Goal: Task Accomplishment & Management: Manage account settings

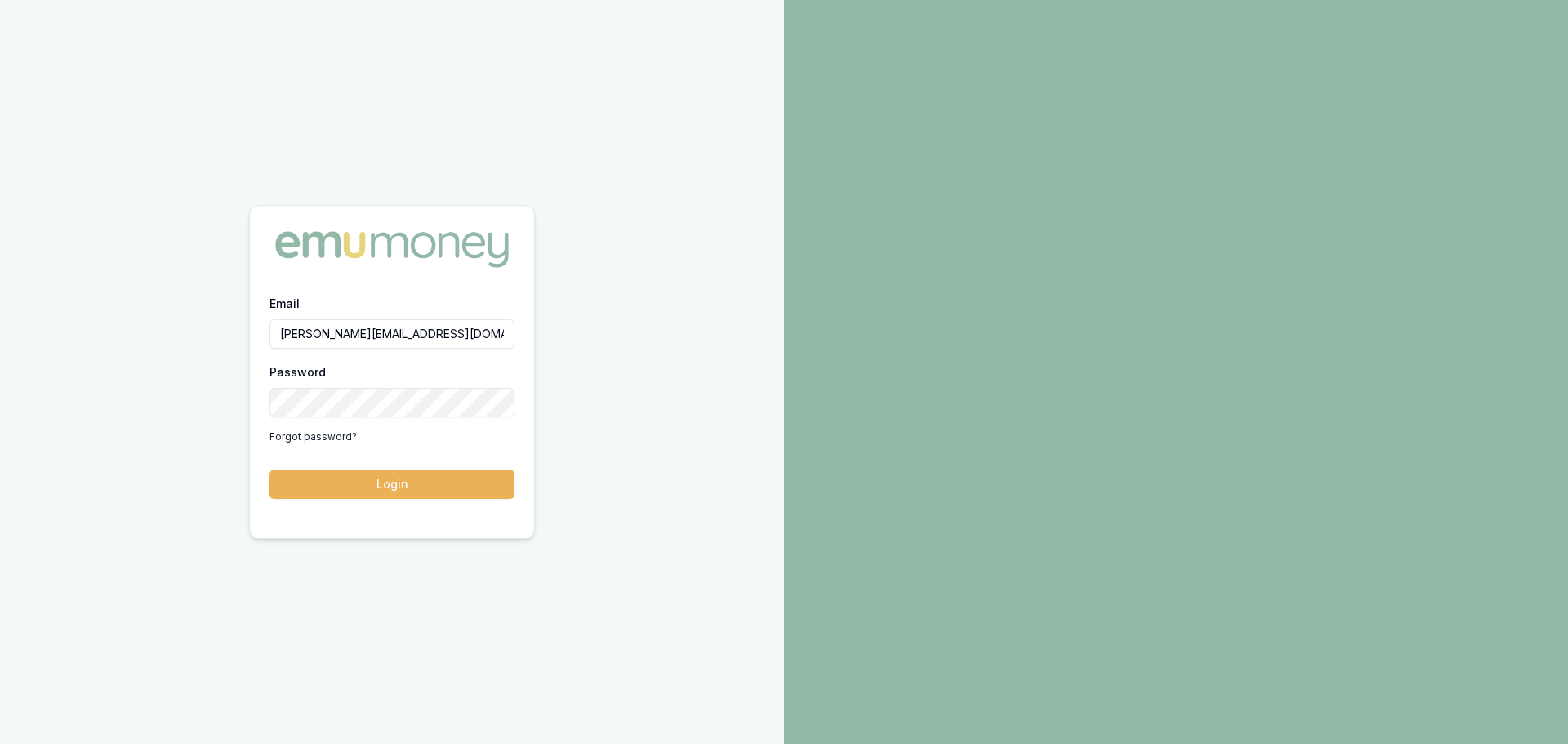
type input "erin.shield@emumoney.com.au"
click at [269, 469] on button "Login" at bounding box center [392, 484] width 245 height 30
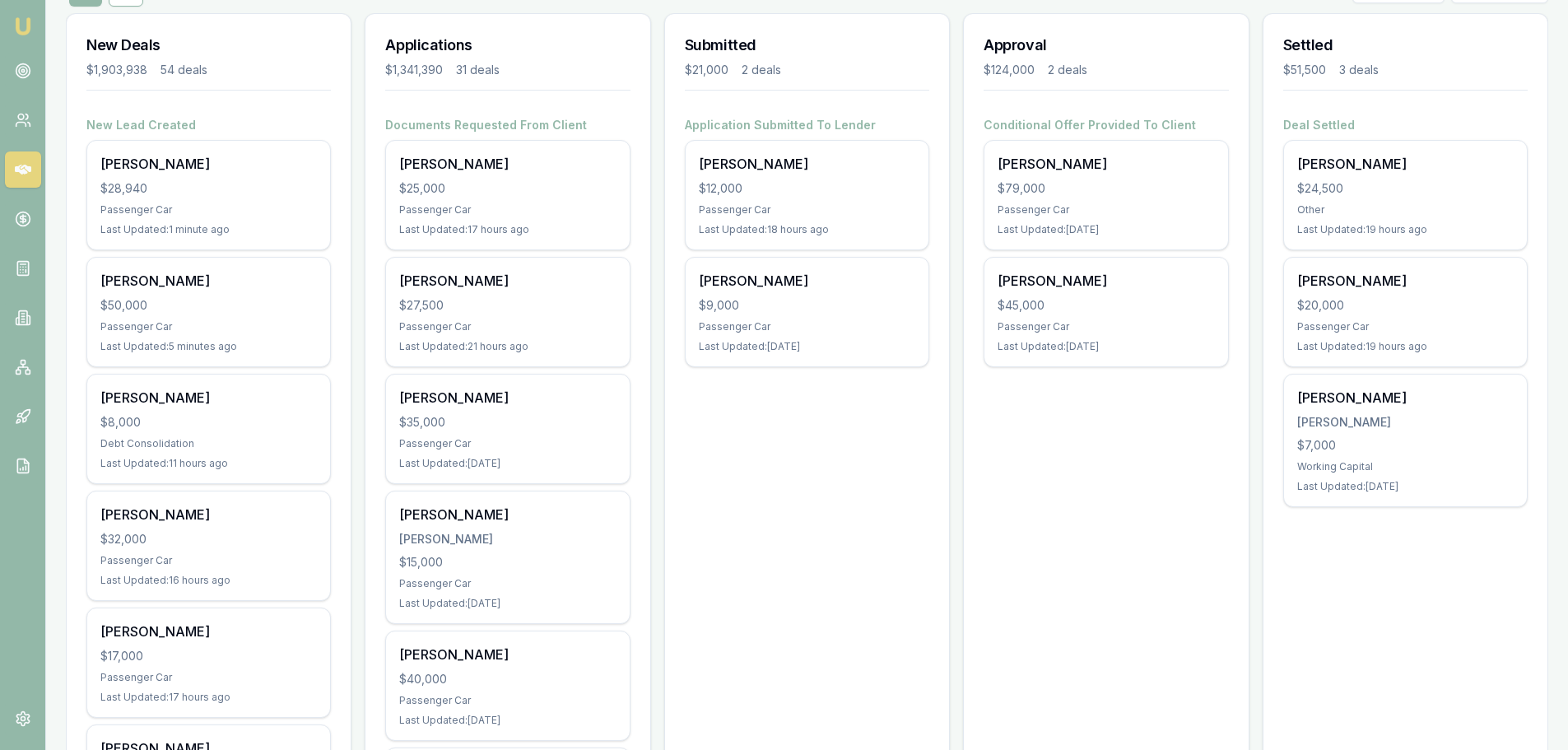
scroll to position [247, 0]
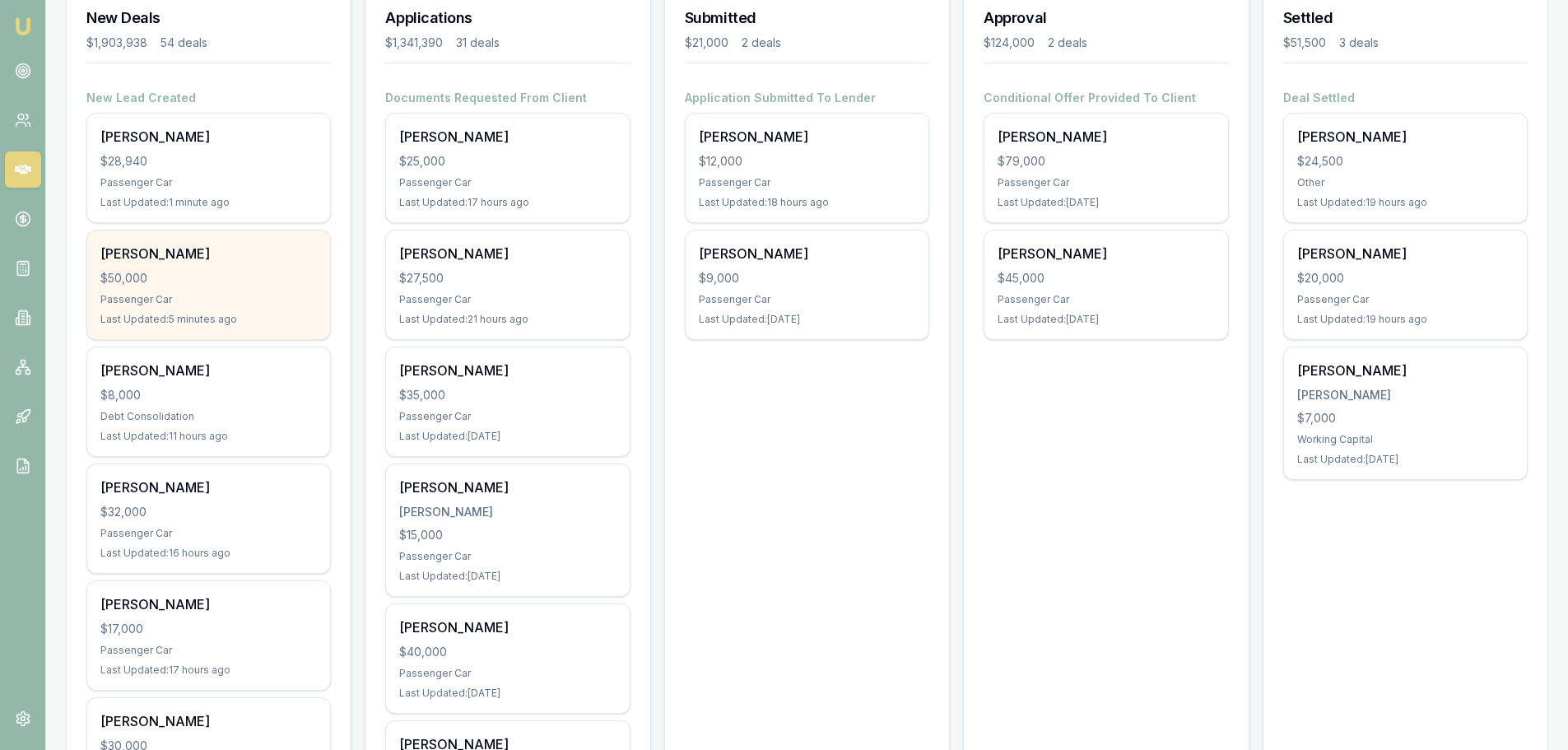
click at [145, 291] on div "Alice Taylor $50,000 Passenger Car Last Updated: 5 minutes ago" at bounding box center [208, 284] width 243 height 109
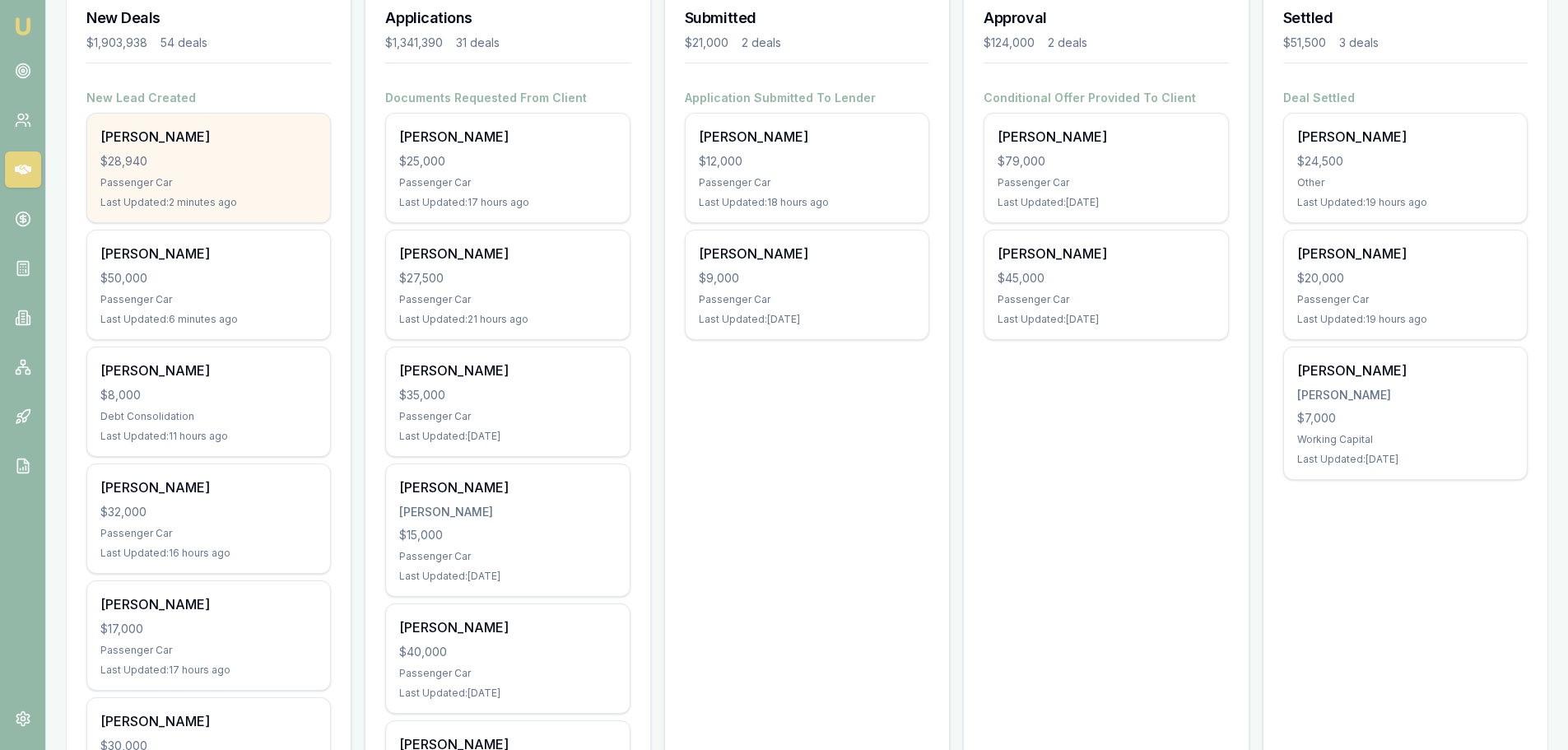
click at [152, 170] on div "Teghan Fitzgerald $28,940 Passenger Car Last Updated: 2 minutes ago" at bounding box center [208, 167] width 243 height 109
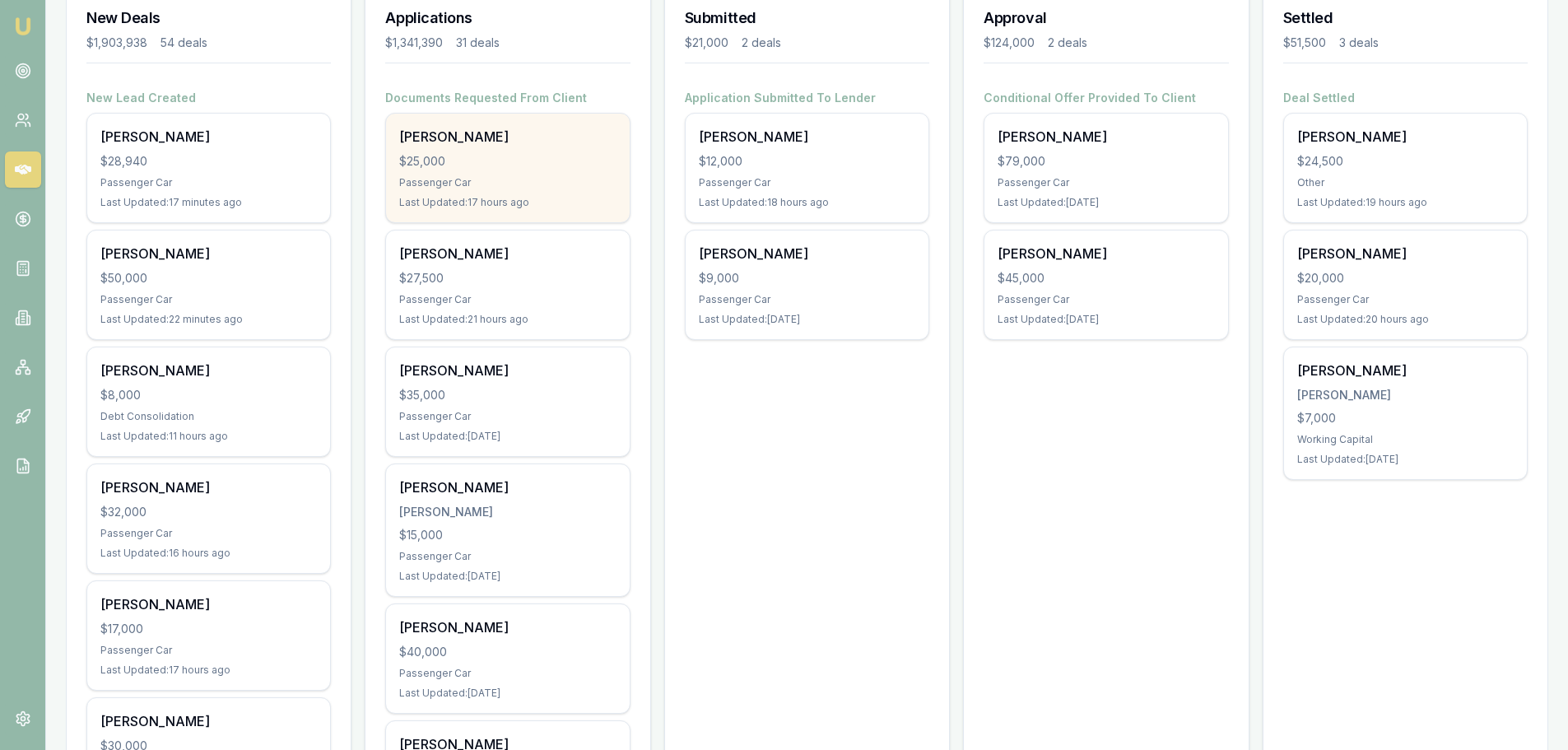
click at [547, 173] on div "Amber Maynes $25,000 Passenger Car Last Updated: 17 hours ago" at bounding box center [507, 167] width 243 height 109
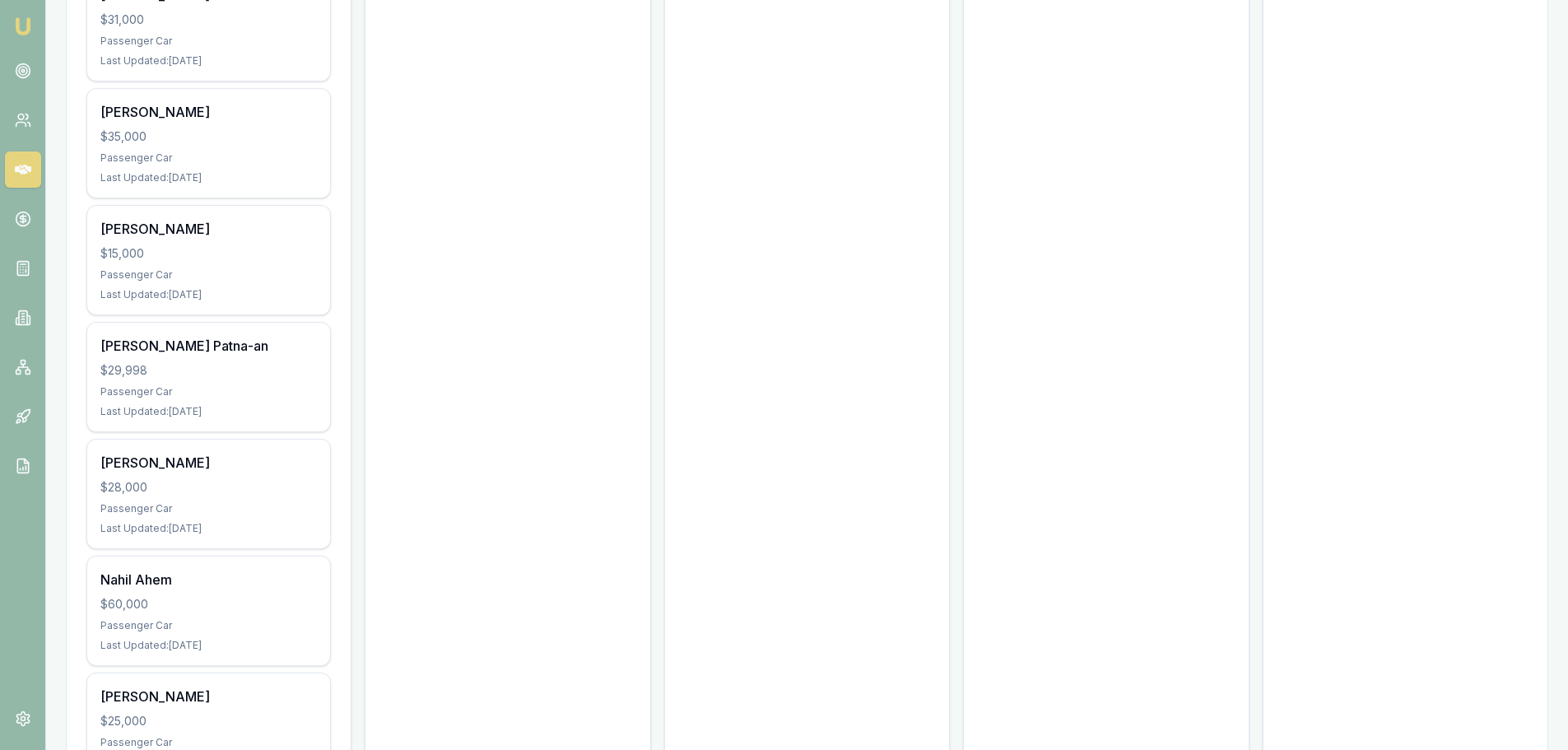
scroll to position [5974, 0]
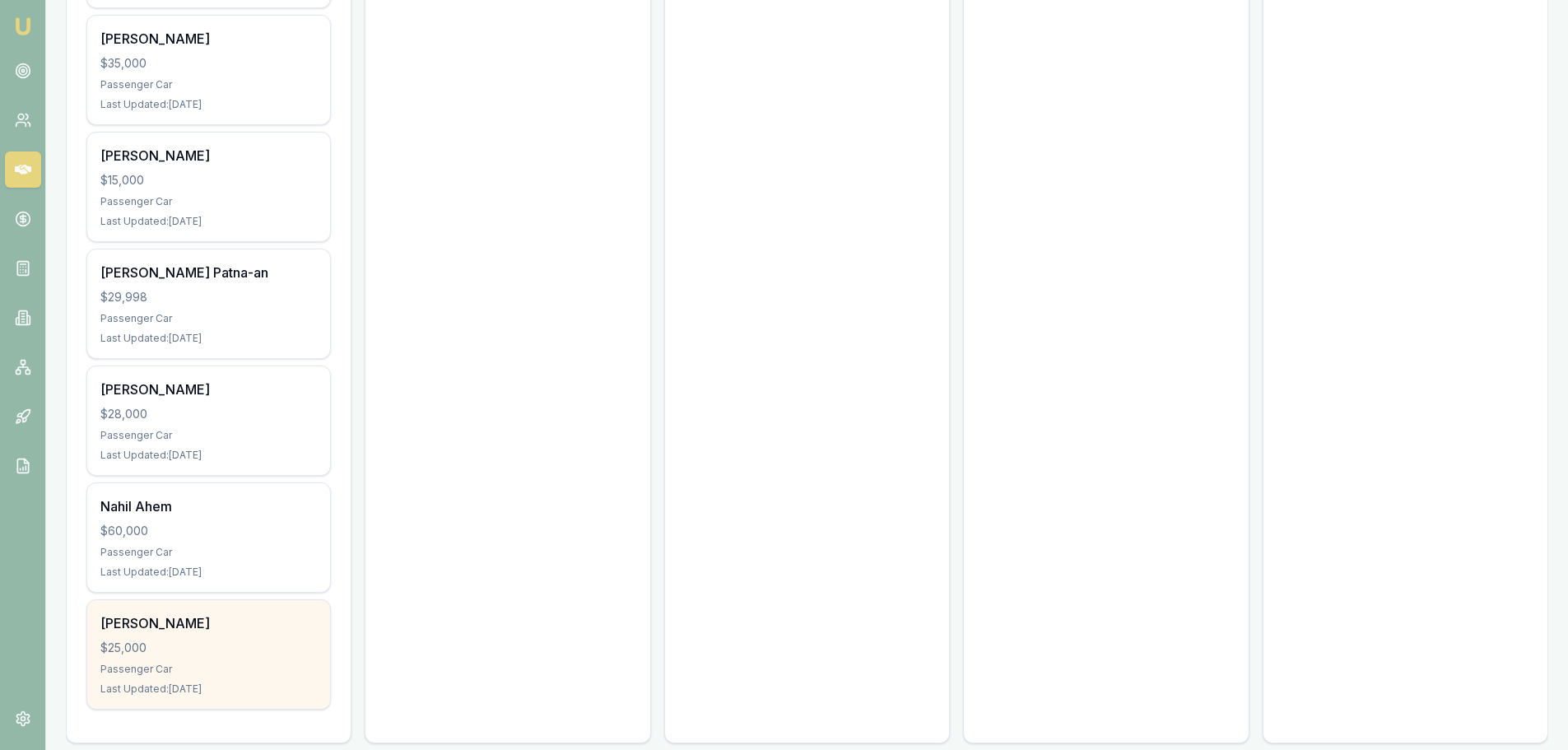
click at [255, 613] on div "Aman Bamrah" at bounding box center [208, 623] width 217 height 20
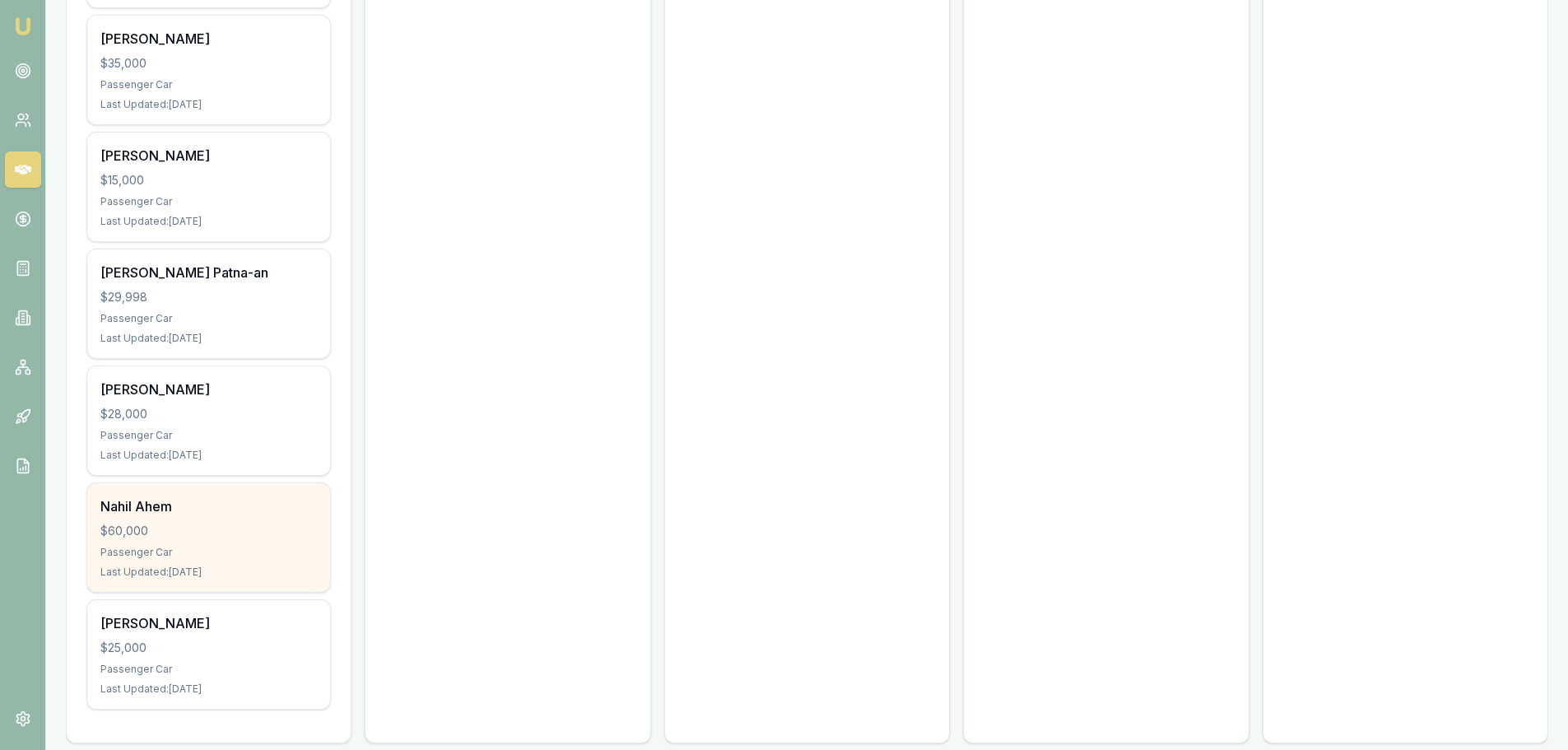
click at [253, 499] on div "Nahil Ahem $60,000 Passenger Car Last Updated: 9 days ago" at bounding box center [208, 537] width 243 height 109
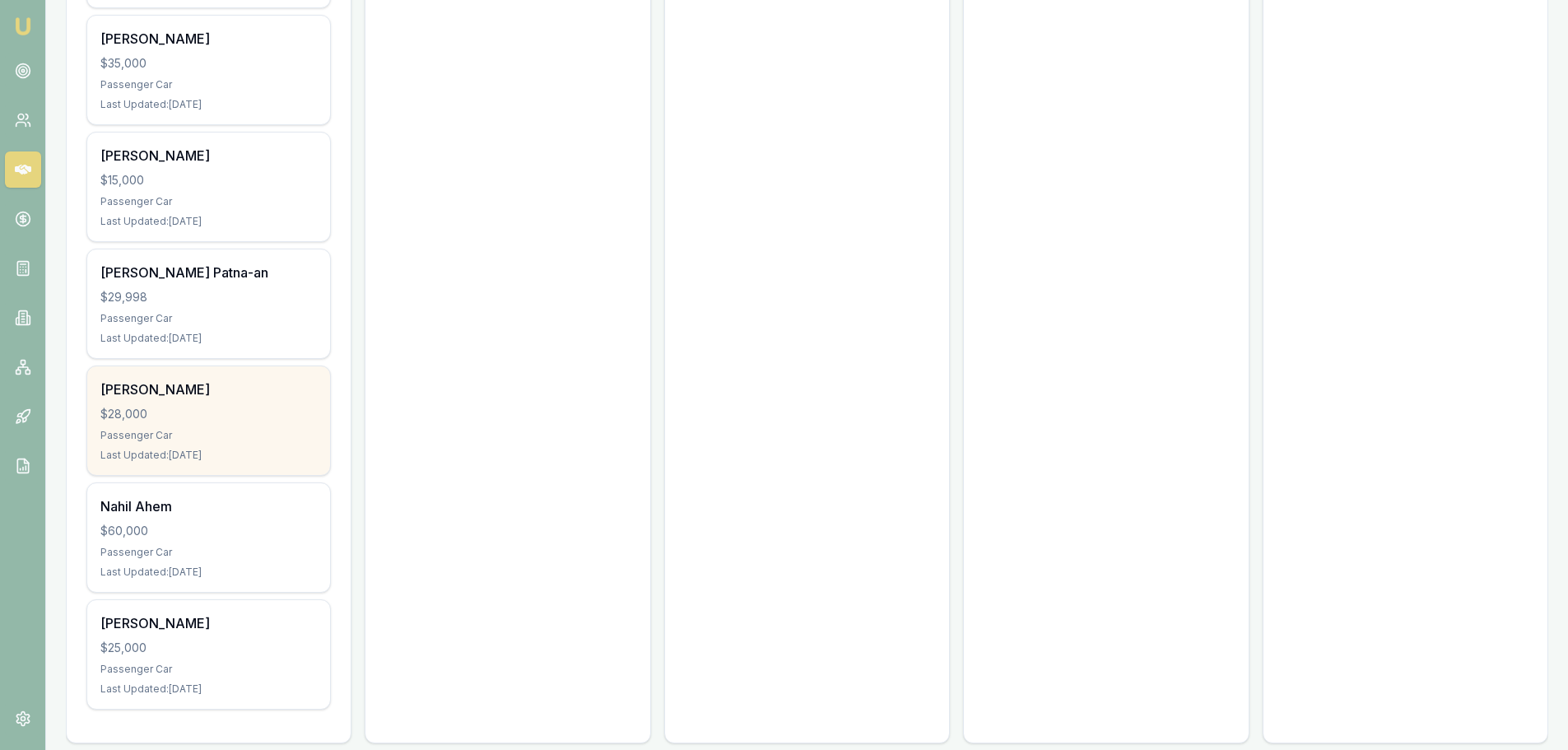
click at [147, 406] on div "$28,000" at bounding box center [208, 414] width 217 height 17
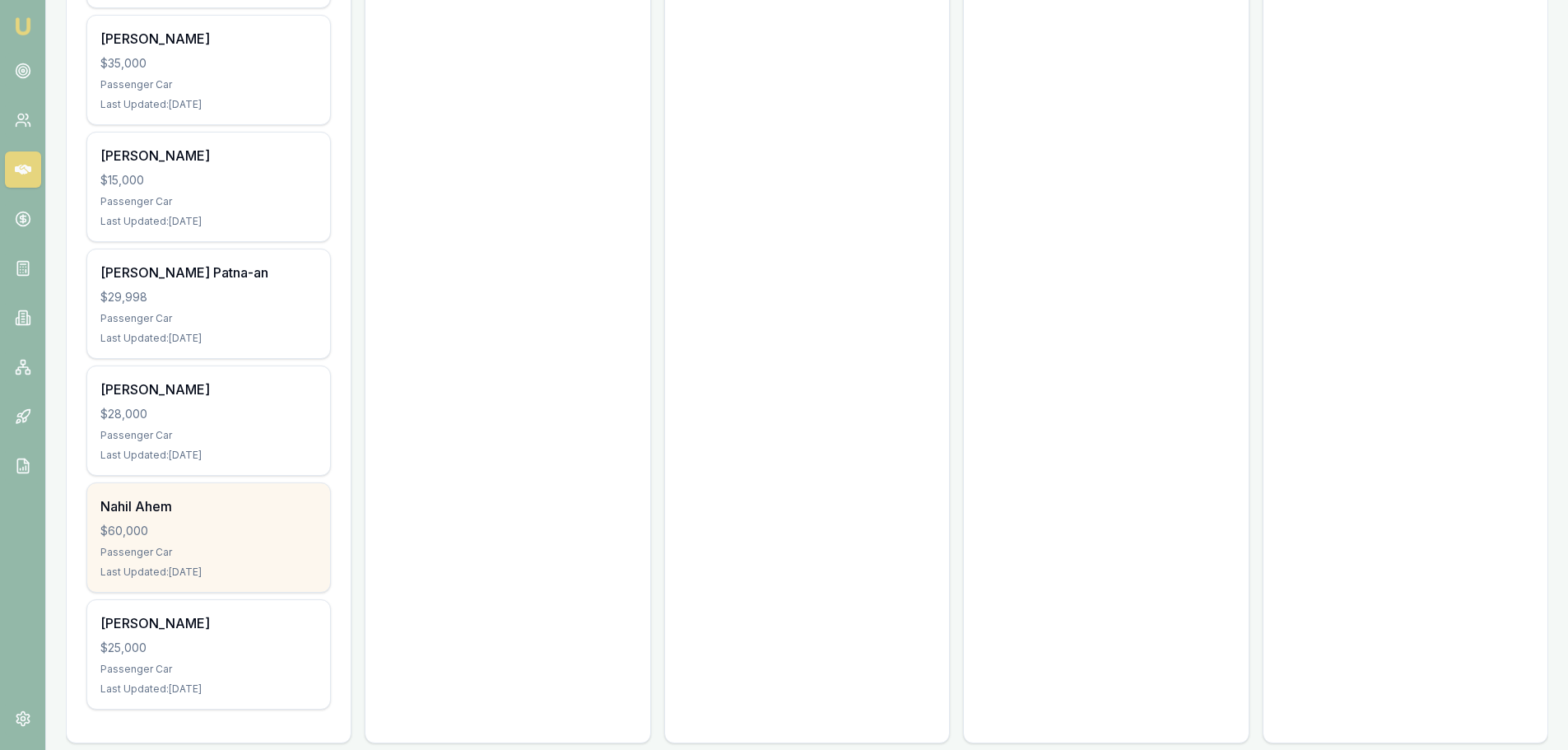
scroll to position [5891, 0]
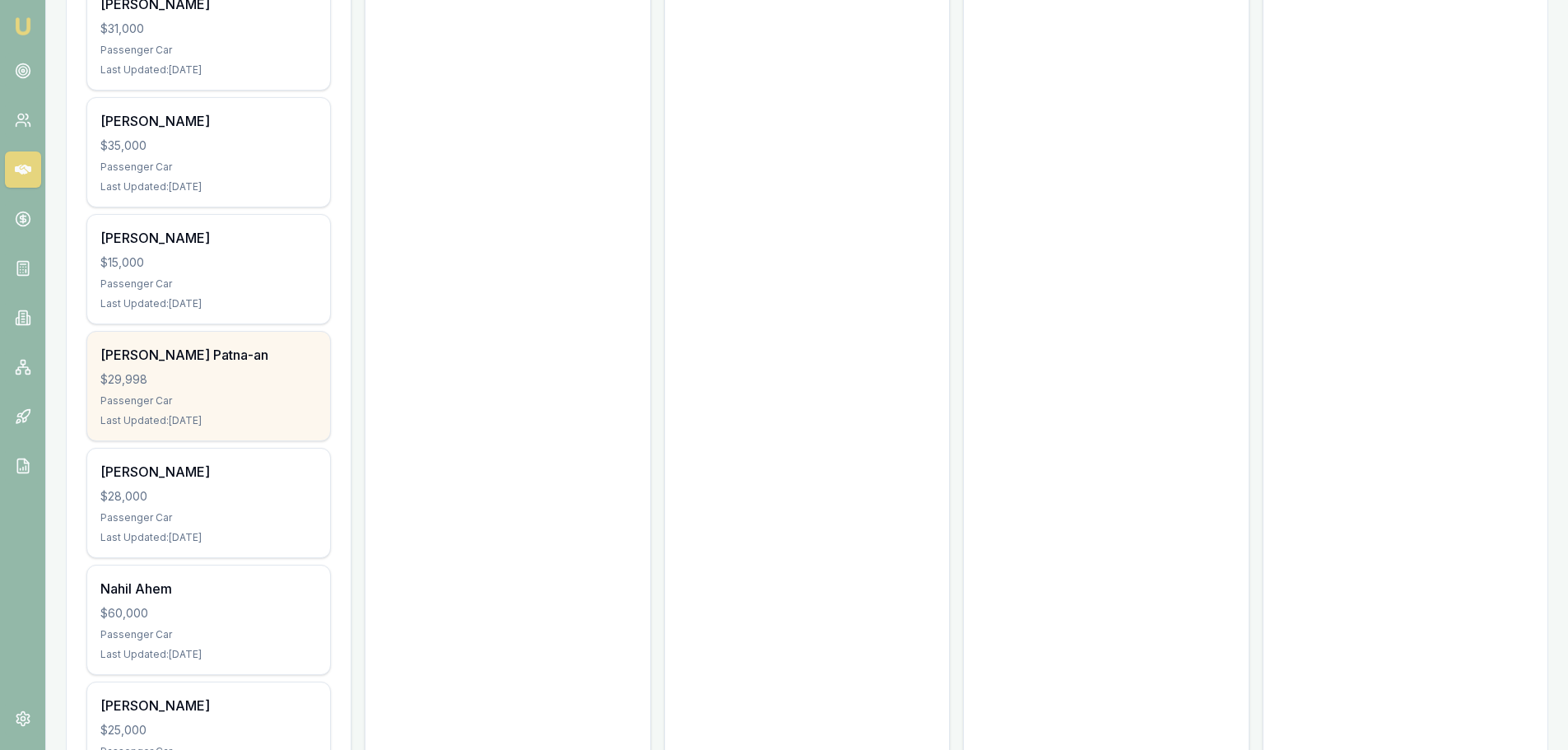
click at [193, 394] on div "Passenger Car" at bounding box center [208, 401] width 217 height 13
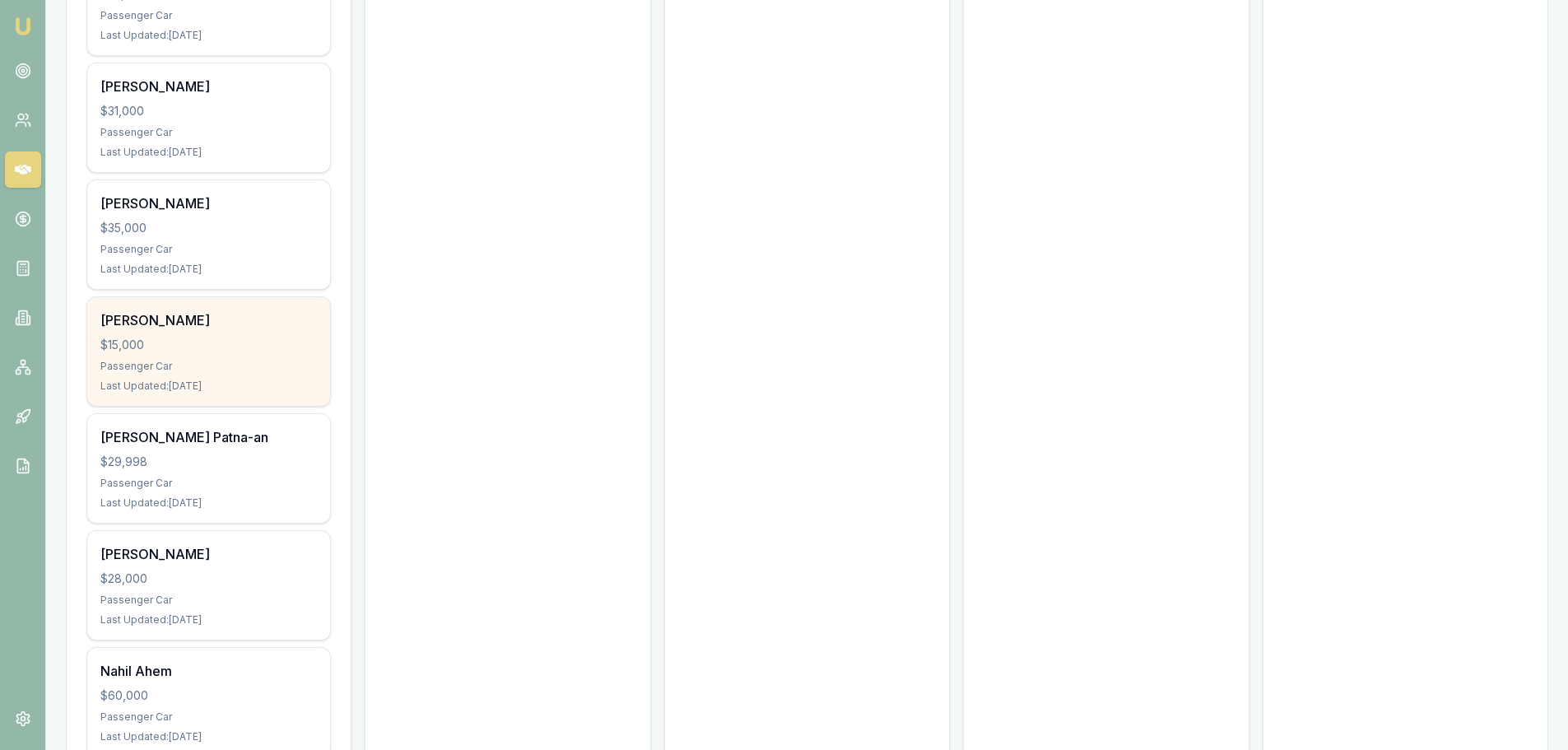
click at [229, 313] on div "Liam Storm $15,000 Passenger Car Last Updated: 9 days ago" at bounding box center [208, 351] width 243 height 109
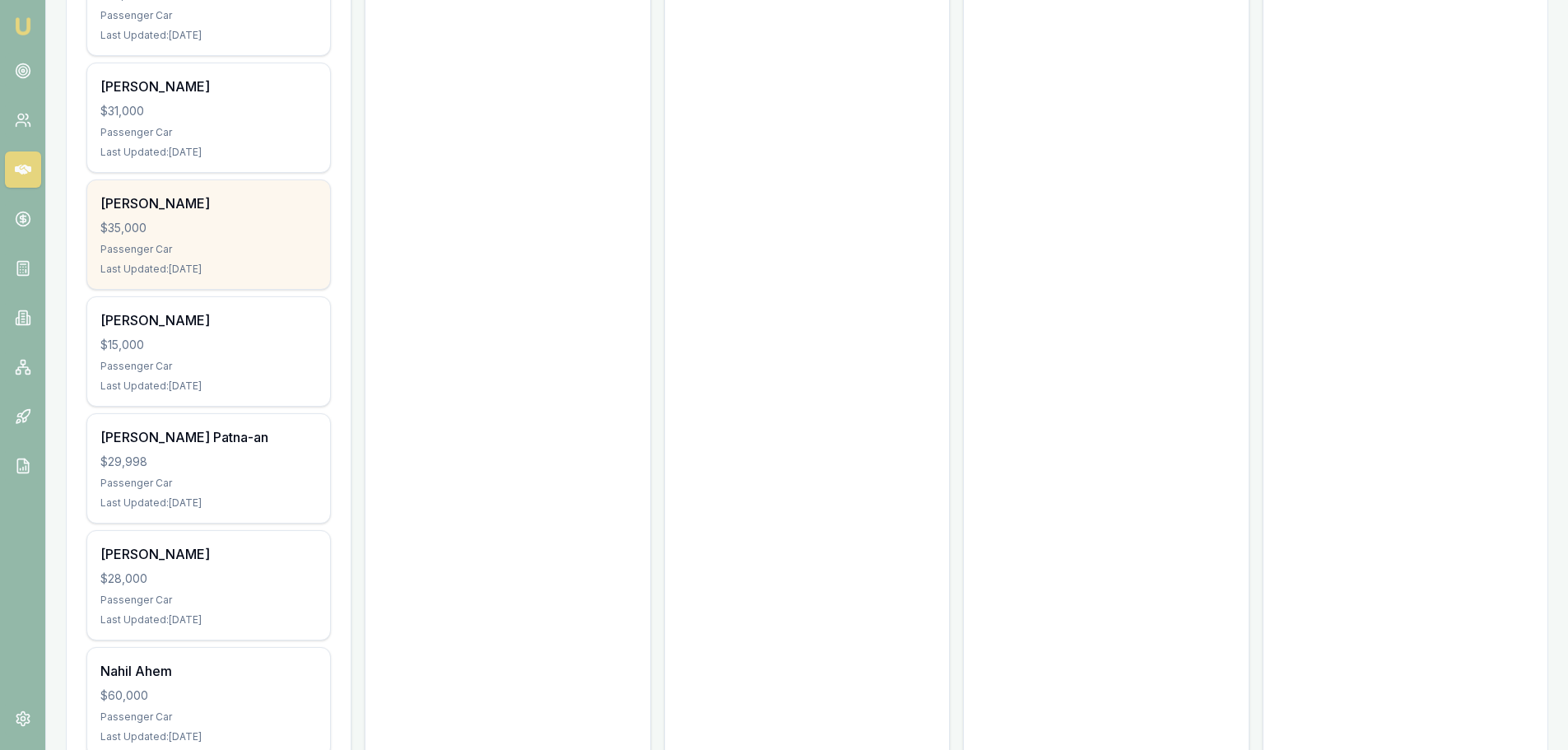
scroll to position [5727, 0]
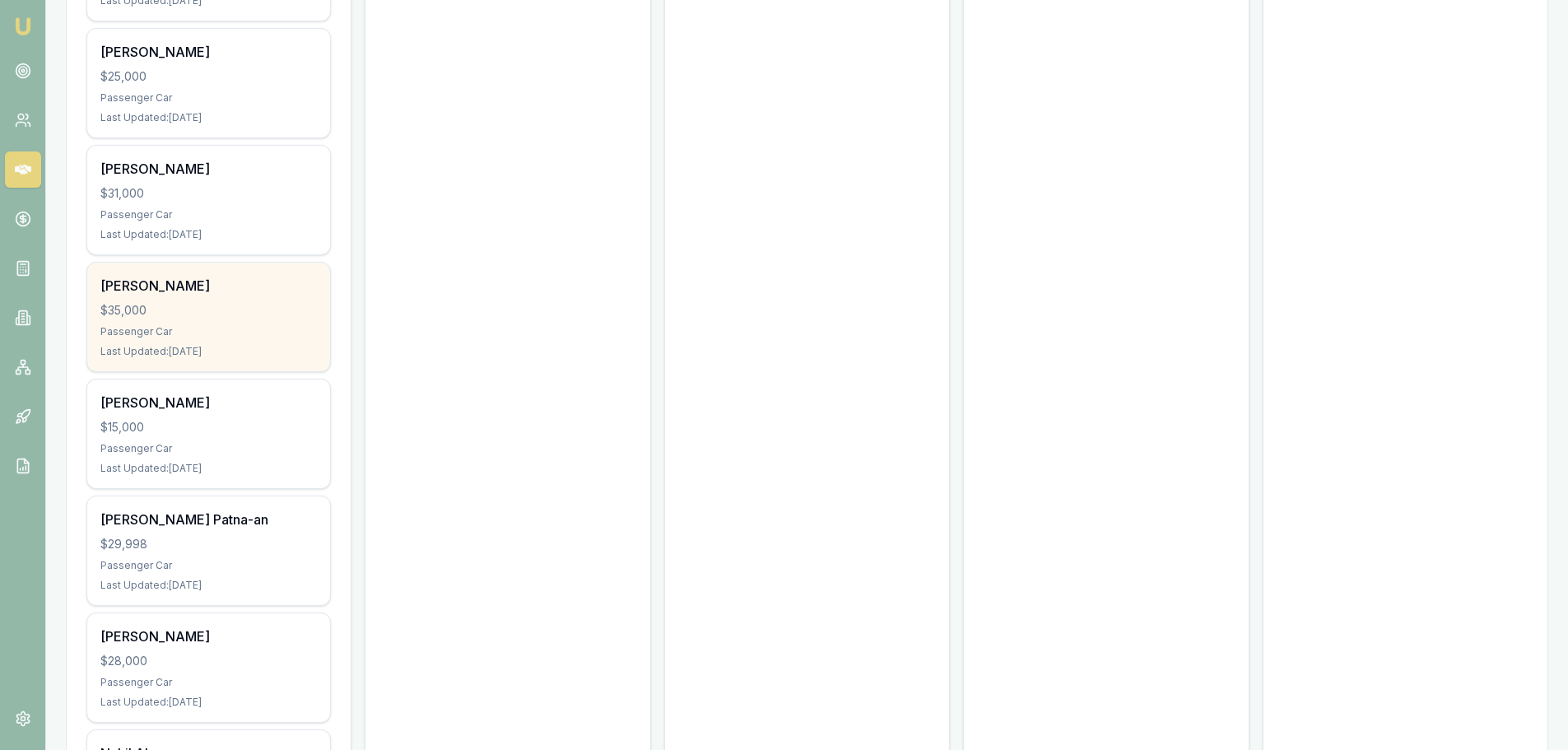
click at [228, 302] on div "$35,000" at bounding box center [208, 310] width 217 height 17
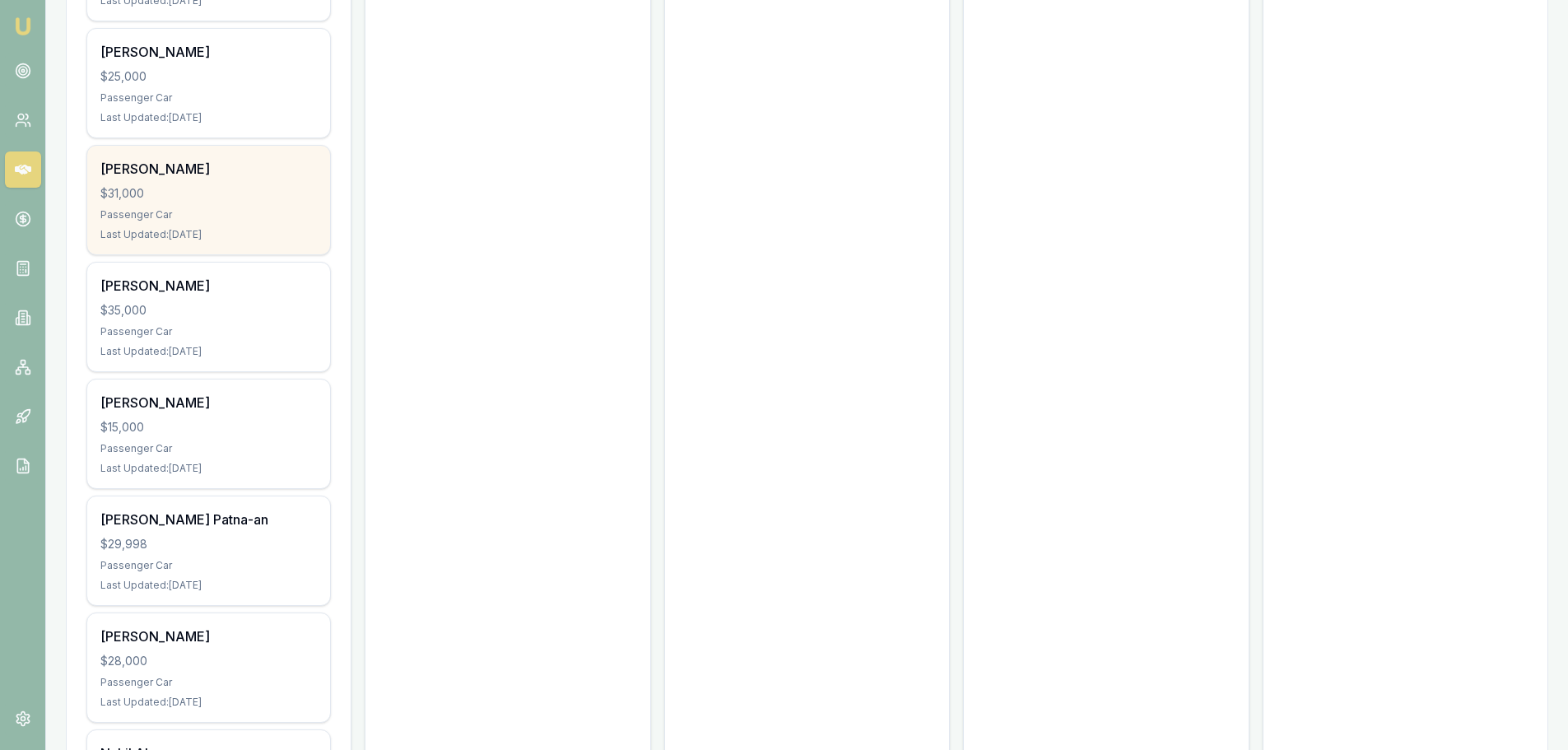
click at [217, 185] on div "$31,000" at bounding box center [208, 193] width 217 height 17
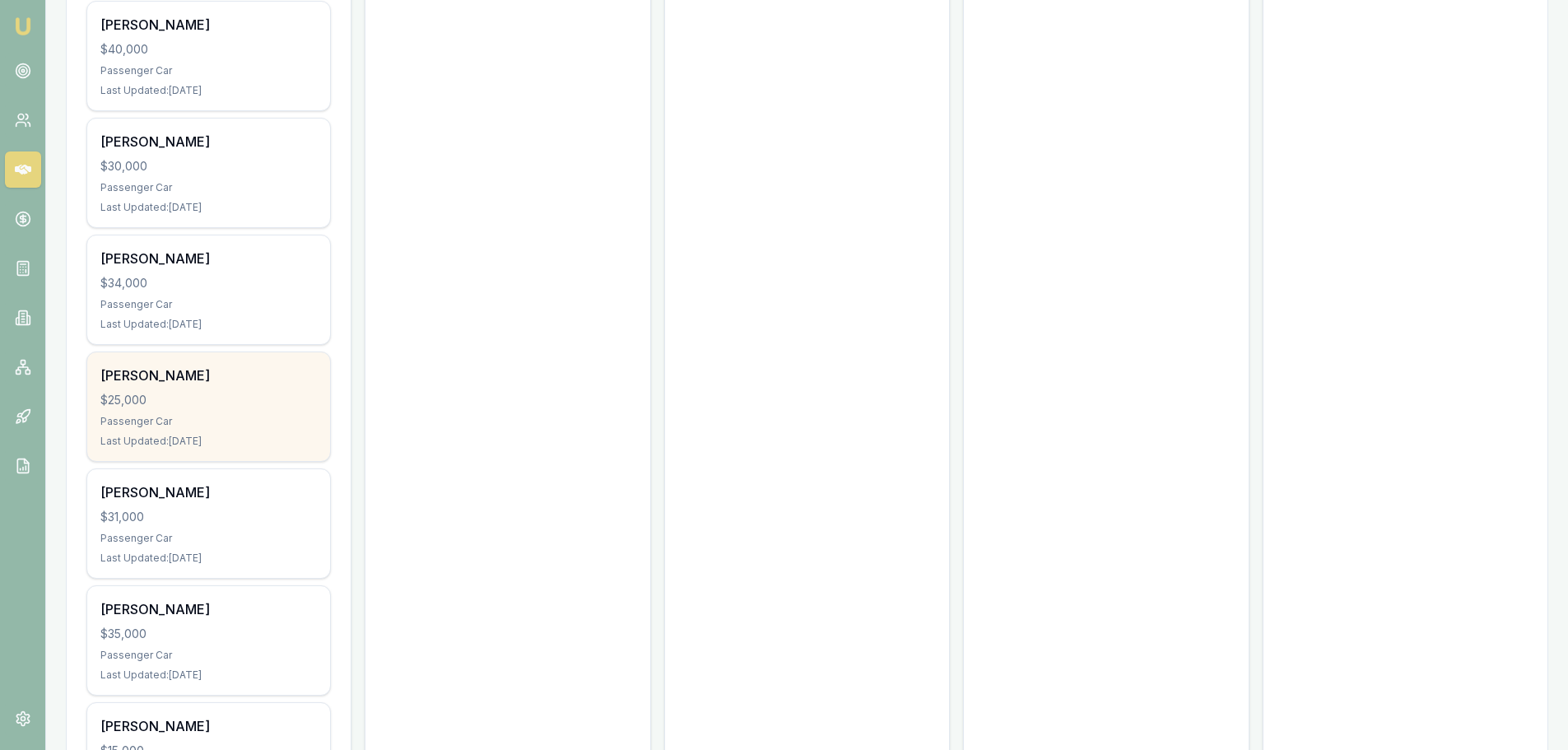
scroll to position [5398, 0]
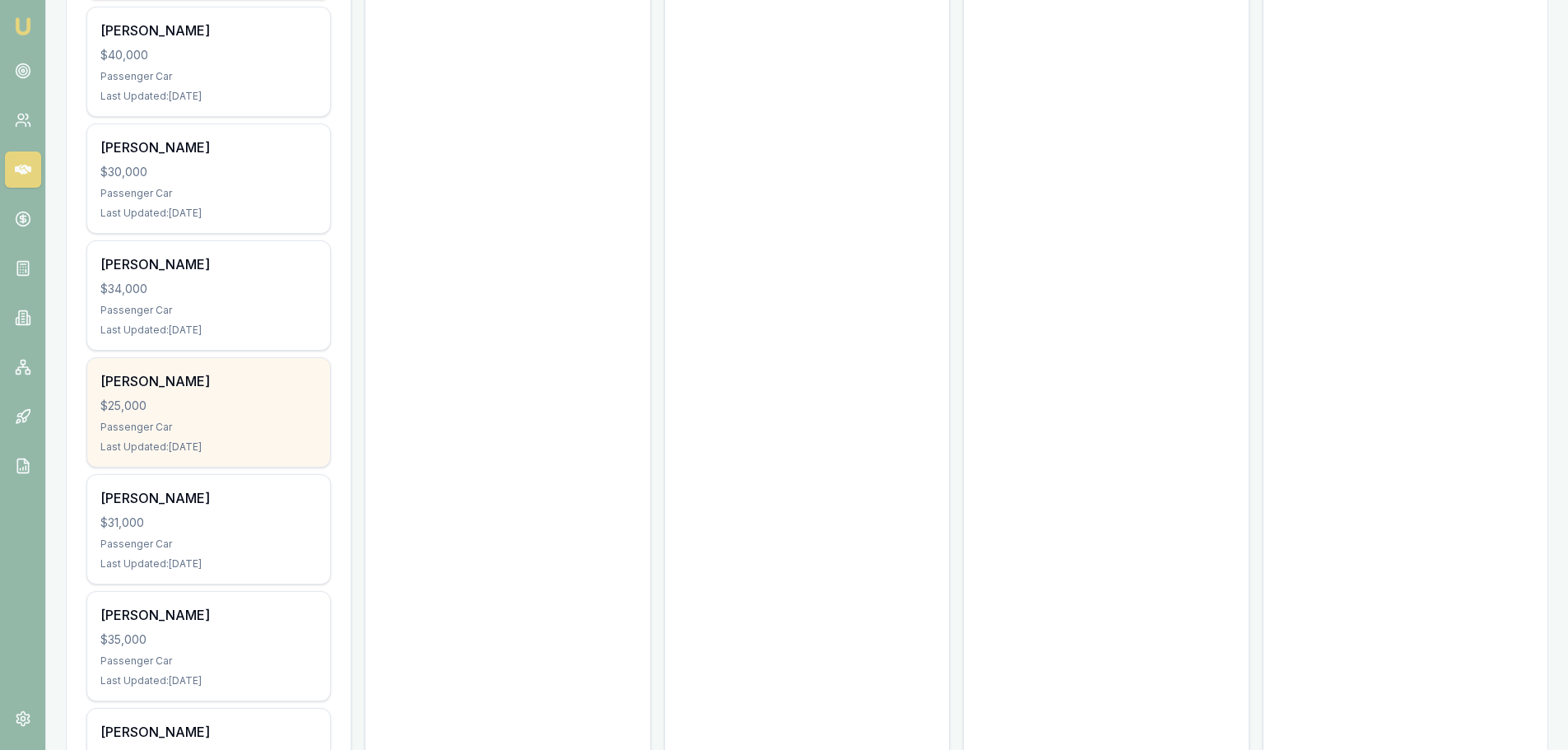
click at [275, 398] on div "$25,000" at bounding box center [208, 406] width 217 height 17
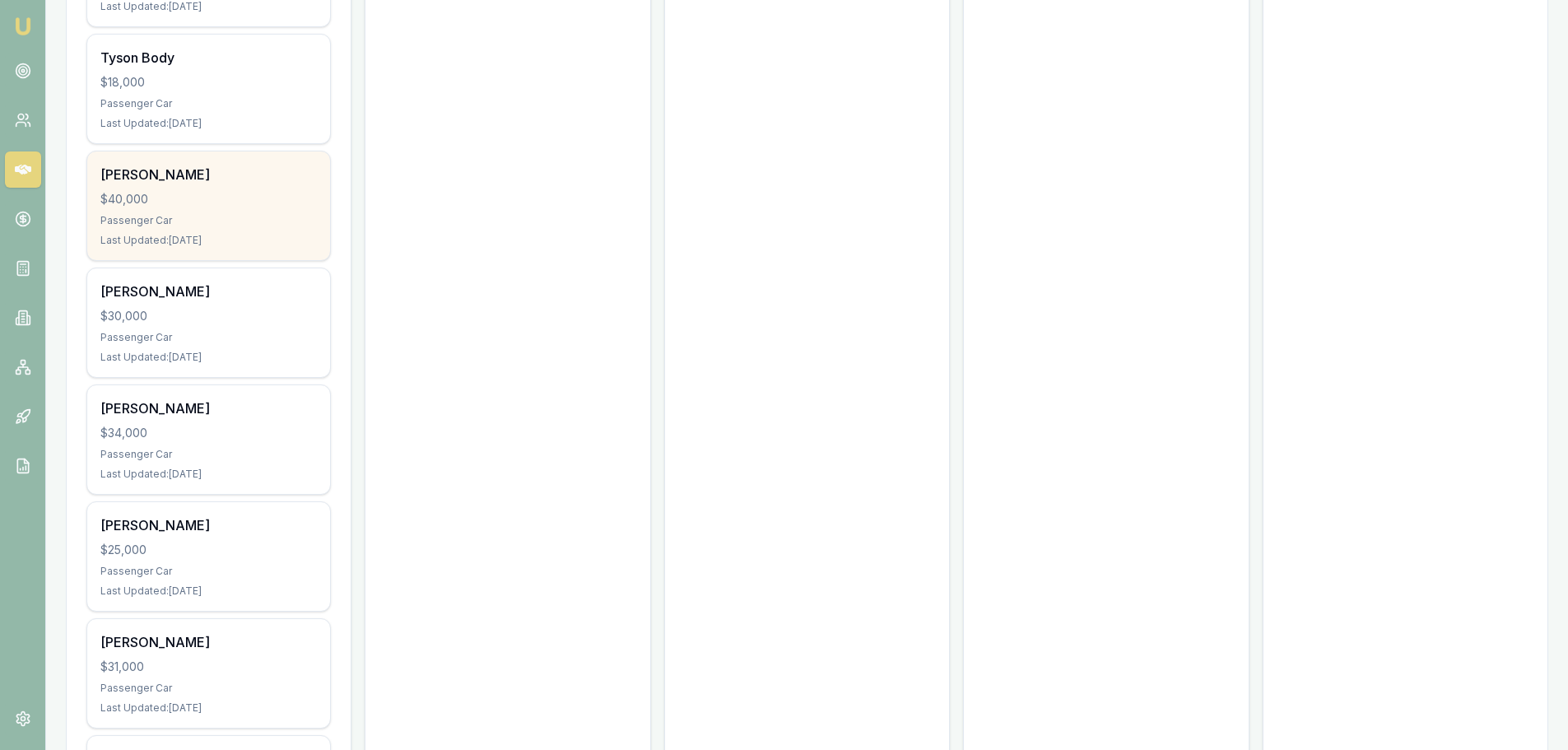
scroll to position [5233, 0]
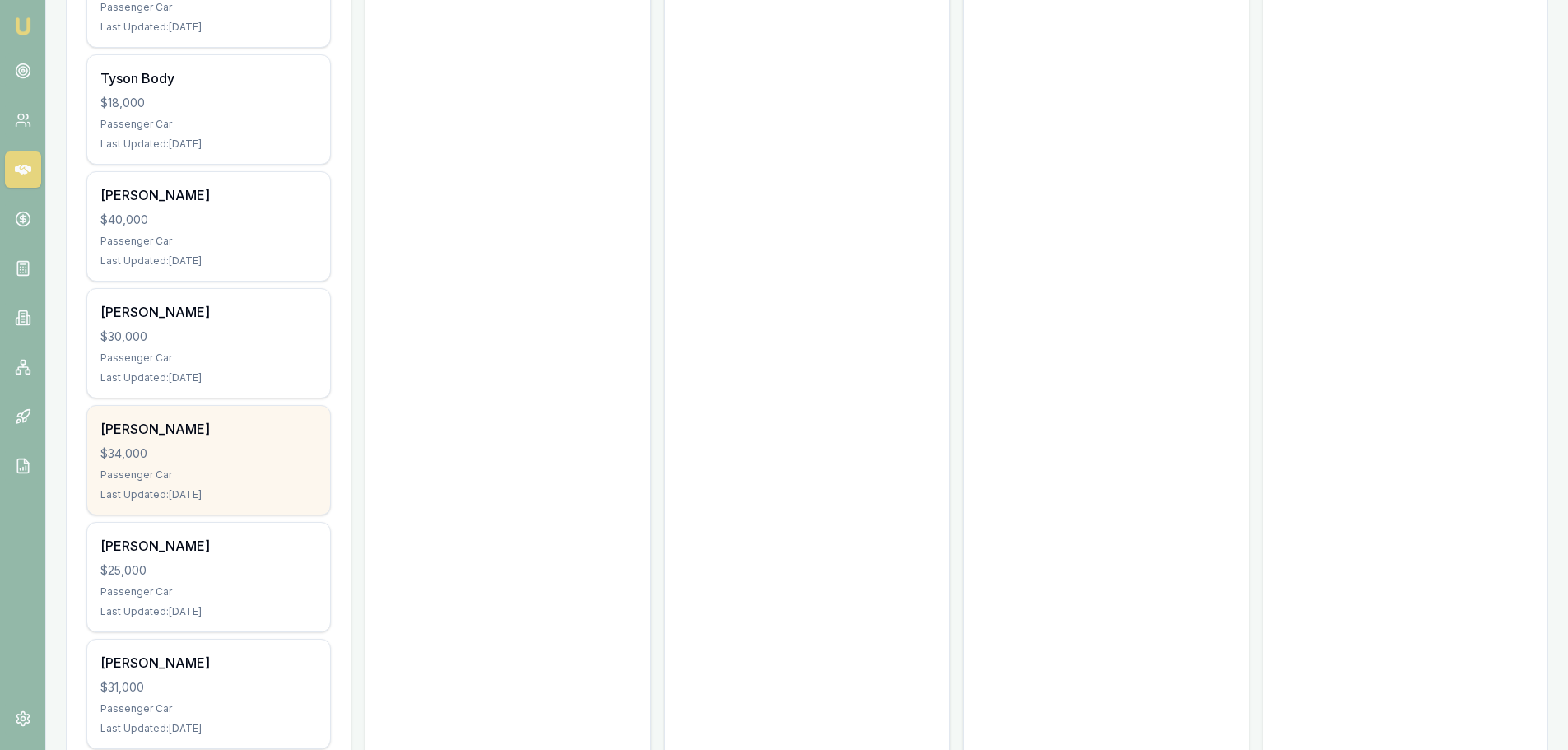
click at [221, 445] on div "$34,000" at bounding box center [208, 454] width 217 height 17
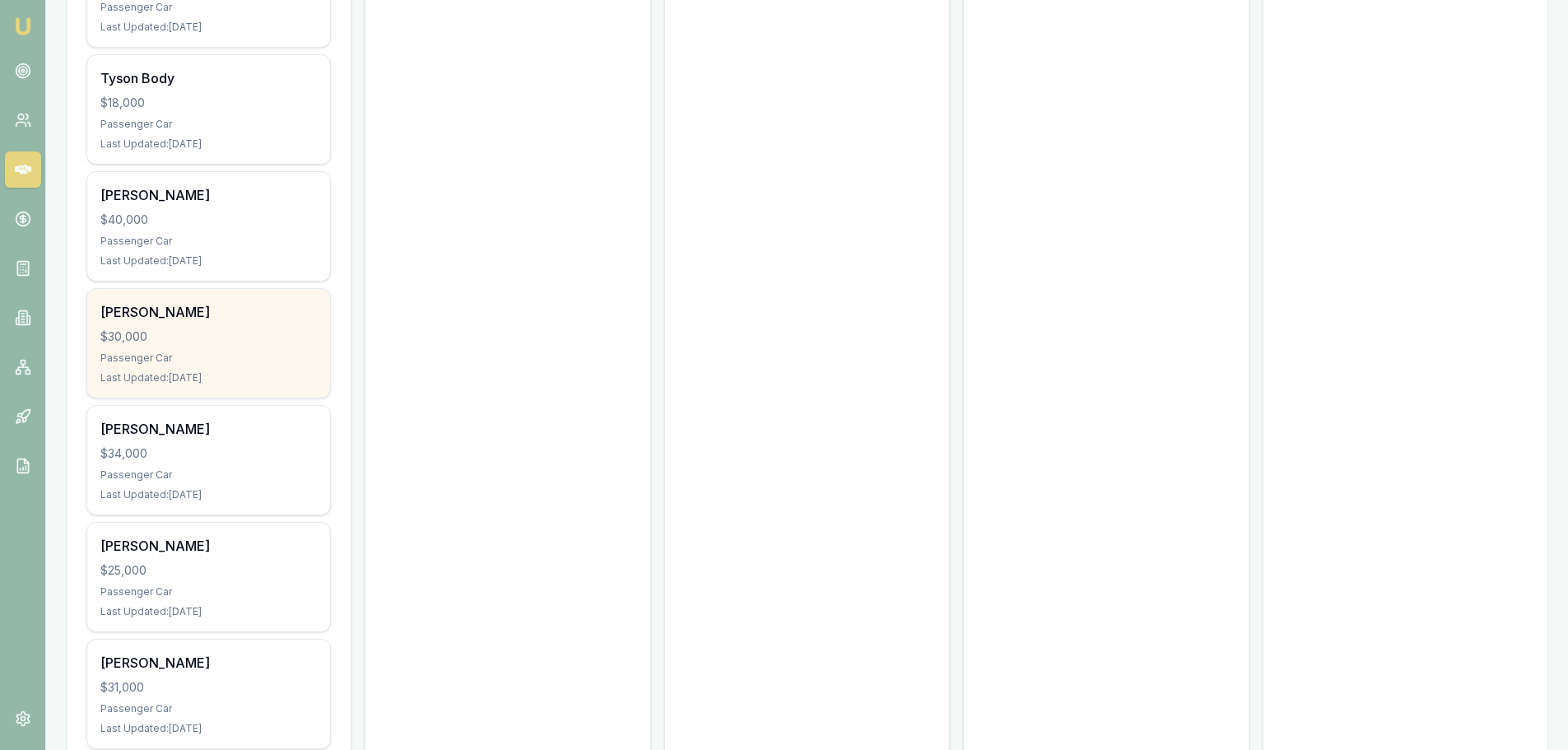
click at [191, 328] on div "$30,000" at bounding box center [208, 336] width 217 height 17
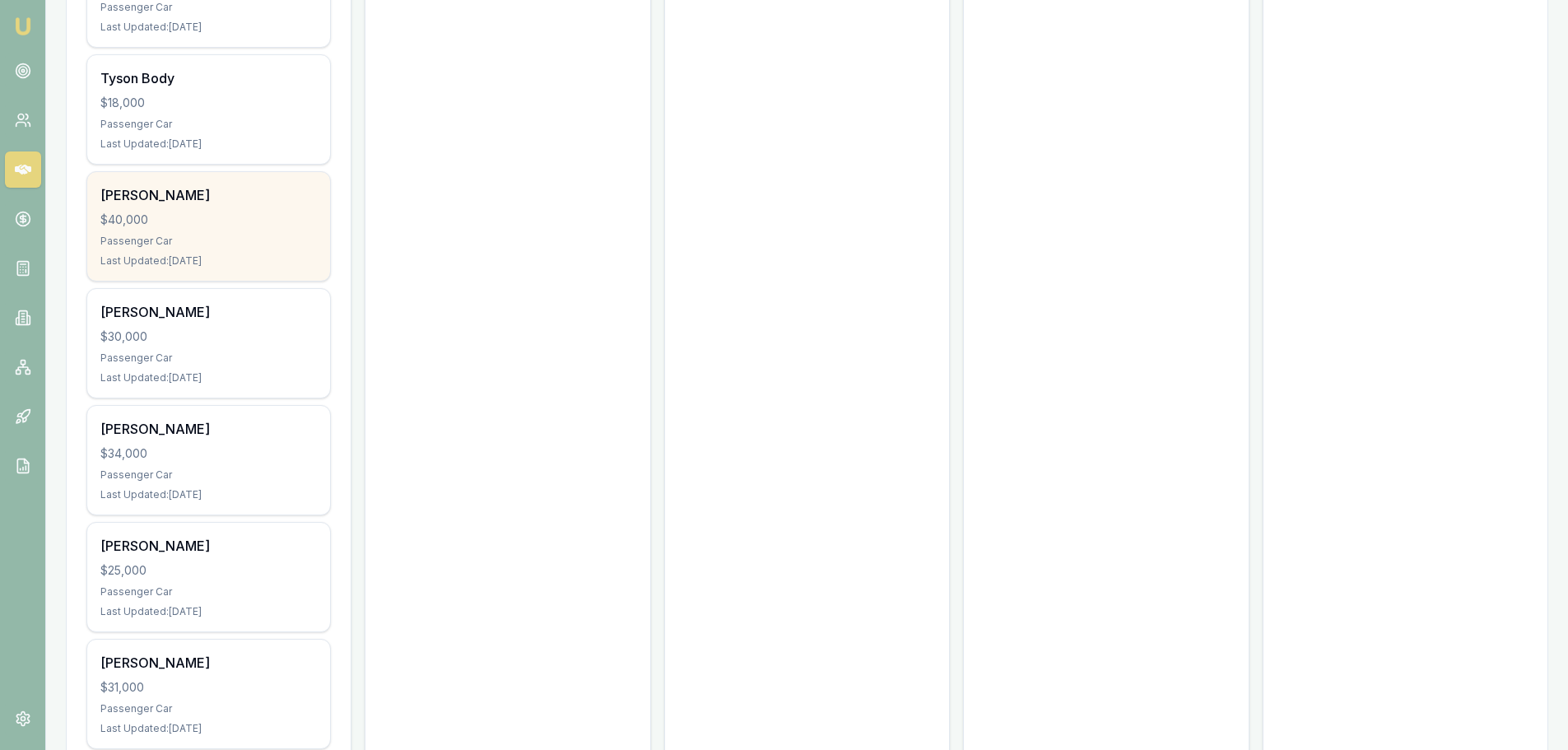
click at [210, 234] on div "Passenger Car" at bounding box center [208, 241] width 217 height 13
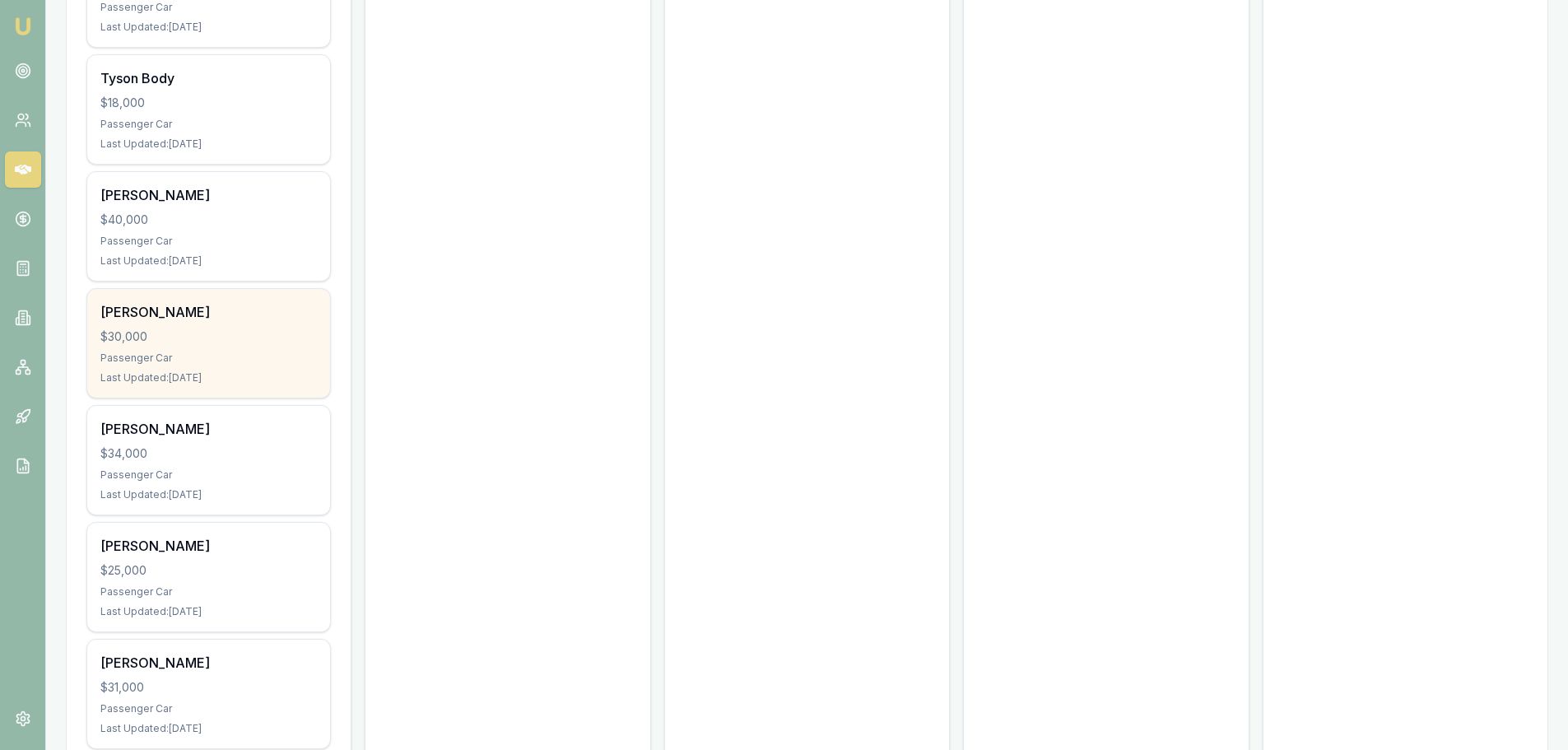
click at [173, 328] on div "$30,000" at bounding box center [208, 336] width 217 height 17
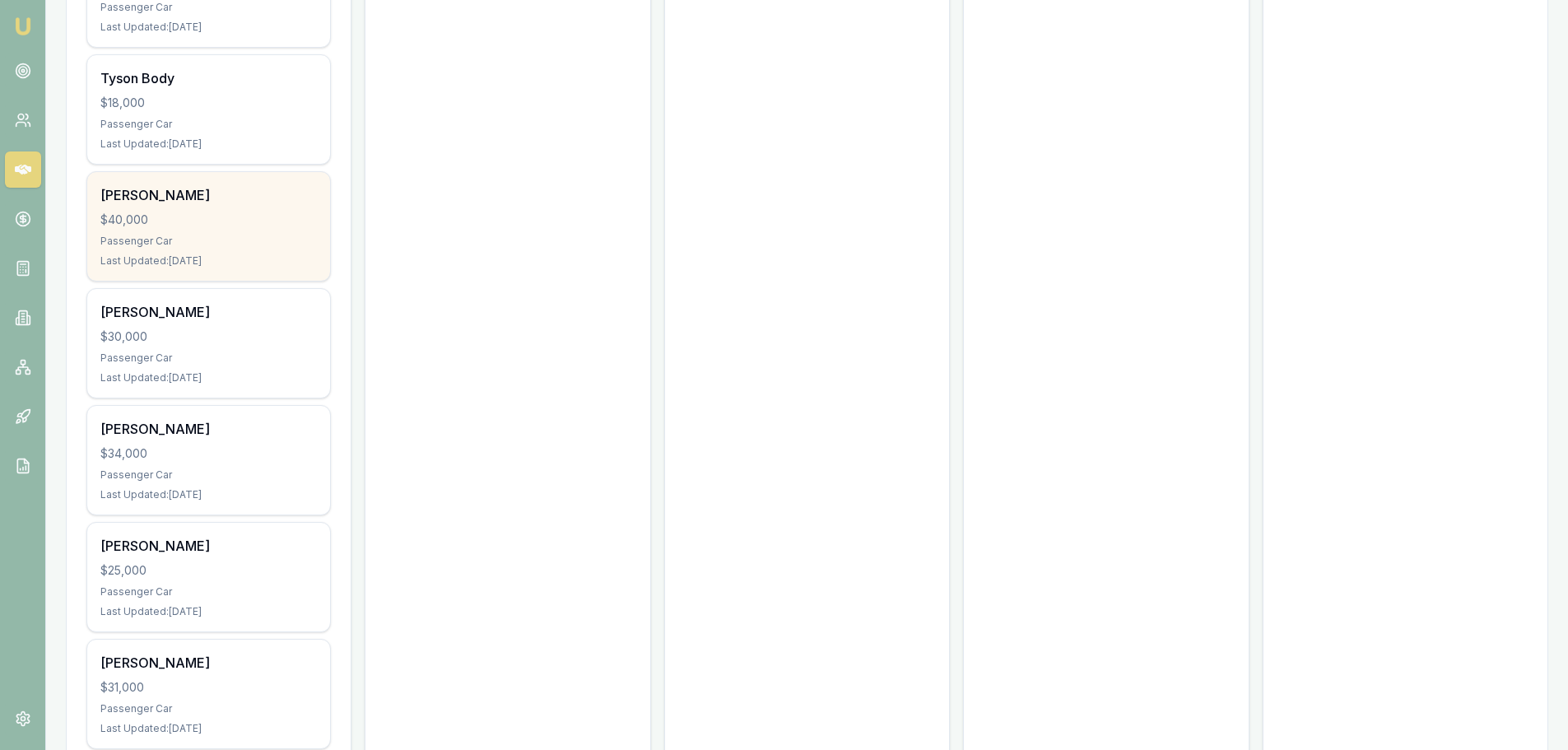
click at [196, 255] on div "Last Updated: 9 days ago" at bounding box center [208, 261] width 217 height 13
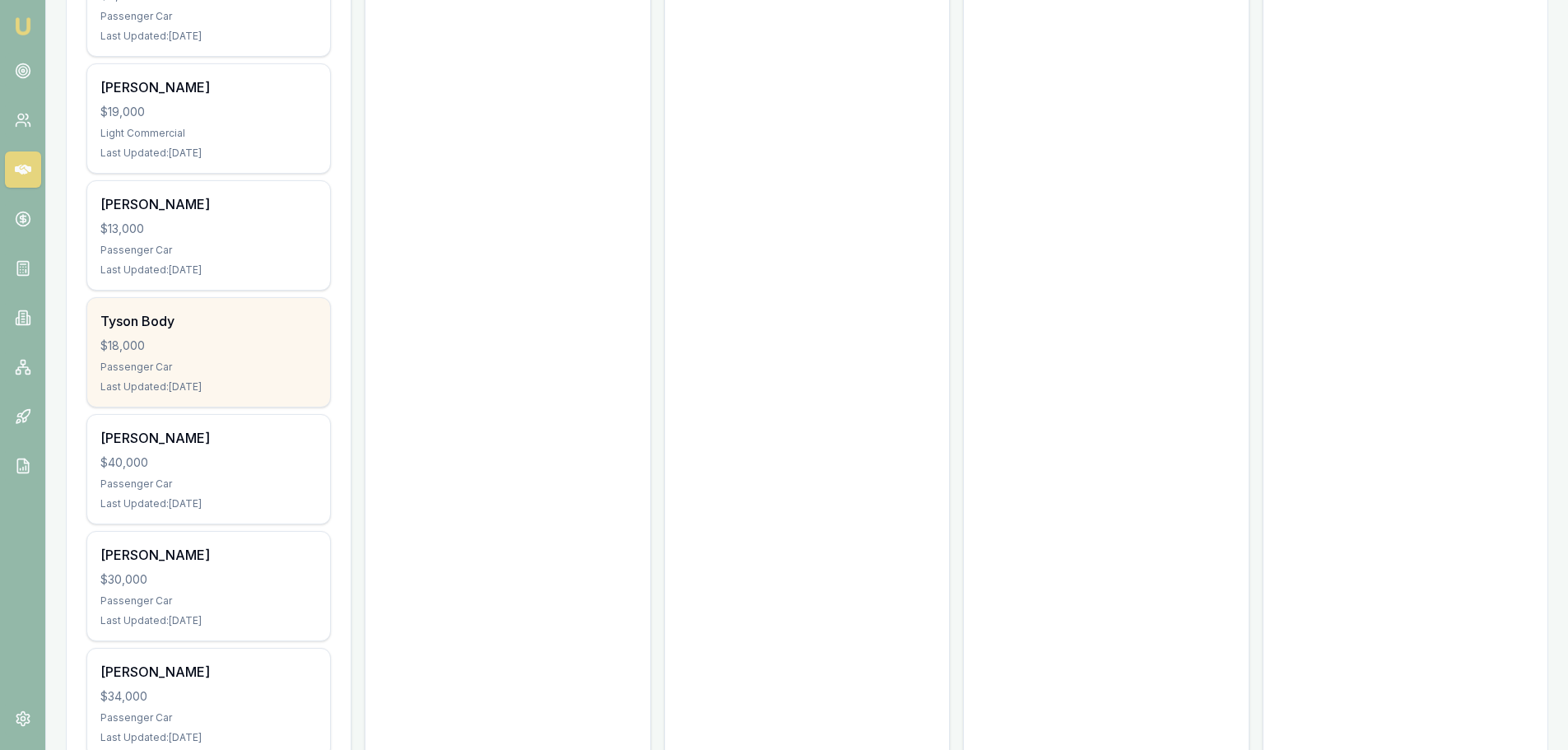
scroll to position [4986, 0]
click at [204, 341] on div "$18,000" at bounding box center [208, 349] width 217 height 17
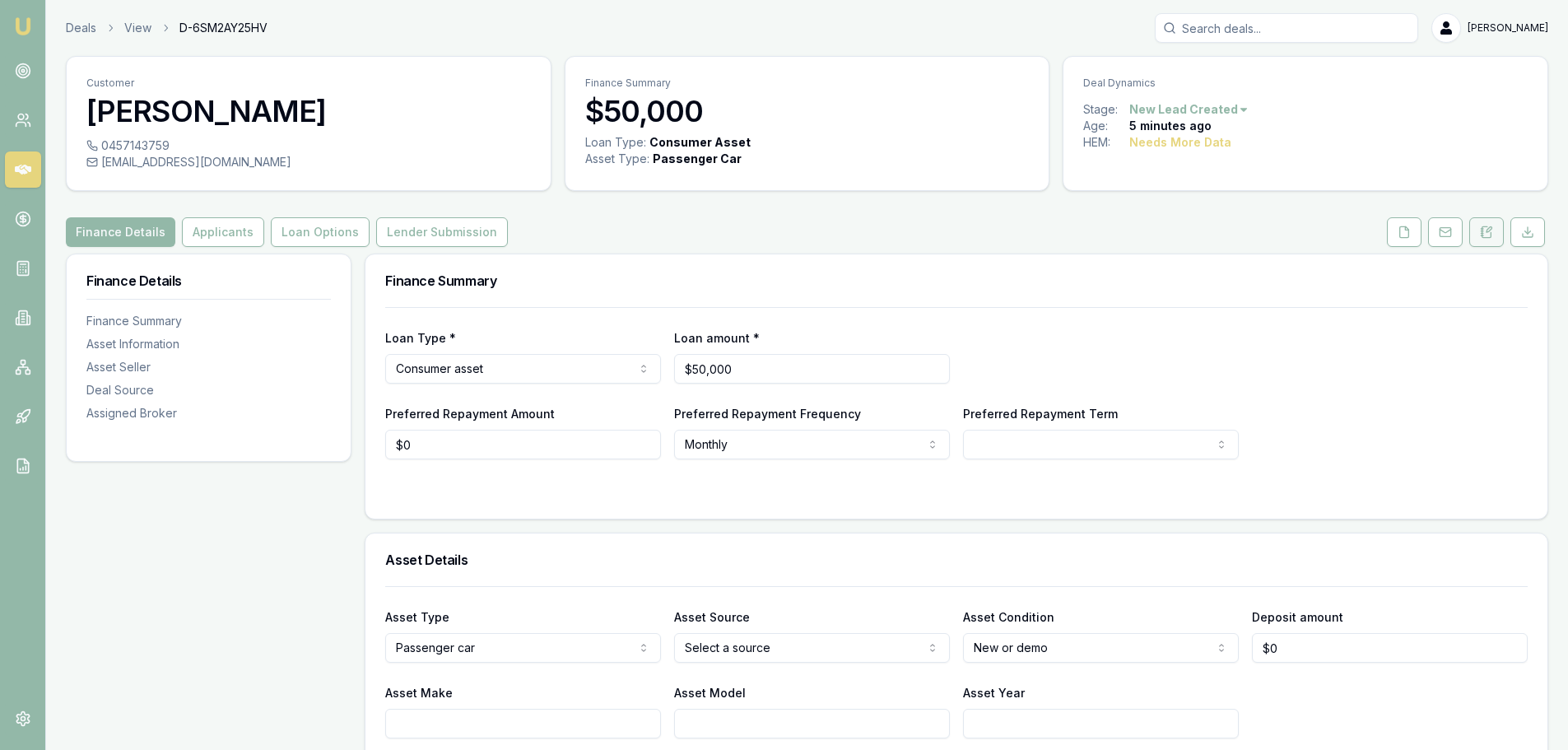
click at [1479, 233] on button at bounding box center [1486, 232] width 34 height 30
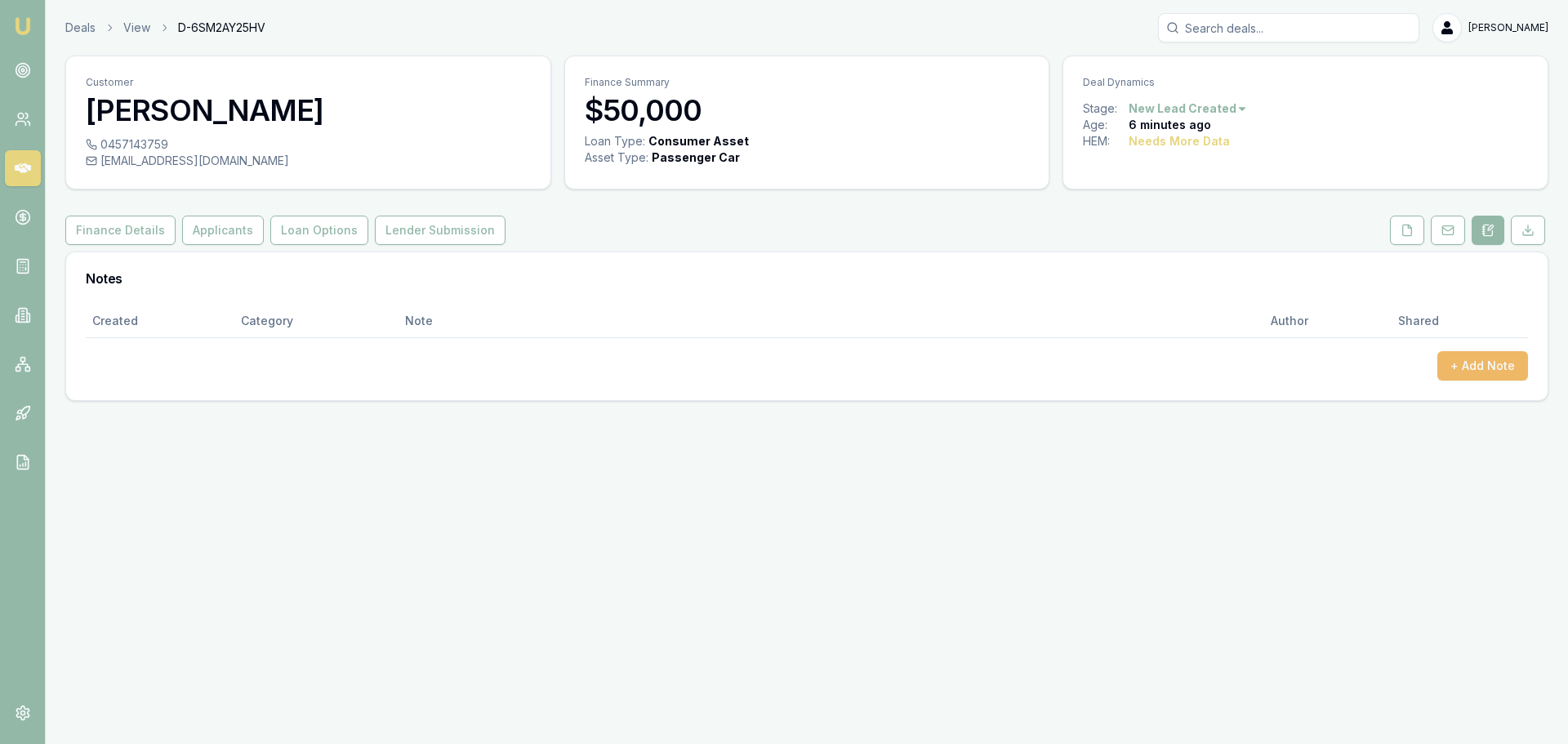
click at [1506, 352] on button "+ Add Note" at bounding box center [1482, 366] width 90 height 30
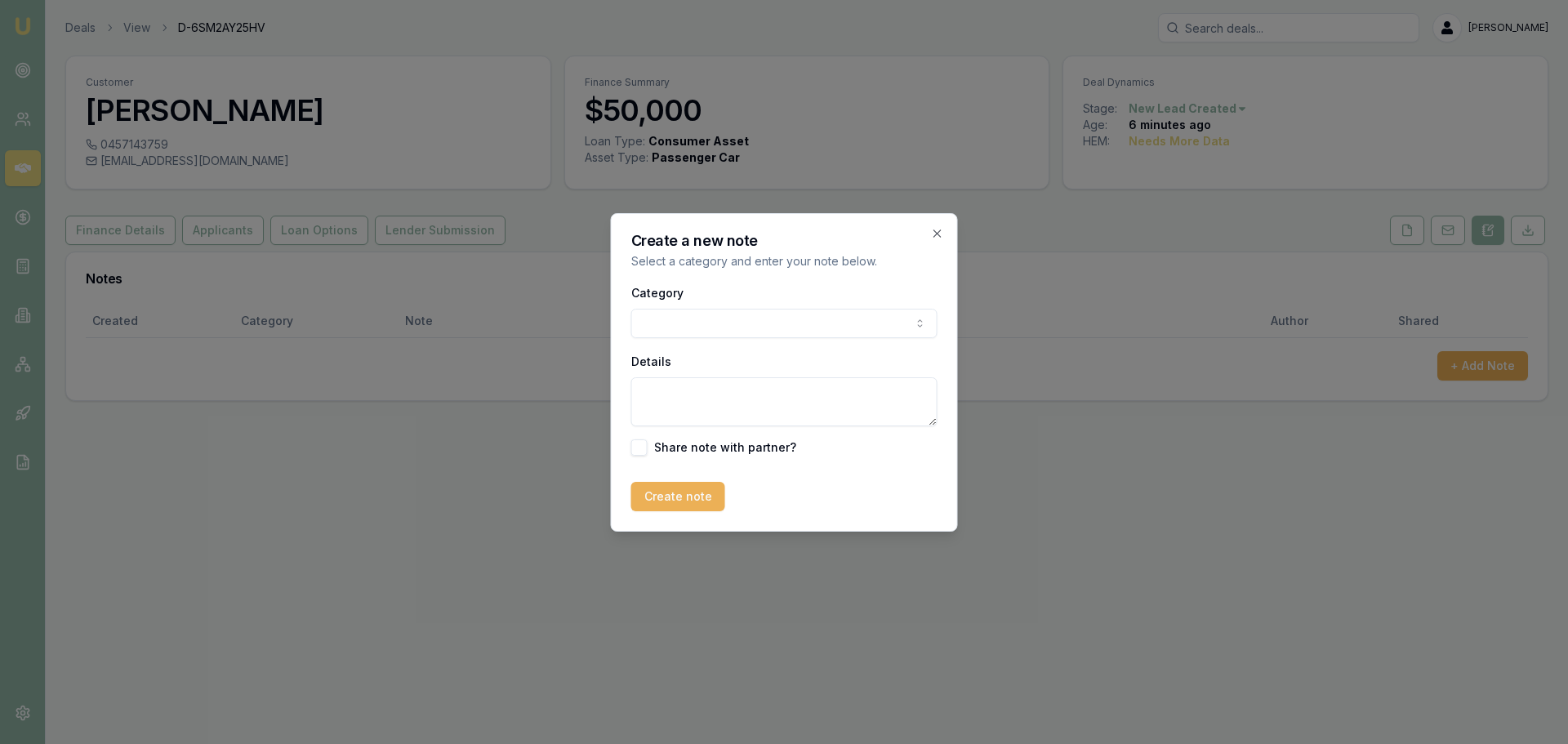
click at [860, 317] on body "Emu Broker Deals View D-6SM2AY25HV Erin Shield Toggle Menu Customer Alice Taylo…" at bounding box center [784, 372] width 1568 height 744
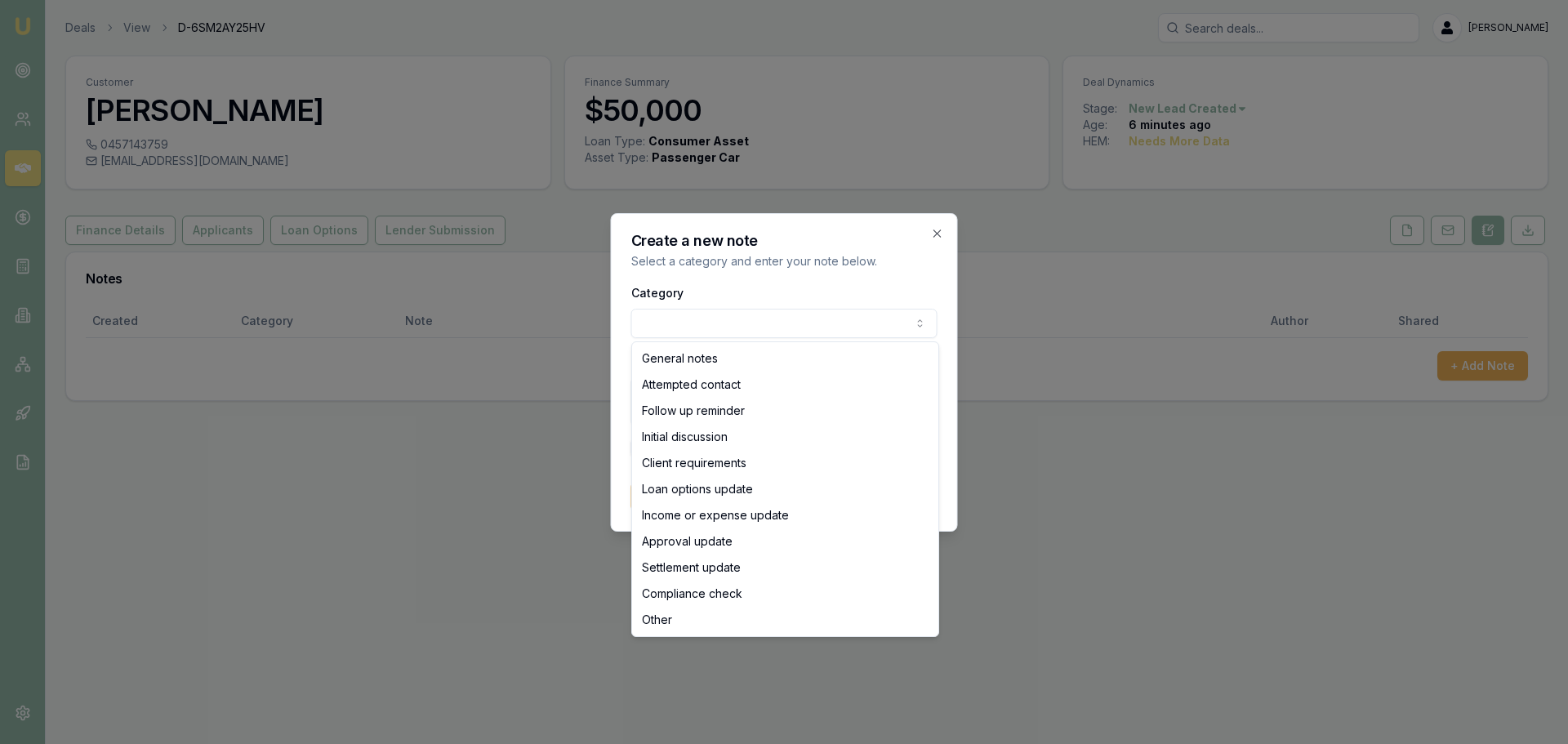
select select "ATTEMPTED_CONTACT"
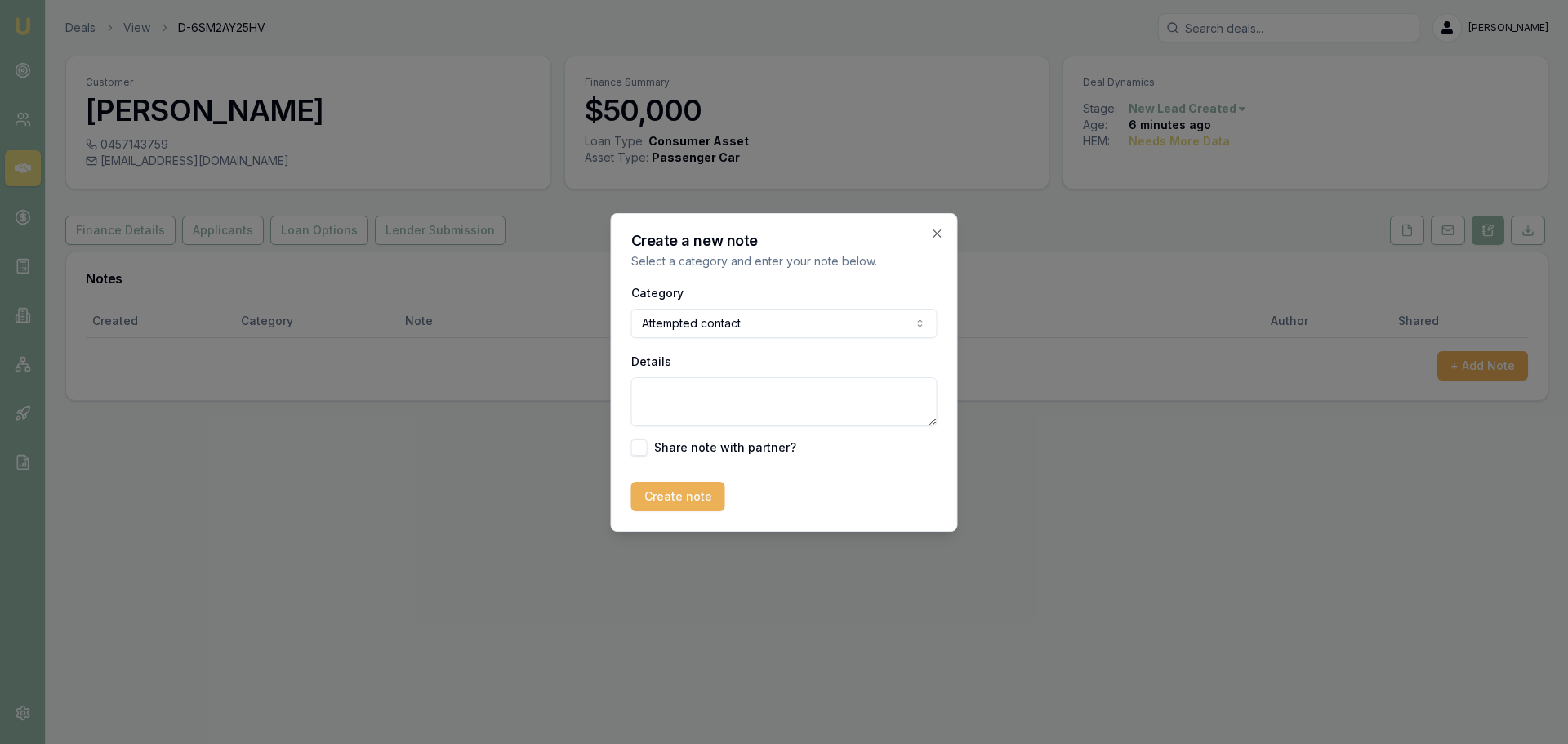
click at [784, 401] on textarea "Details" at bounding box center [784, 401] width 306 height 49
type textarea "sent intro text"
click at [713, 490] on button "Create note" at bounding box center [678, 496] width 94 height 30
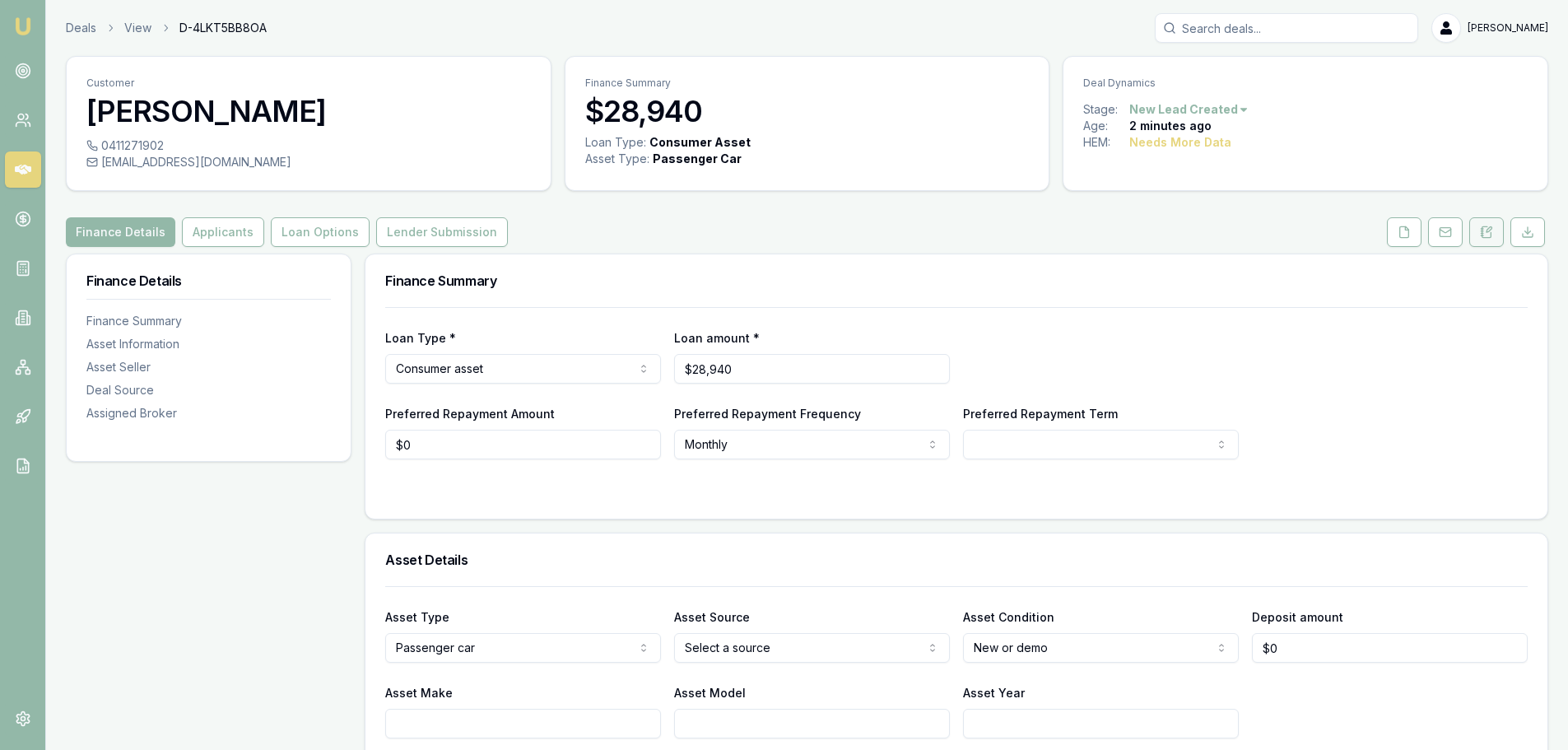
click at [1492, 231] on icon at bounding box center [1486, 232] width 13 height 13
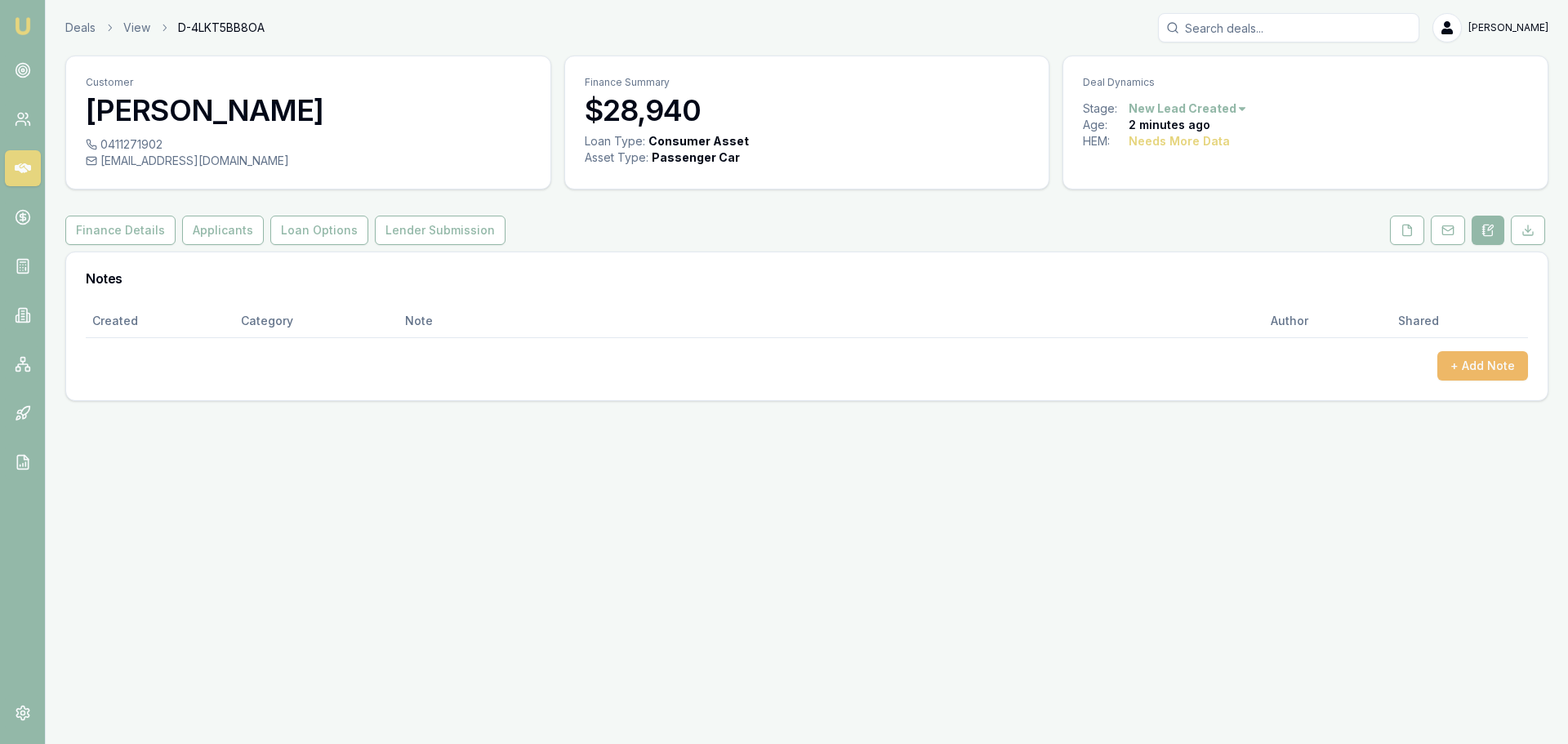
click at [1508, 369] on button "+ Add Note" at bounding box center [1482, 366] width 90 height 30
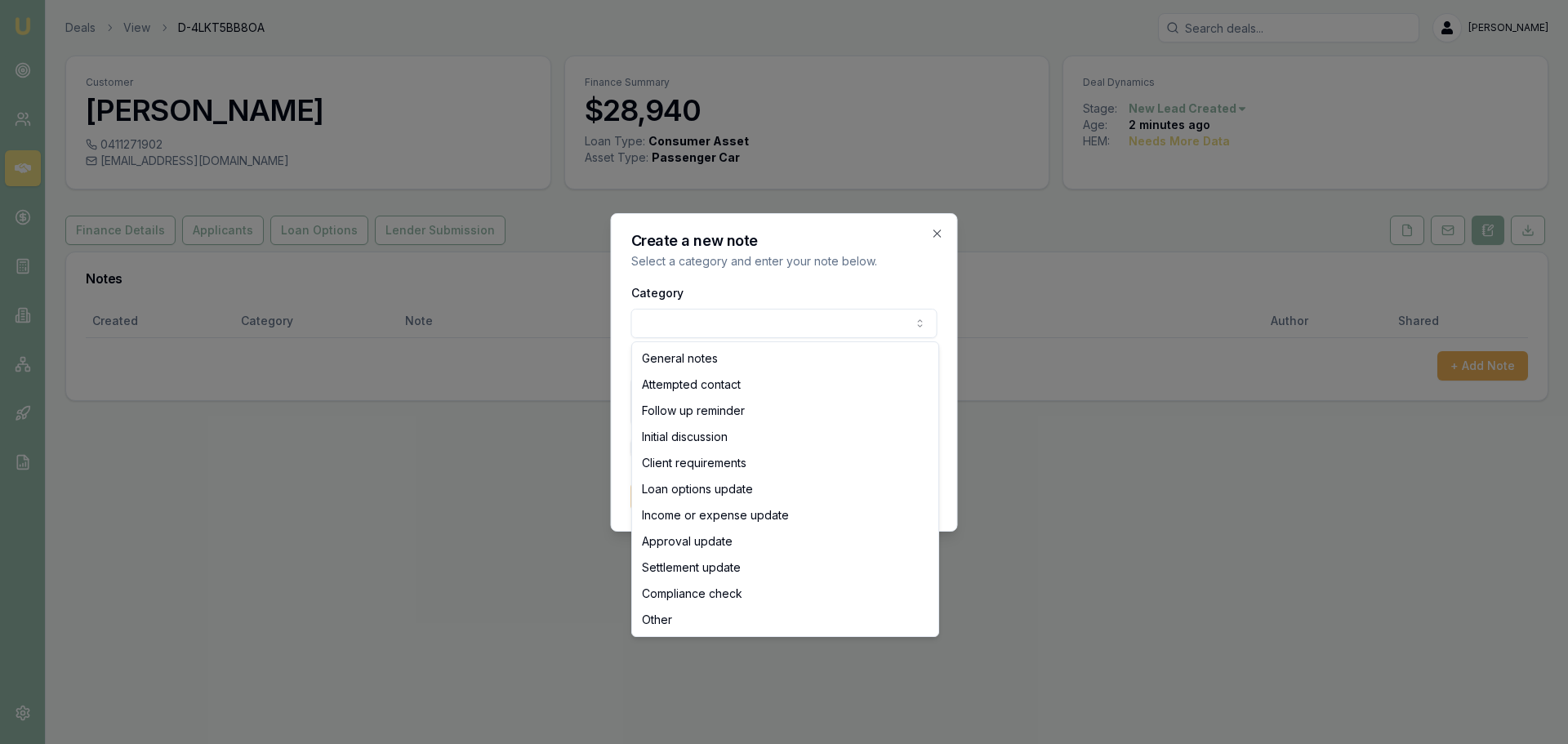
click at [873, 317] on body "Emu Broker Deals View D-4LKT5BB8OA Erin Shield Toggle Menu Customer Teghan Fitz…" at bounding box center [784, 372] width 1568 height 744
select select "ATTEMPTED_CONTACT"
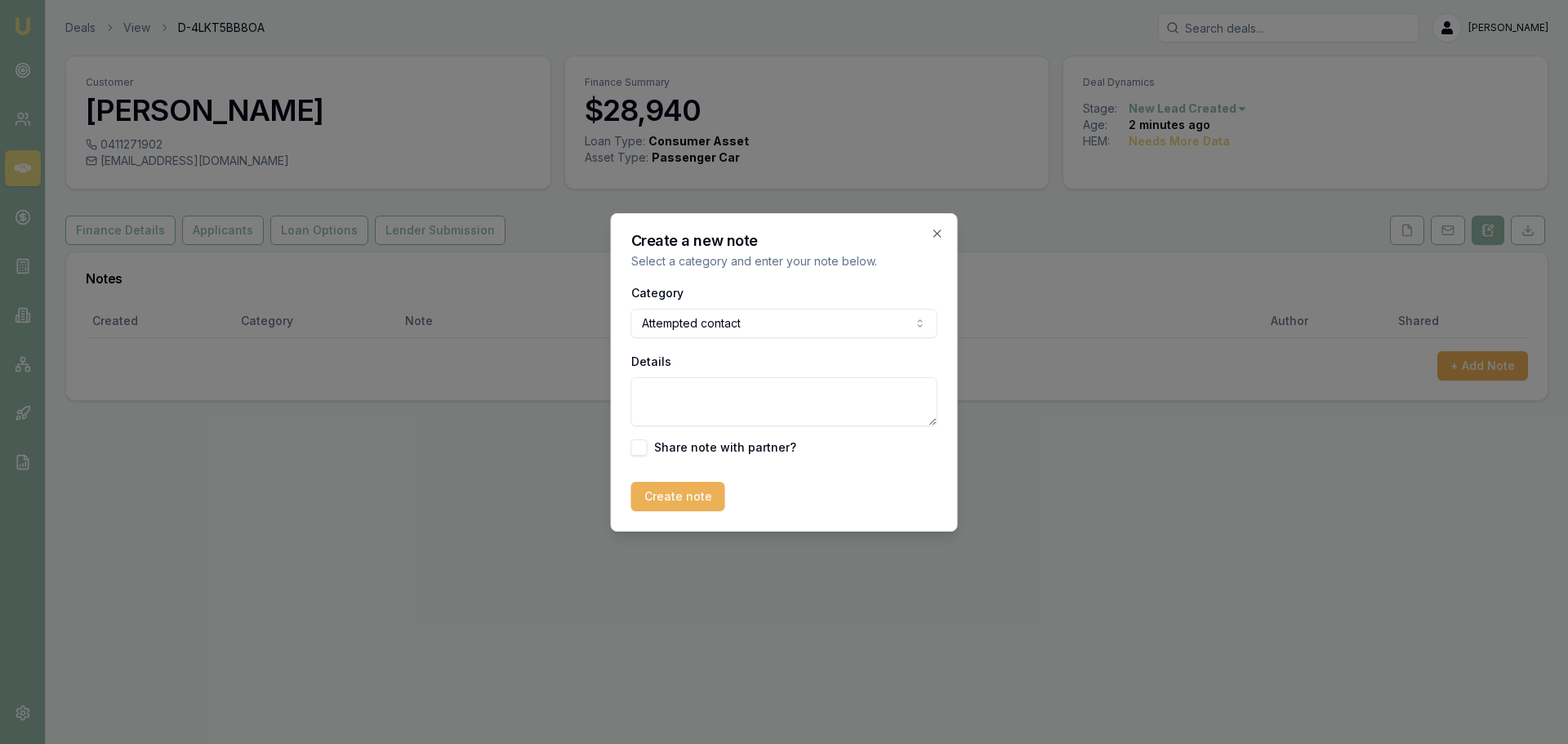
click at [738, 390] on textarea "Details" at bounding box center [784, 401] width 306 height 49
type textarea "sent intro text"
click at [683, 490] on button "Create note" at bounding box center [678, 496] width 94 height 30
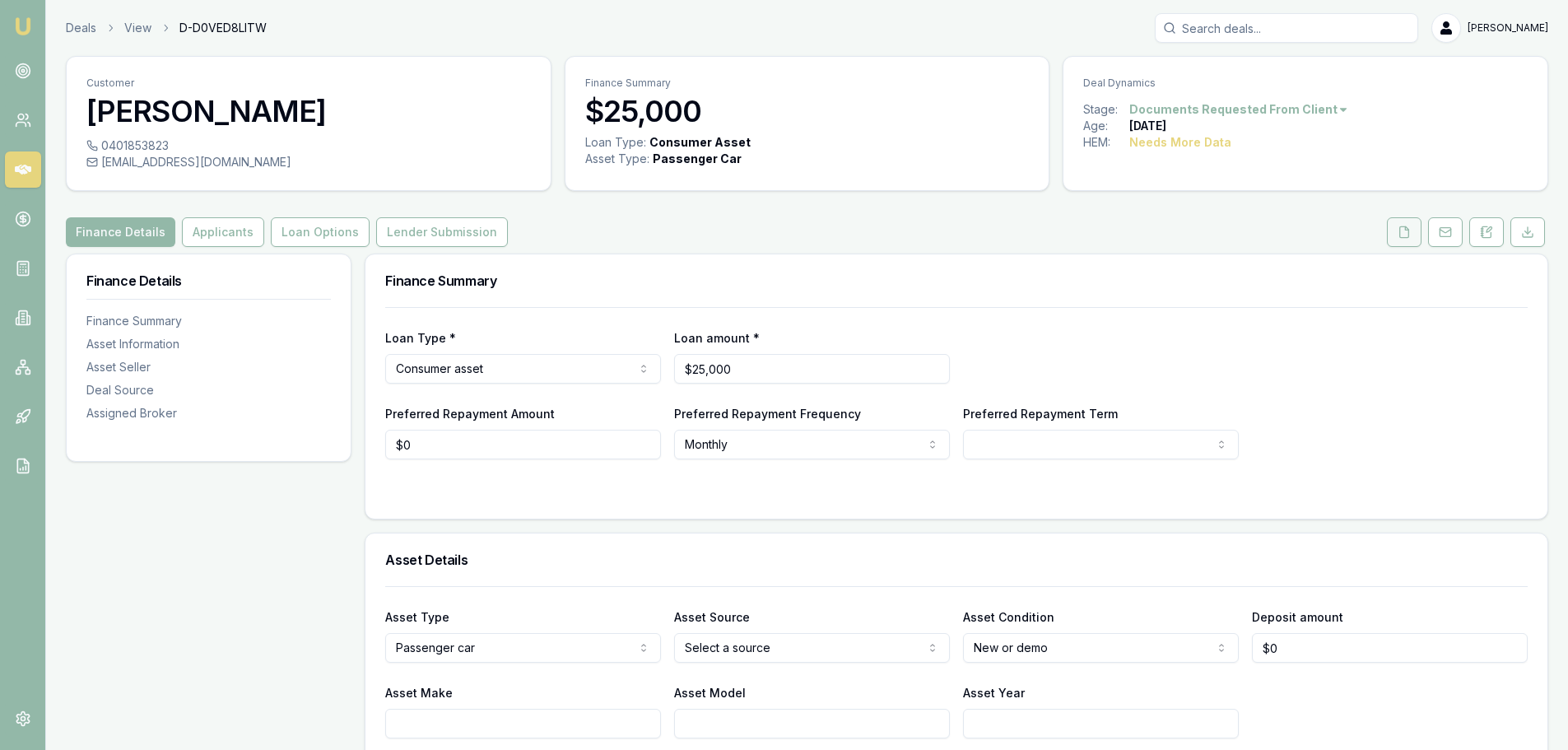
click at [1404, 229] on icon at bounding box center [1404, 232] width 13 height 13
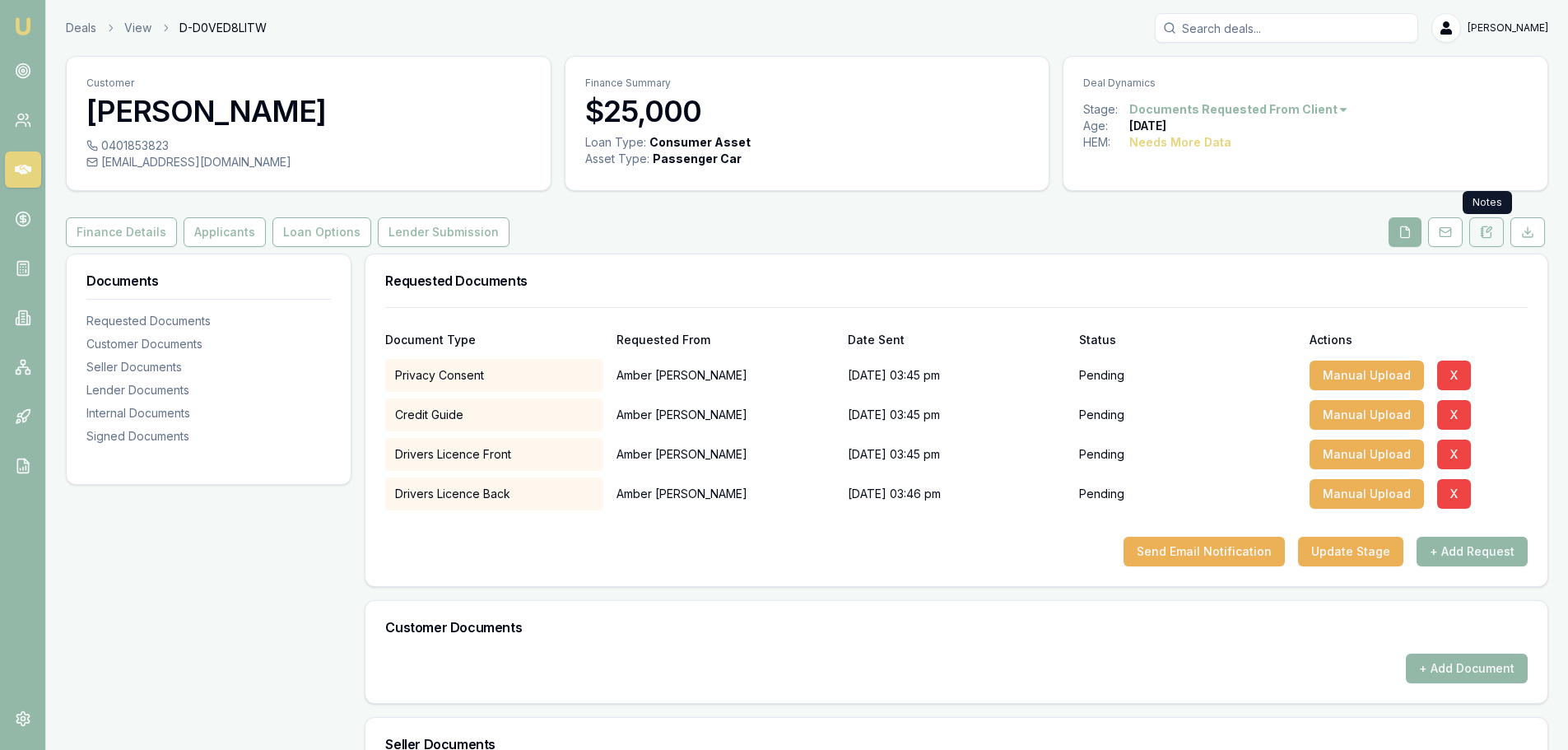
click at [1491, 233] on icon at bounding box center [1487, 232] width 9 height 11
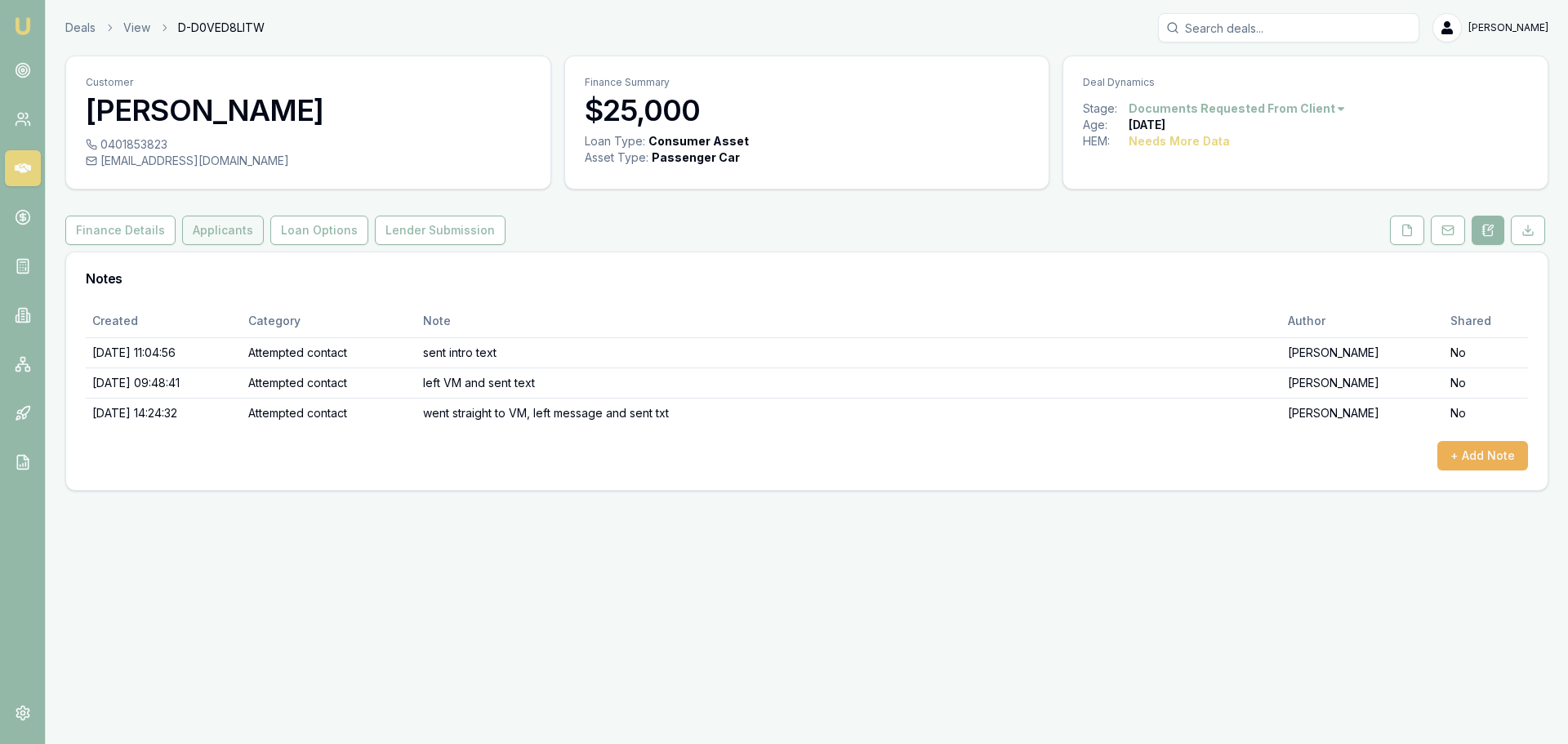
click at [232, 230] on button "Applicants" at bounding box center [222, 230] width 82 height 30
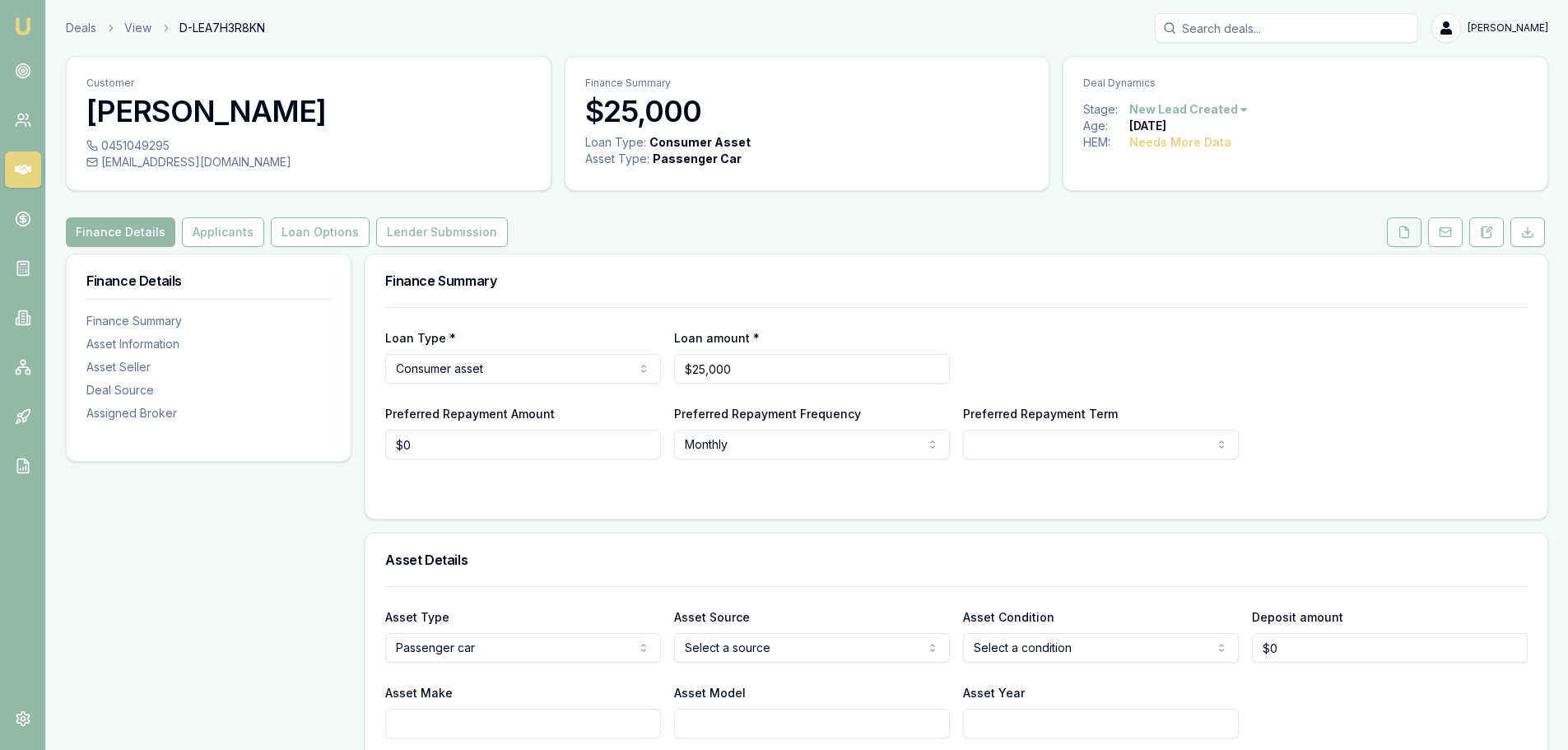
click at [1404, 228] on icon at bounding box center [1404, 232] width 13 height 13
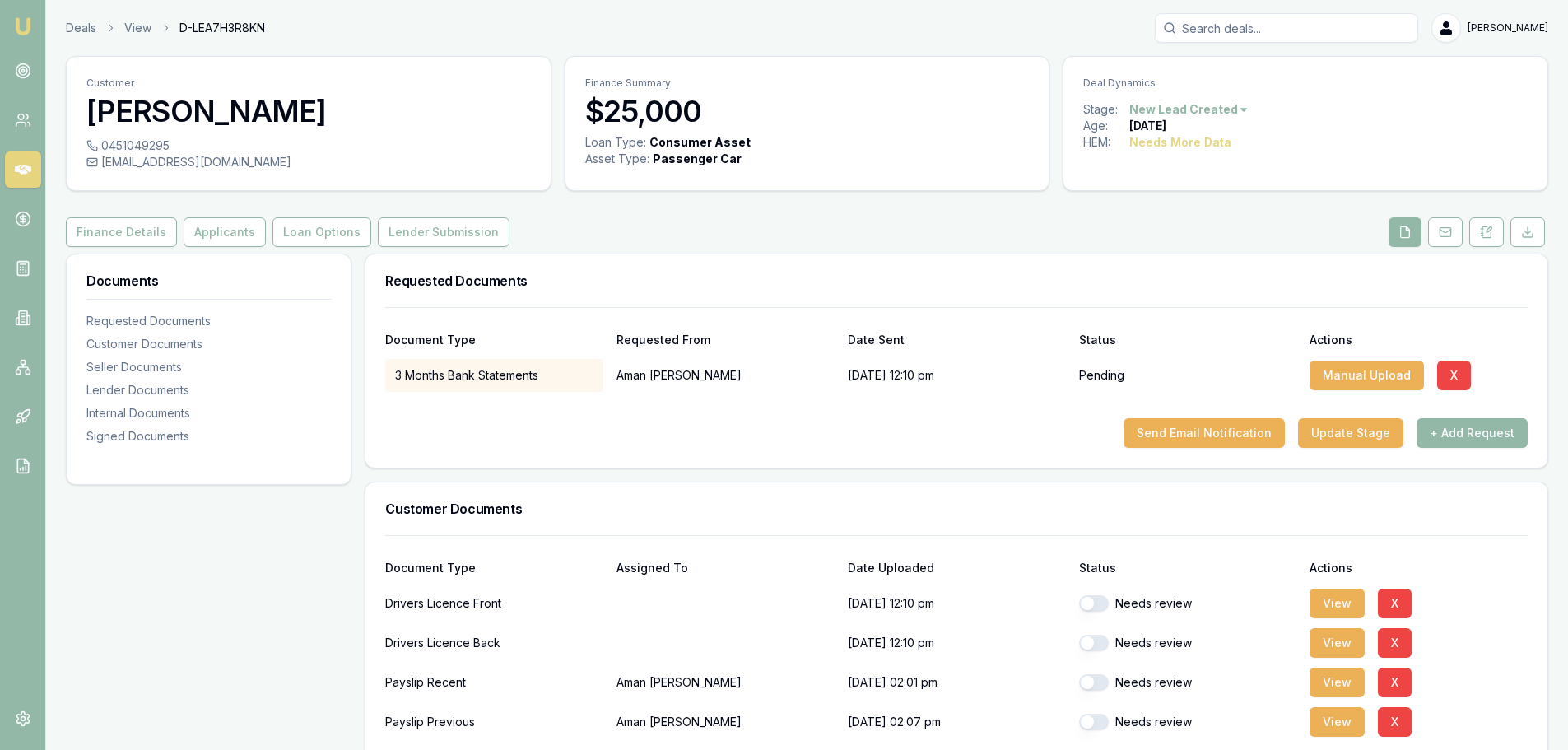
click at [967, 244] on div "Finance Details Applicants Loan Options Lender Submission" at bounding box center [807, 232] width 1482 height 30
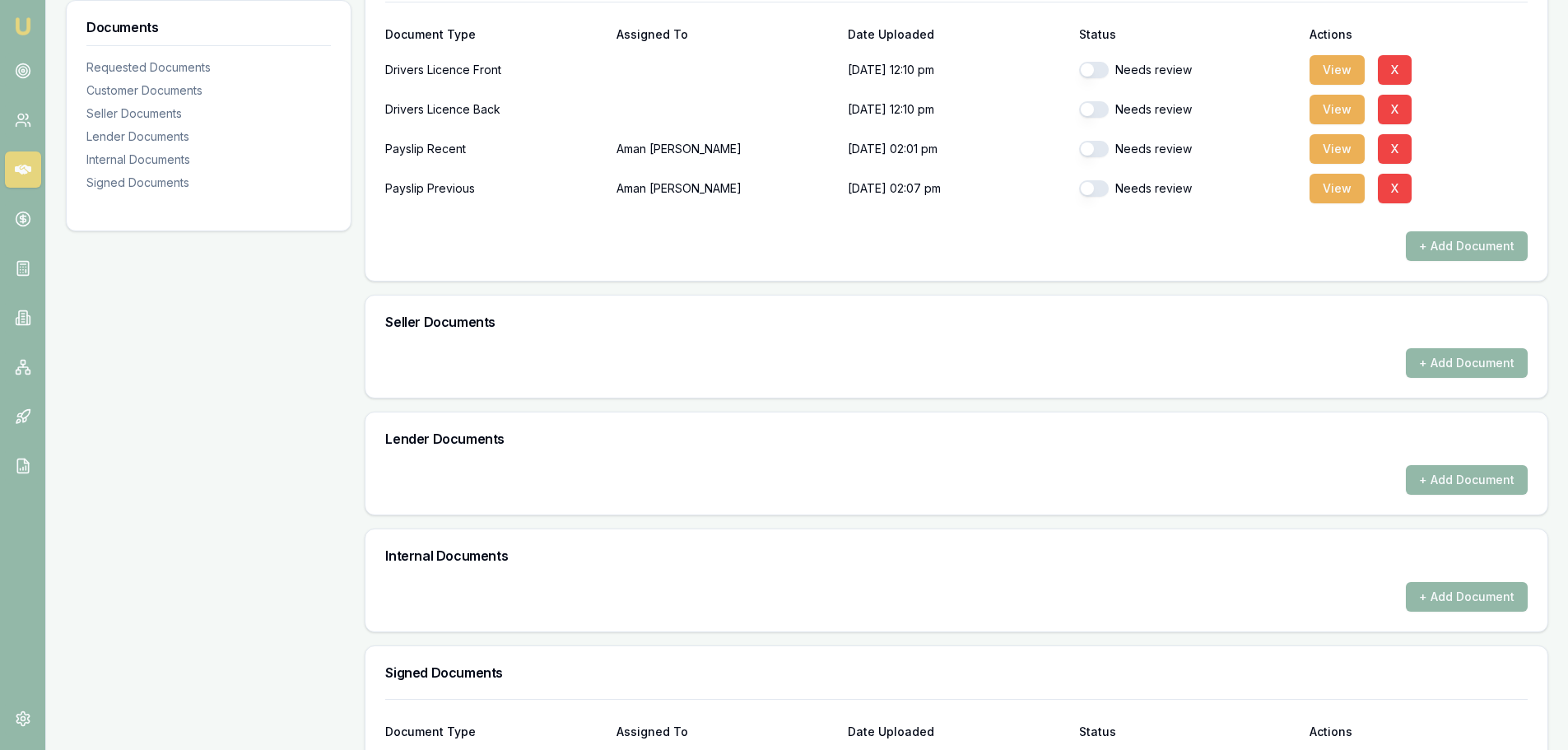
scroll to position [696, 0]
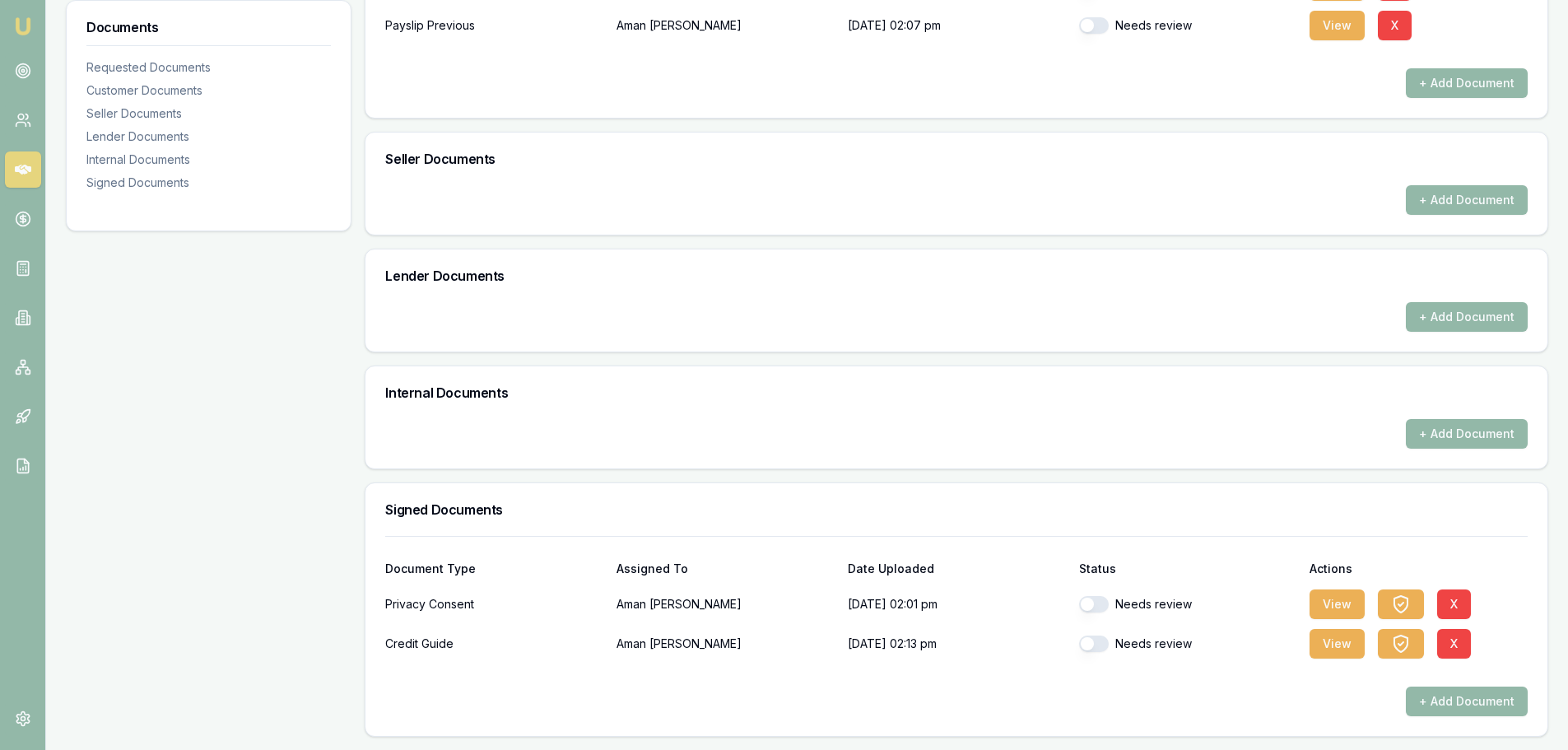
click at [1101, 606] on button "button" at bounding box center [1094, 604] width 30 height 17
checkbox input "true"
click at [1093, 643] on button "button" at bounding box center [1094, 644] width 30 height 17
checkbox input "true"
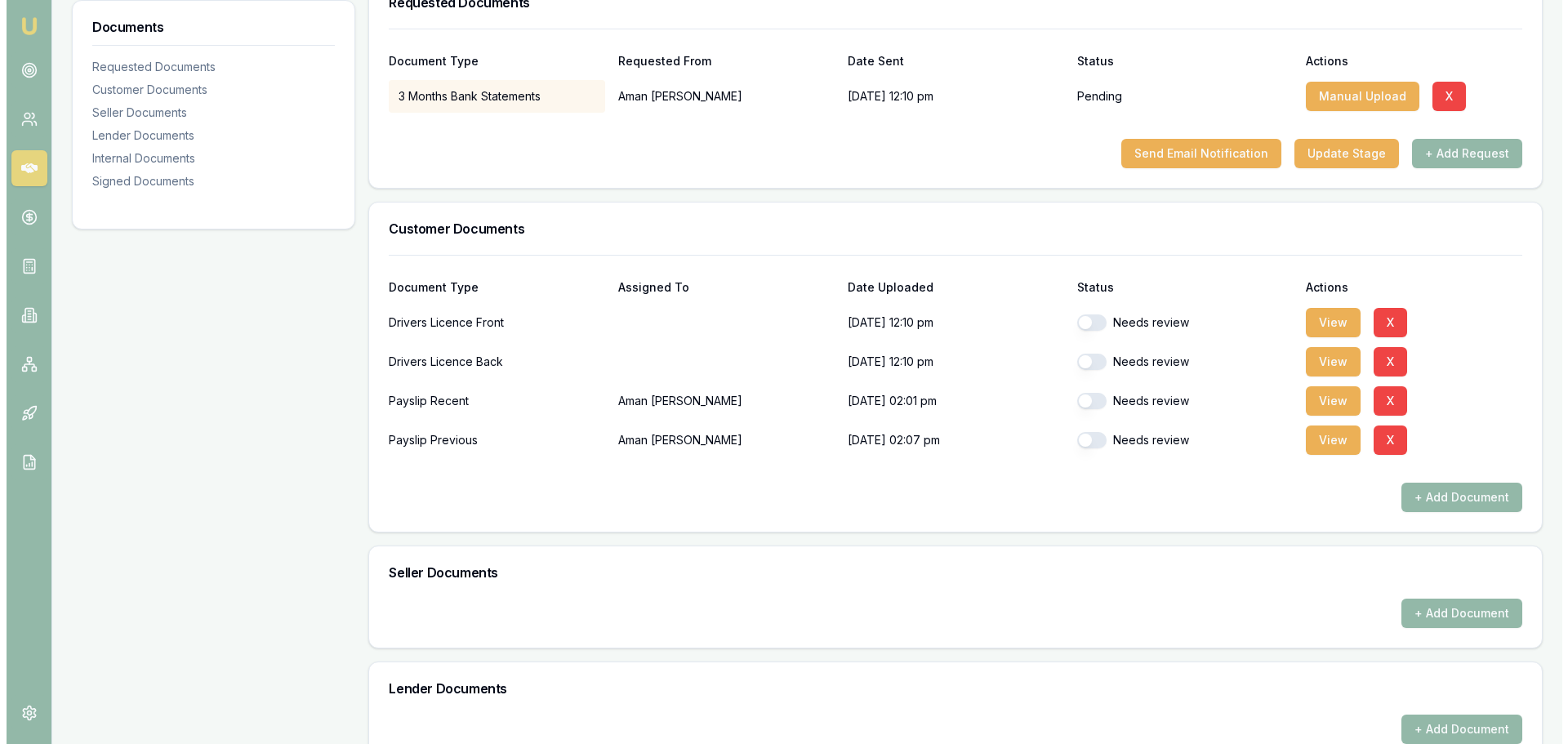
scroll to position [201, 0]
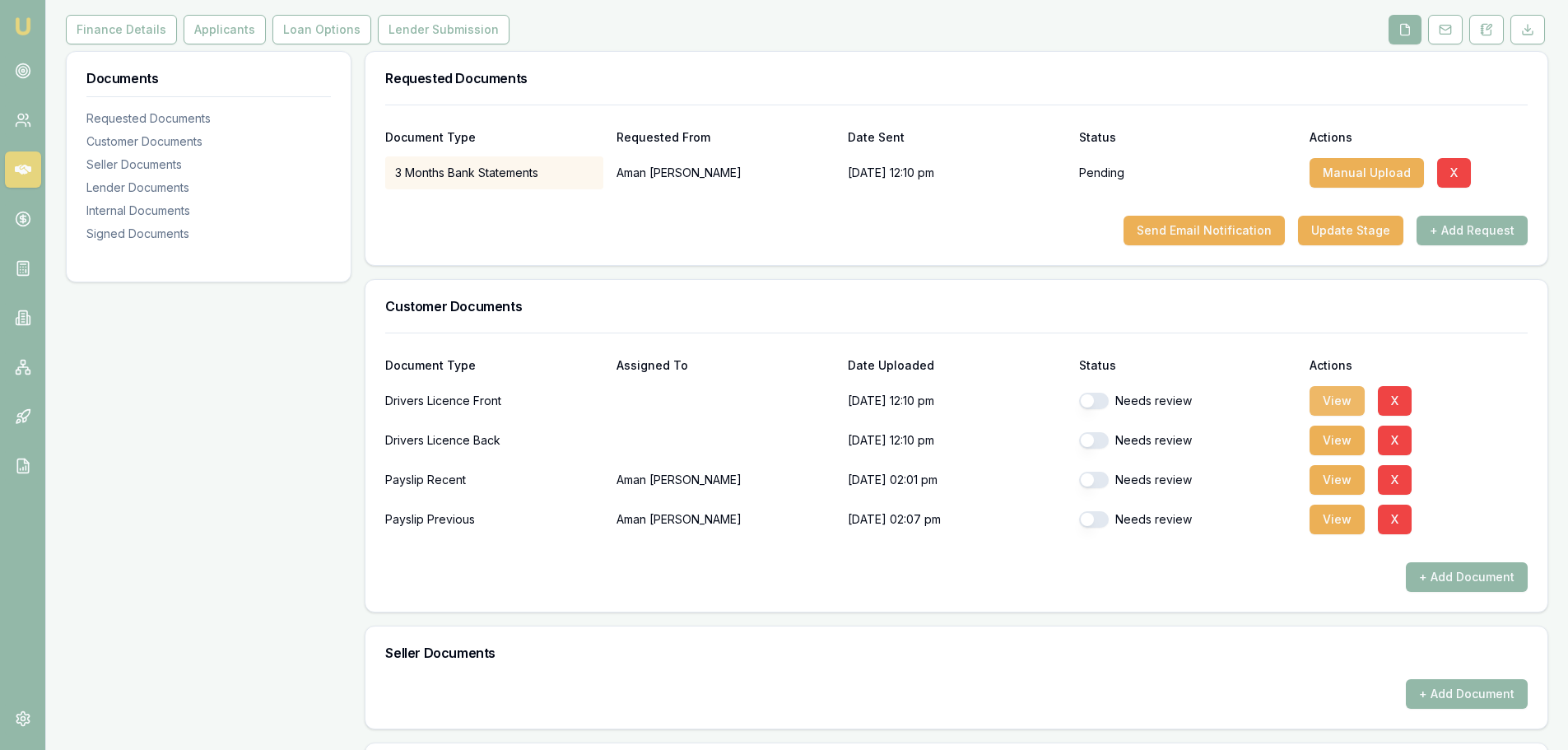
click at [1320, 399] on button "View" at bounding box center [1337, 401] width 55 height 30
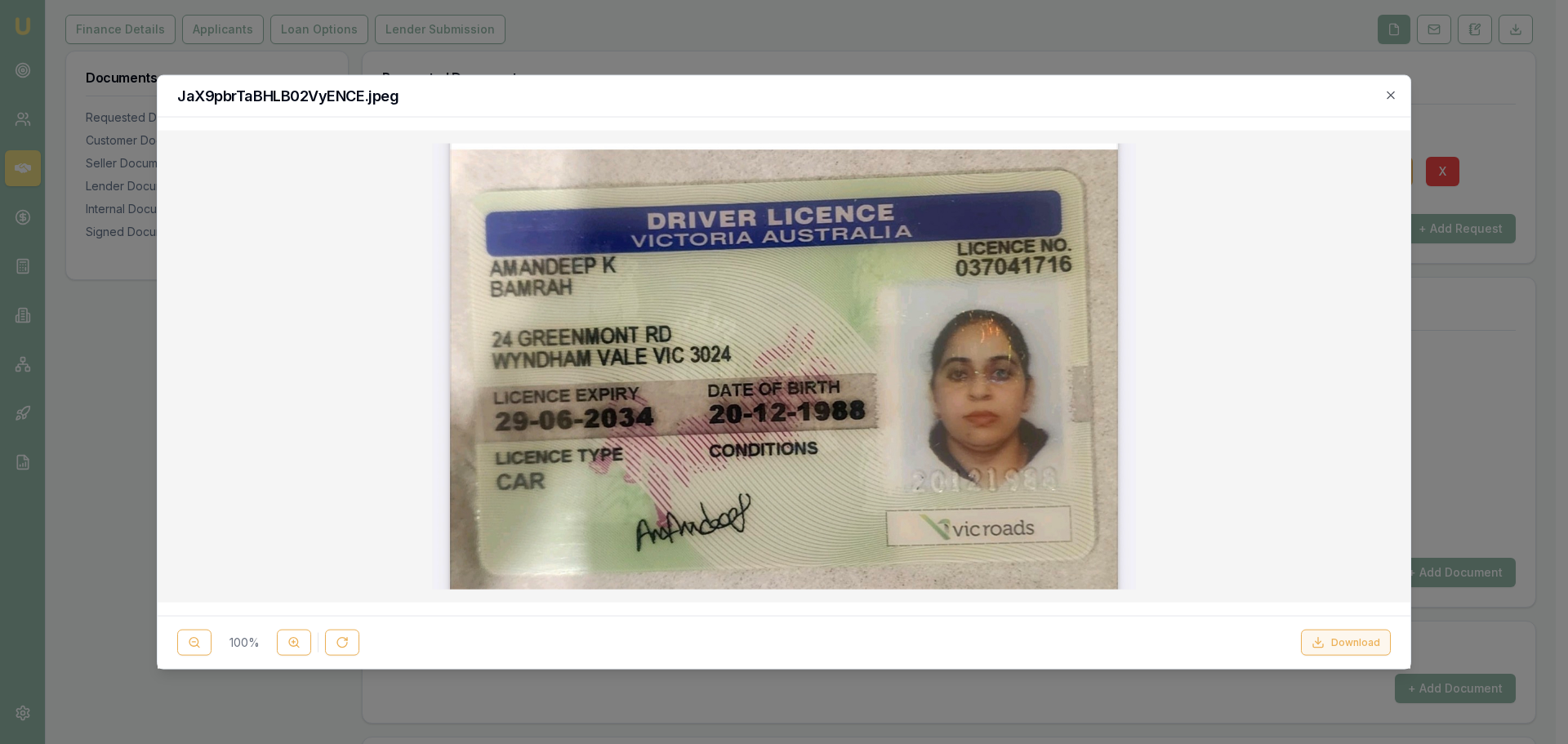
click at [1344, 636] on button "Download" at bounding box center [1346, 643] width 89 height 26
click at [1035, 100] on h2 "JaX9pbrTaBHLB02VyENCE.jpeg" at bounding box center [784, 96] width 1214 height 15
click at [1396, 89] on icon "button" at bounding box center [1391, 95] width 13 height 13
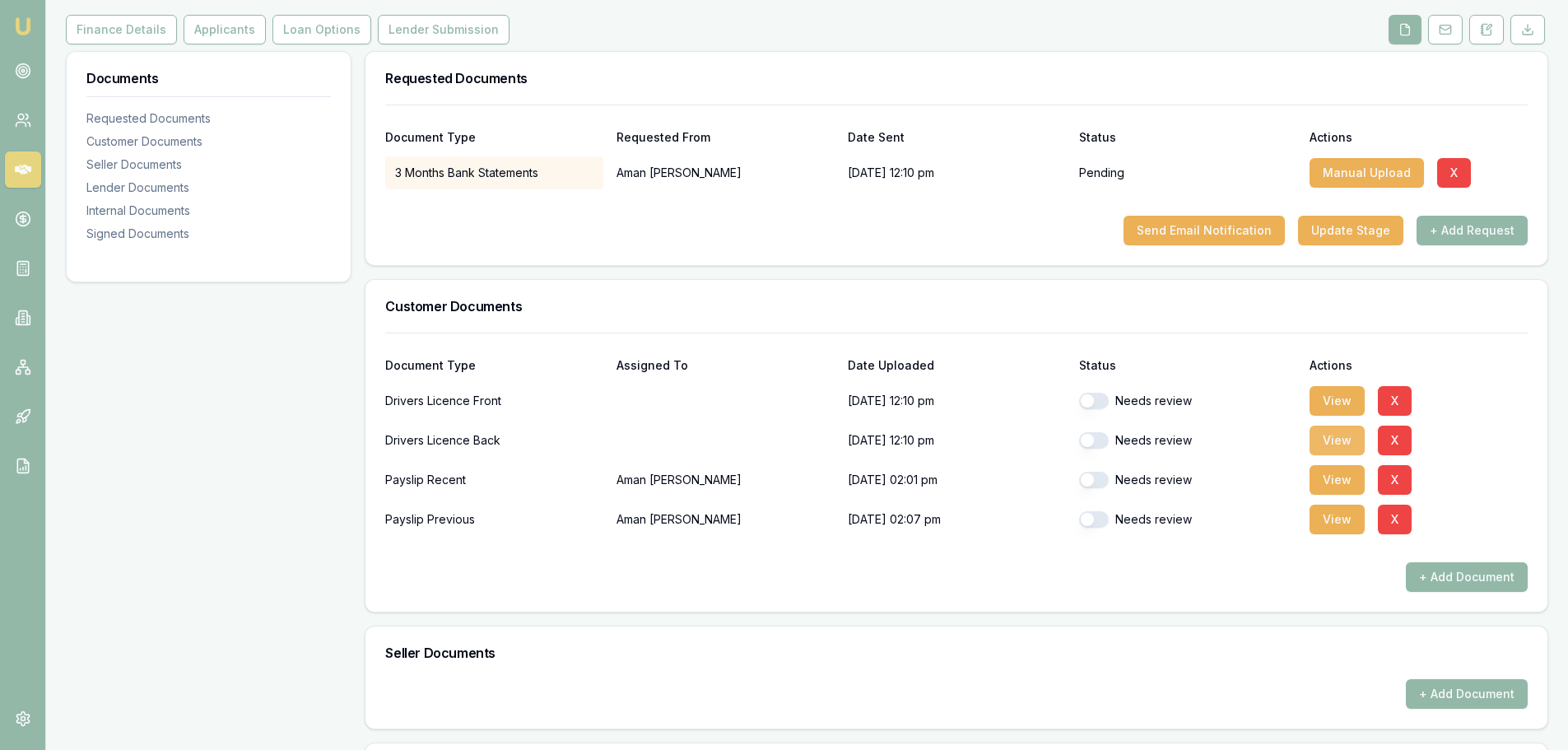
click at [1337, 445] on button "View" at bounding box center [1337, 441] width 55 height 30
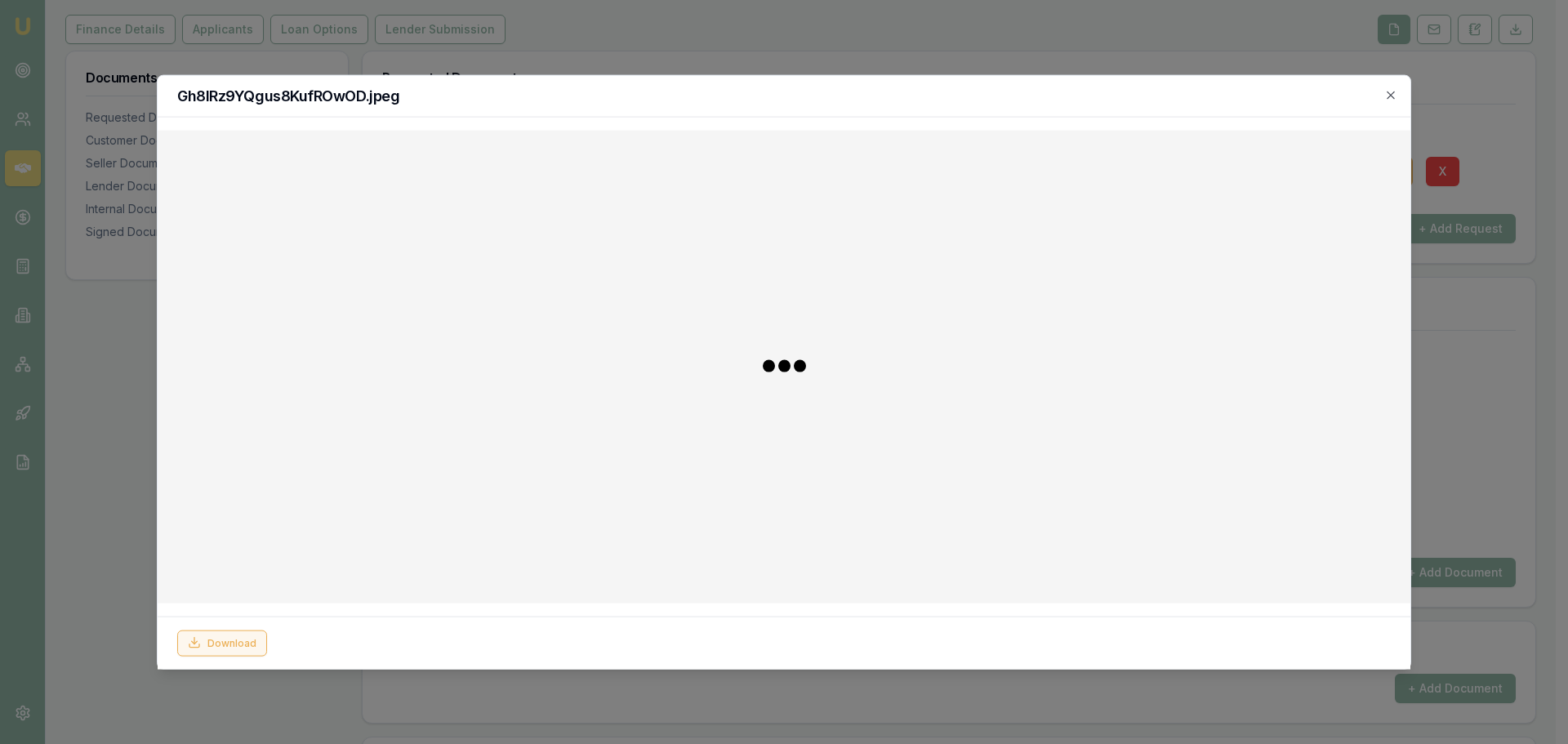
click at [253, 642] on button "Download" at bounding box center [221, 643] width 89 height 26
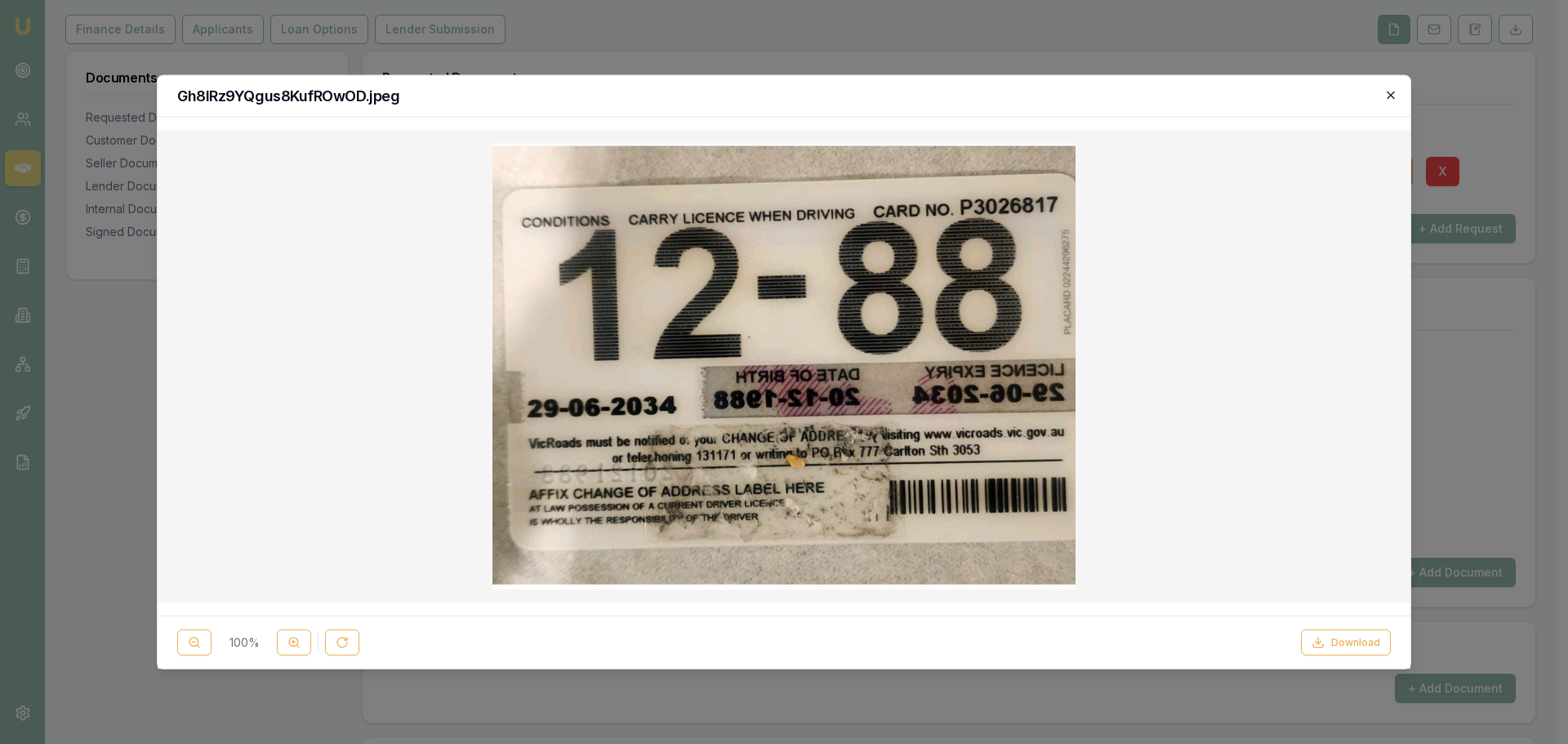
click at [1393, 92] on icon "button" at bounding box center [1391, 95] width 13 height 13
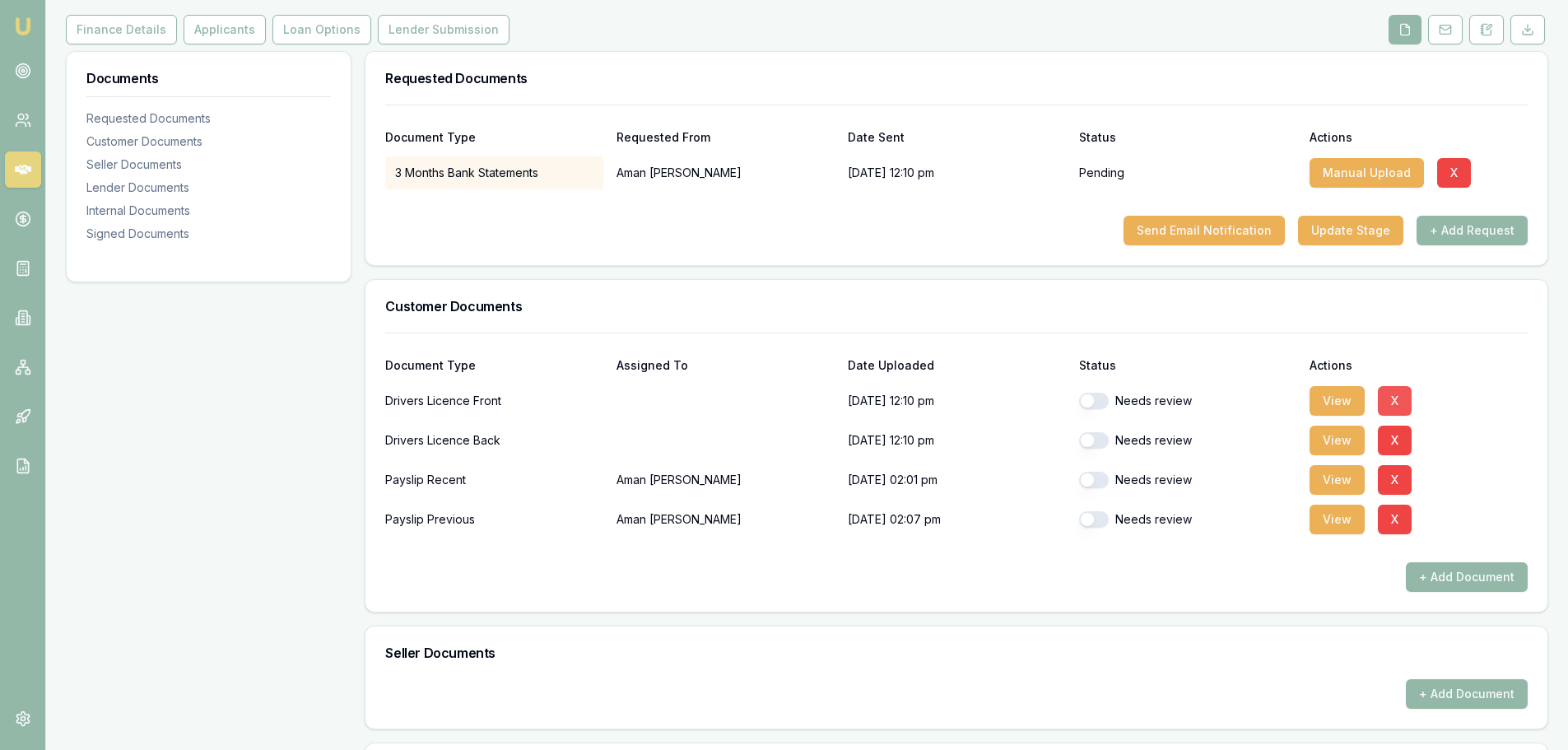
click at [1398, 399] on button "X" at bounding box center [1394, 401] width 33 height 30
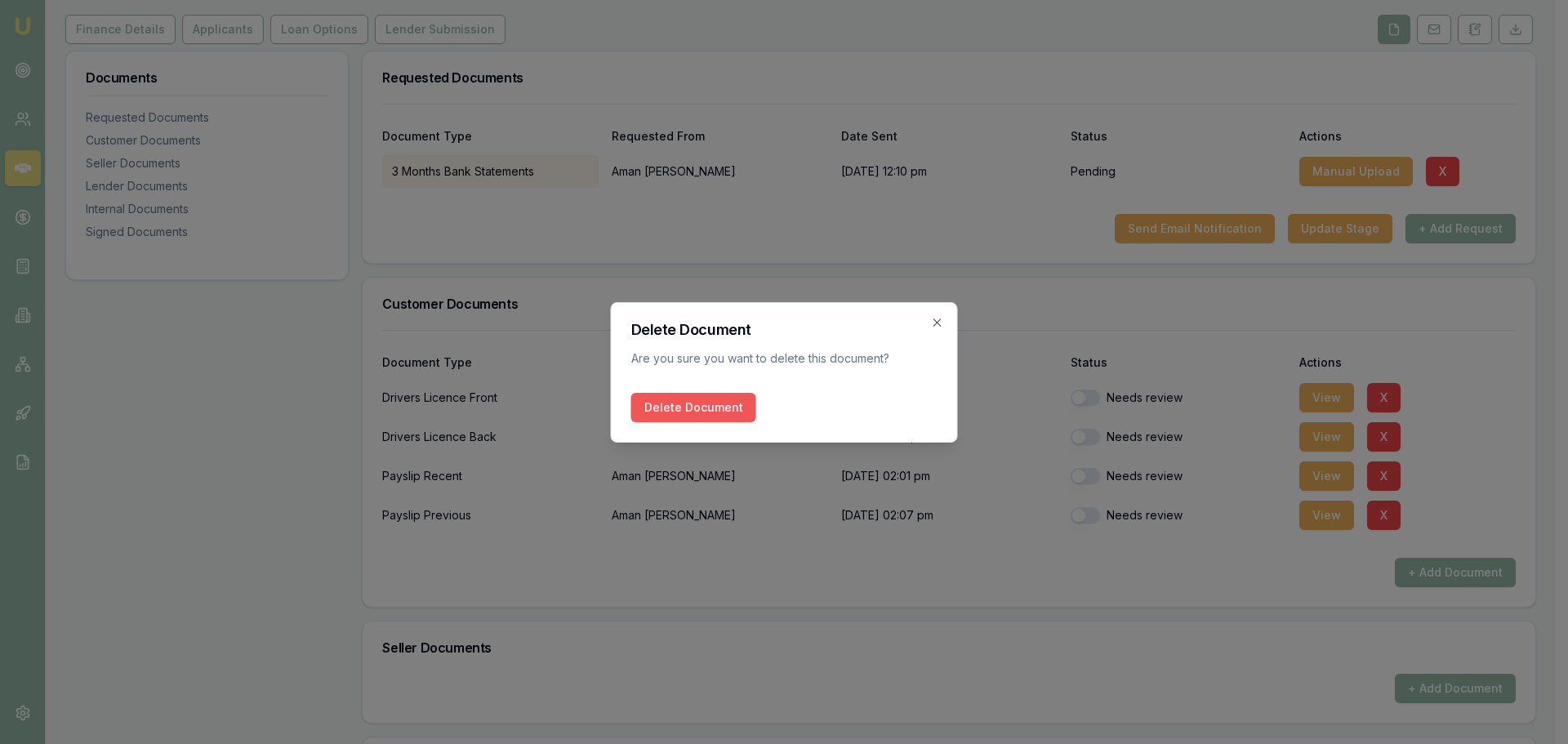
click at [732, 402] on button "Delete Document" at bounding box center [693, 407] width 125 height 30
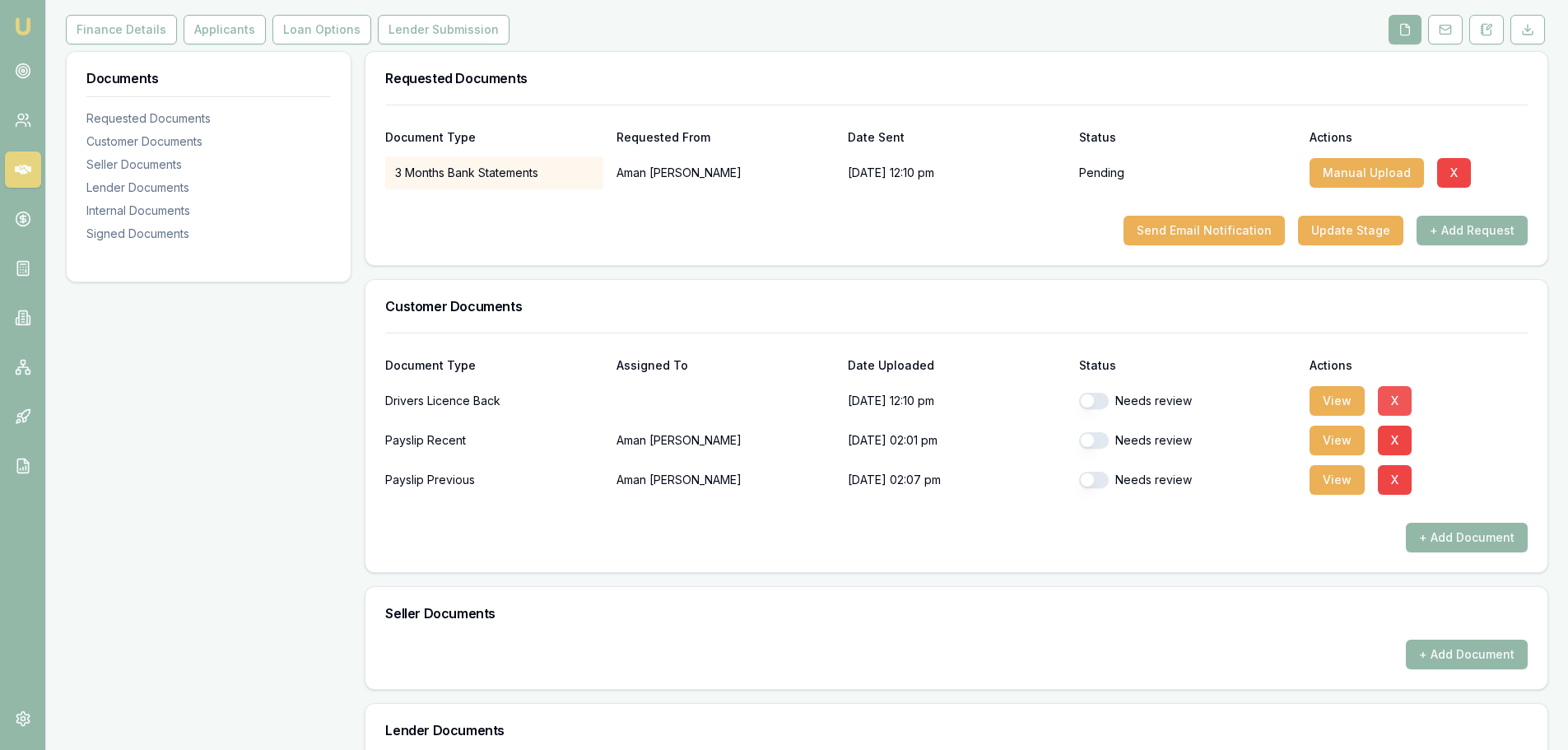
click at [1386, 398] on button "X" at bounding box center [1394, 401] width 33 height 30
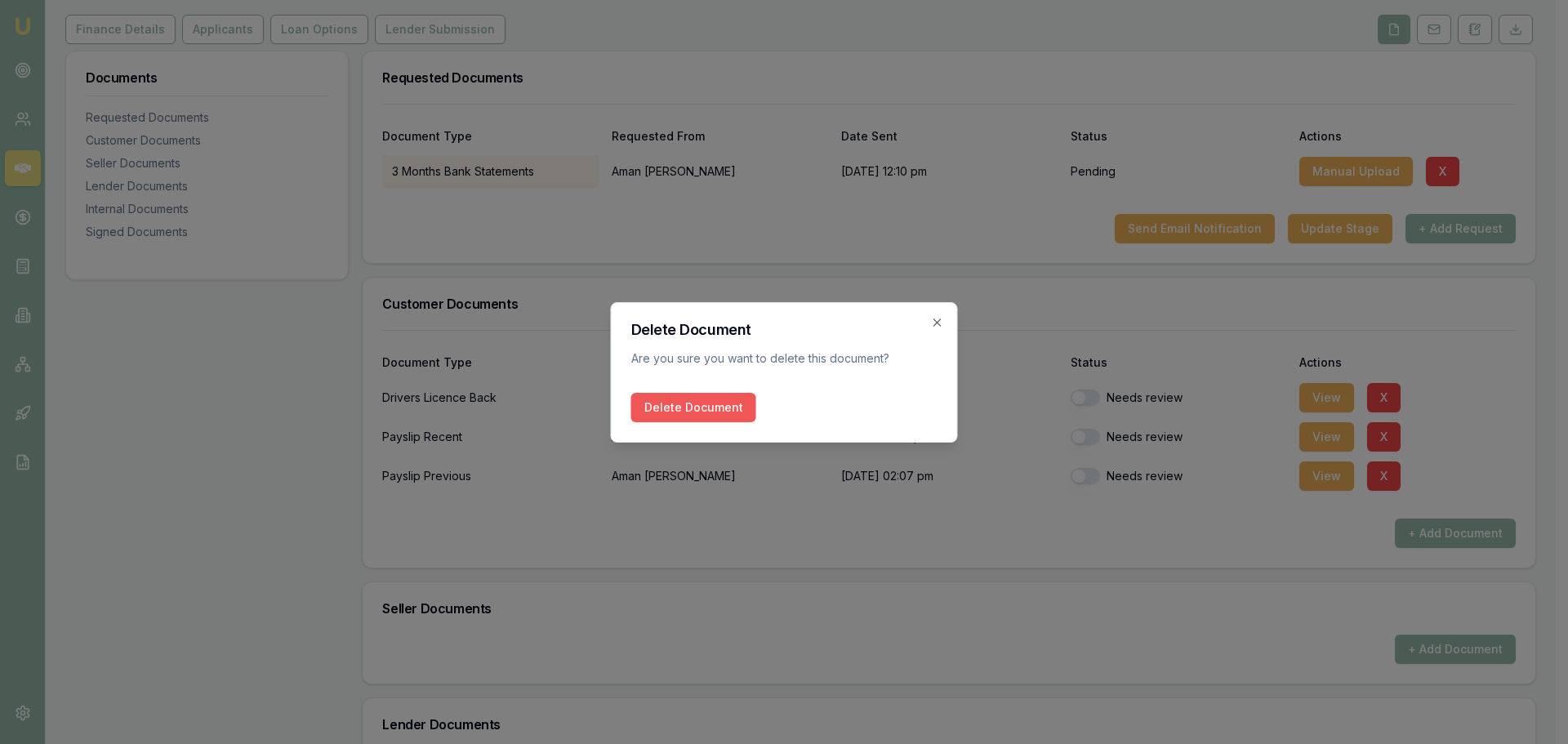
click at [710, 404] on button "Delete Document" at bounding box center [693, 407] width 125 height 30
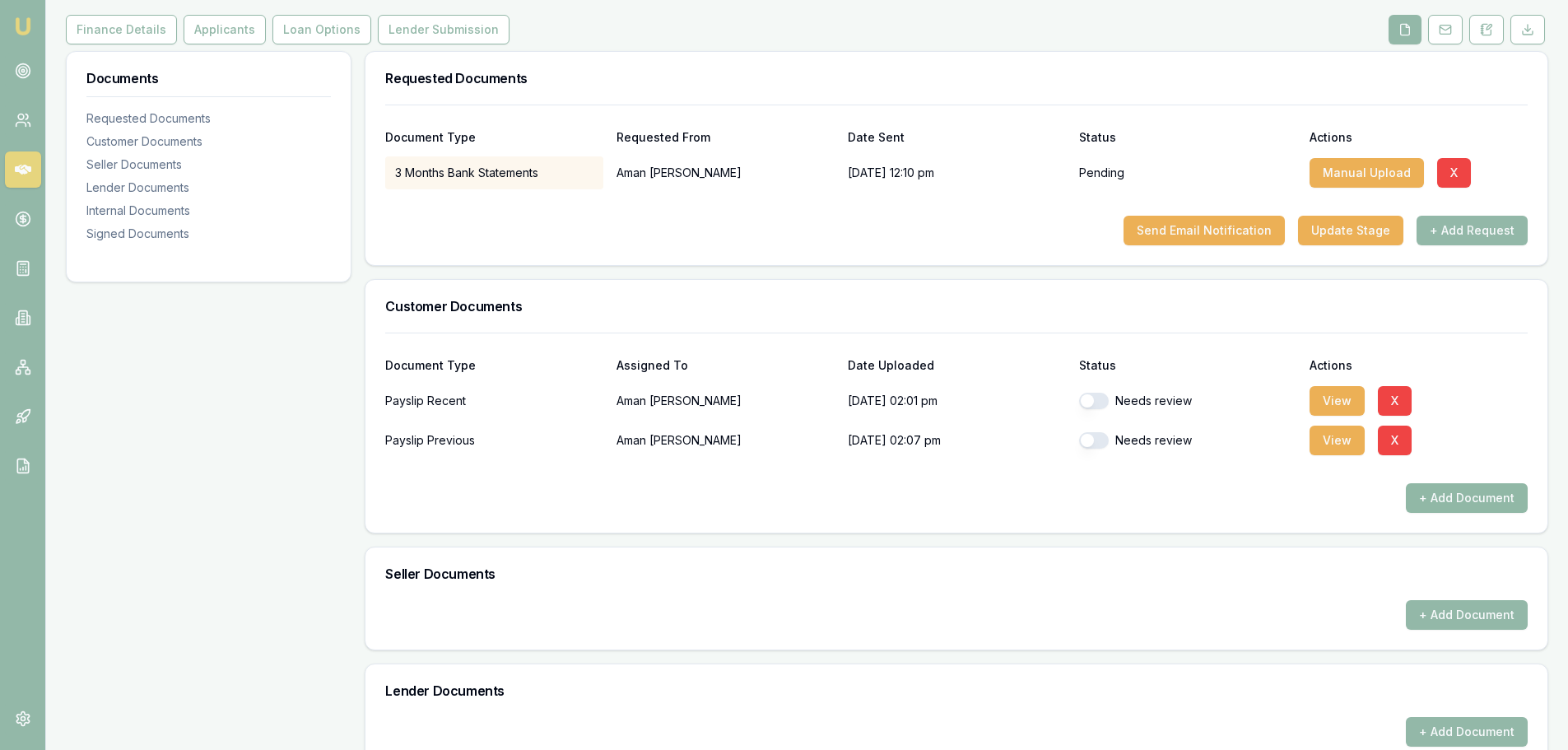
click at [1456, 496] on button "+ Add Document" at bounding box center [1466, 498] width 122 height 30
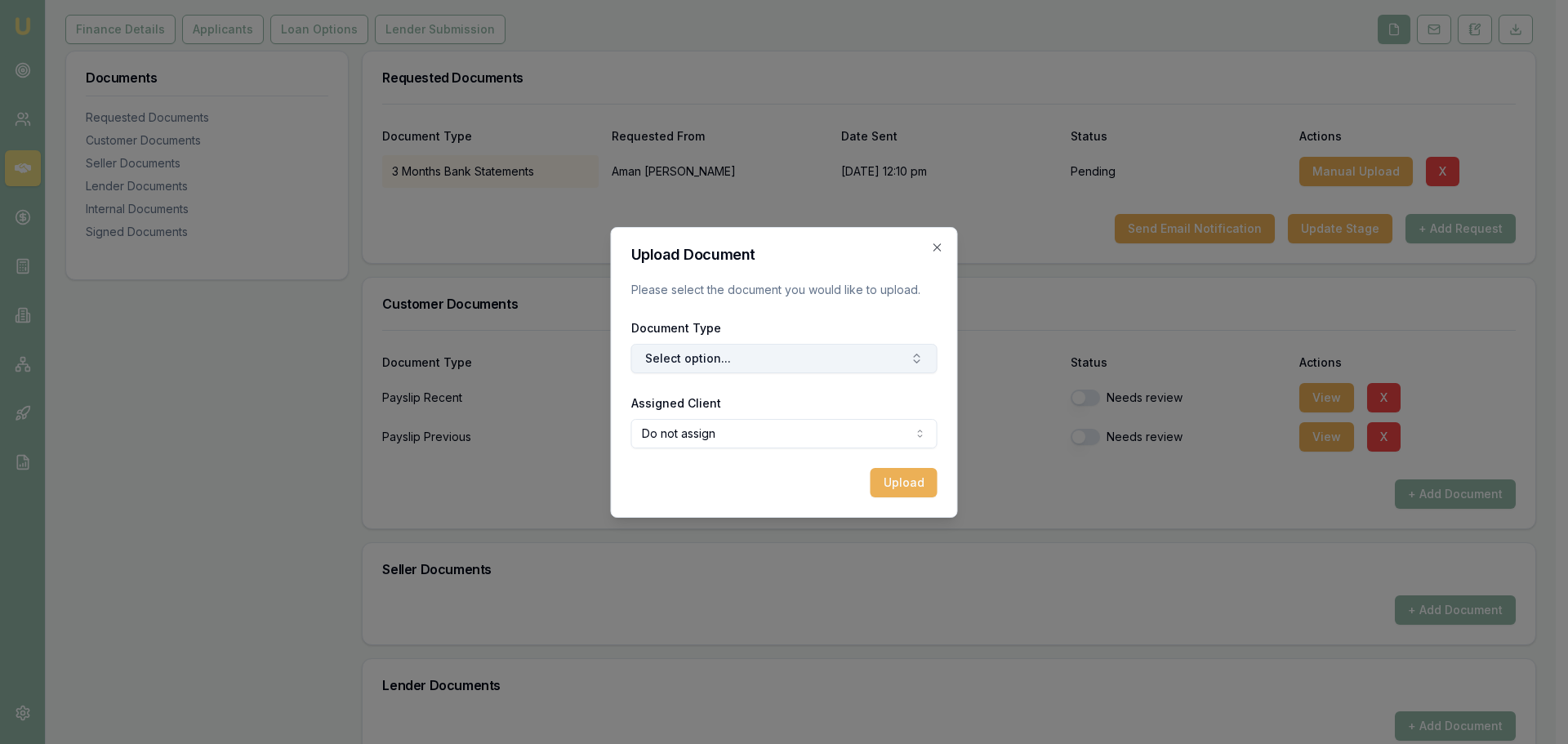
click at [759, 356] on button "Select option..." at bounding box center [784, 359] width 306 height 30
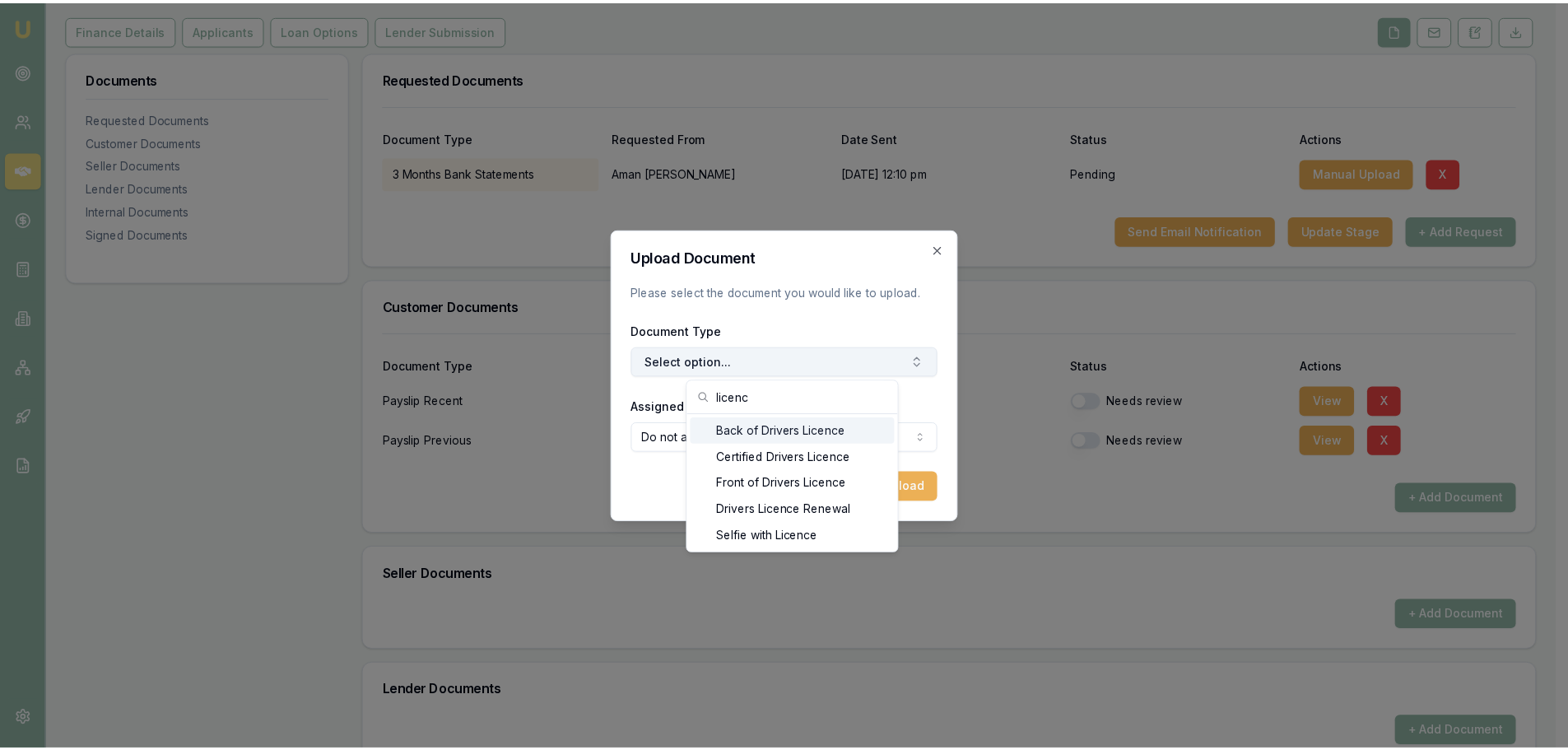
scroll to position [0, 0]
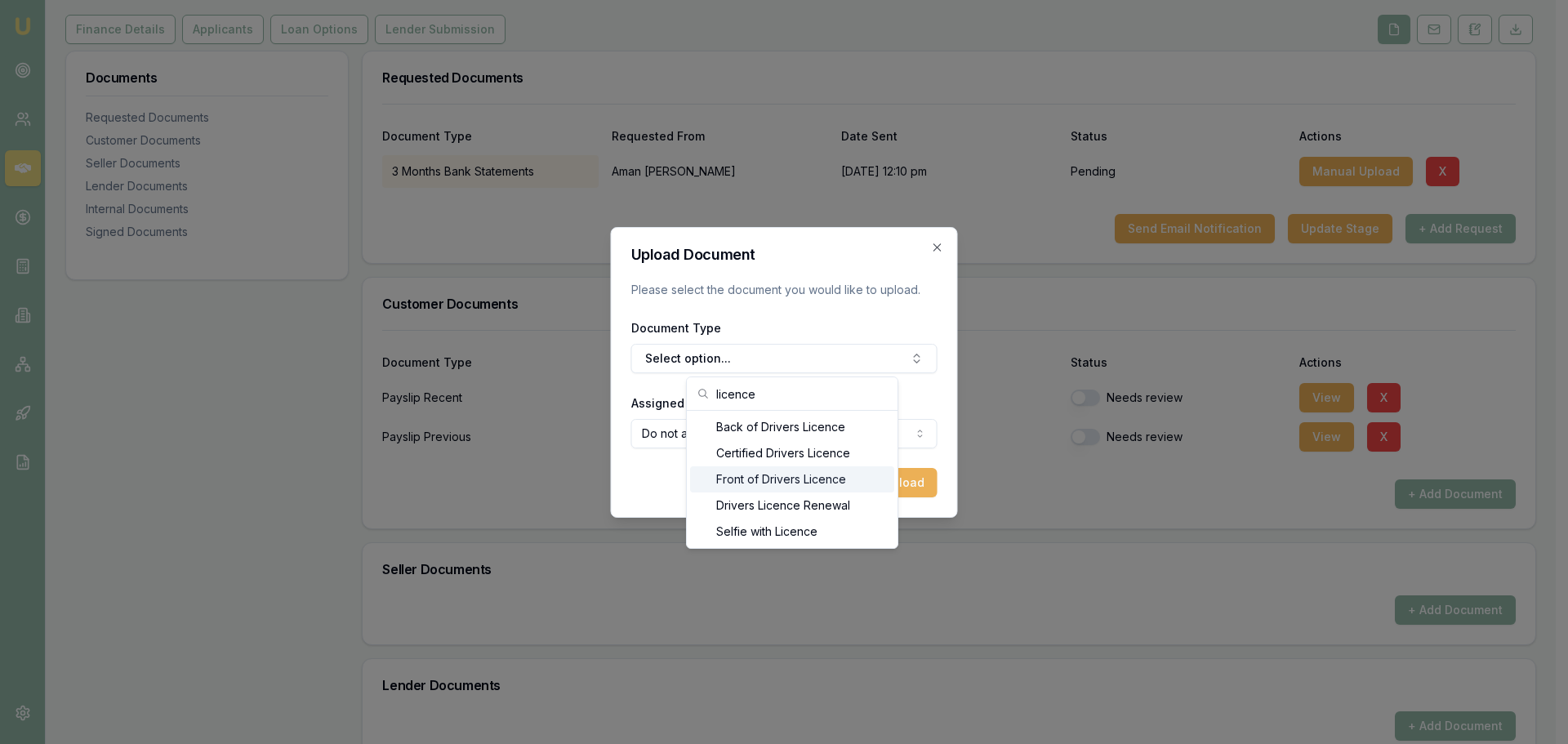
type input "licence"
click at [783, 478] on div "Front of Drivers Licence" at bounding box center [791, 479] width 204 height 26
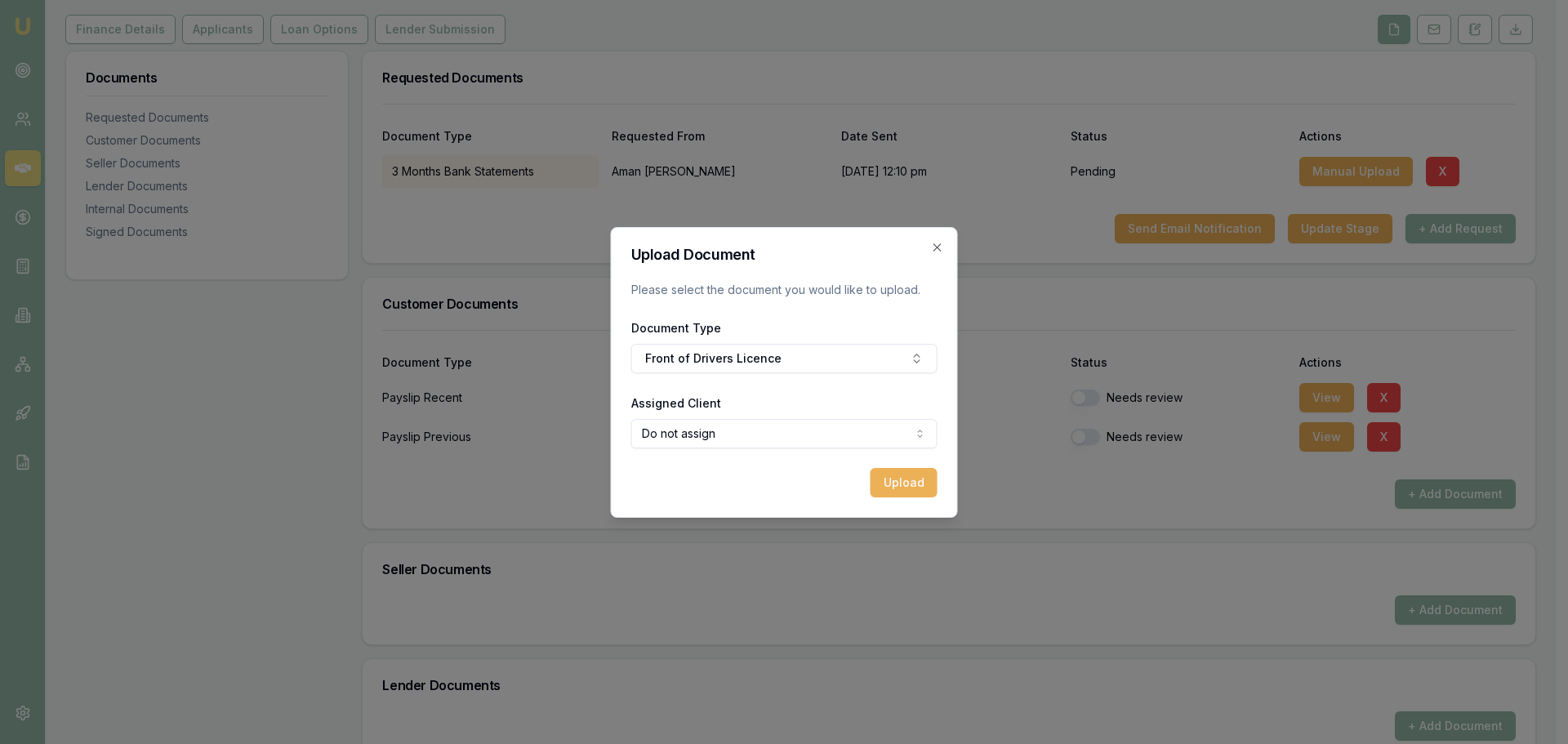
click at [811, 437] on body "Emu Broker Deals View D-LEA7H3R8KN Erin Shield Toggle Menu Customer Aman Bamrah…" at bounding box center [778, 171] width 1556 height 744
select select "U-W1LY5JBF5J"
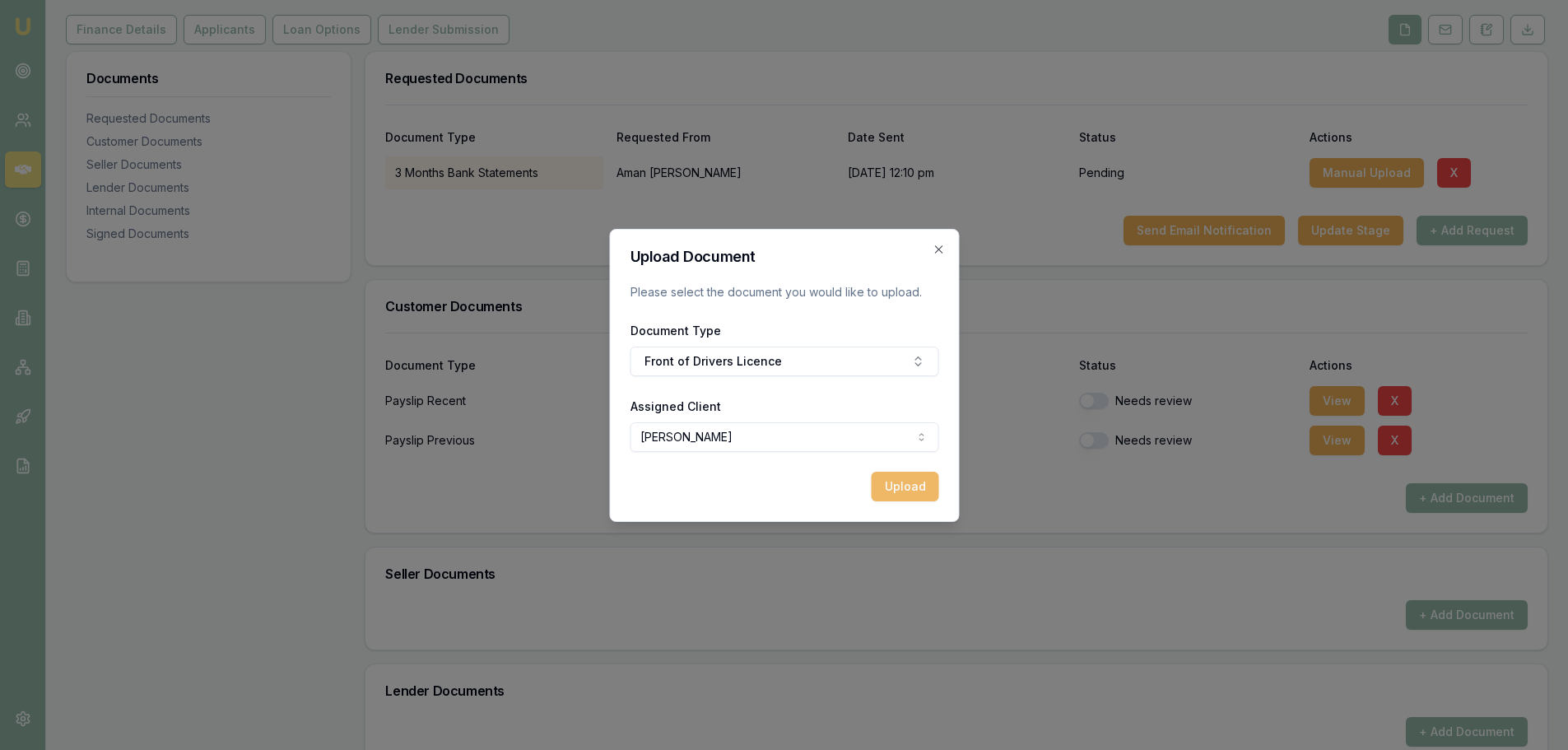
click at [914, 483] on button "Upload" at bounding box center [904, 486] width 68 height 30
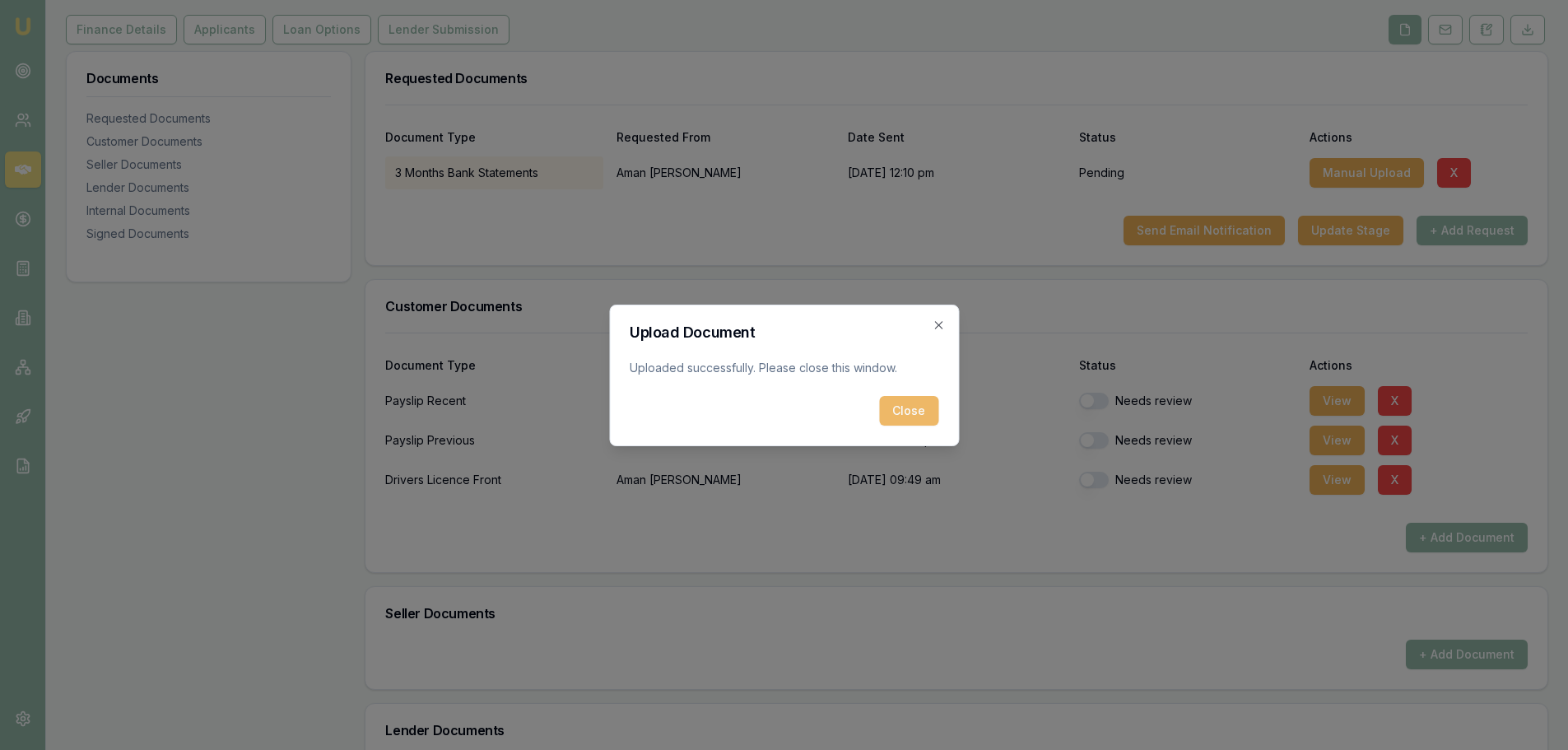
click at [916, 402] on button "Close" at bounding box center [909, 411] width 59 height 30
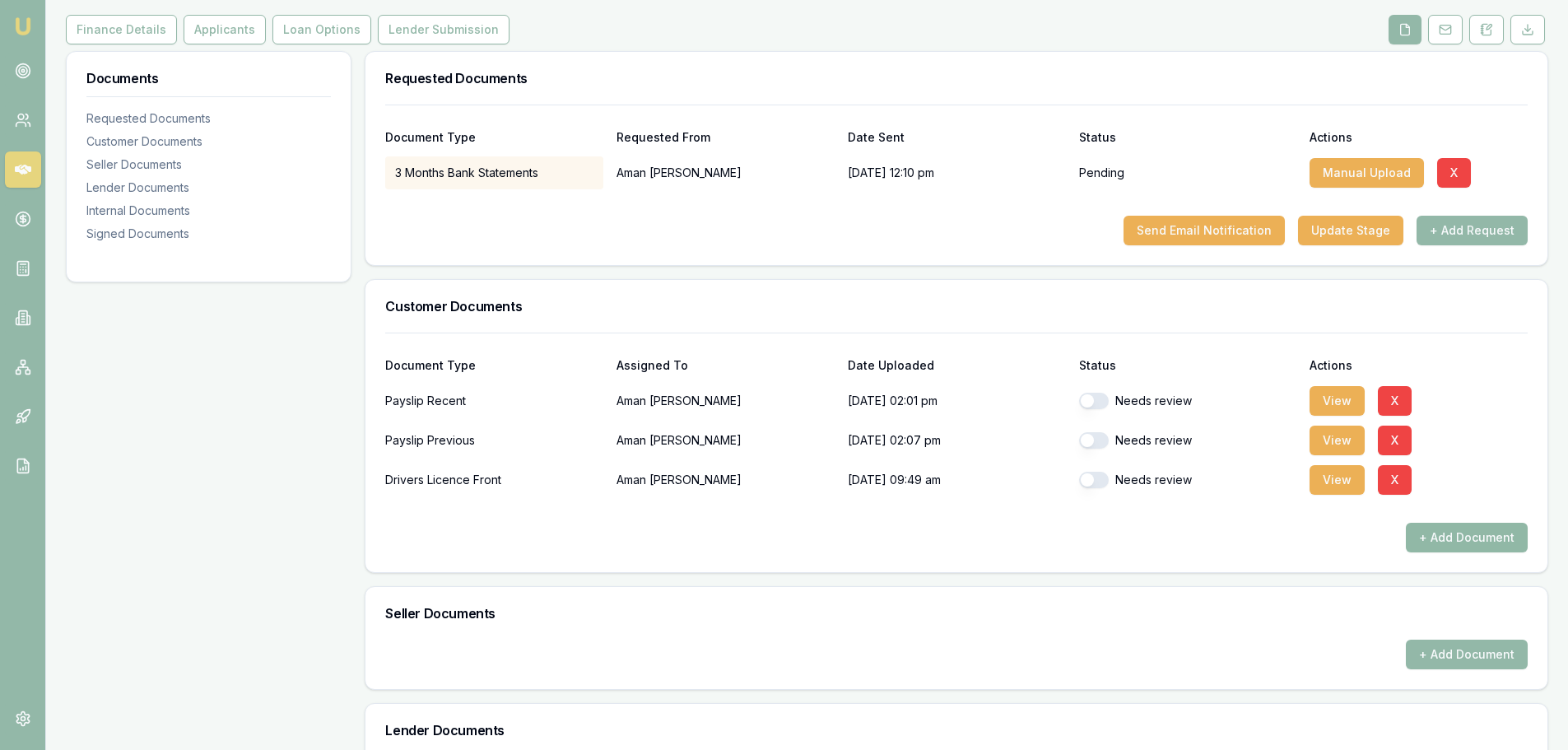
click at [1488, 533] on button "+ Add Document" at bounding box center [1466, 537] width 122 height 30
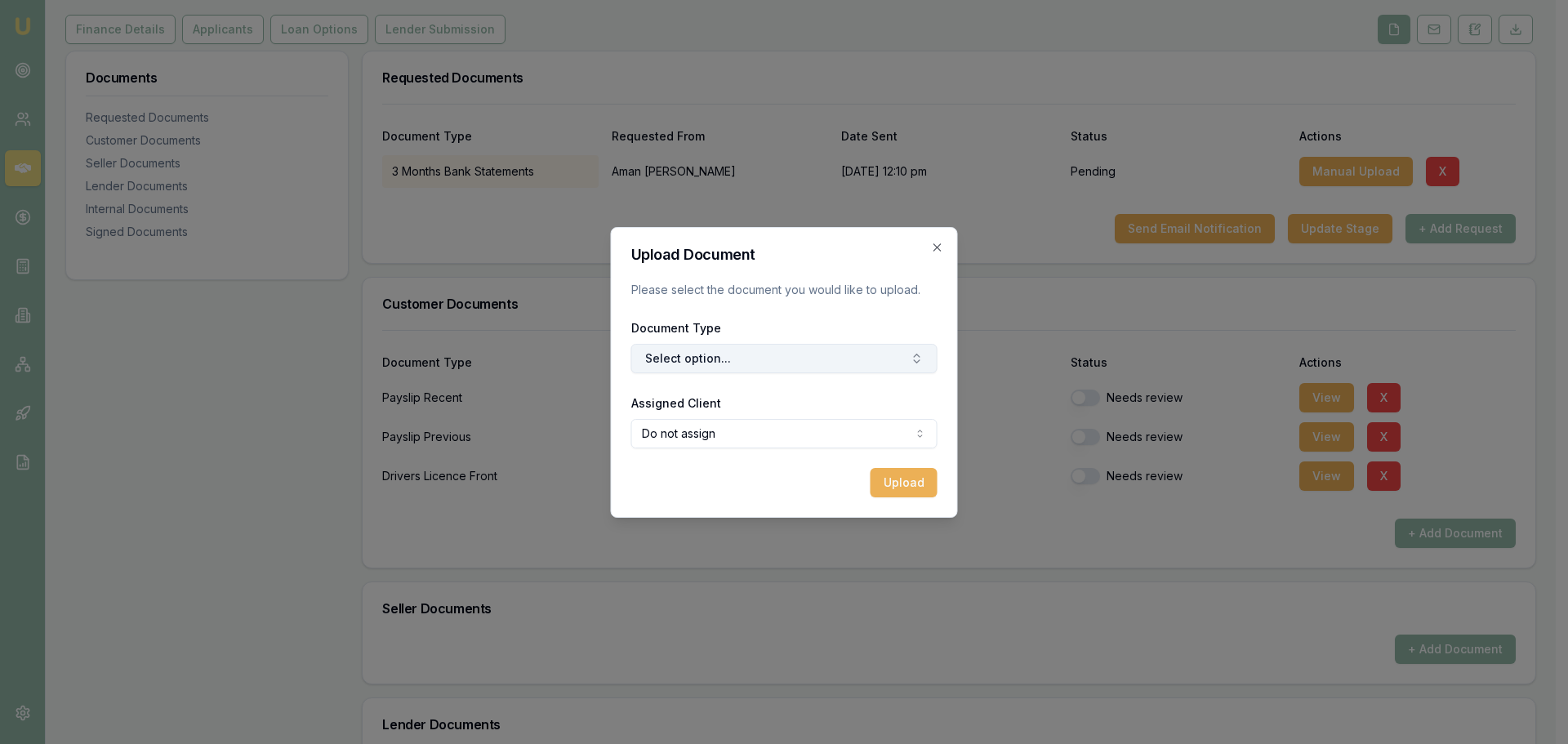
click at [886, 363] on button "Select option..." at bounding box center [784, 359] width 306 height 30
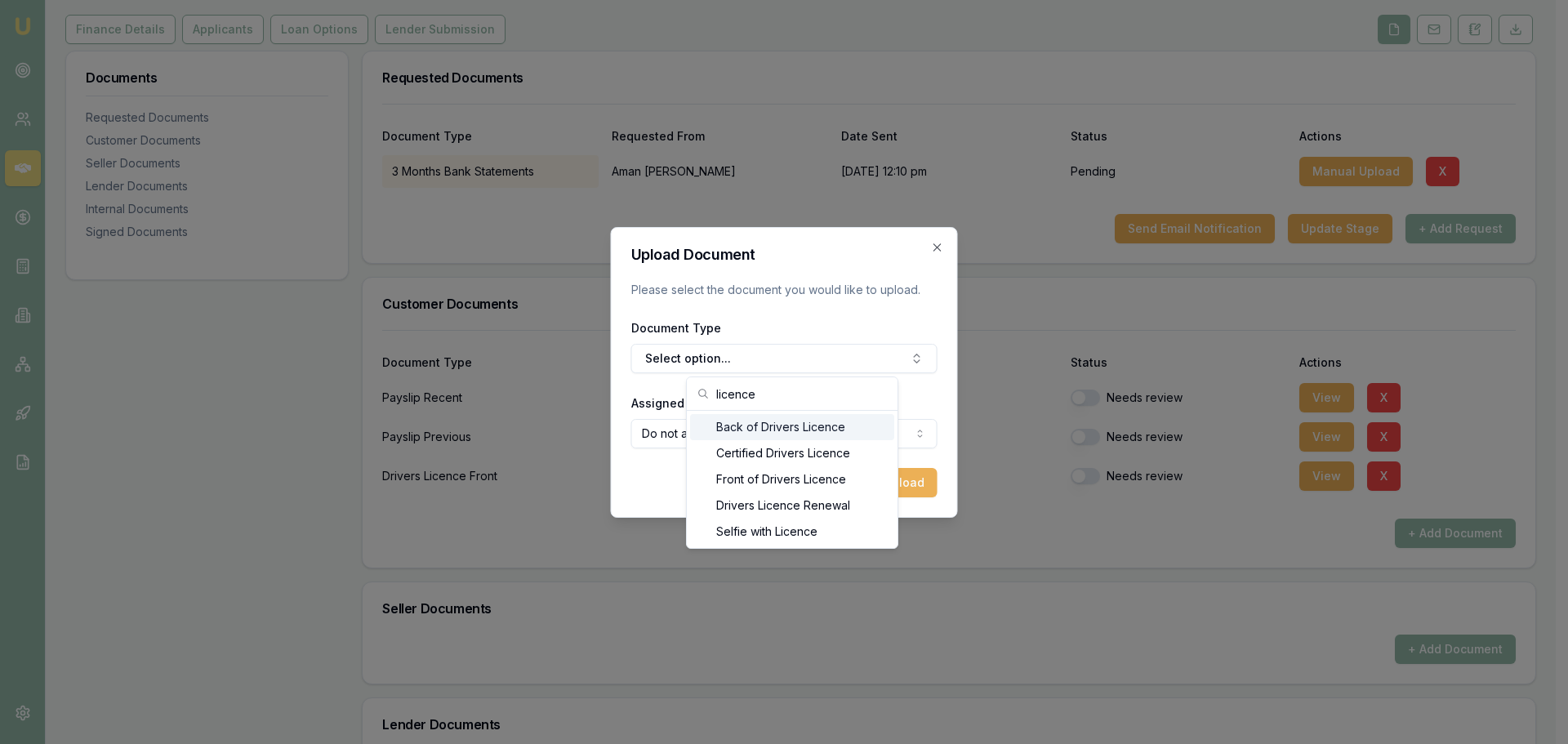
type input "licence"
click at [781, 428] on div "Back of Drivers Licence" at bounding box center [791, 427] width 204 height 26
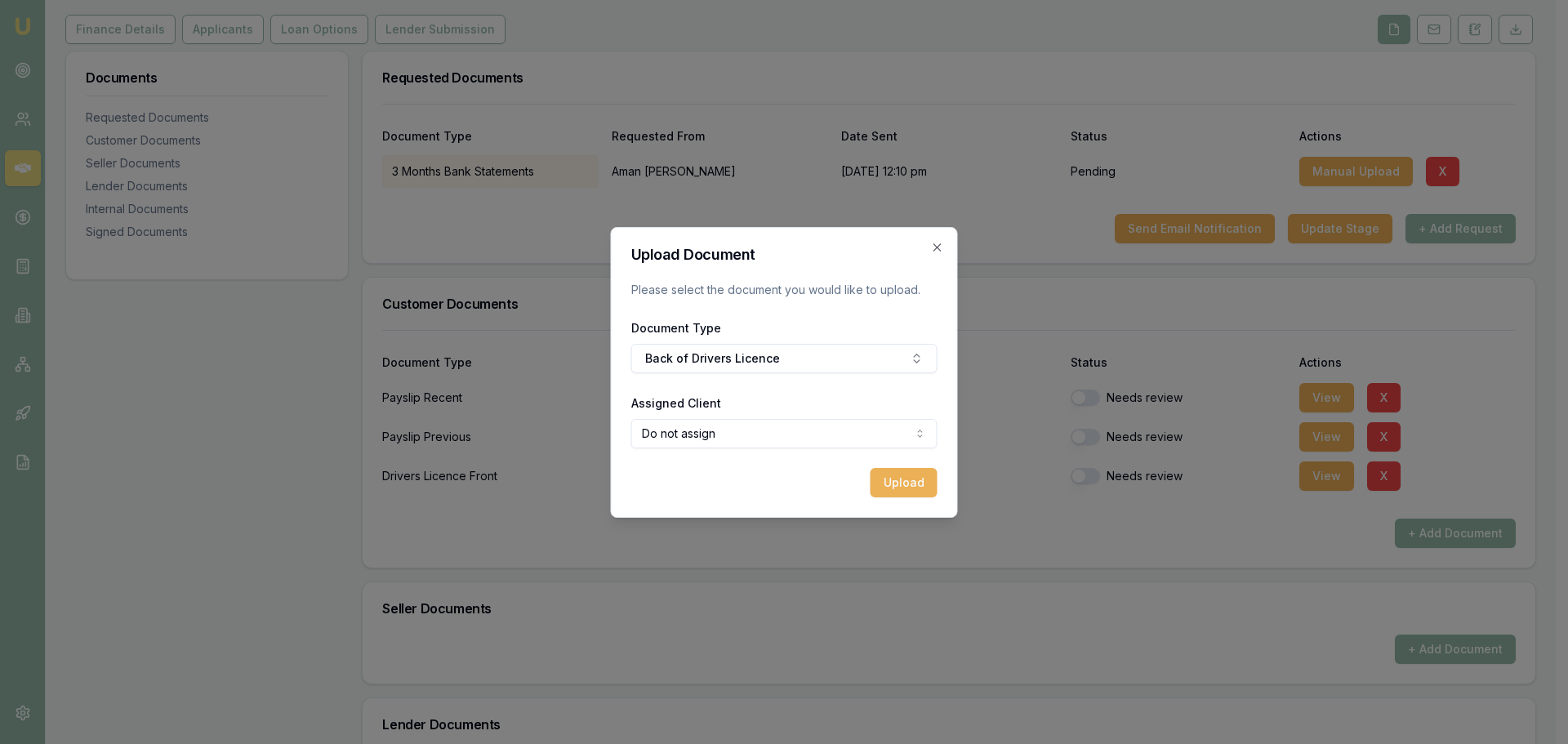
click at [781, 428] on body "Emu Broker Deals View D-LEA7H3R8KN Erin Shield Toggle Menu Customer Aman Bamrah…" at bounding box center [778, 171] width 1556 height 744
select select "U-W1LY5JBF5J"
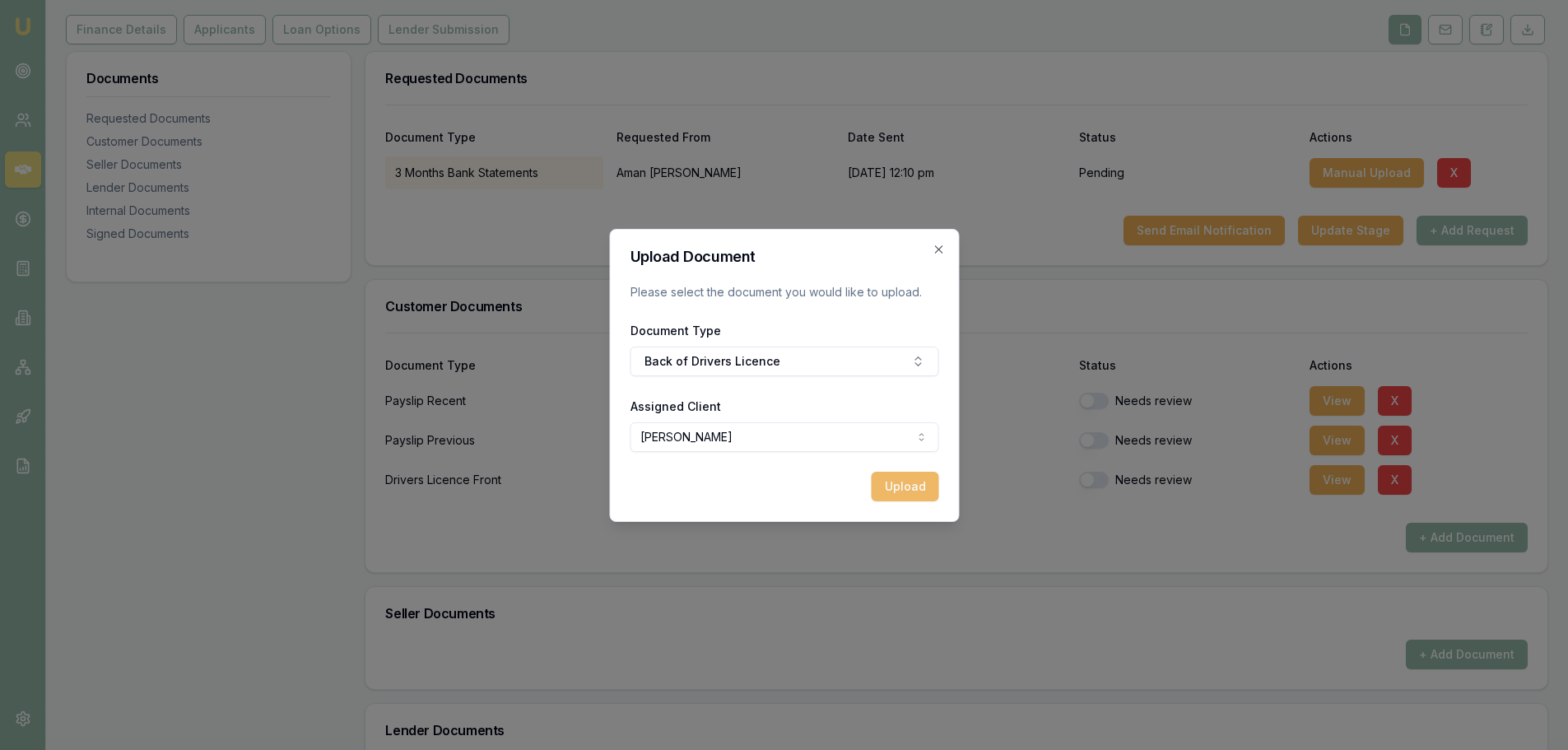
click at [912, 485] on button "Upload" at bounding box center [904, 486] width 68 height 30
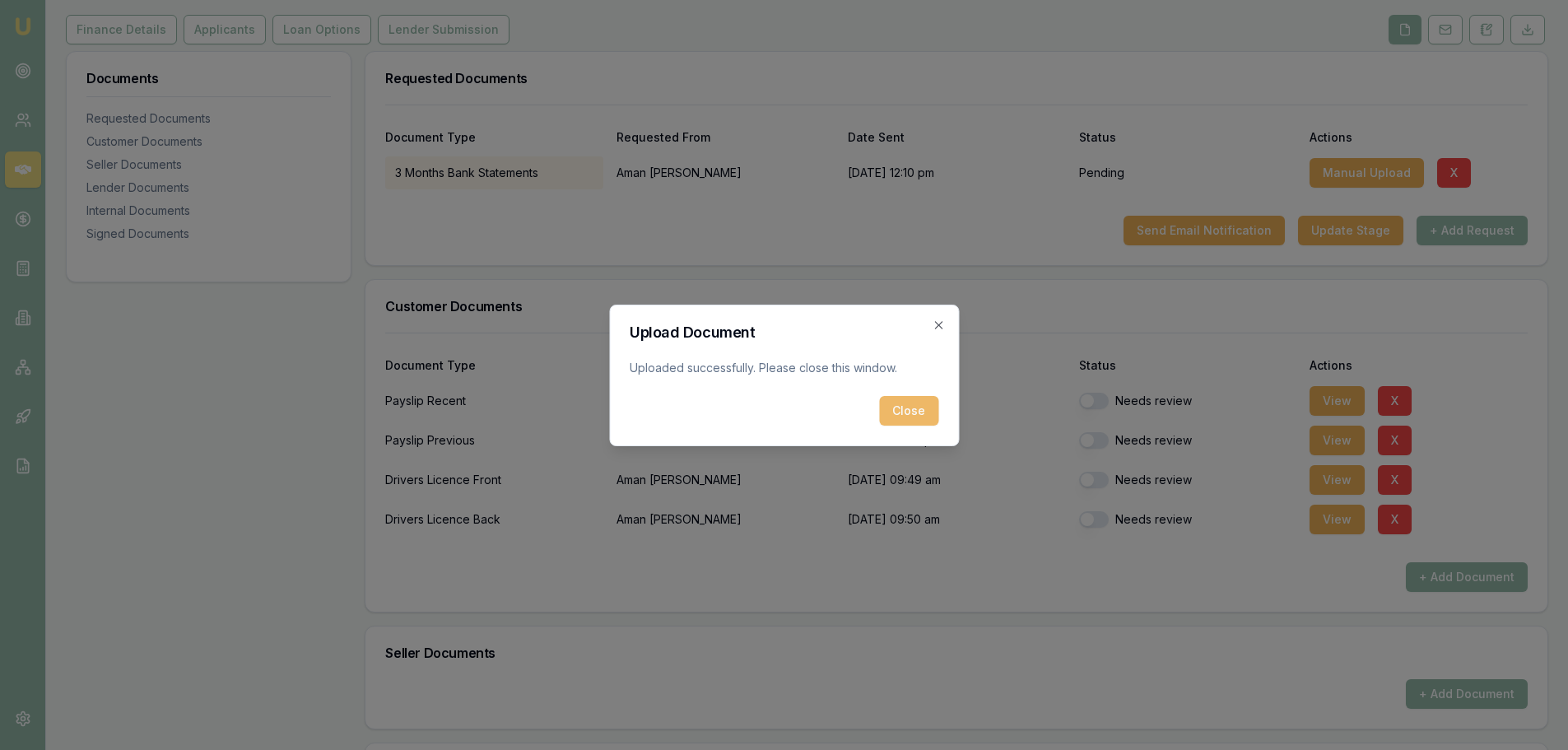
click at [912, 409] on button "Close" at bounding box center [909, 411] width 59 height 30
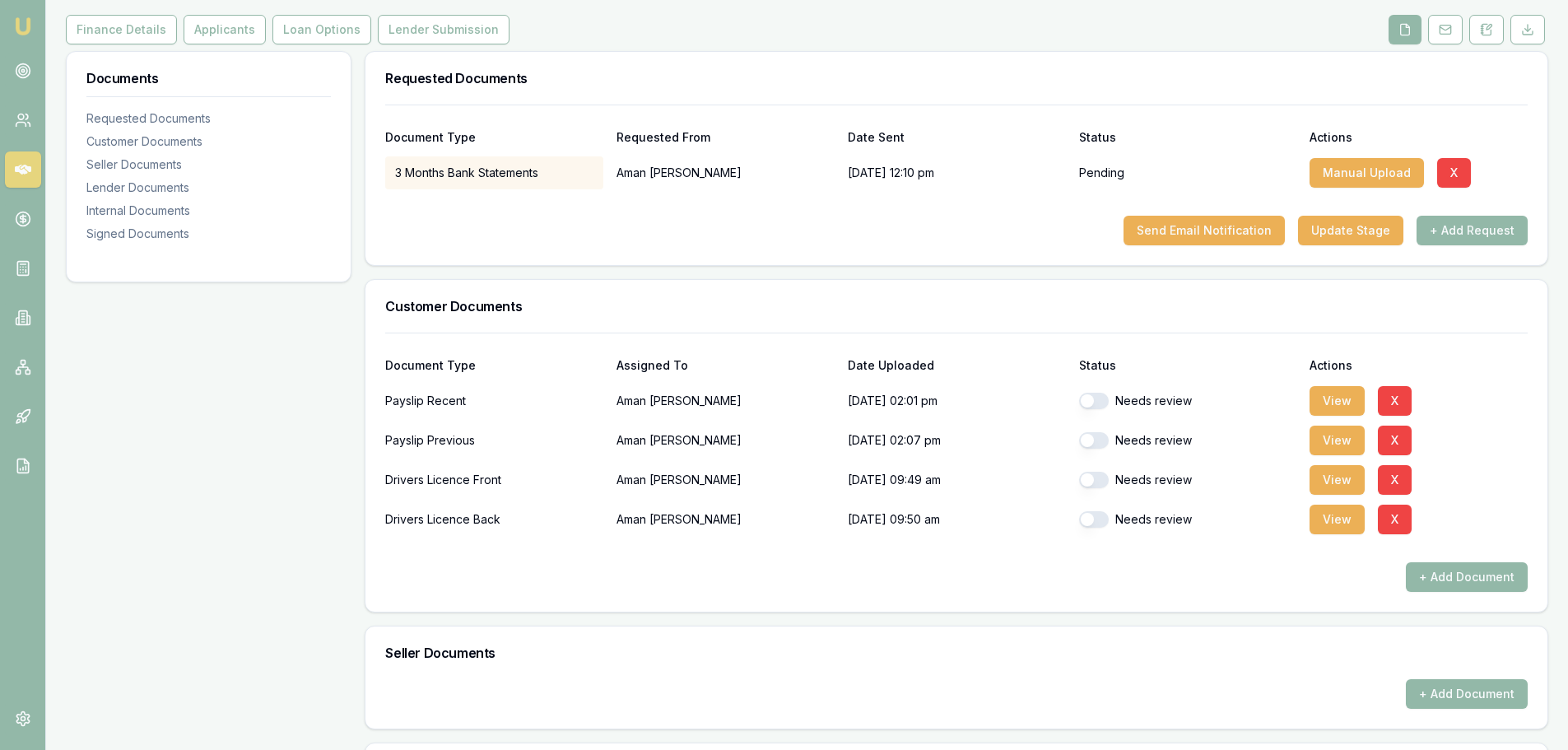
click at [1094, 486] on button "button" at bounding box center [1094, 480] width 30 height 17
checkbox input "true"
click at [1095, 520] on button "button" at bounding box center [1094, 520] width 30 height 17
checkbox input "true"
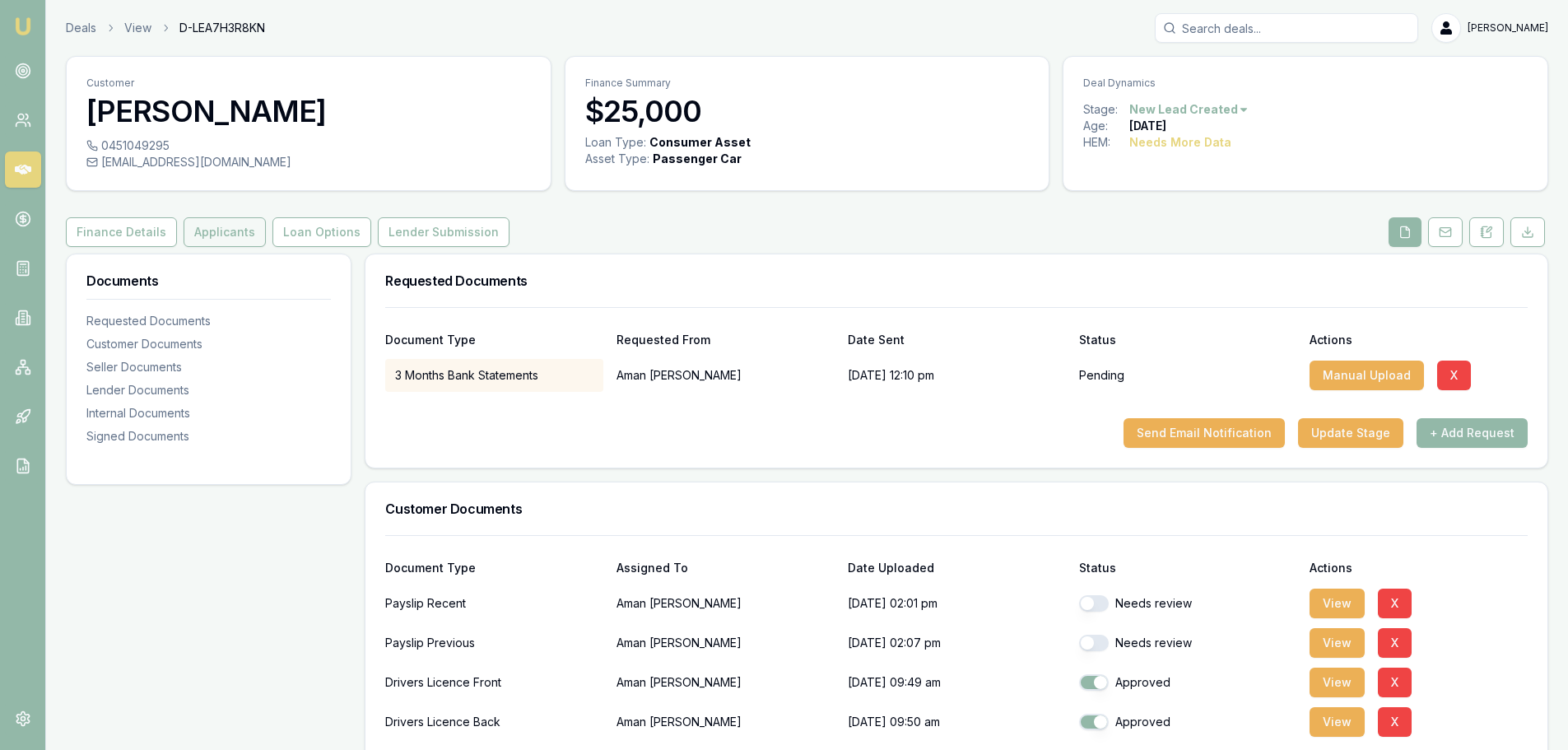
click at [244, 233] on button "Applicants" at bounding box center [224, 232] width 83 height 30
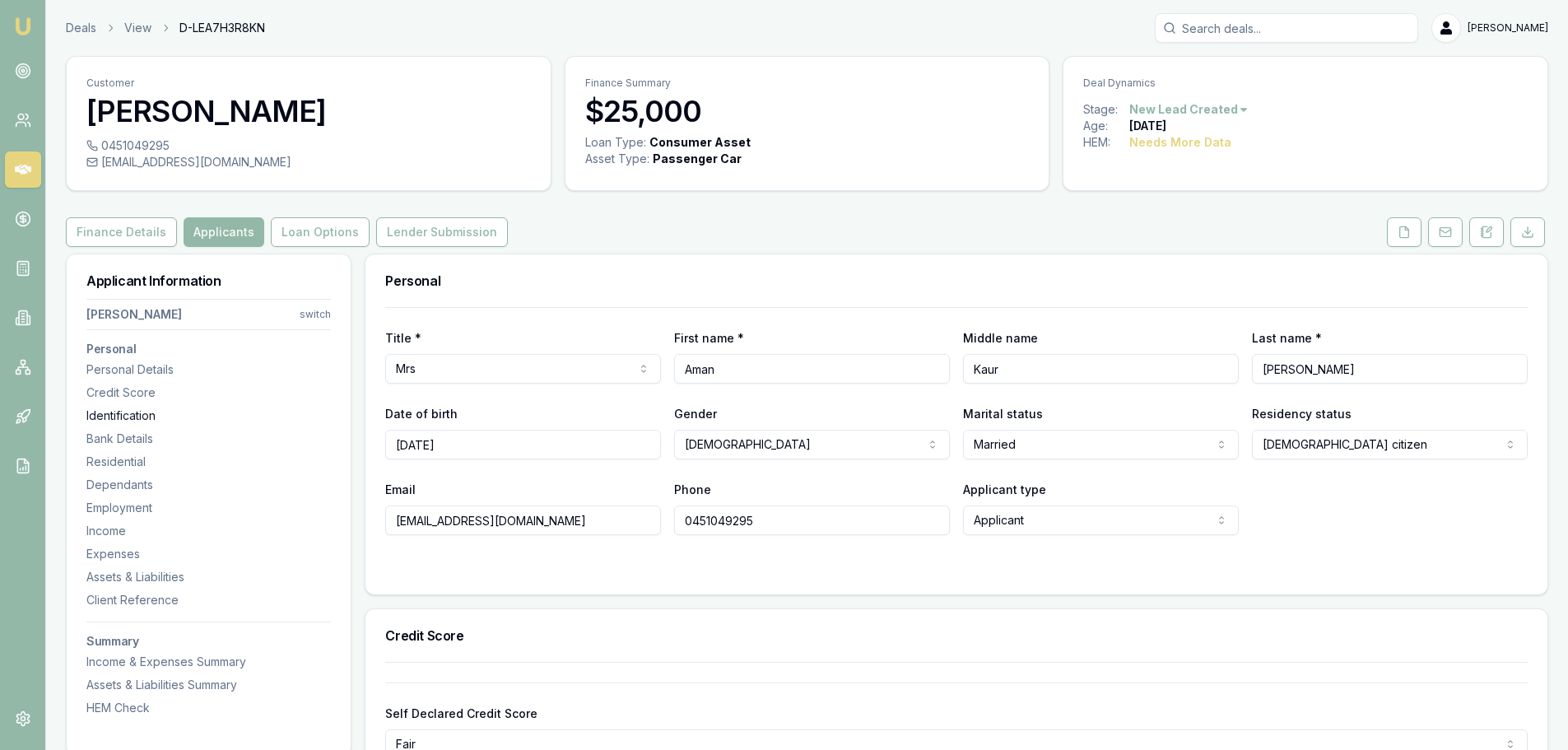
scroll to position [493, 0]
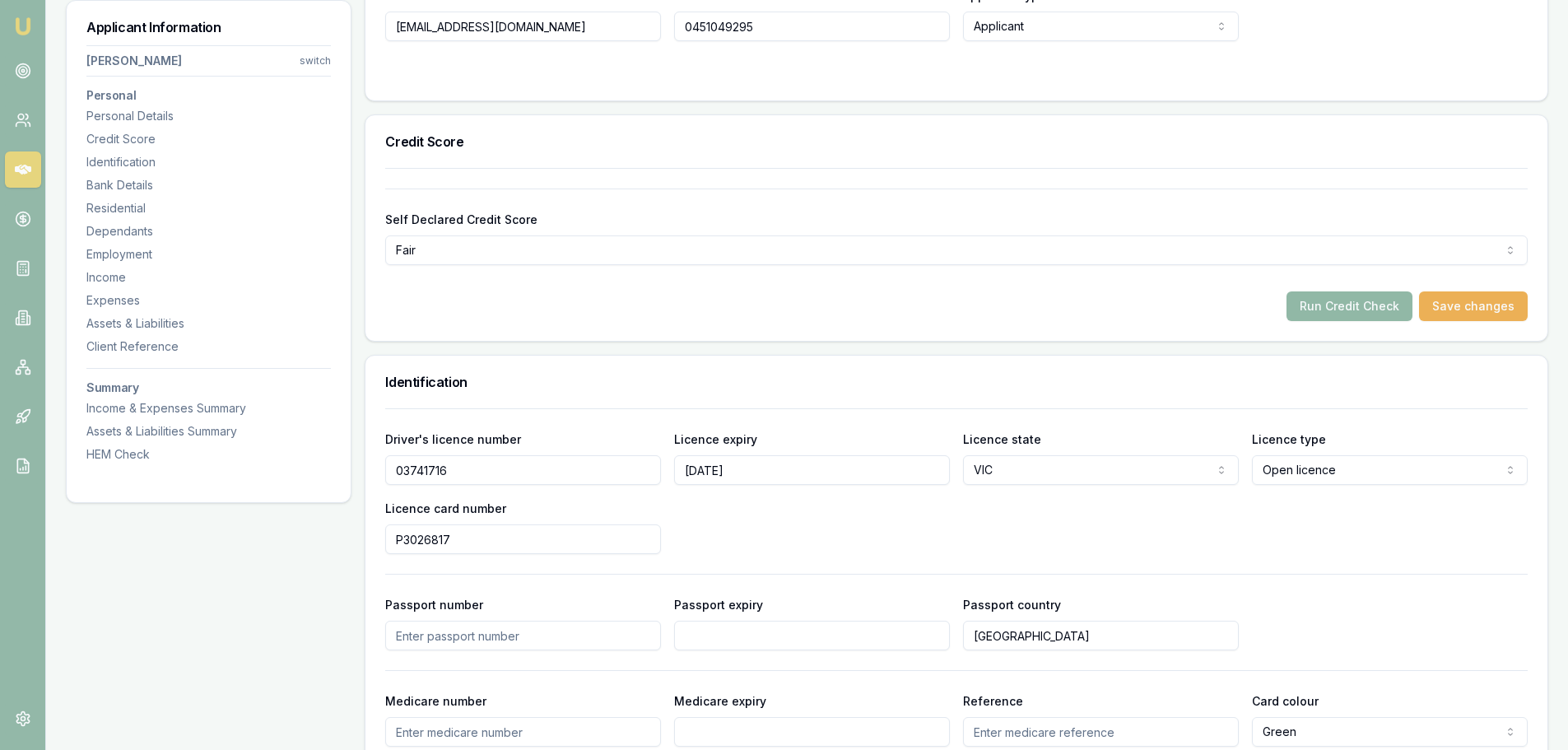
click at [1337, 299] on button "Run Credit Check" at bounding box center [1349, 306] width 125 height 30
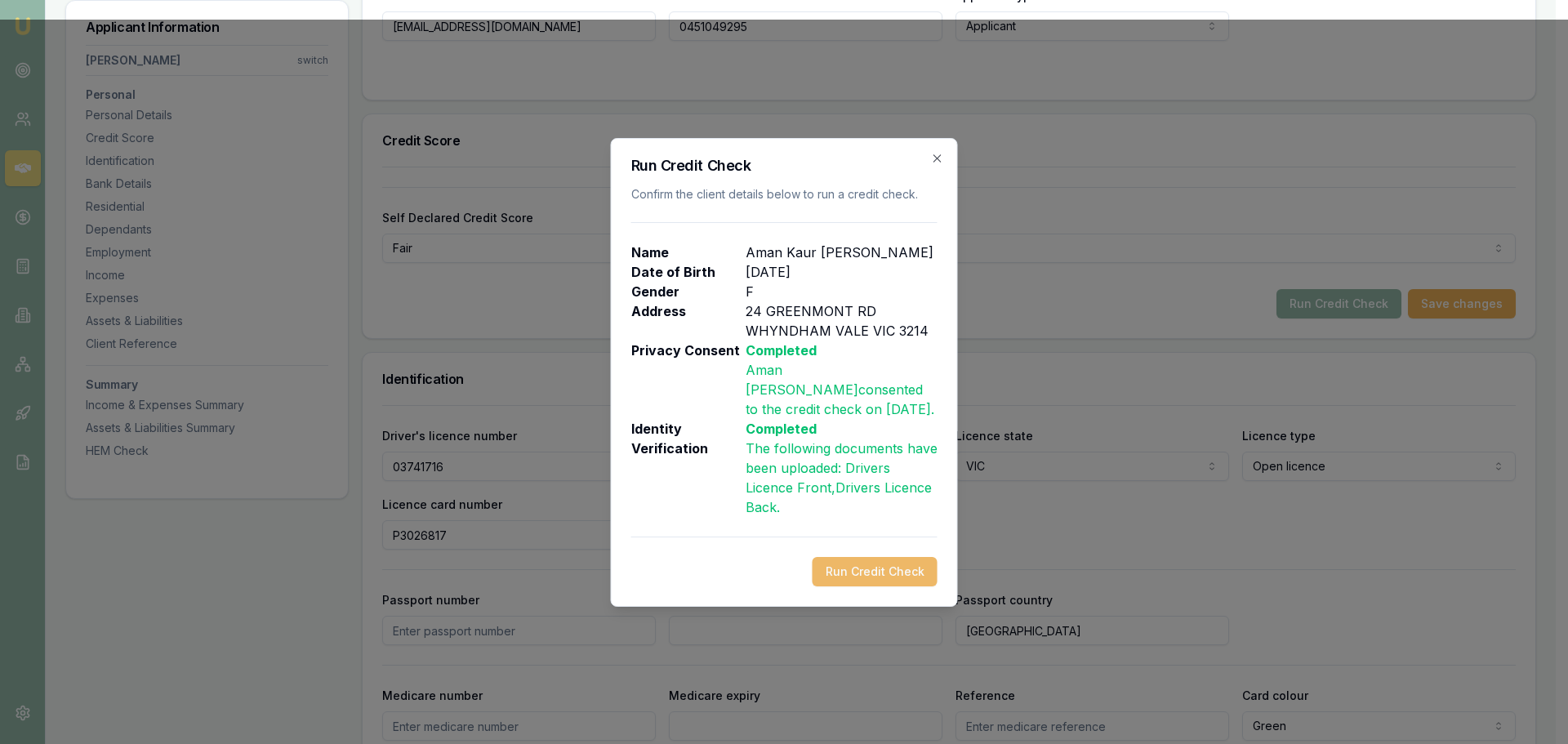
click at [925, 568] on button "Run Credit Check" at bounding box center [874, 572] width 125 height 30
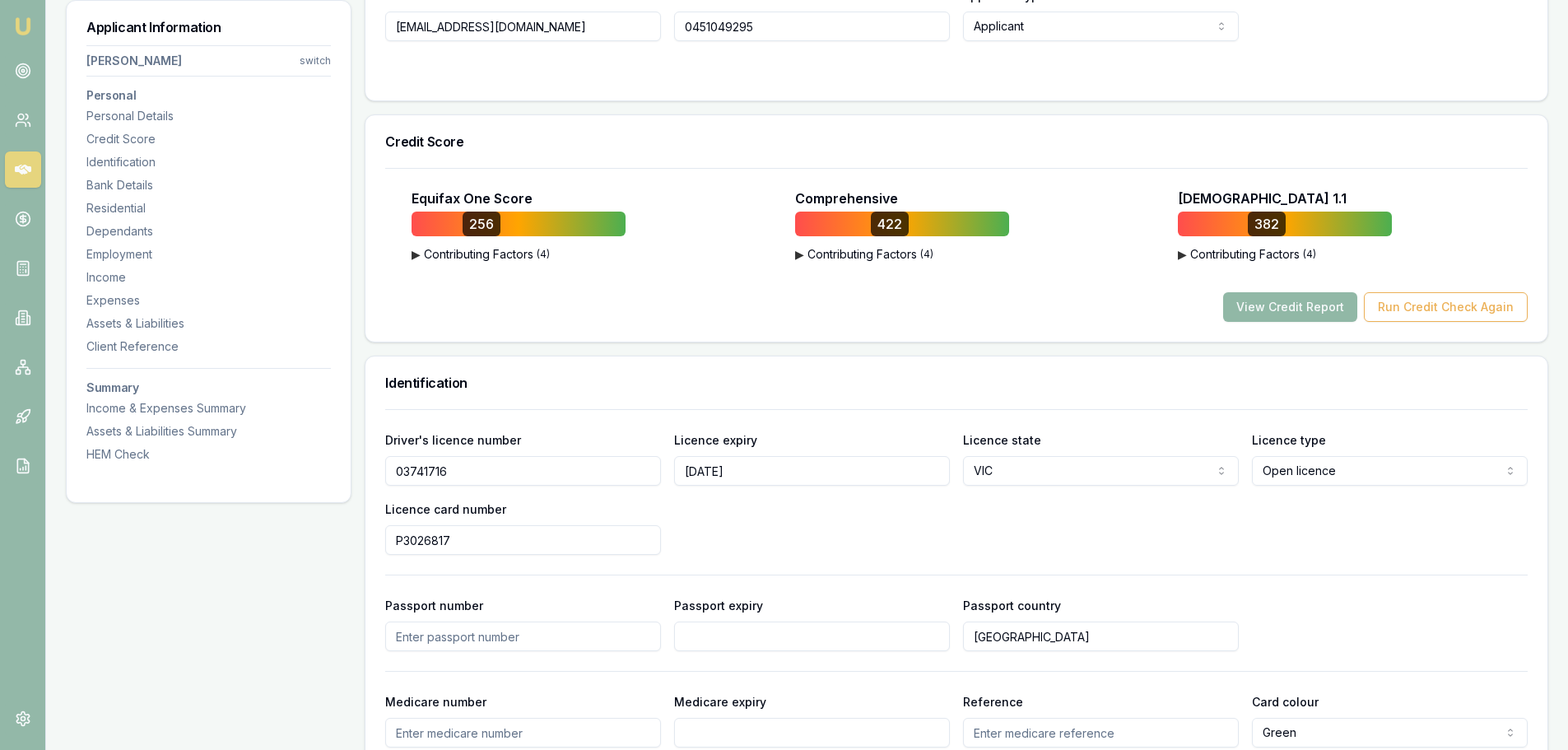
click at [1304, 305] on button "View Credit Report" at bounding box center [1290, 307] width 134 height 30
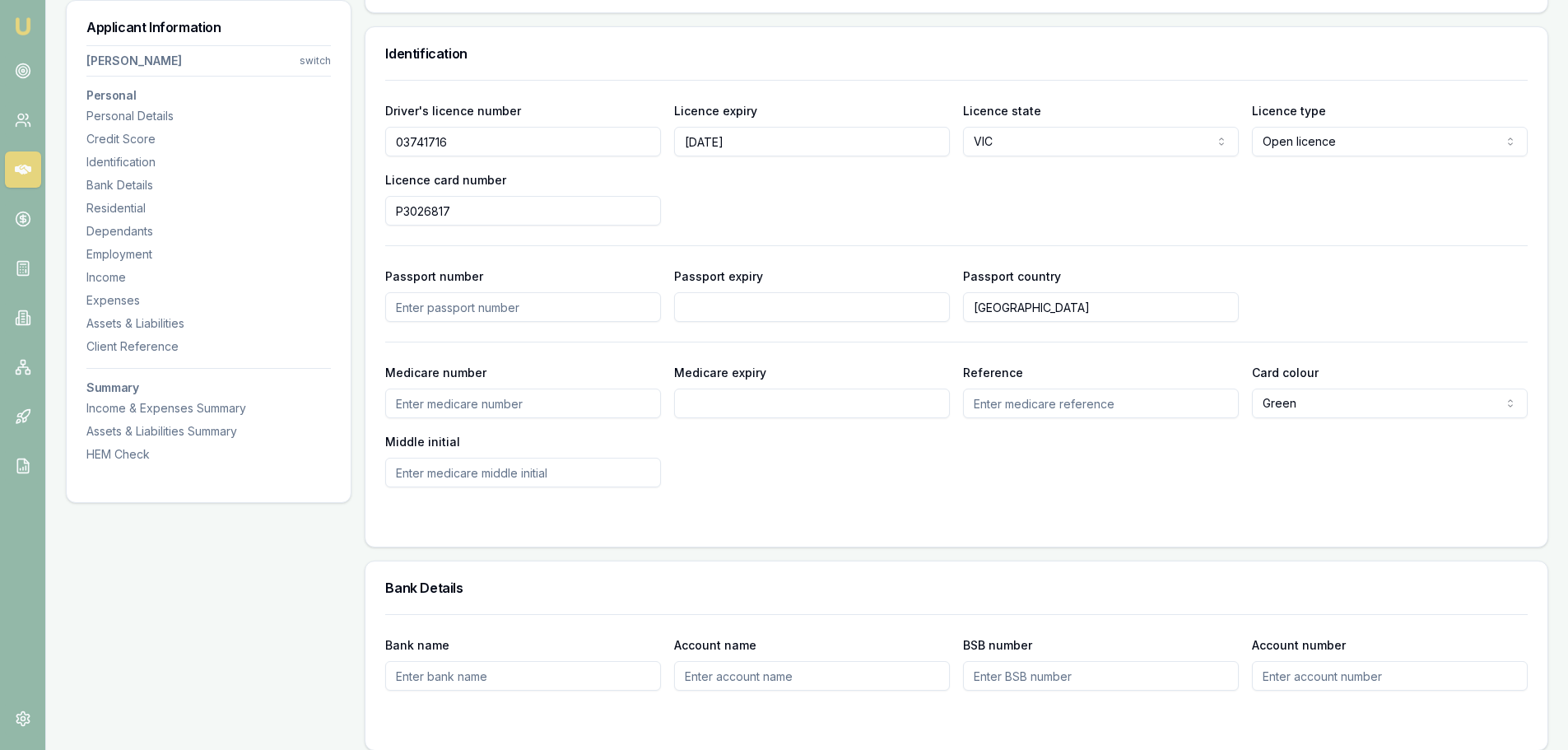
scroll to position [658, 0]
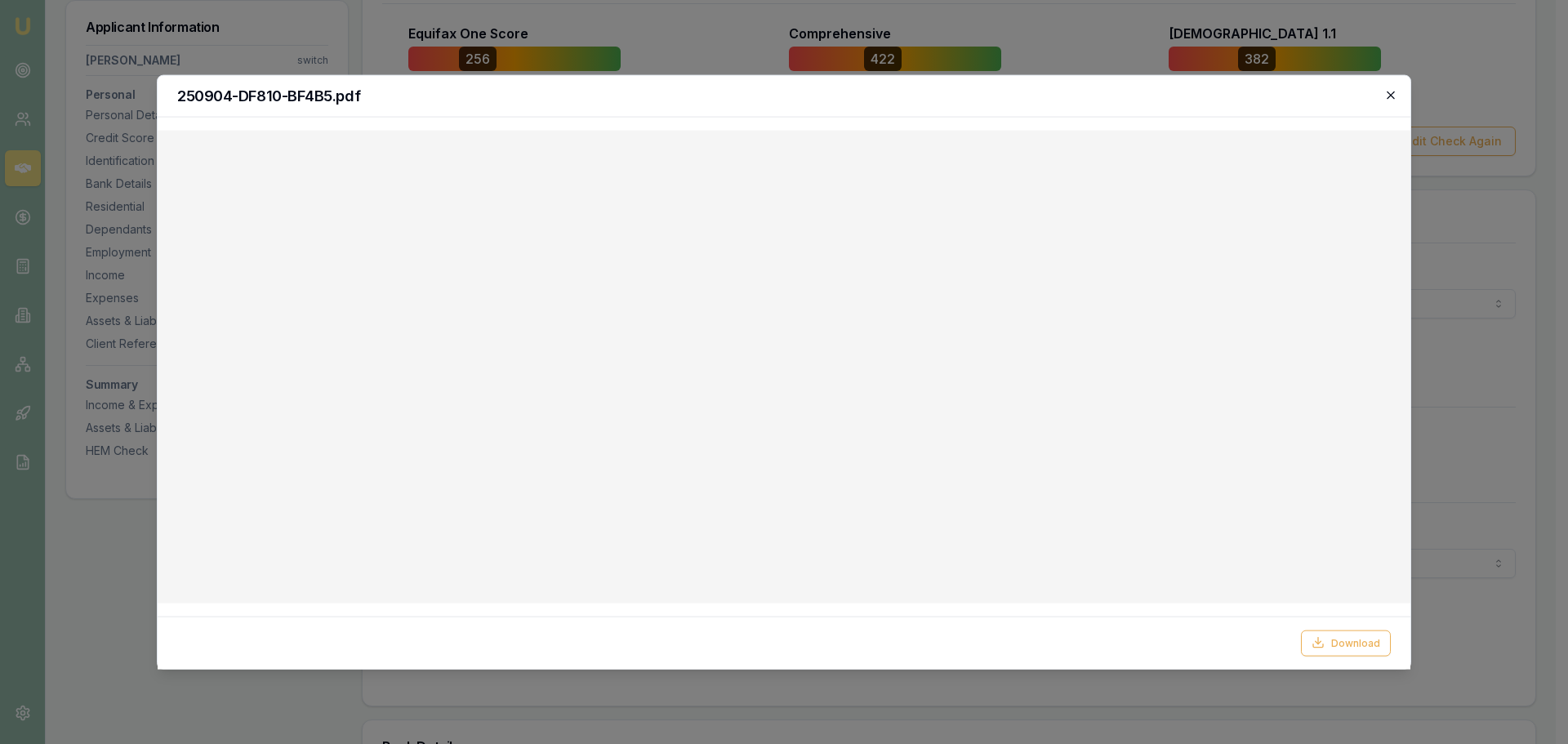
click at [1384, 96] on icon "button" at bounding box center [1391, 95] width 13 height 13
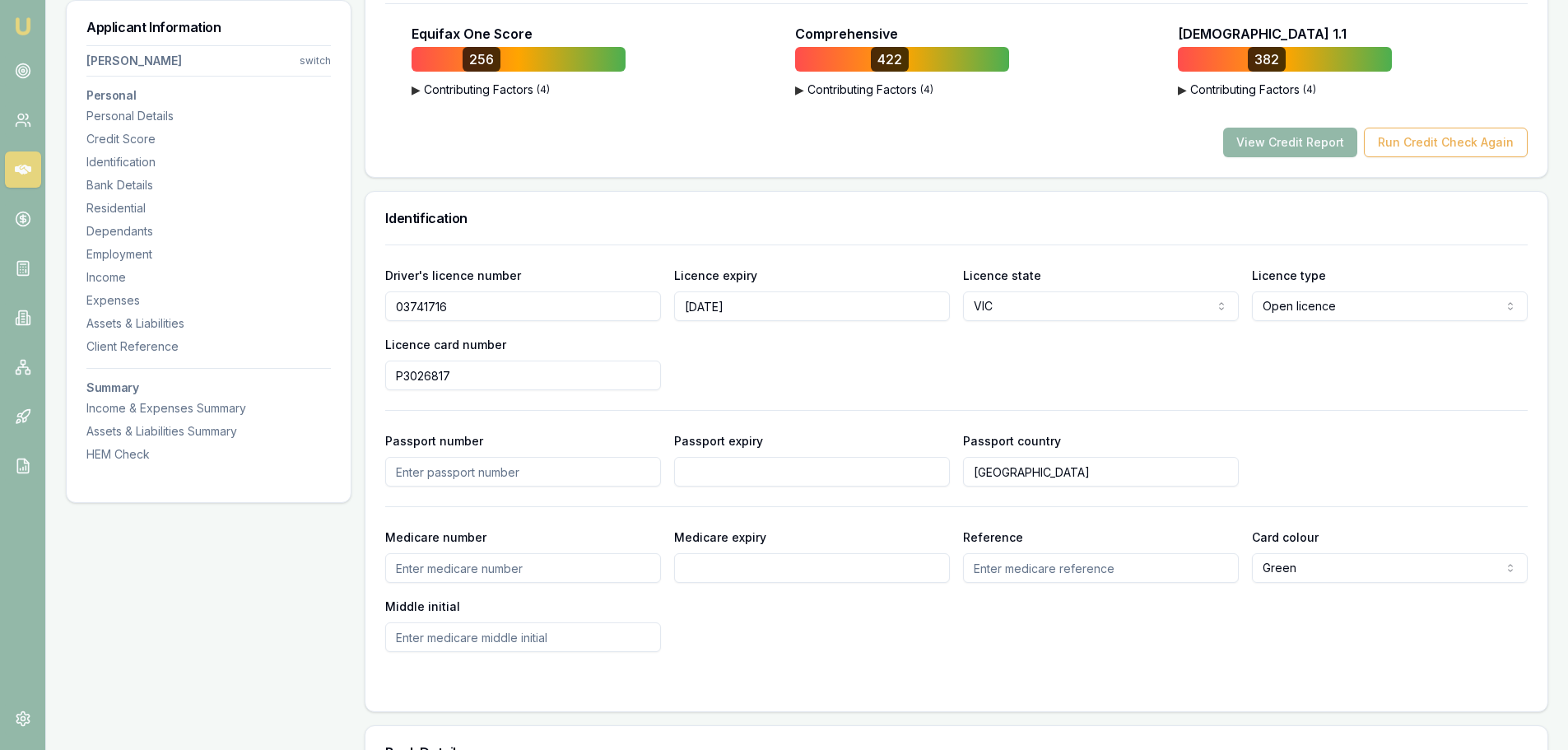
click at [902, 240] on div "Identification" at bounding box center [956, 217] width 1182 height 53
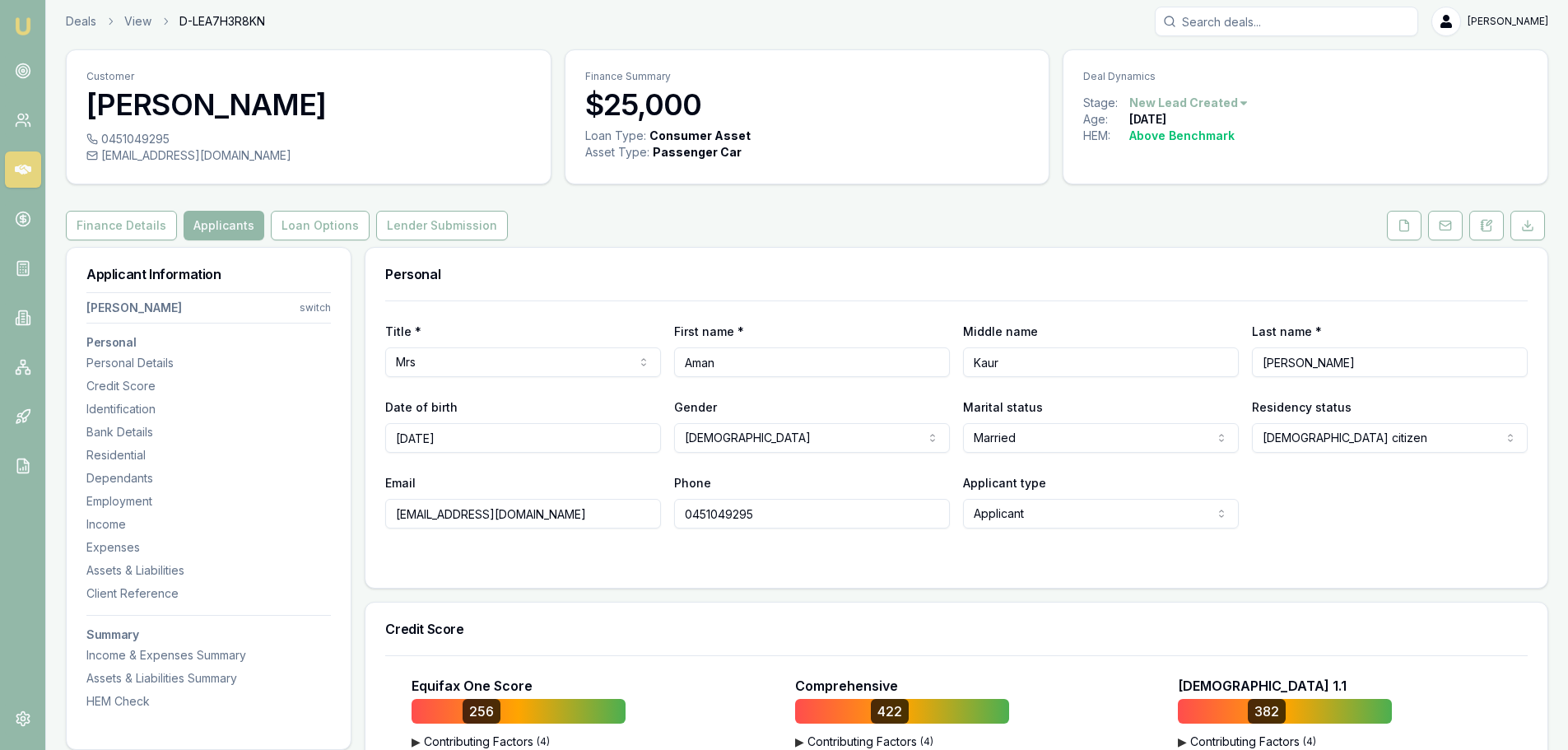
scroll to position [0, 0]
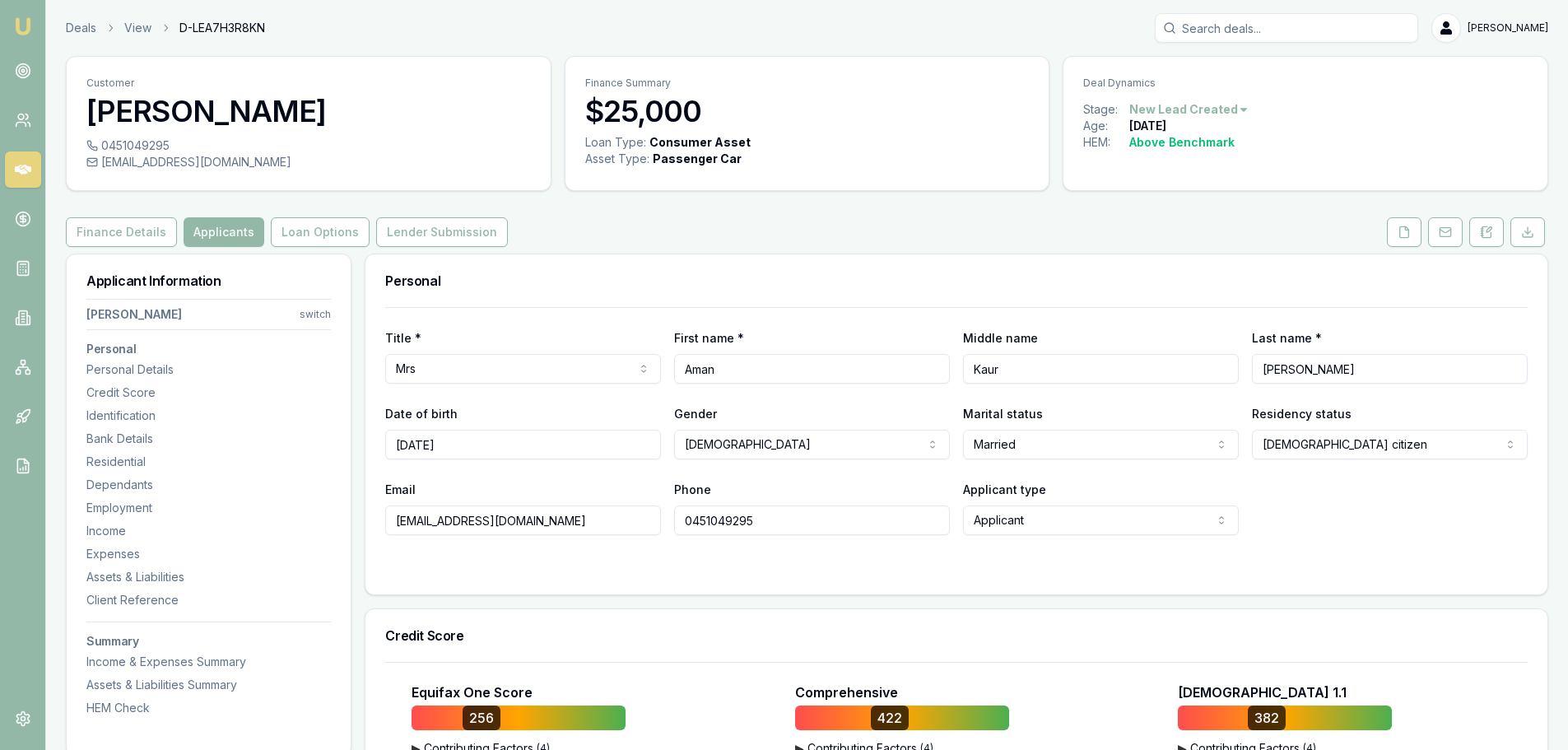
click at [1191, 256] on div "Personal" at bounding box center [956, 281] width 1182 height 53
click at [1404, 241] on button at bounding box center [1403, 232] width 34 height 30
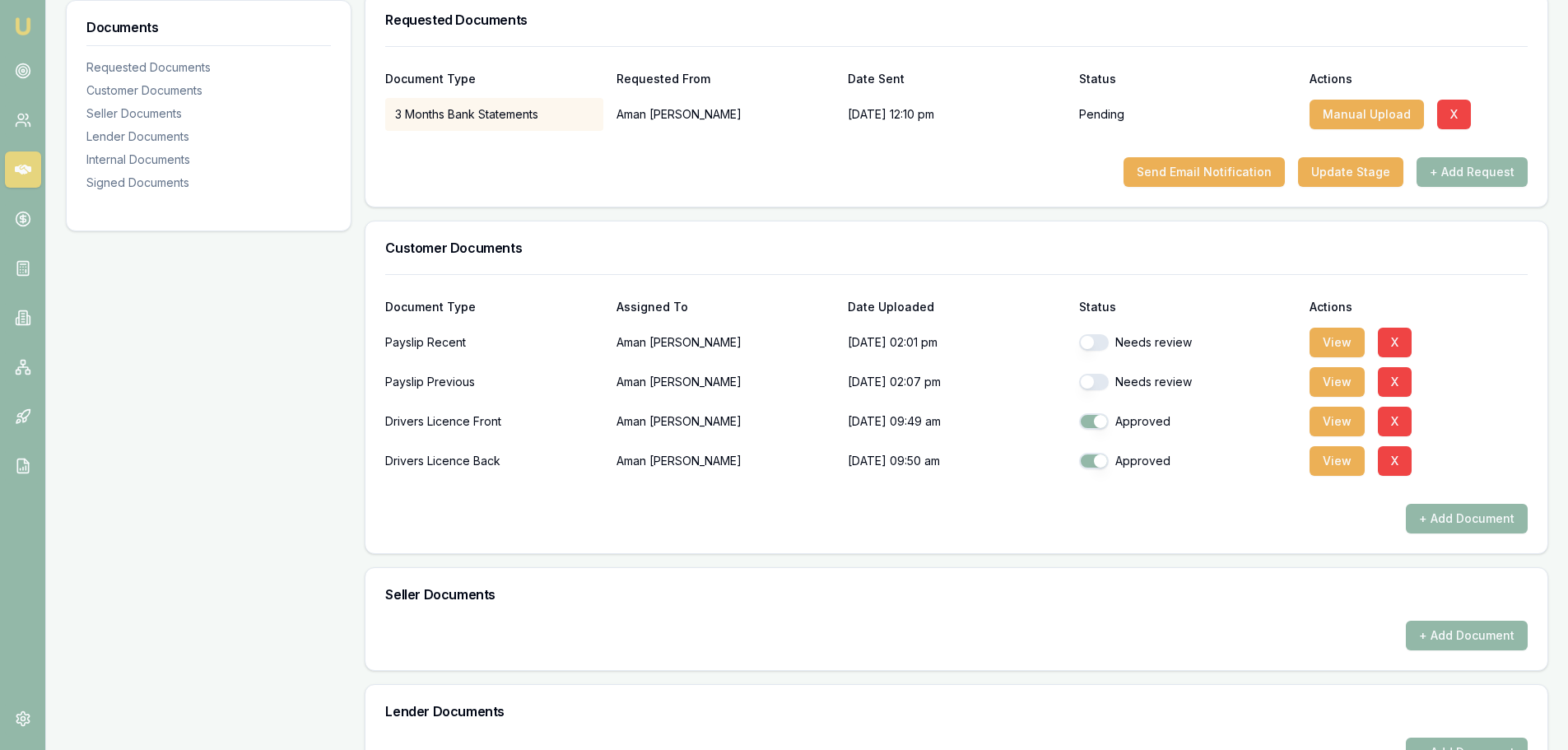
scroll to position [83, 0]
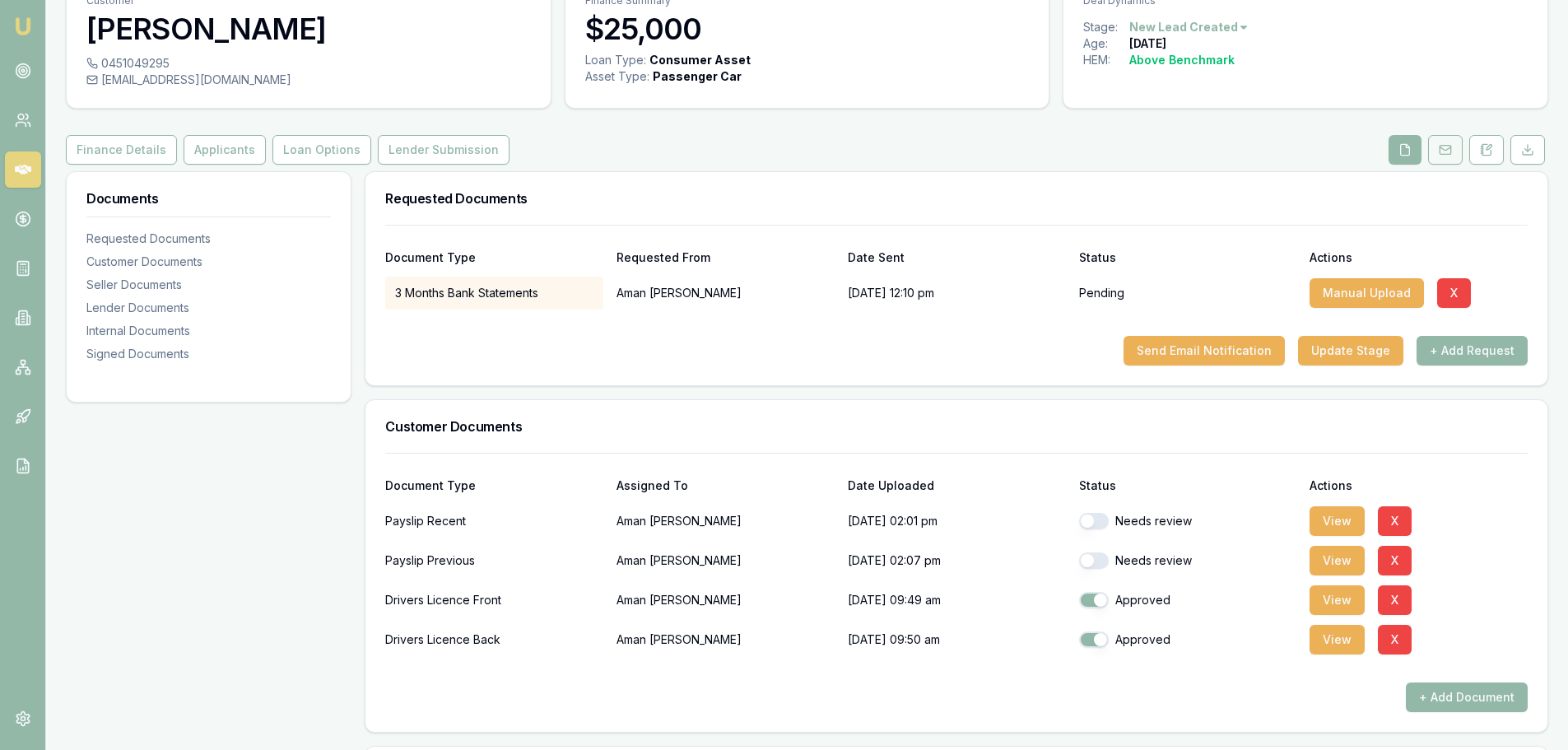
click at [1445, 150] on icon at bounding box center [1445, 150] width 13 height 13
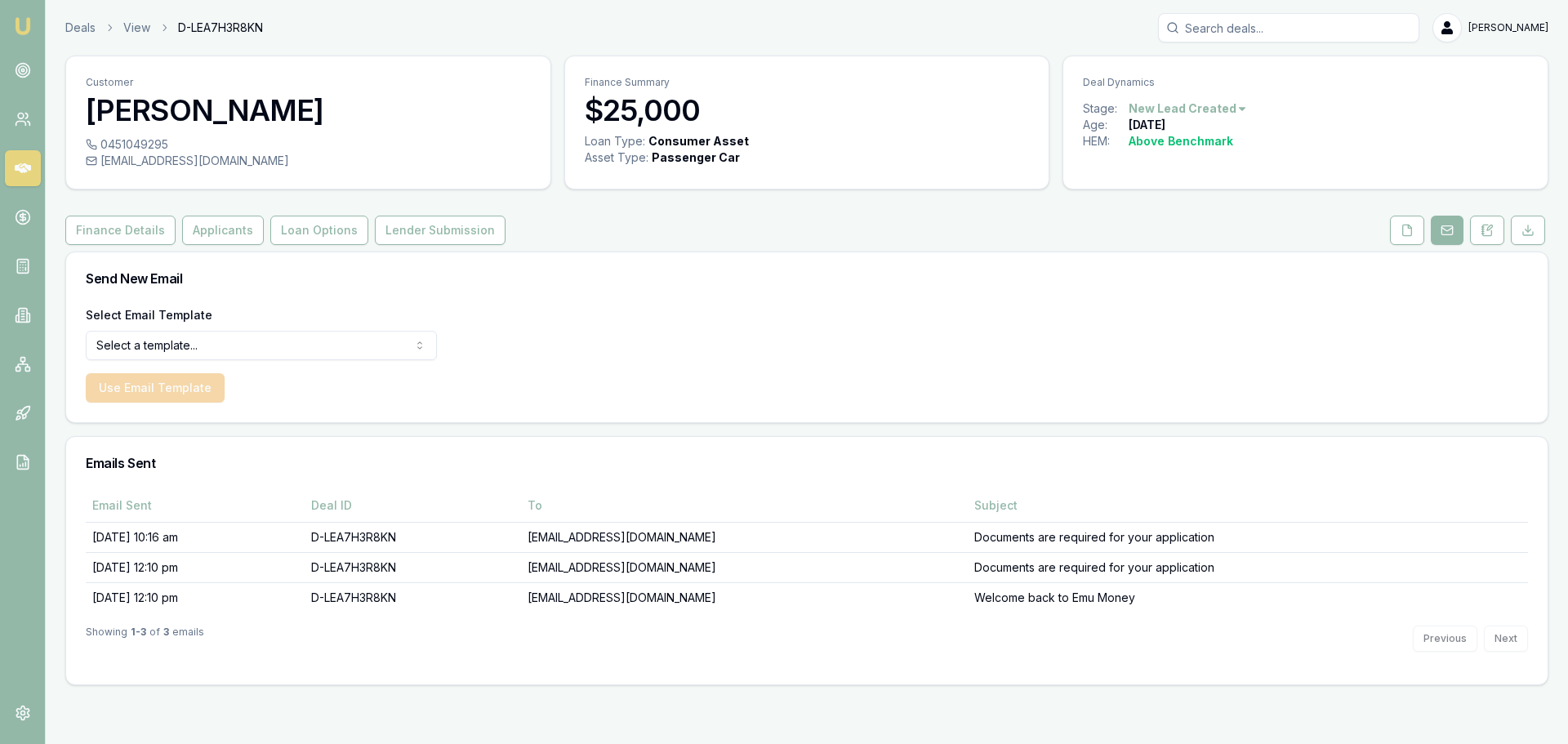
click at [276, 346] on html "Emu Broker Deals View D-LEA7H3R8KN Erin Shield Toggle Menu Customer Aman Bamrah…" at bounding box center [784, 372] width 1568 height 744
select select "document-request-reminder"
click at [175, 389] on button "Use Email Template" at bounding box center [155, 388] width 139 height 30
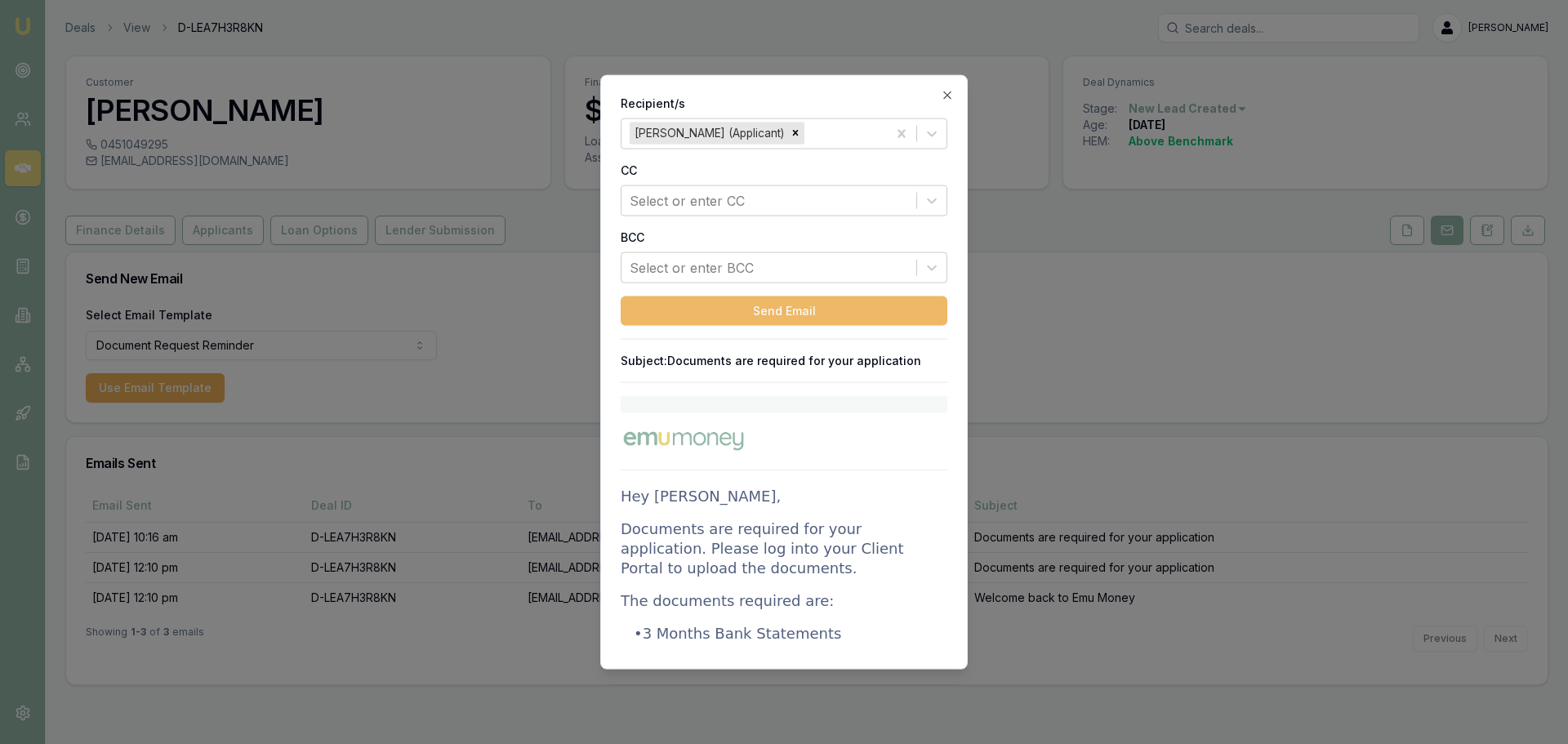
click at [810, 312] on button "Send Email" at bounding box center [784, 311] width 327 height 30
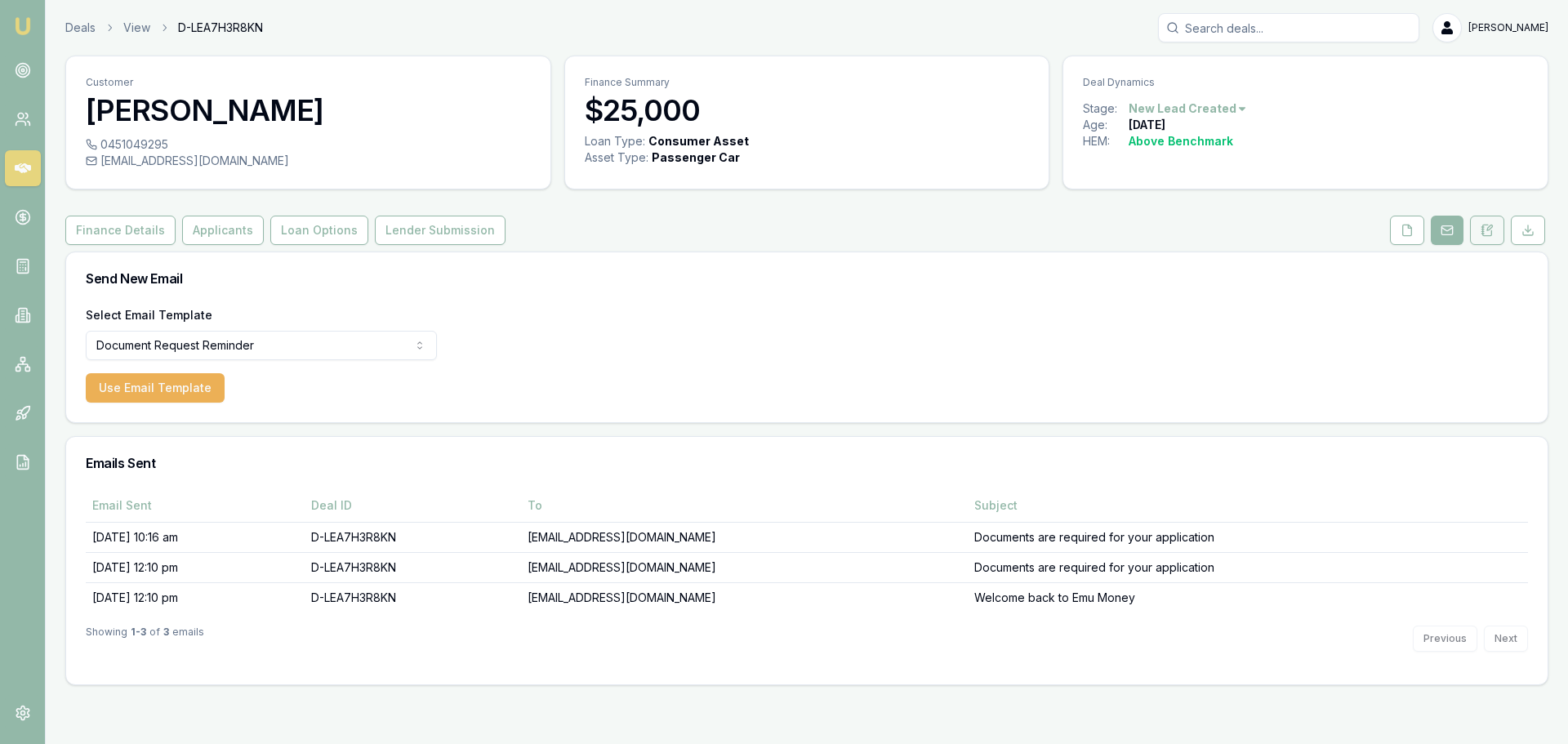
click at [1494, 234] on button at bounding box center [1487, 230] width 34 height 30
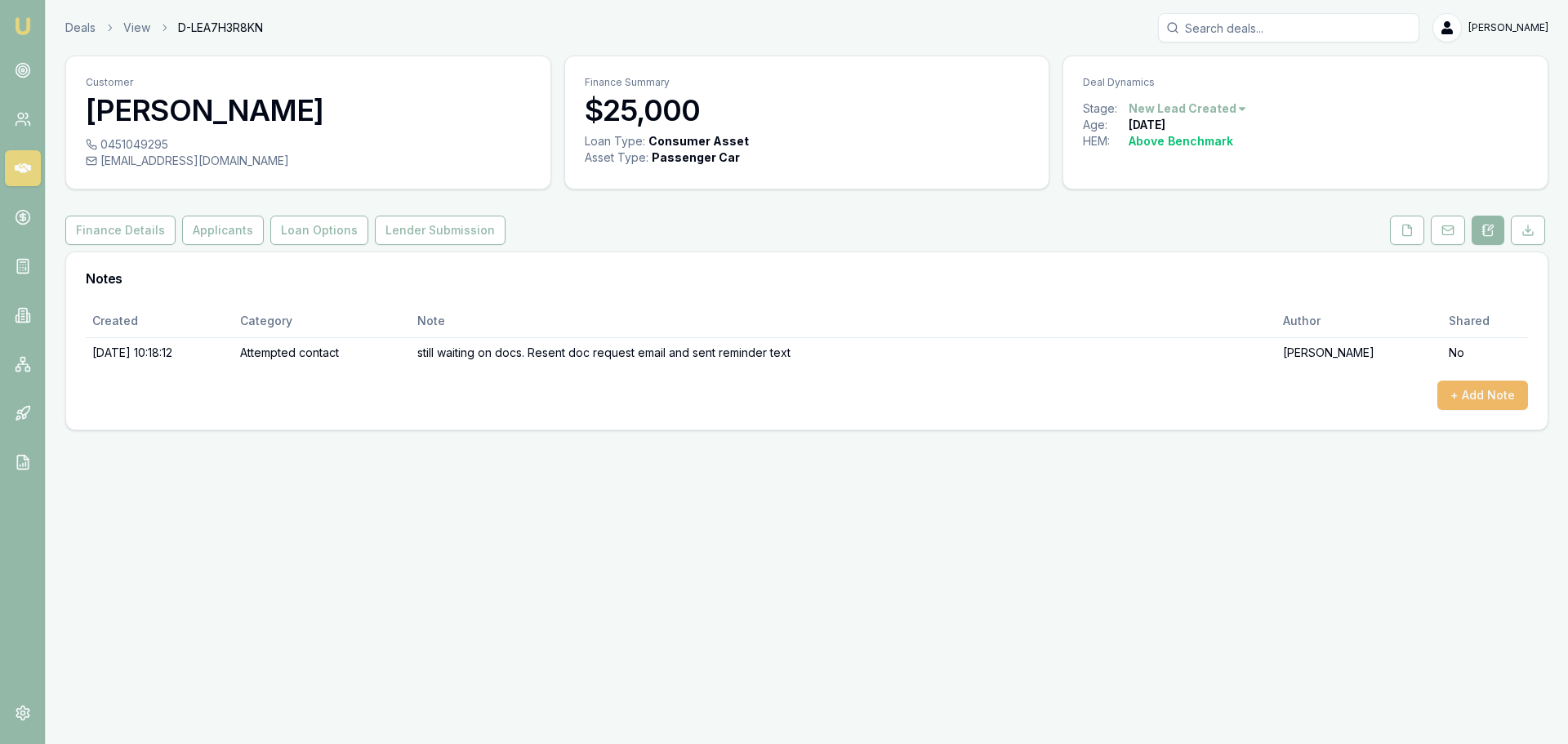
click at [1467, 389] on button "+ Add Note" at bounding box center [1482, 396] width 90 height 30
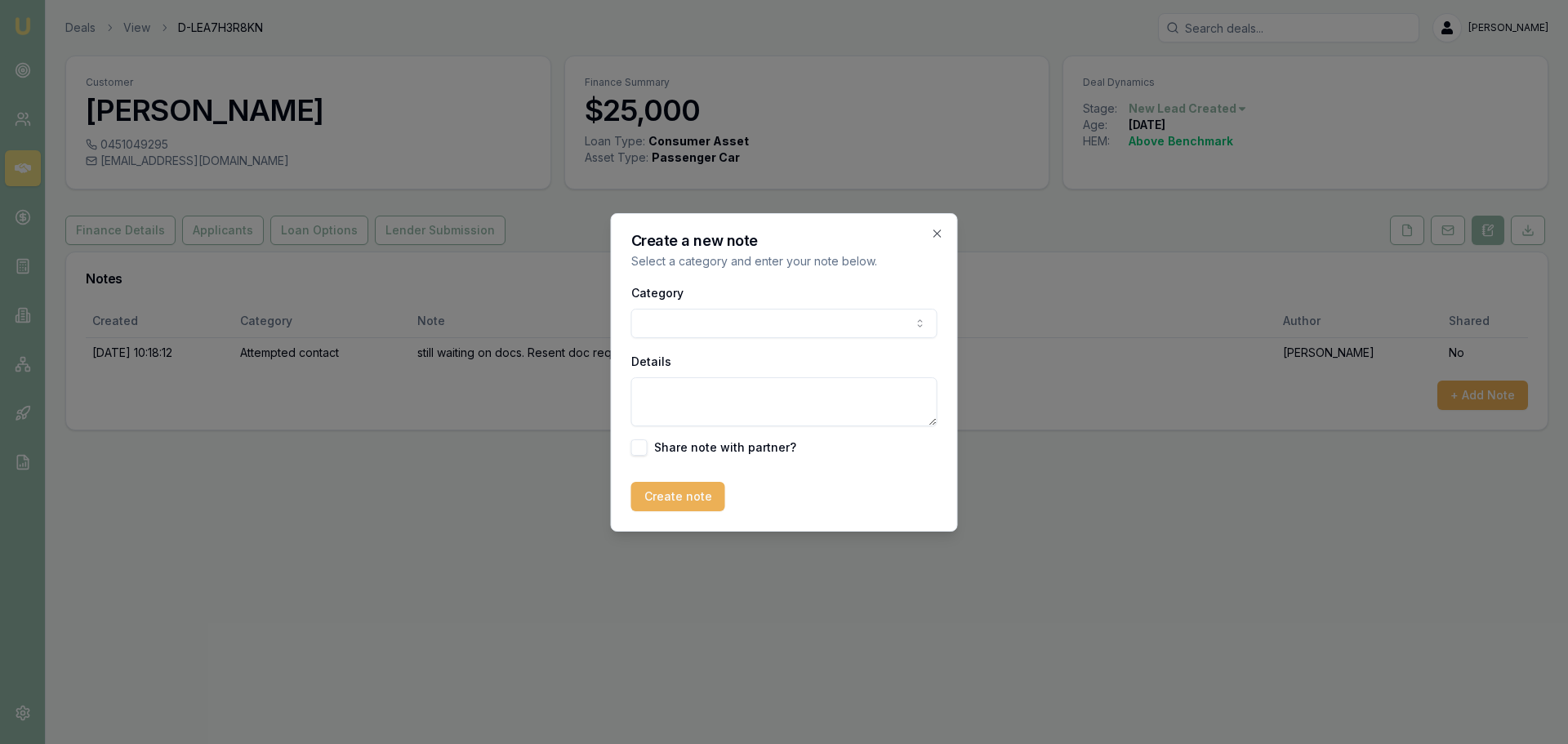
click at [704, 328] on body "Emu Broker Deals View D-LEA7H3R8KN Erin Shield Toggle Menu Customer Aman Bamrah…" at bounding box center [784, 372] width 1568 height 744
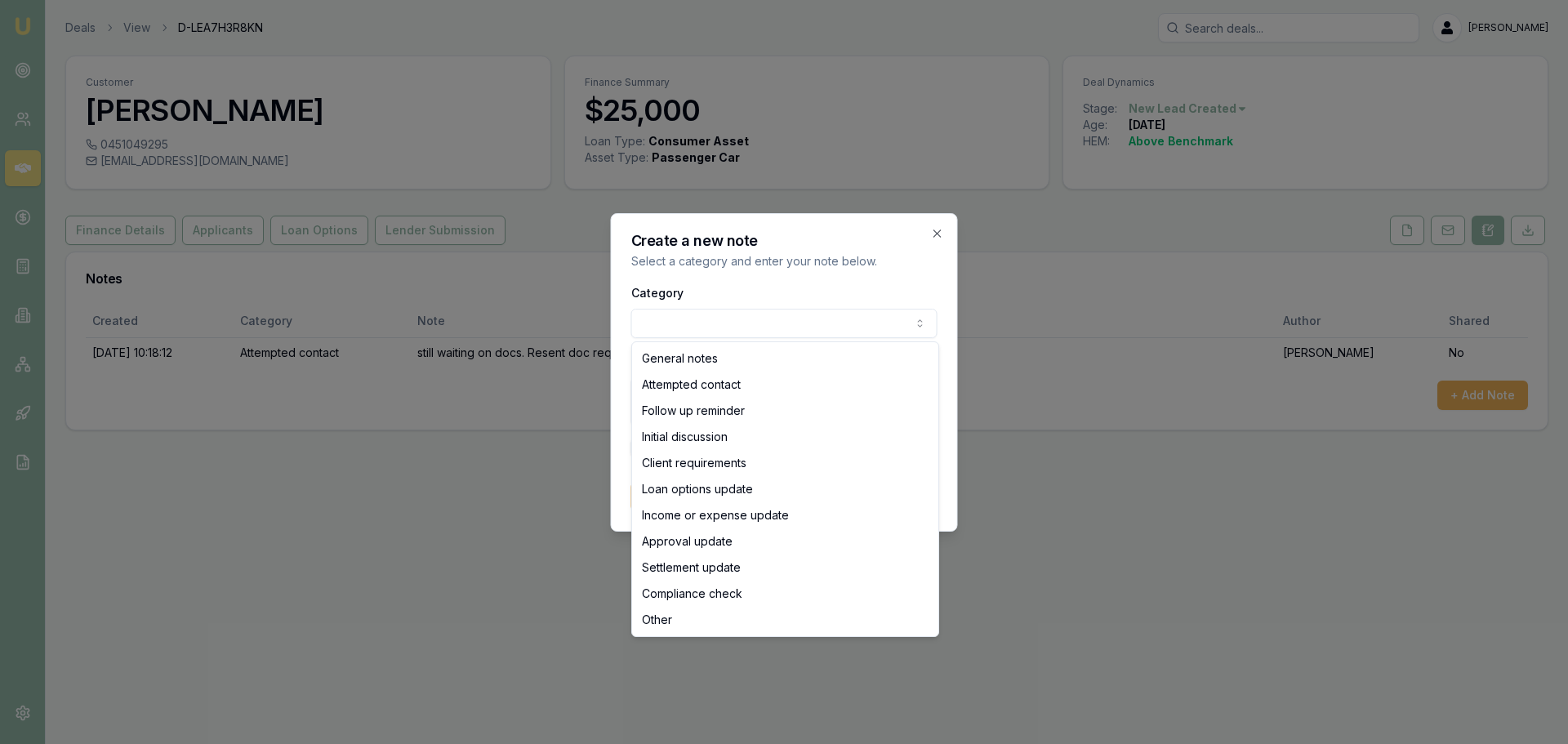
select select "ATTEMPTED_CONTACT"
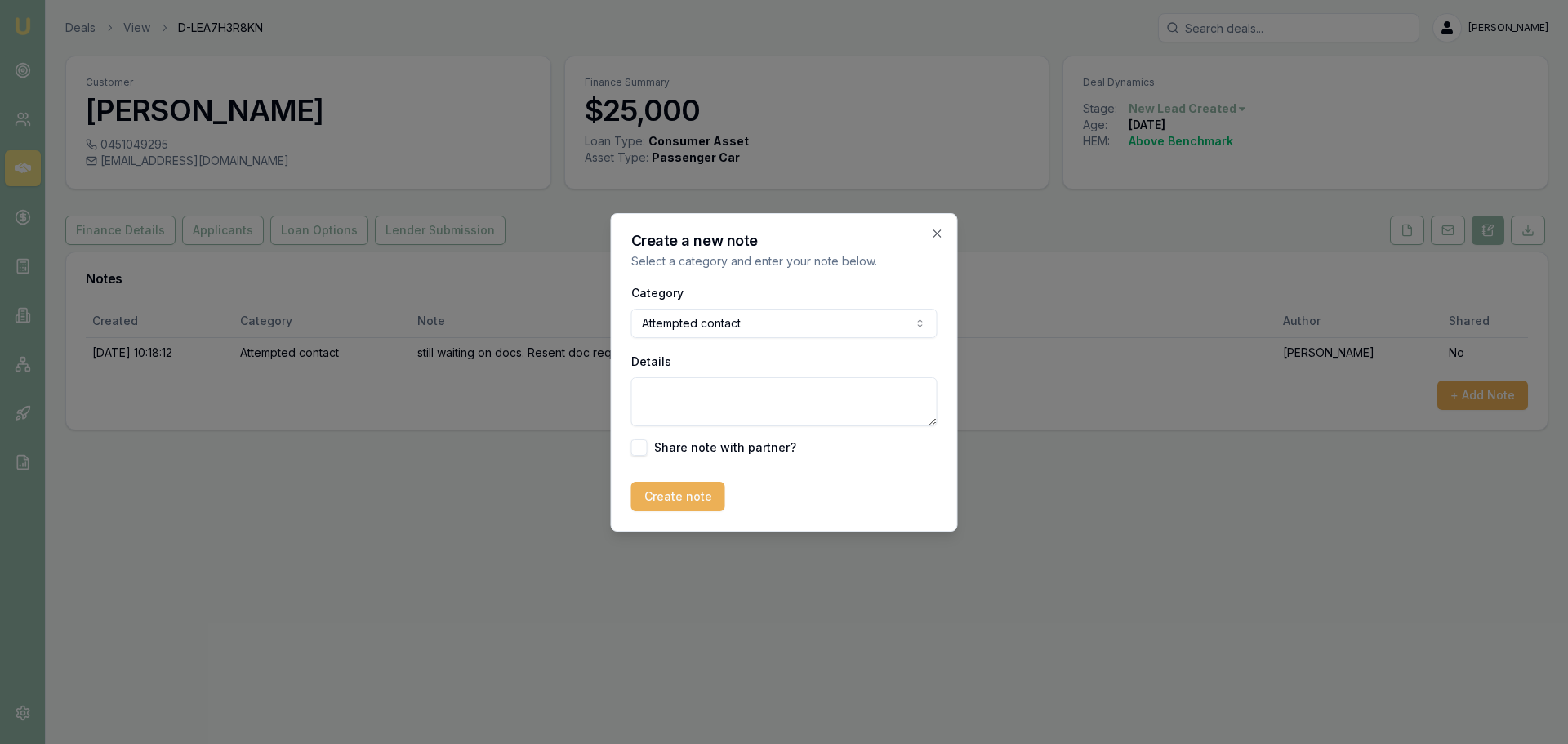
click at [701, 396] on textarea "Details" at bounding box center [784, 401] width 306 height 49
type textarea "still waiting on bank statements. sent reminder text to advise deal on hold unt…"
click at [681, 489] on button "Create note" at bounding box center [678, 496] width 94 height 30
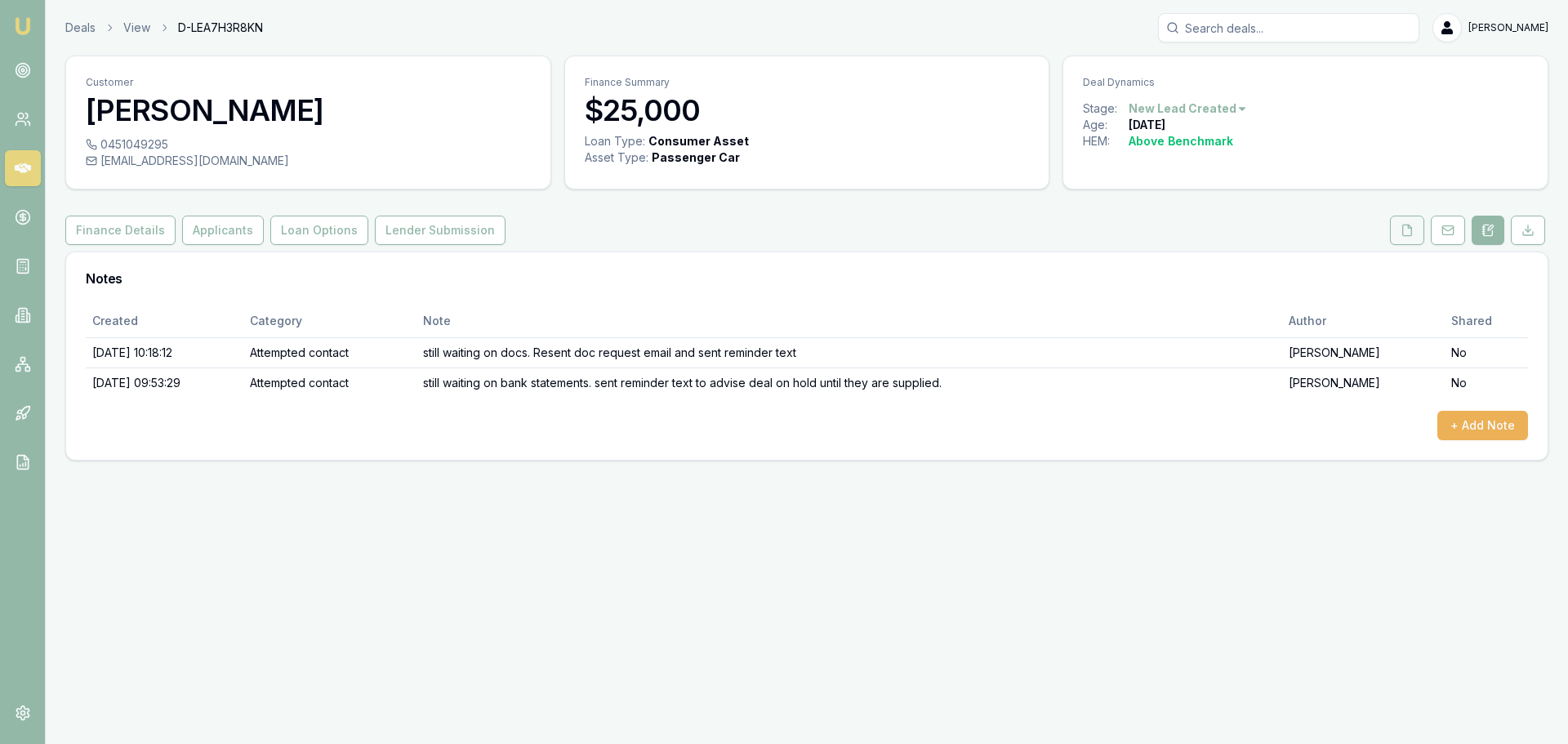
click at [1396, 230] on button at bounding box center [1407, 230] width 34 height 30
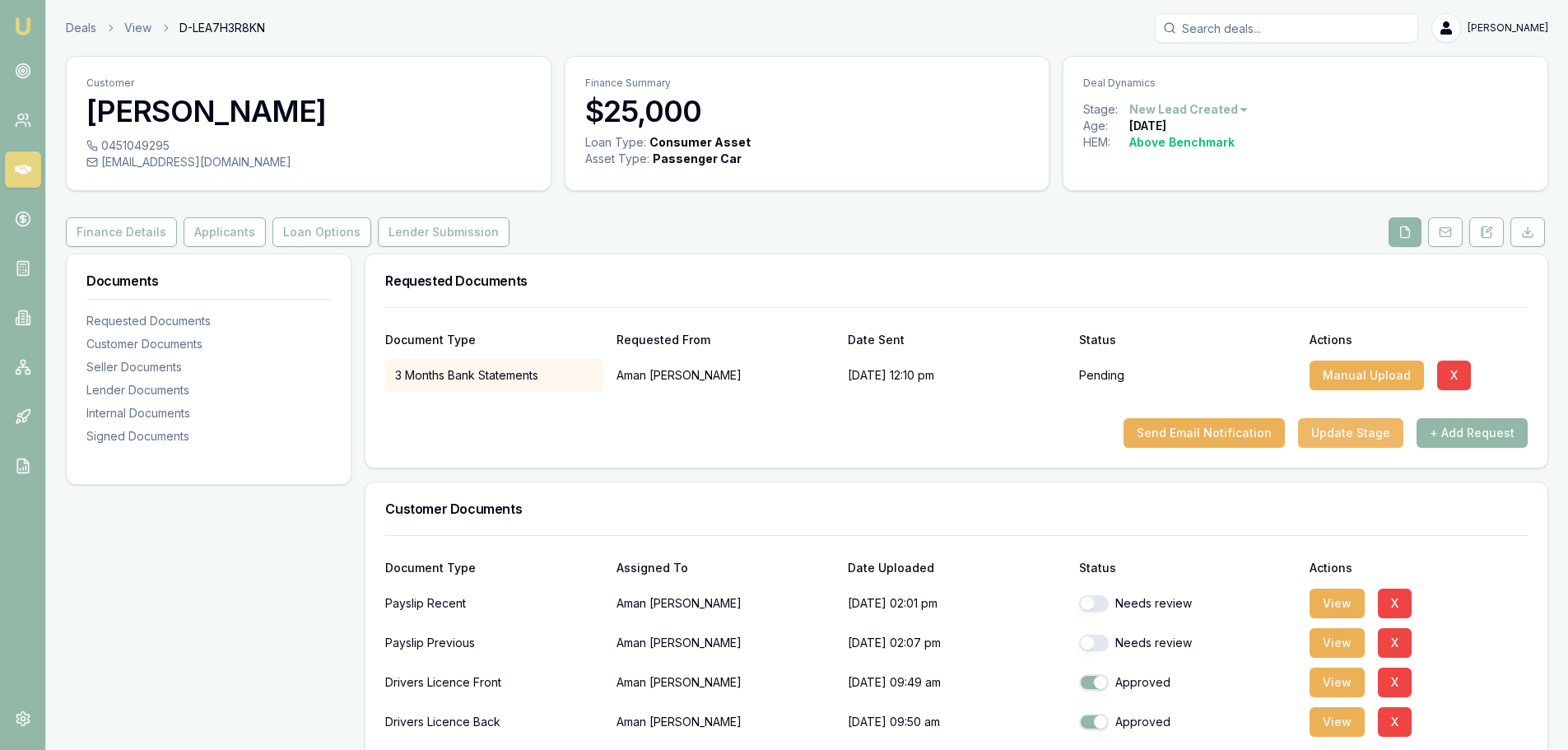
click at [1382, 434] on button "Update Stage" at bounding box center [1350, 433] width 105 height 30
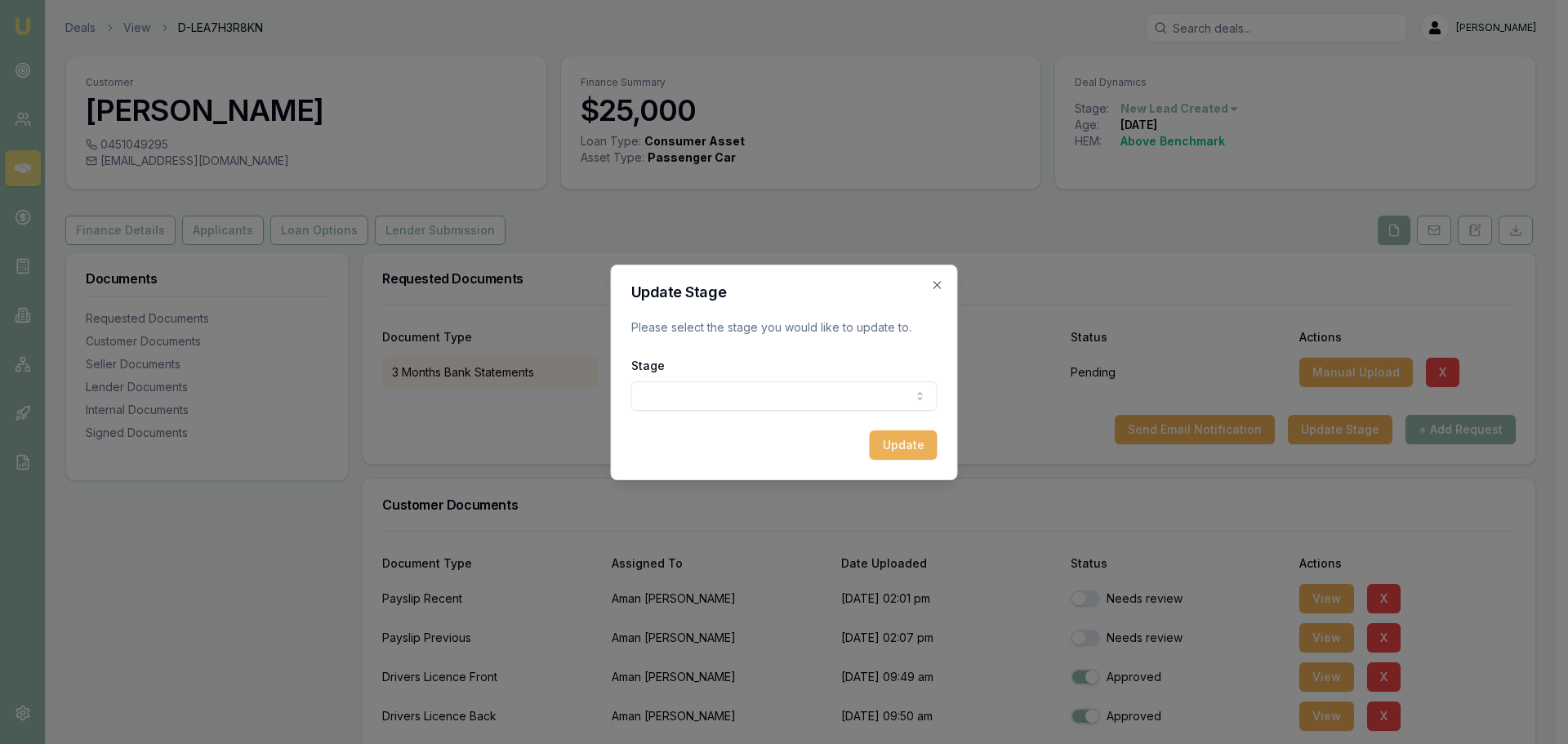
click at [814, 398] on body "Emu Broker Deals View D-LEA7H3R8KN Erin Shield Toggle Menu Customer Aman Bamrah…" at bounding box center [778, 372] width 1556 height 744
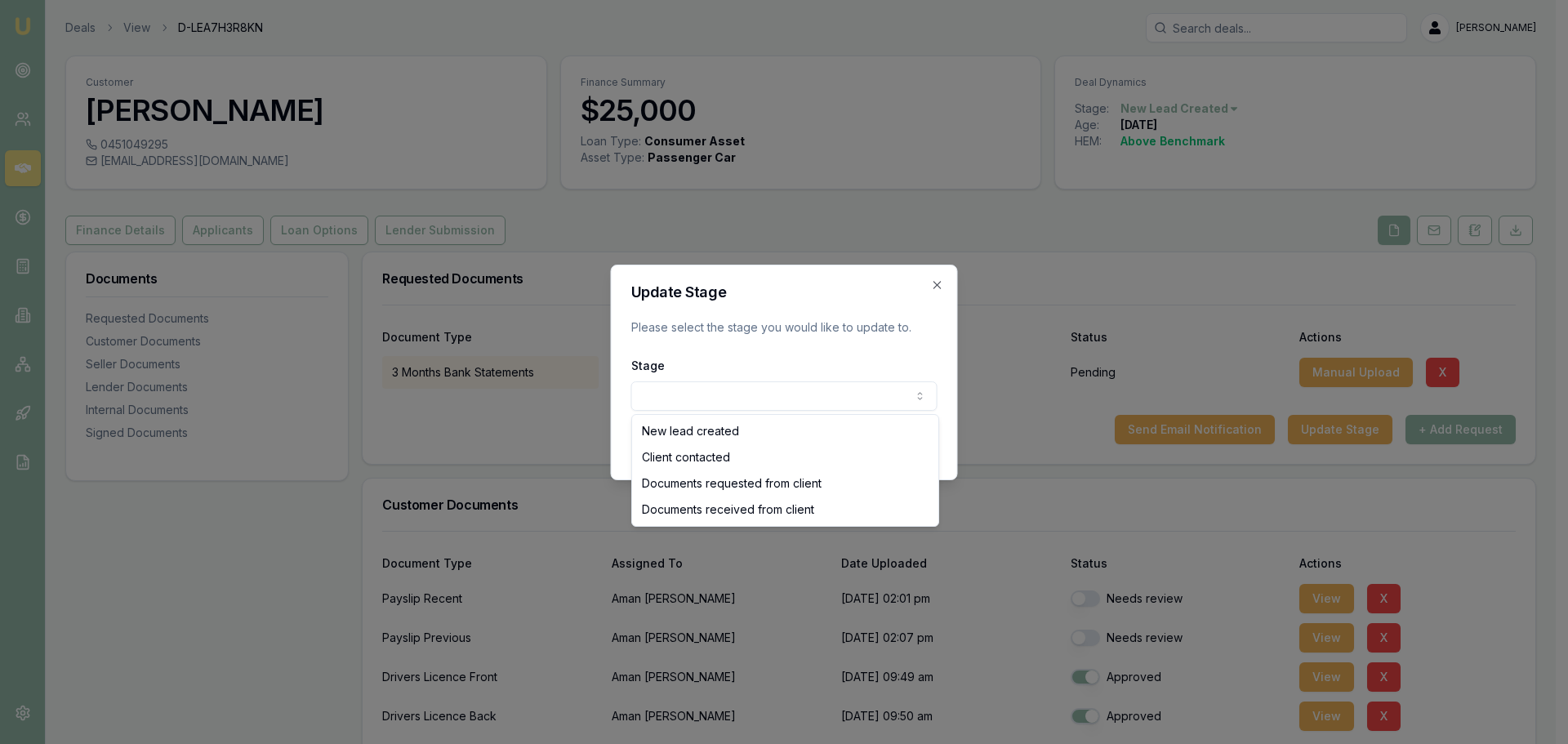
select select "DOCUMENTS_REQUESTED_FROM_CLIENT"
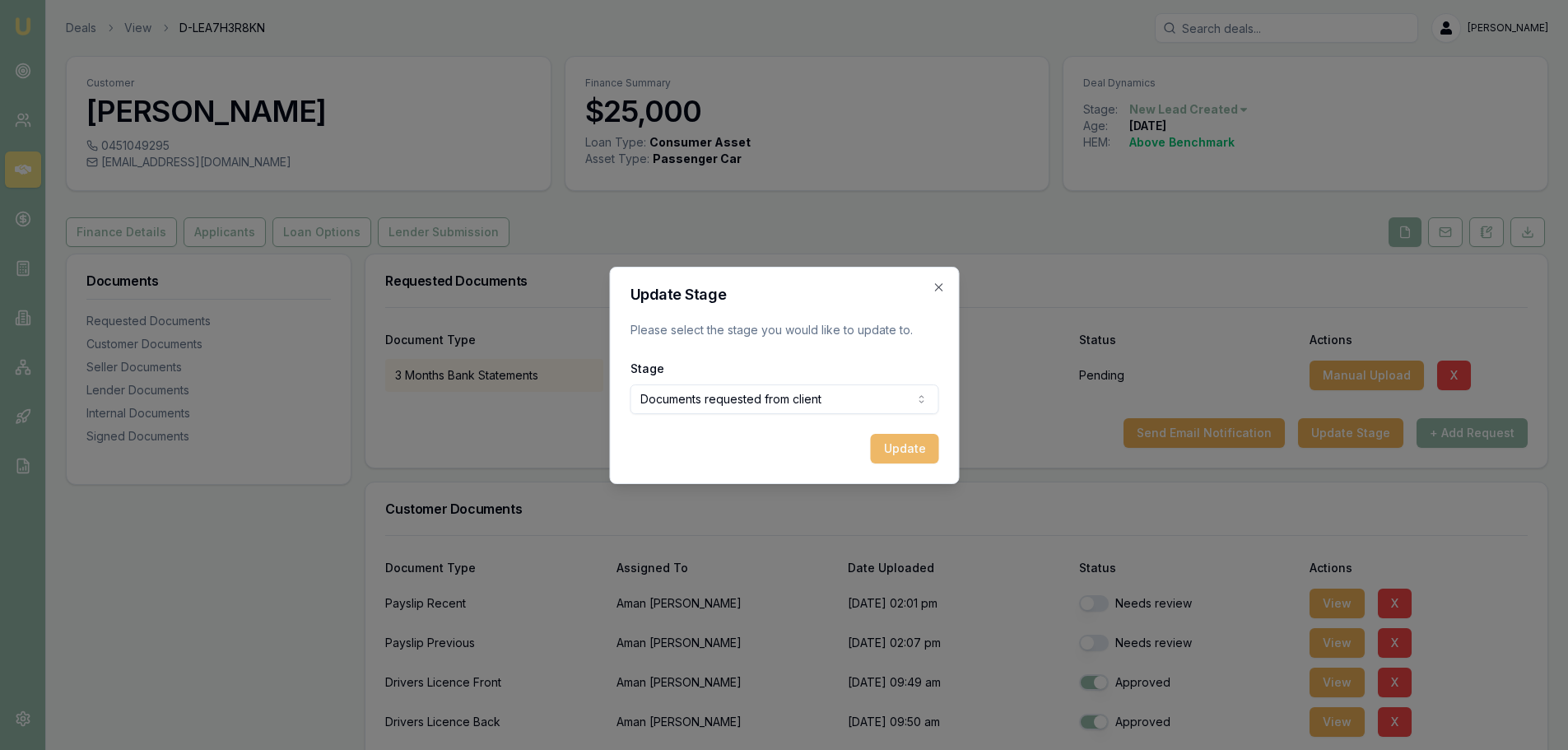
click at [884, 449] on button "Update" at bounding box center [903, 449] width 68 height 30
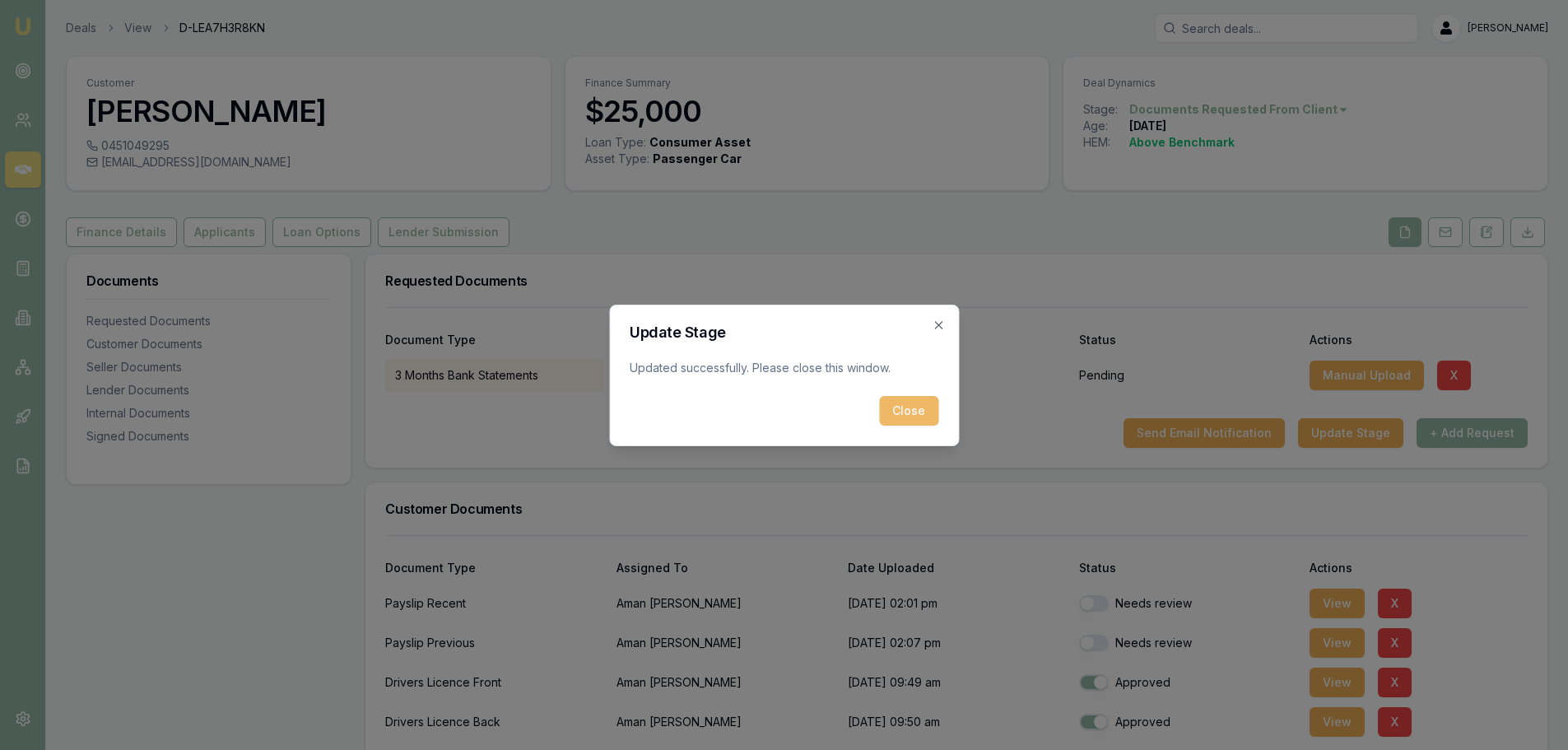
click at [899, 410] on button "Close" at bounding box center [909, 411] width 59 height 30
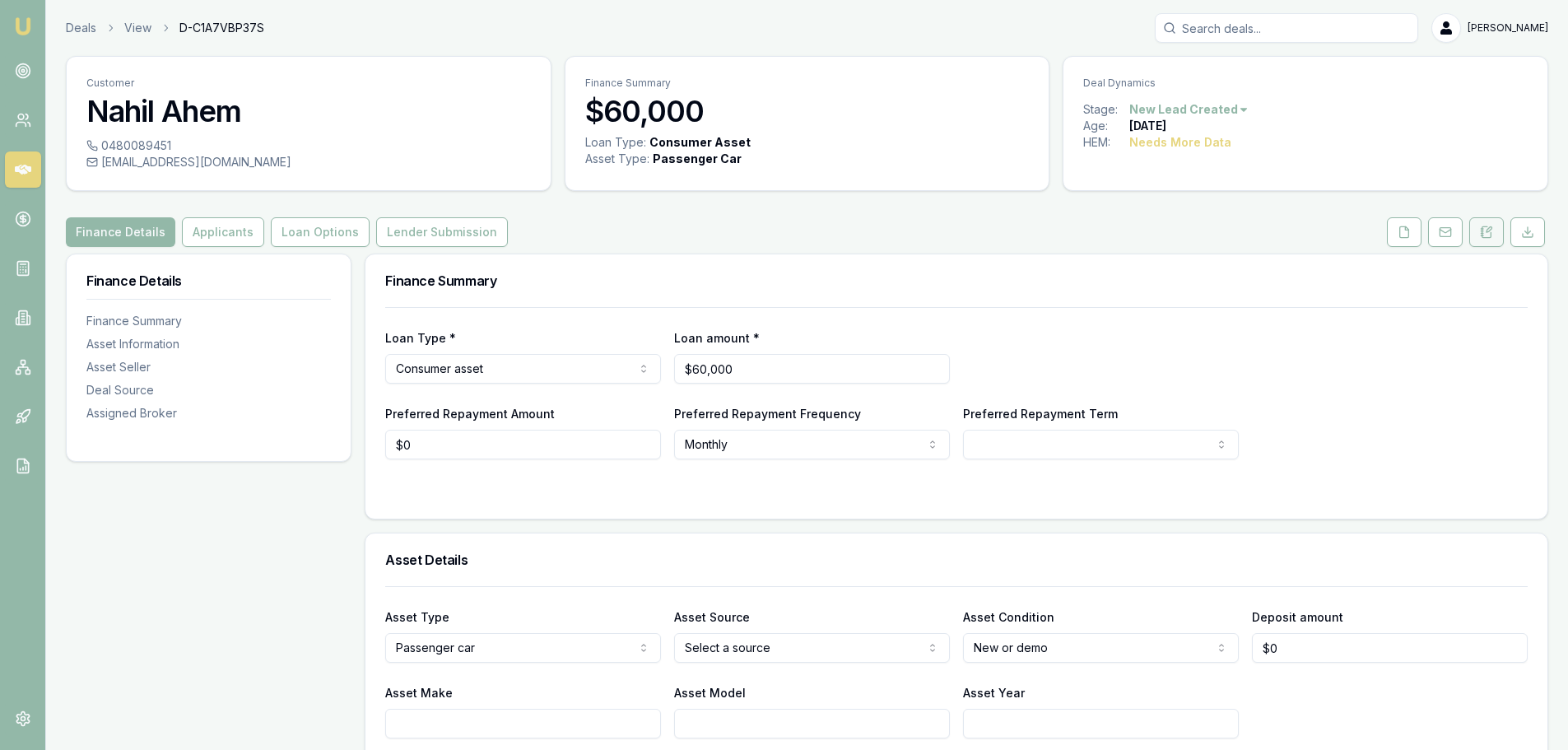
click at [1484, 242] on button at bounding box center [1486, 232] width 34 height 30
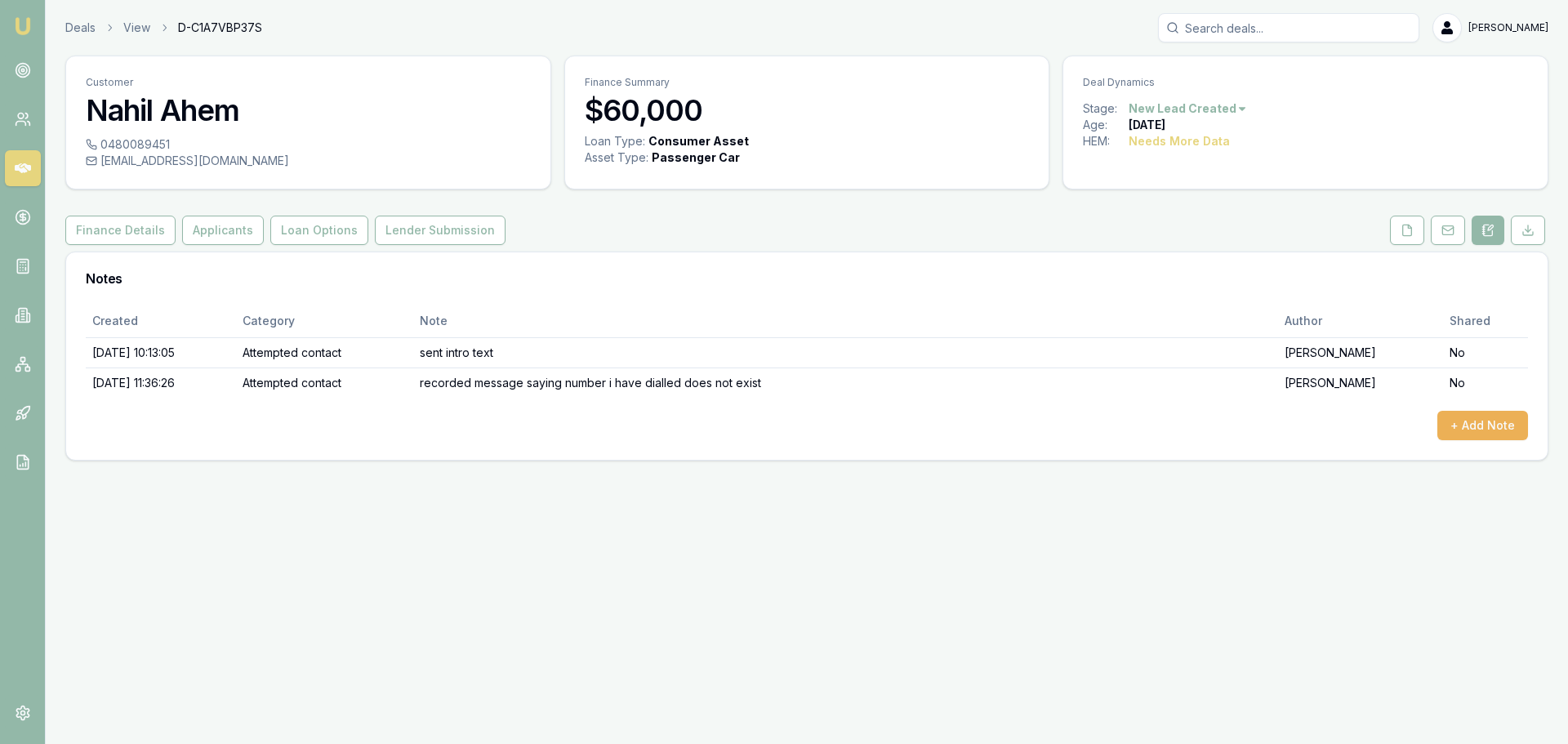
click at [1187, 102] on html "Emu Broker Deals View D-C1A7VBP37S Erin Shield Toggle Menu Customer Nahil Ahem …" at bounding box center [784, 372] width 1568 height 744
click at [1200, 192] on div "- Lost" at bounding box center [1185, 190] width 96 height 26
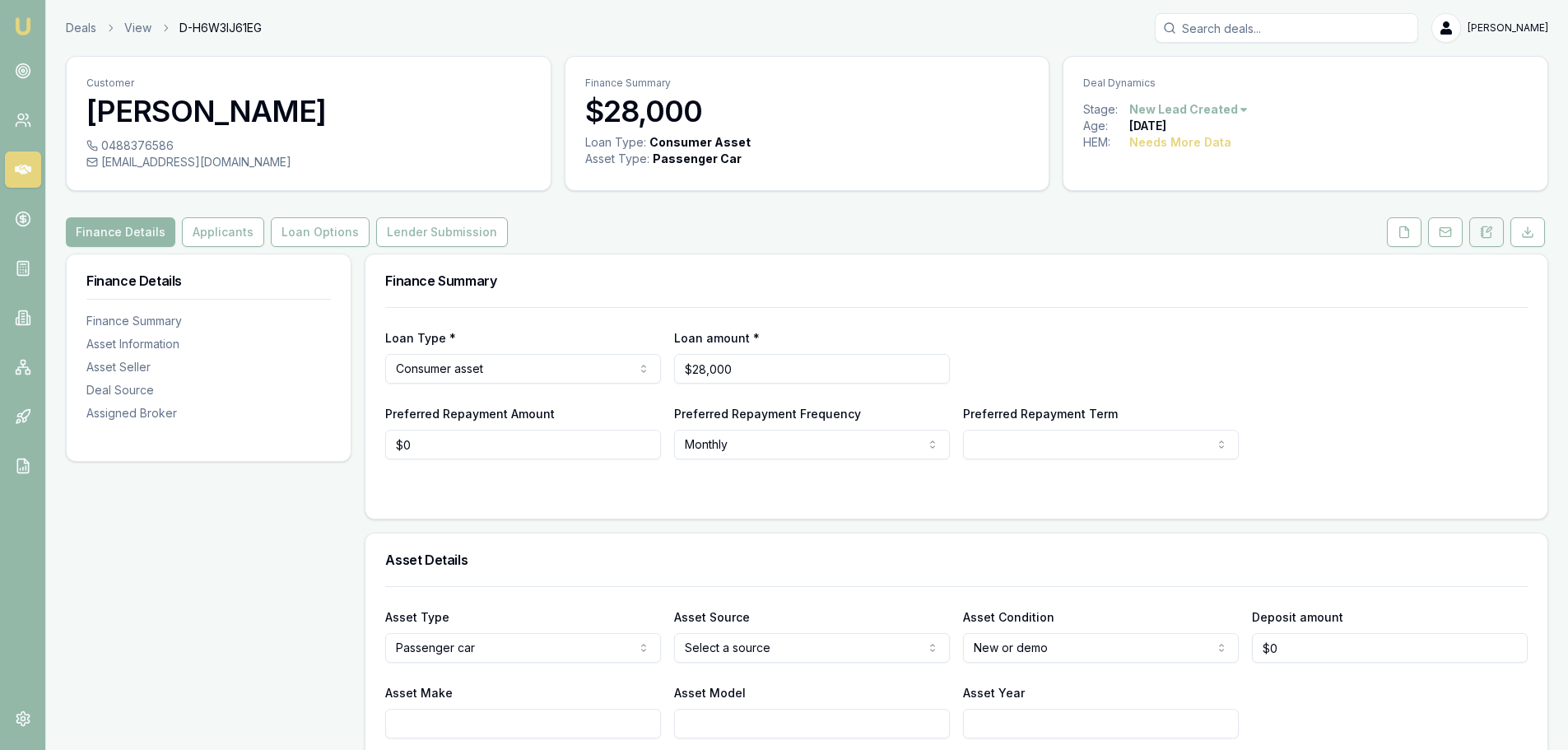
click at [1491, 227] on icon at bounding box center [1488, 229] width 5 height 5
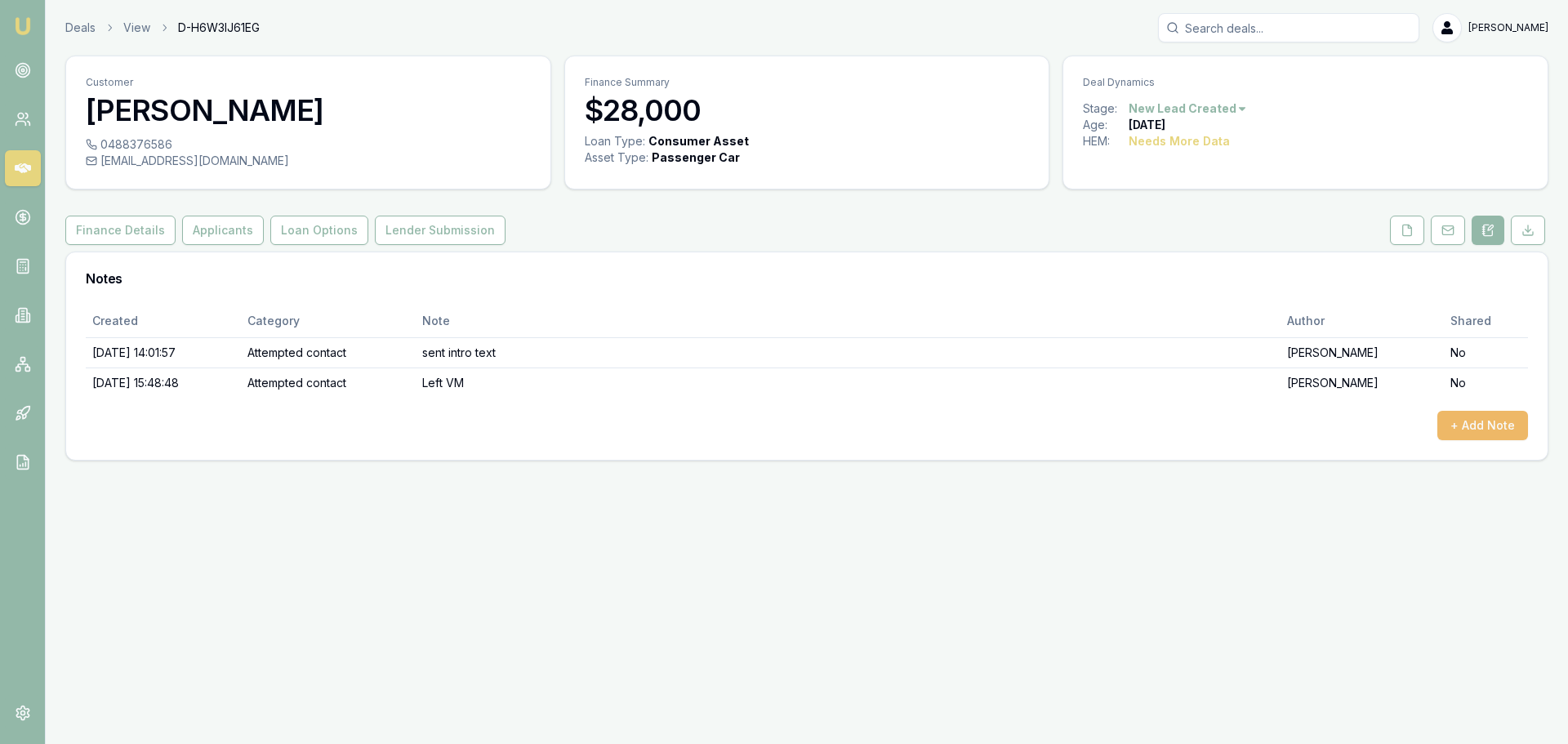
click at [1476, 418] on button "+ Add Note" at bounding box center [1482, 425] width 90 height 30
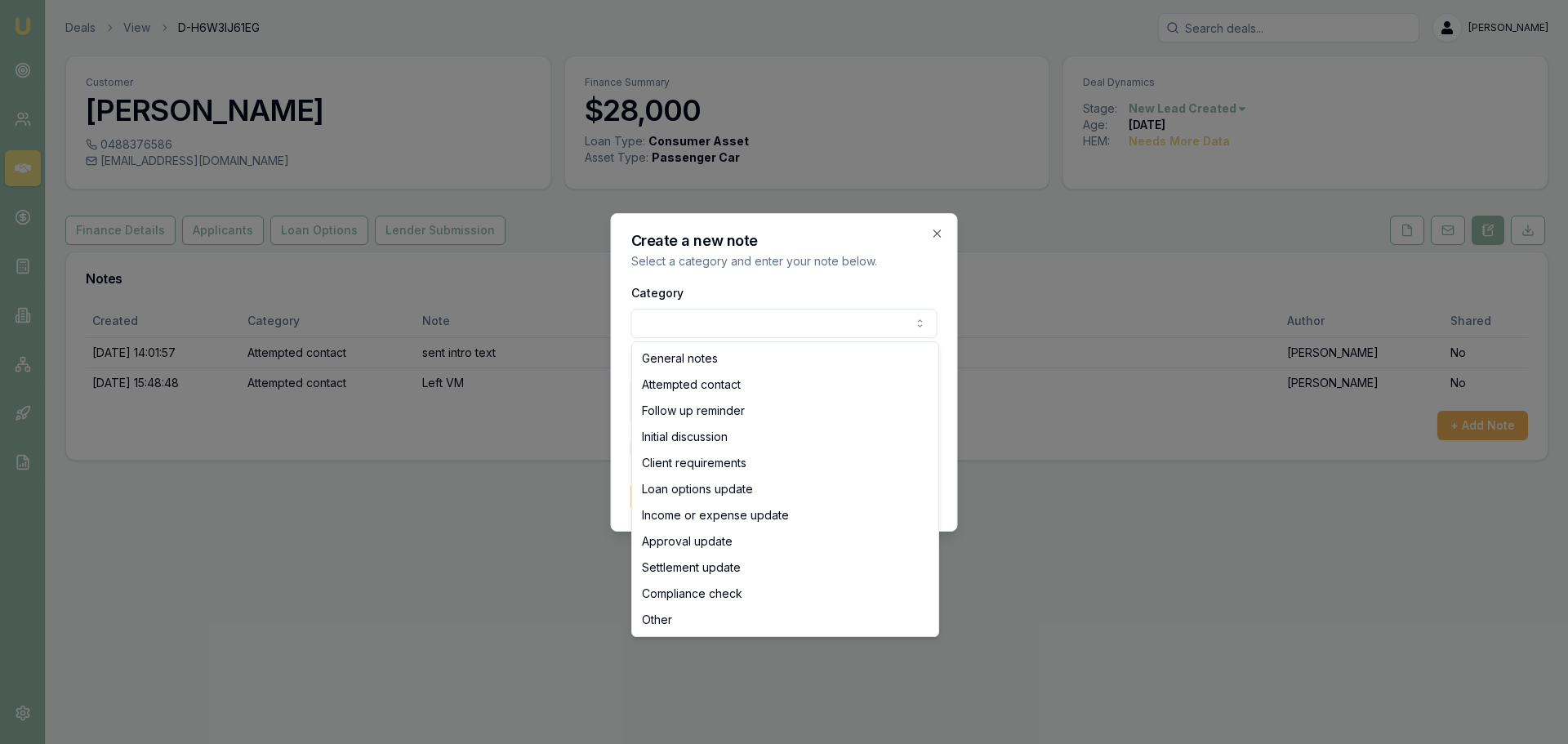
click at [704, 325] on body "Emu Broker Deals View D-H6W3IJ61EG [PERSON_NAME] Toggle Menu Customer [PERSON_N…" at bounding box center [784, 372] width 1568 height 744
select select "ATTEMPTED_CONTACT"
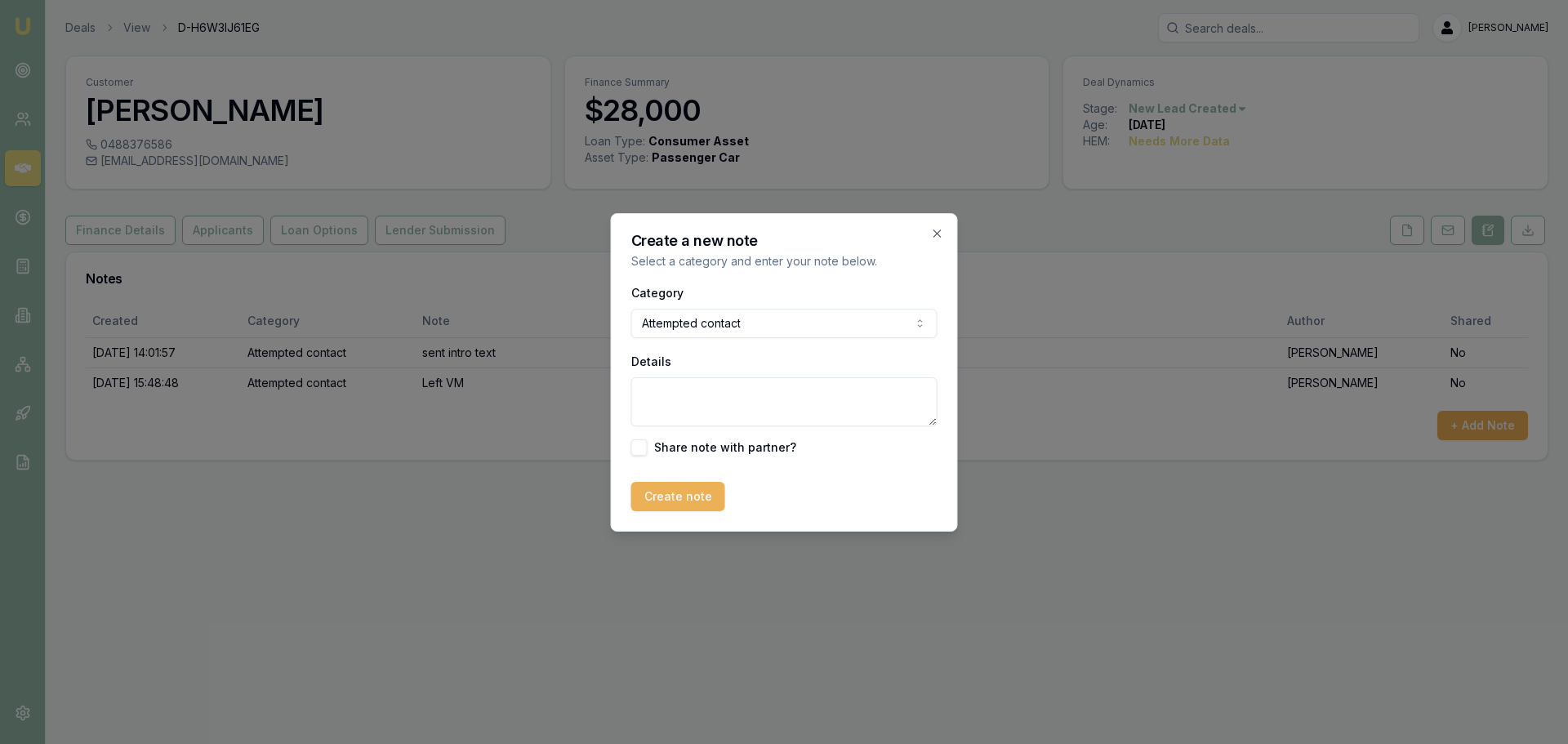
click at [705, 415] on textarea "Details" at bounding box center [784, 401] width 306 height 49
type textarea "sent text"
click at [657, 496] on button "Create note" at bounding box center [678, 496] width 94 height 30
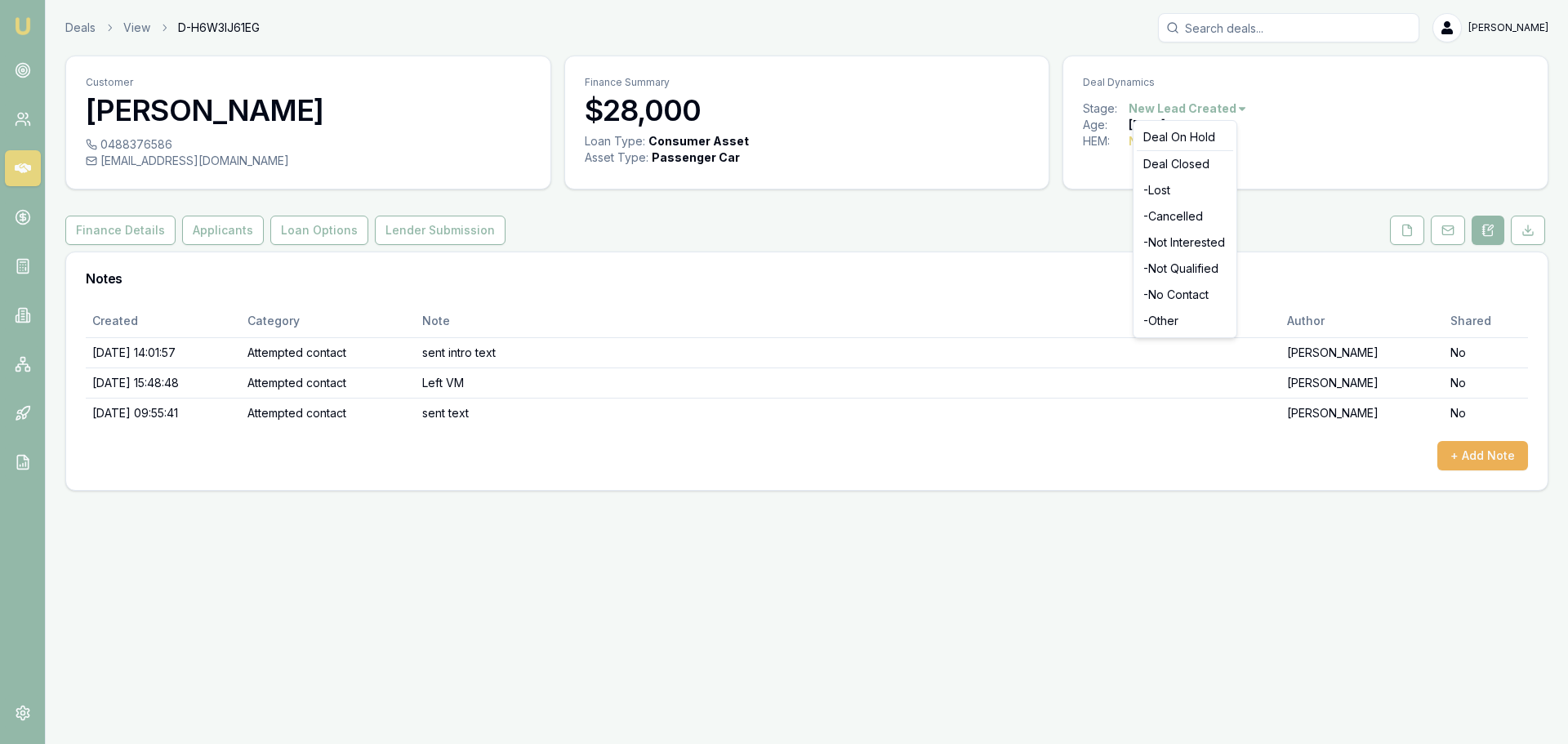
click at [1226, 113] on html "Emu Broker Deals View D-H6W3IJ61EG [PERSON_NAME] Toggle Menu Customer [PERSON_N…" at bounding box center [784, 372] width 1568 height 744
click at [1201, 301] on div "- No Contact" at bounding box center [1185, 294] width 96 height 26
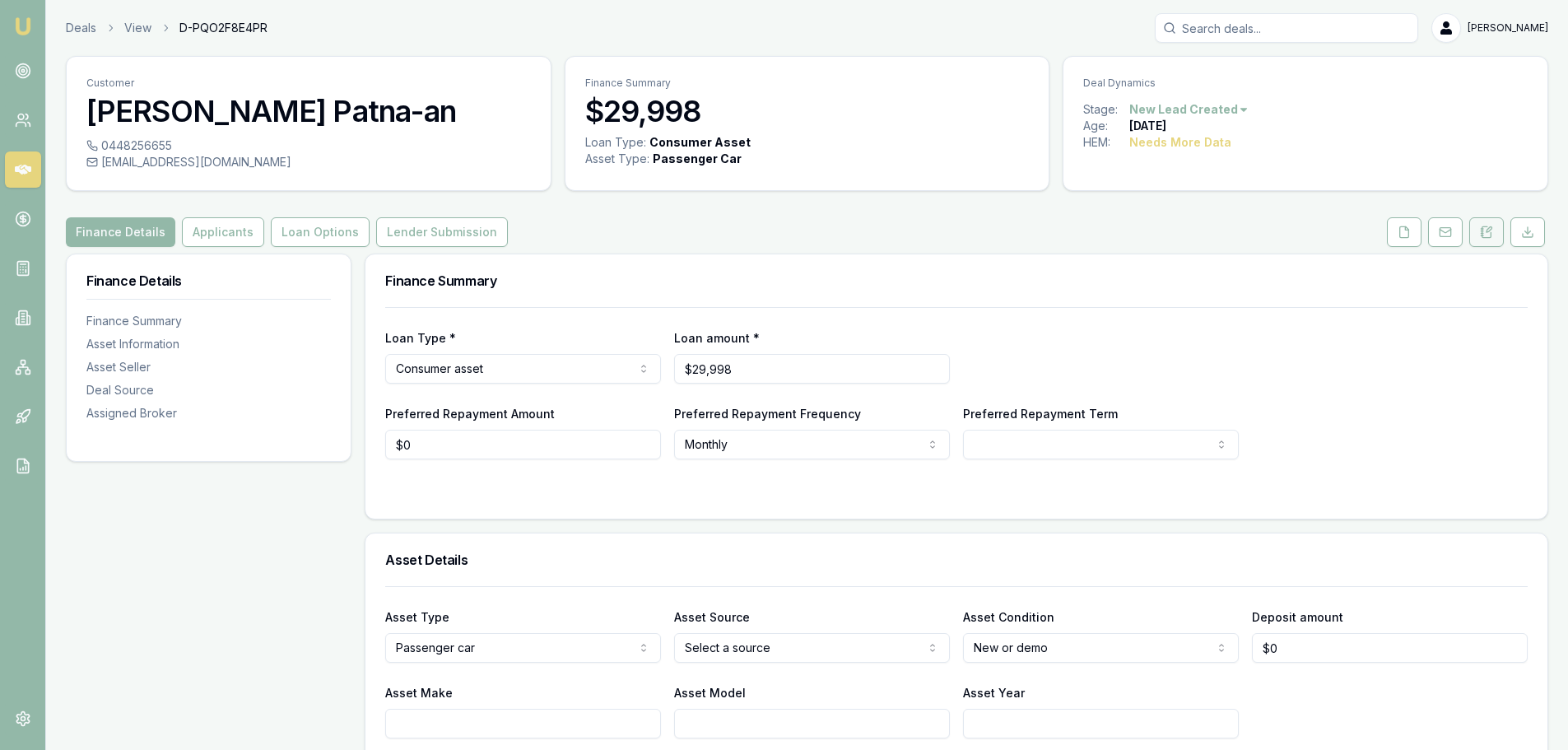
click at [1492, 232] on icon at bounding box center [1486, 232] width 13 height 13
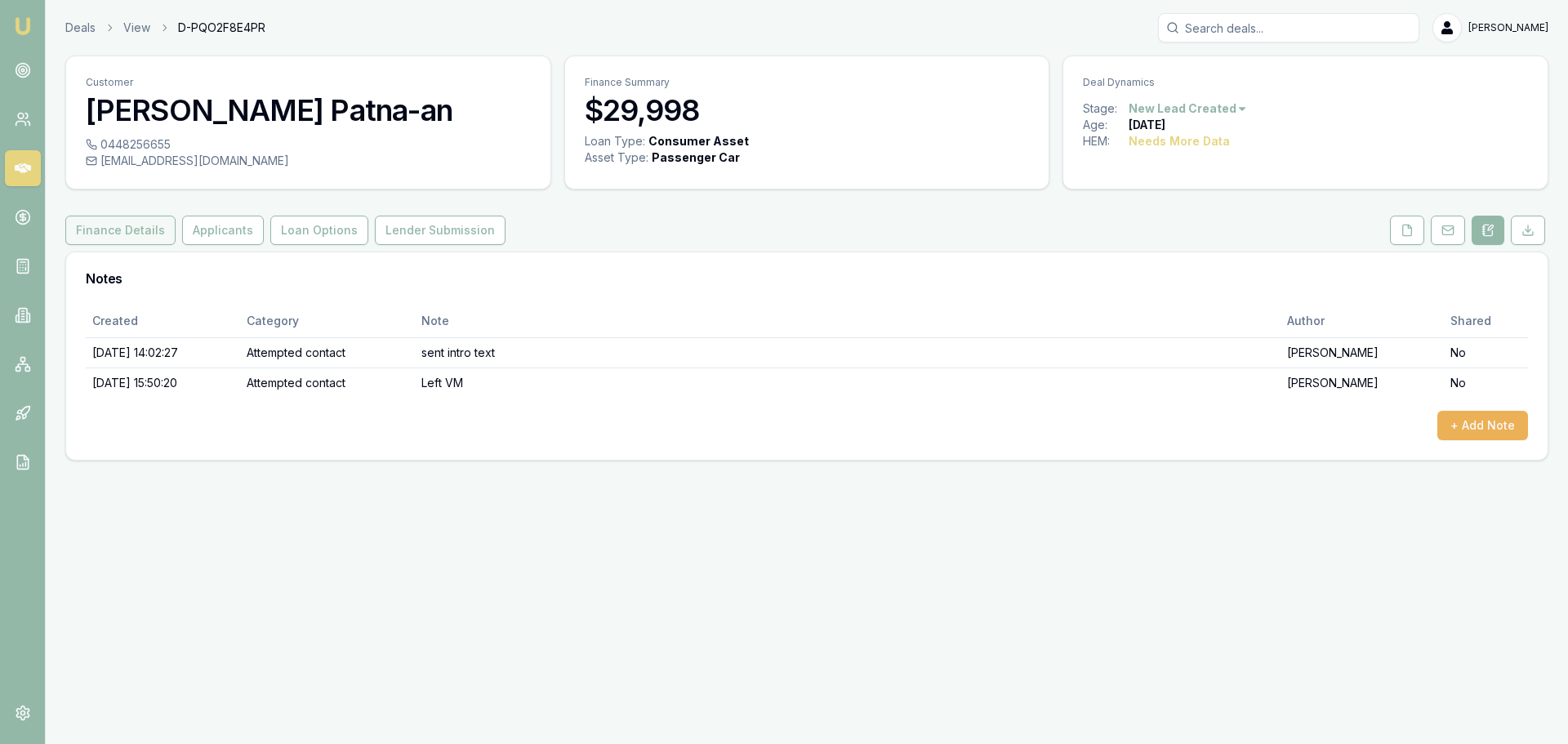
click at [135, 232] on button "Finance Details" at bounding box center [121, 230] width 111 height 30
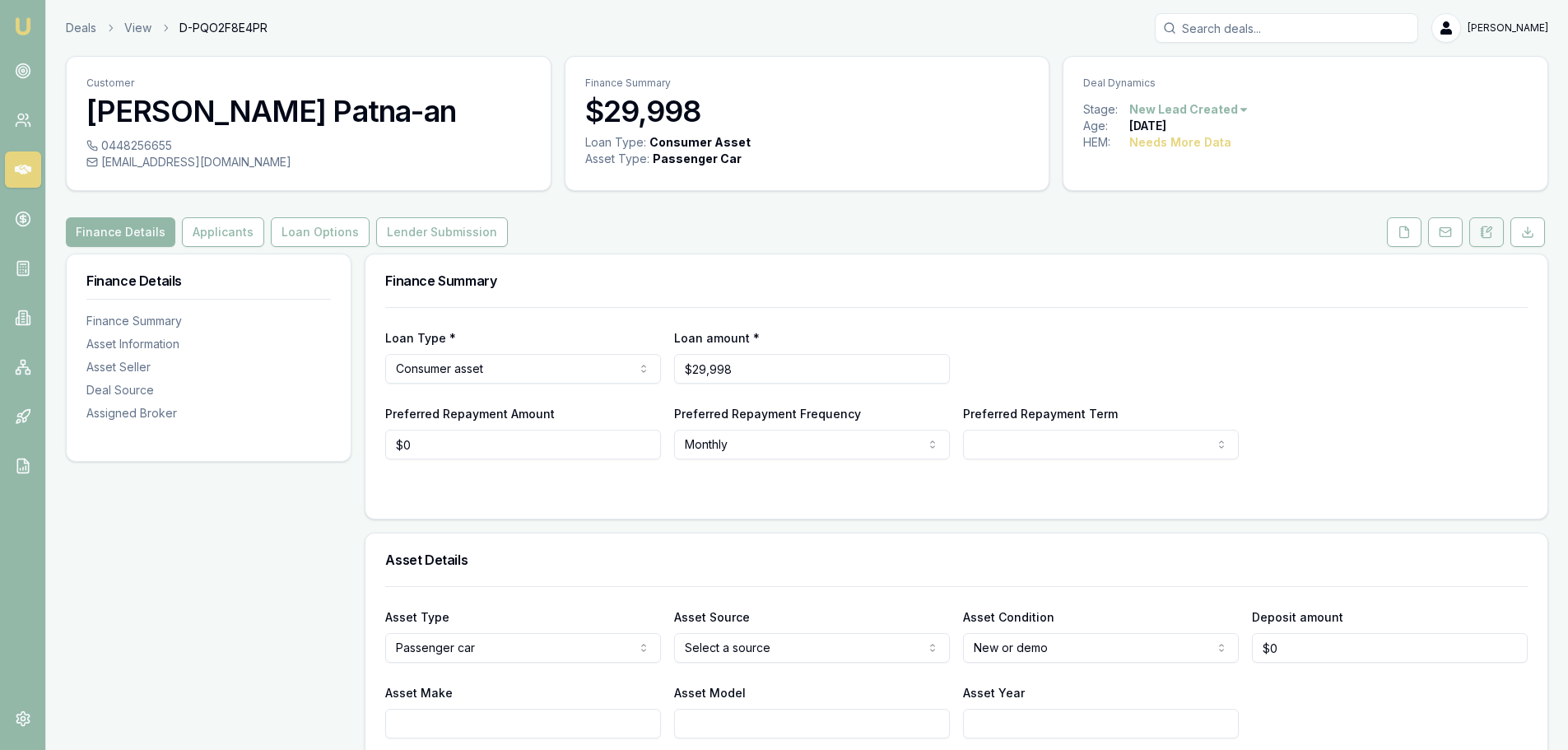
click at [1484, 231] on icon at bounding box center [1486, 232] width 13 height 13
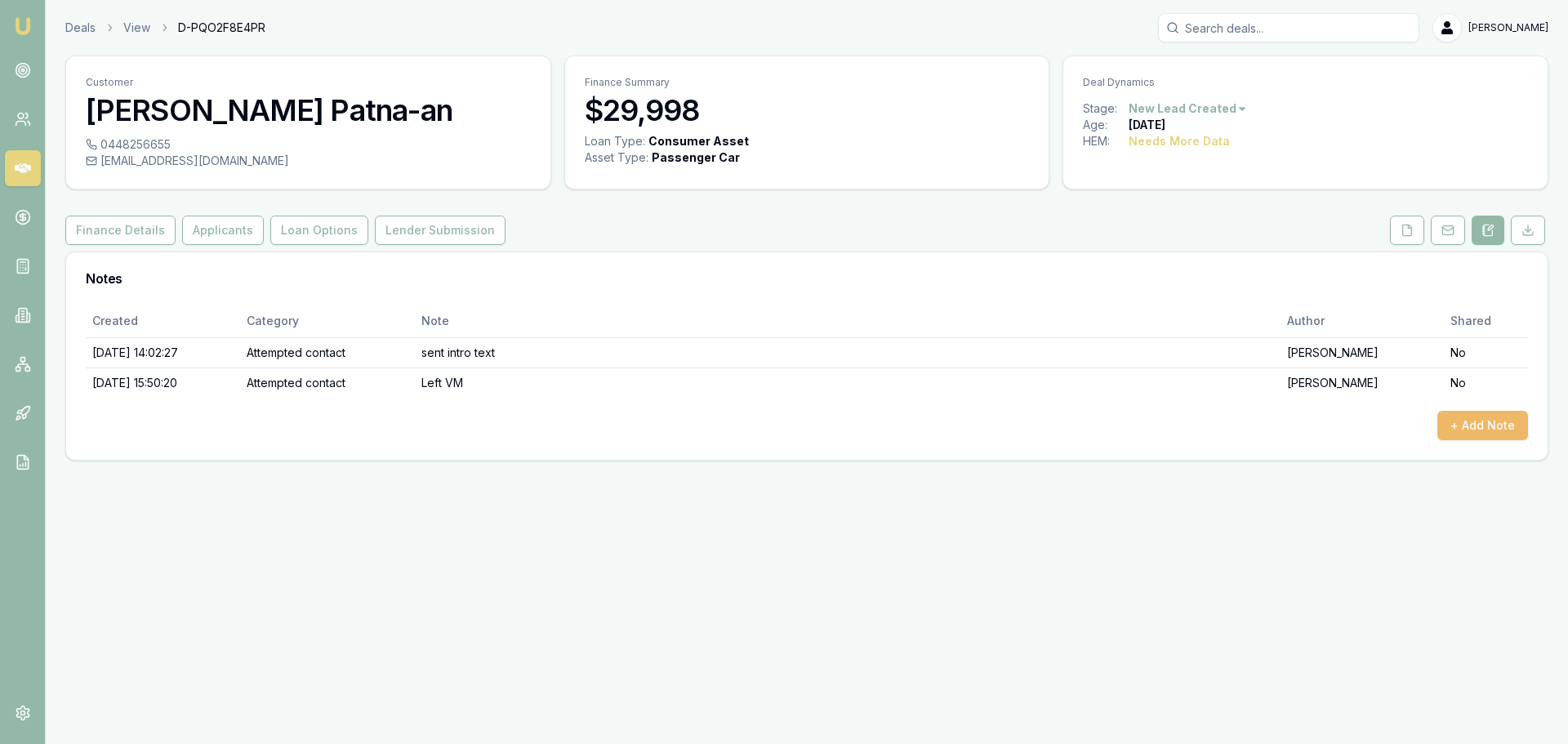
click at [1502, 422] on button "+ Add Note" at bounding box center [1482, 425] width 90 height 30
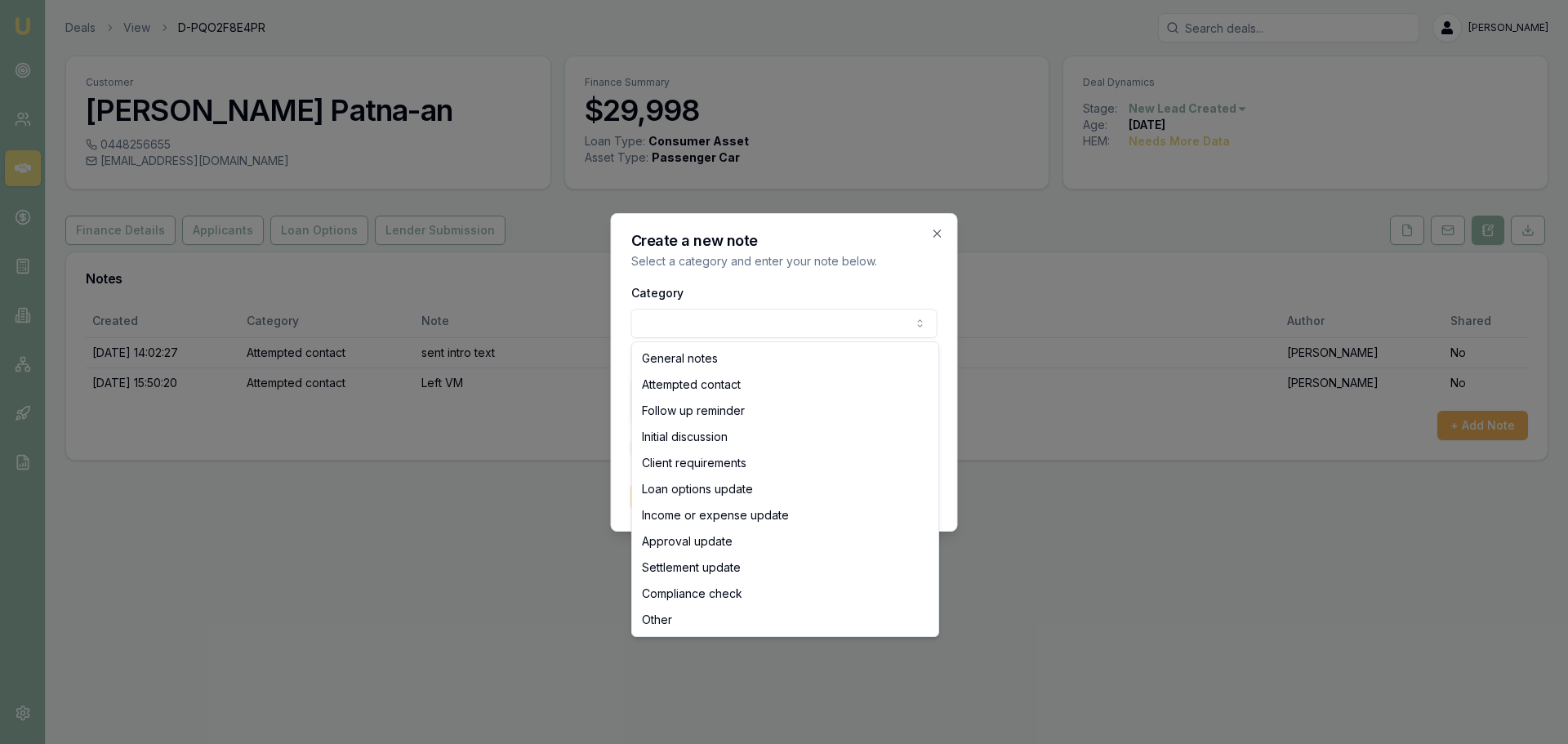
click at [689, 325] on body "Emu Broker Deals View D-PQO2F8E4PR Erin Shield Toggle Menu Customer Fermin Patn…" at bounding box center [784, 372] width 1568 height 744
select select "ATTEMPTED_CONTACT"
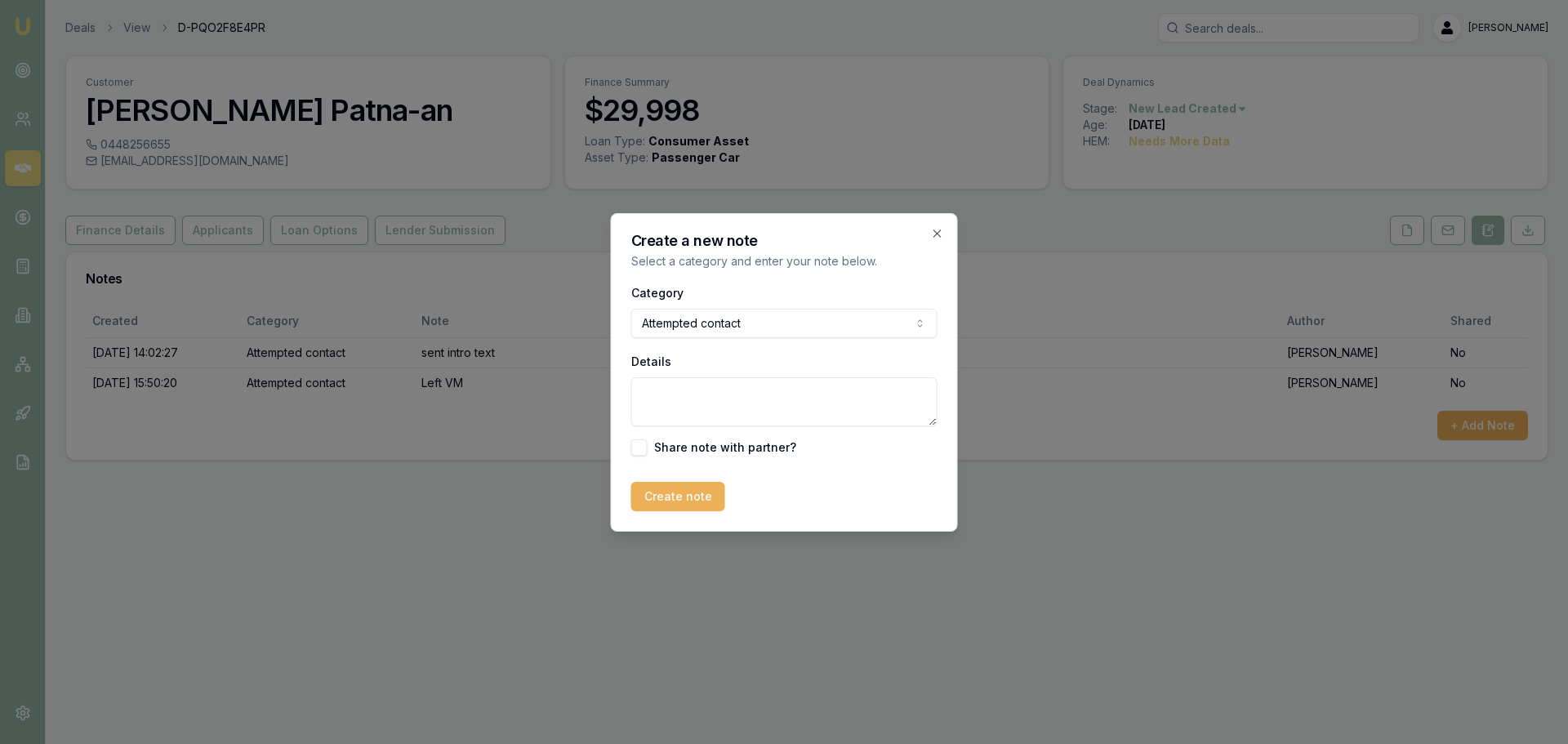
click at [711, 388] on textarea "Details" at bounding box center [784, 401] width 306 height 49
type textarea "Left Vm and sent text"
click at [671, 493] on button "Create note" at bounding box center [678, 496] width 94 height 30
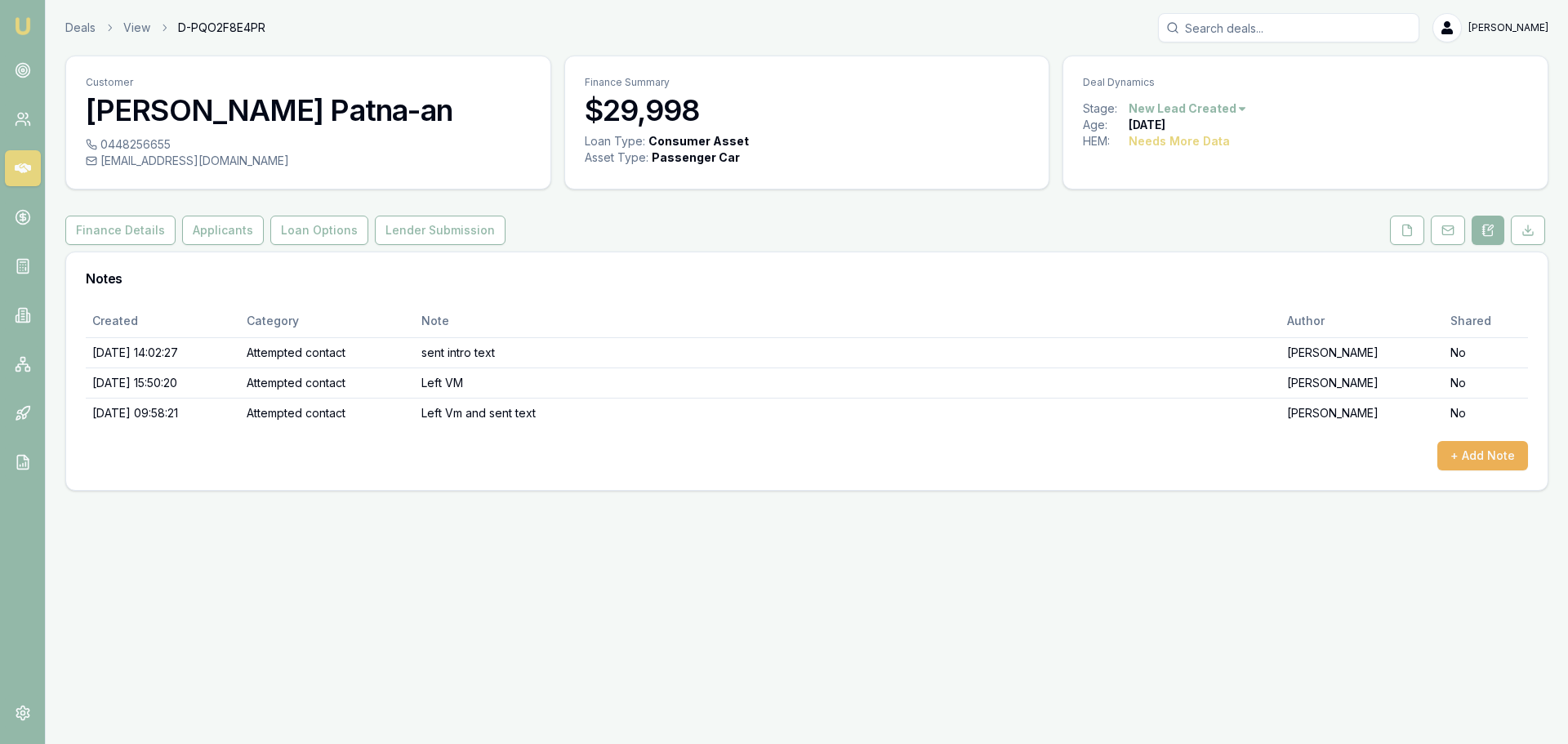
click at [1207, 111] on html "Emu Broker Deals View D-PQO2F8E4PR Erin Shield Toggle Menu Customer Fermin Patn…" at bounding box center [784, 372] width 1568 height 744
click at [1205, 291] on div "- No Contact" at bounding box center [1185, 294] width 96 height 26
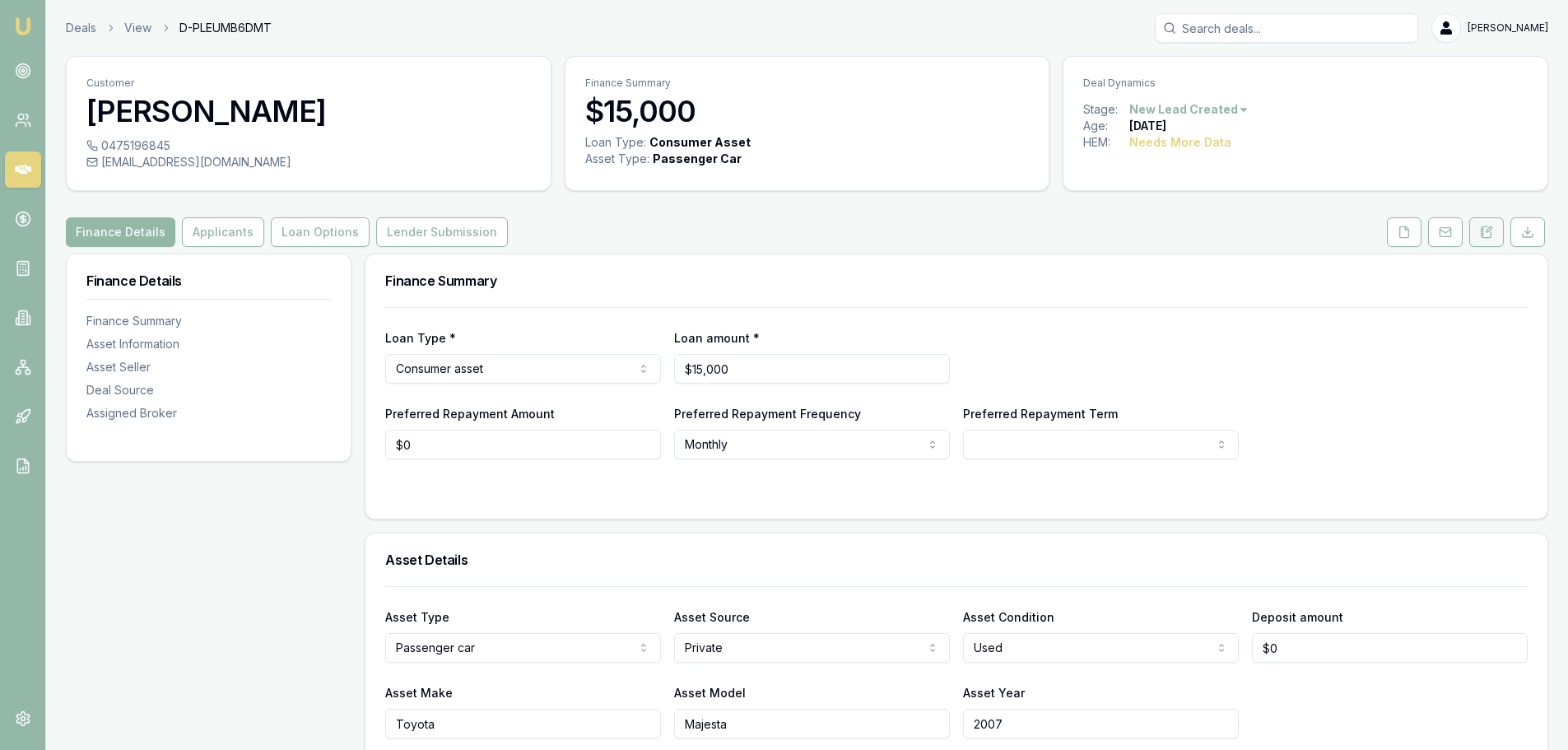
click at [1480, 230] on icon at bounding box center [1486, 232] width 13 height 13
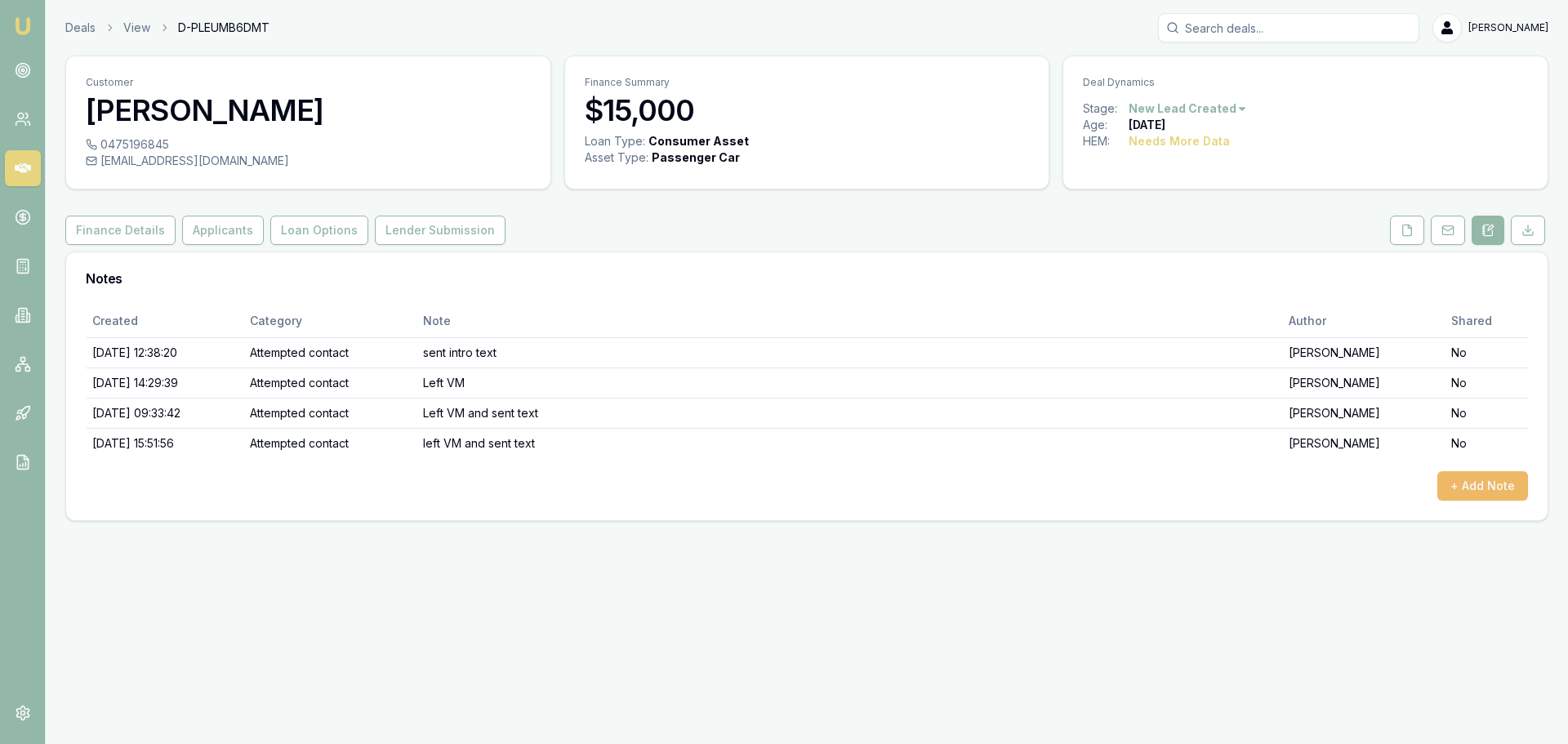
click at [1496, 485] on button "+ Add Note" at bounding box center [1482, 486] width 90 height 30
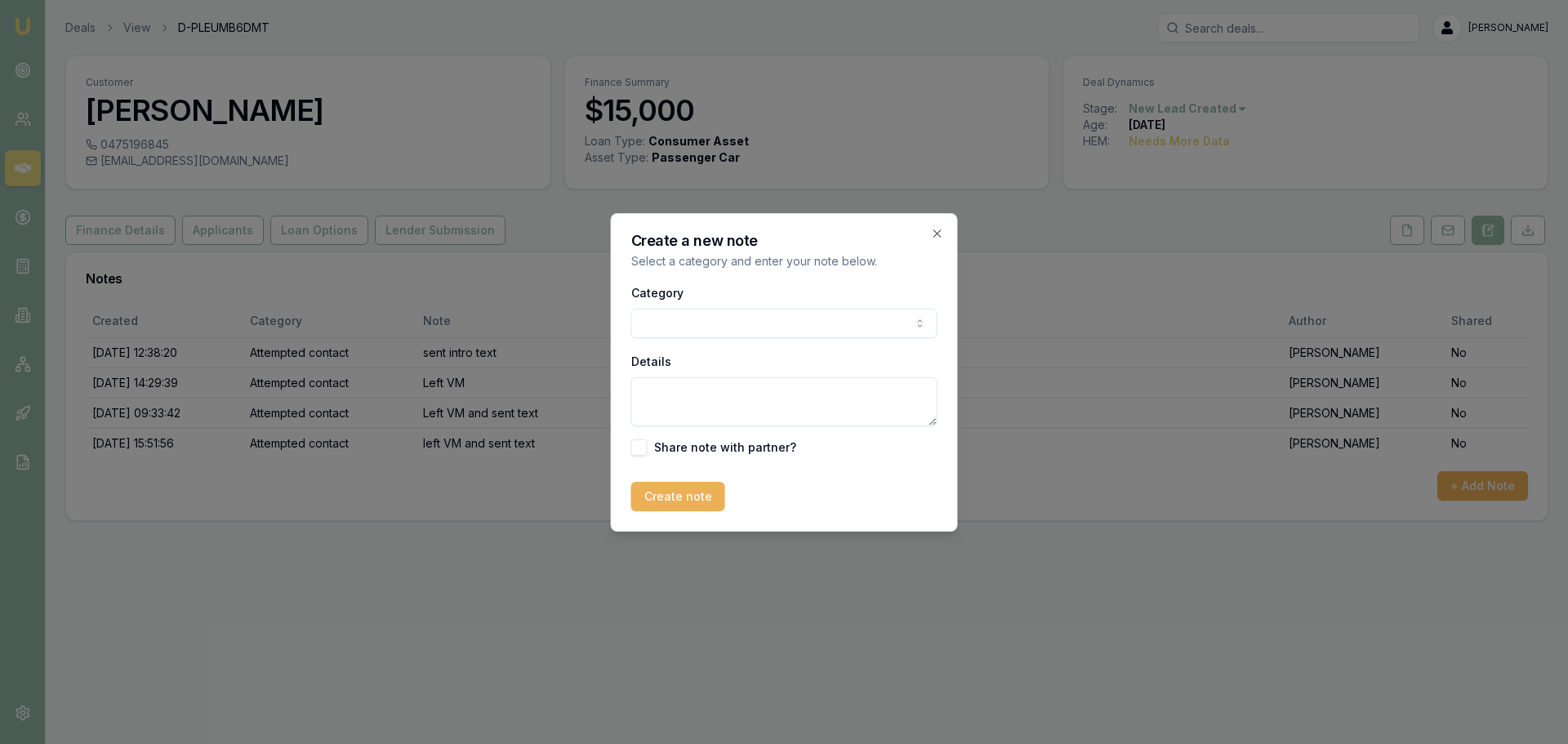
click at [706, 303] on div "Category General notes Attempted contact Follow up reminder Initial discussion …" at bounding box center [784, 310] width 306 height 55
click at [707, 311] on body "Emu Broker Deals View D-PLEUMB6DMT [PERSON_NAME] Toggle Menu Customer [PERSON_N…" at bounding box center [784, 372] width 1568 height 744
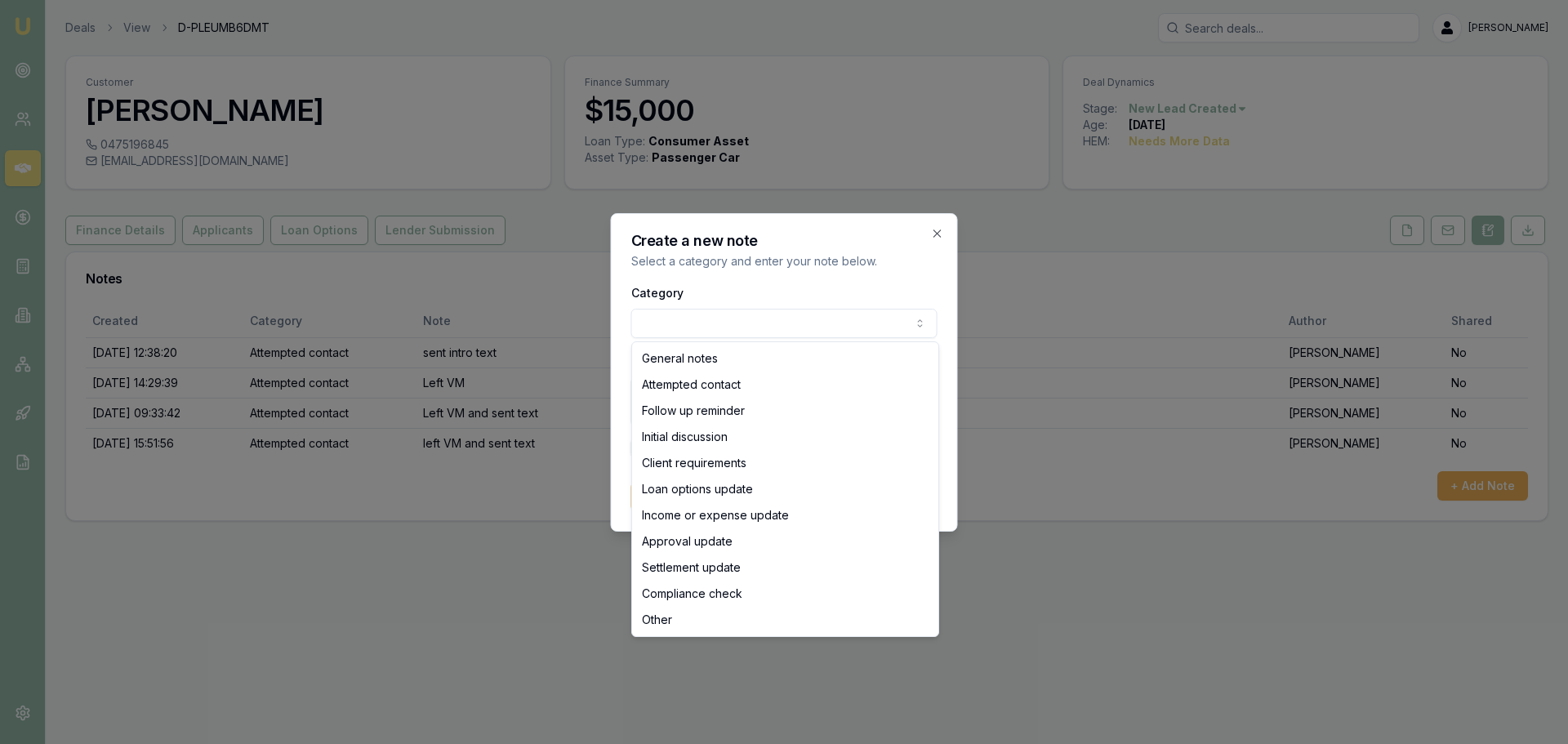
select select "ATTEMPTED_CONTACT"
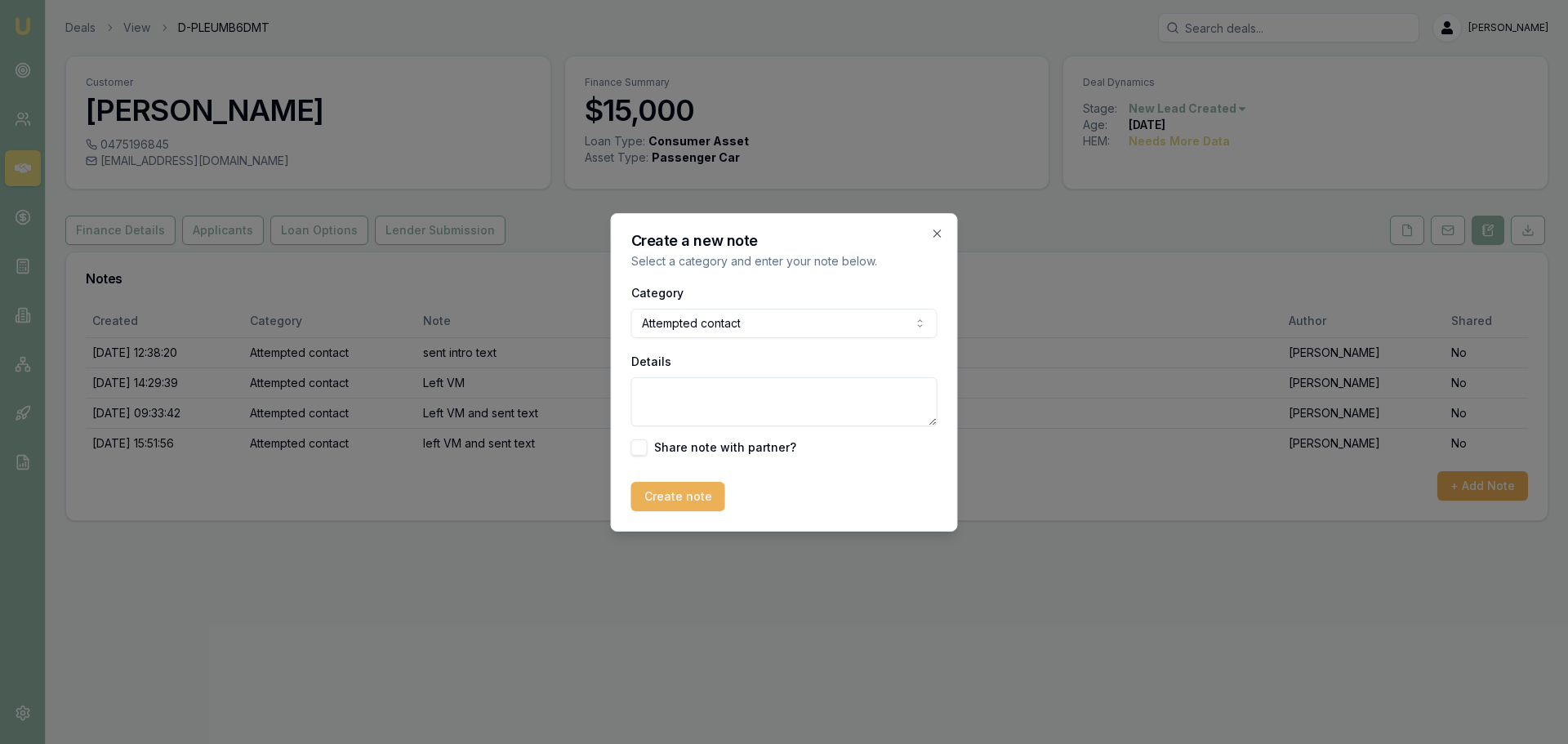
click at [719, 396] on textarea "Details" at bounding box center [784, 401] width 306 height 49
type textarea "Left VM and sent text"
drag, startPoint x: 707, startPoint y: 489, endPoint x: 636, endPoint y: 488, distance: 71.0
click at [707, 489] on button "Create note" at bounding box center [678, 496] width 94 height 30
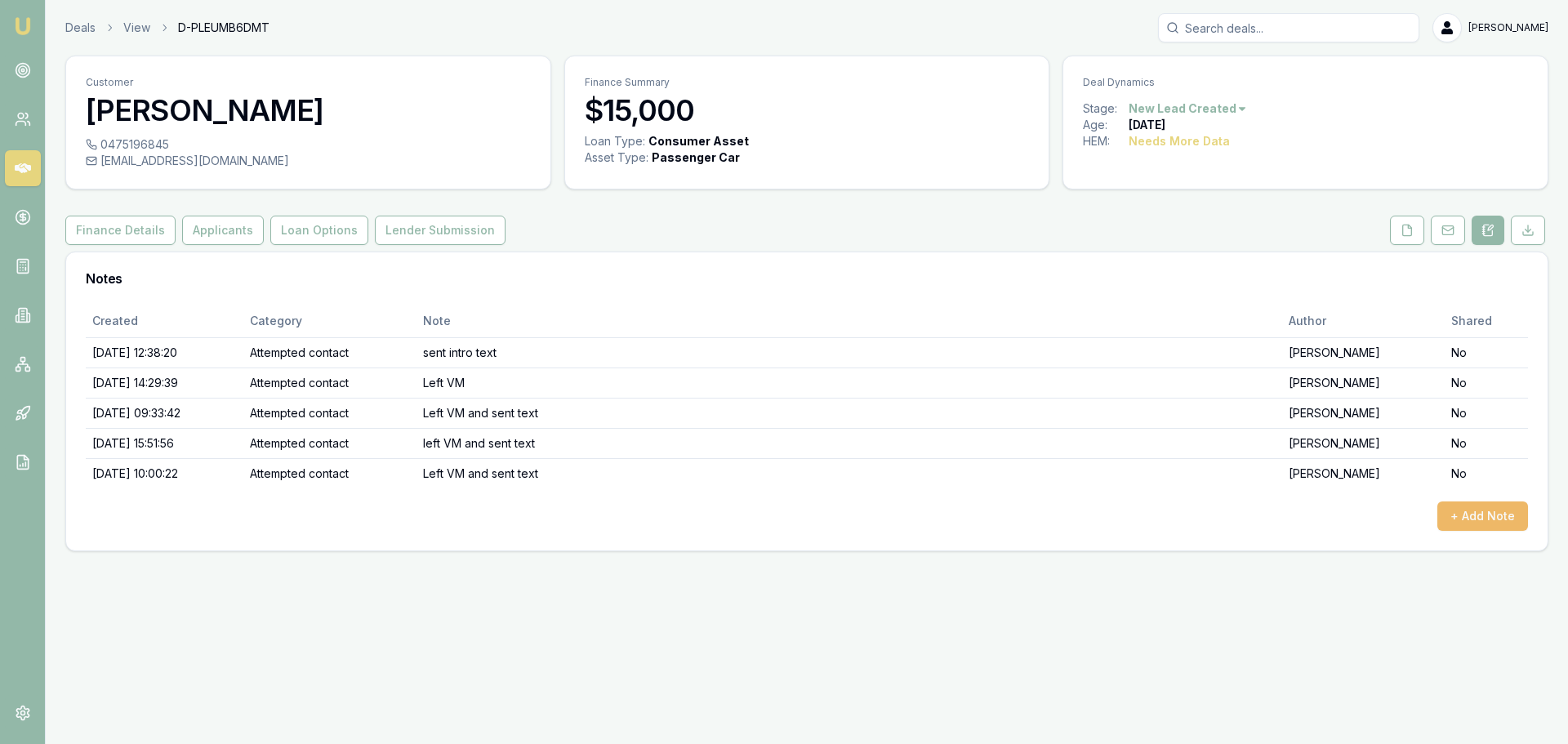
click at [1500, 514] on button "+ Add Note" at bounding box center [1482, 516] width 90 height 30
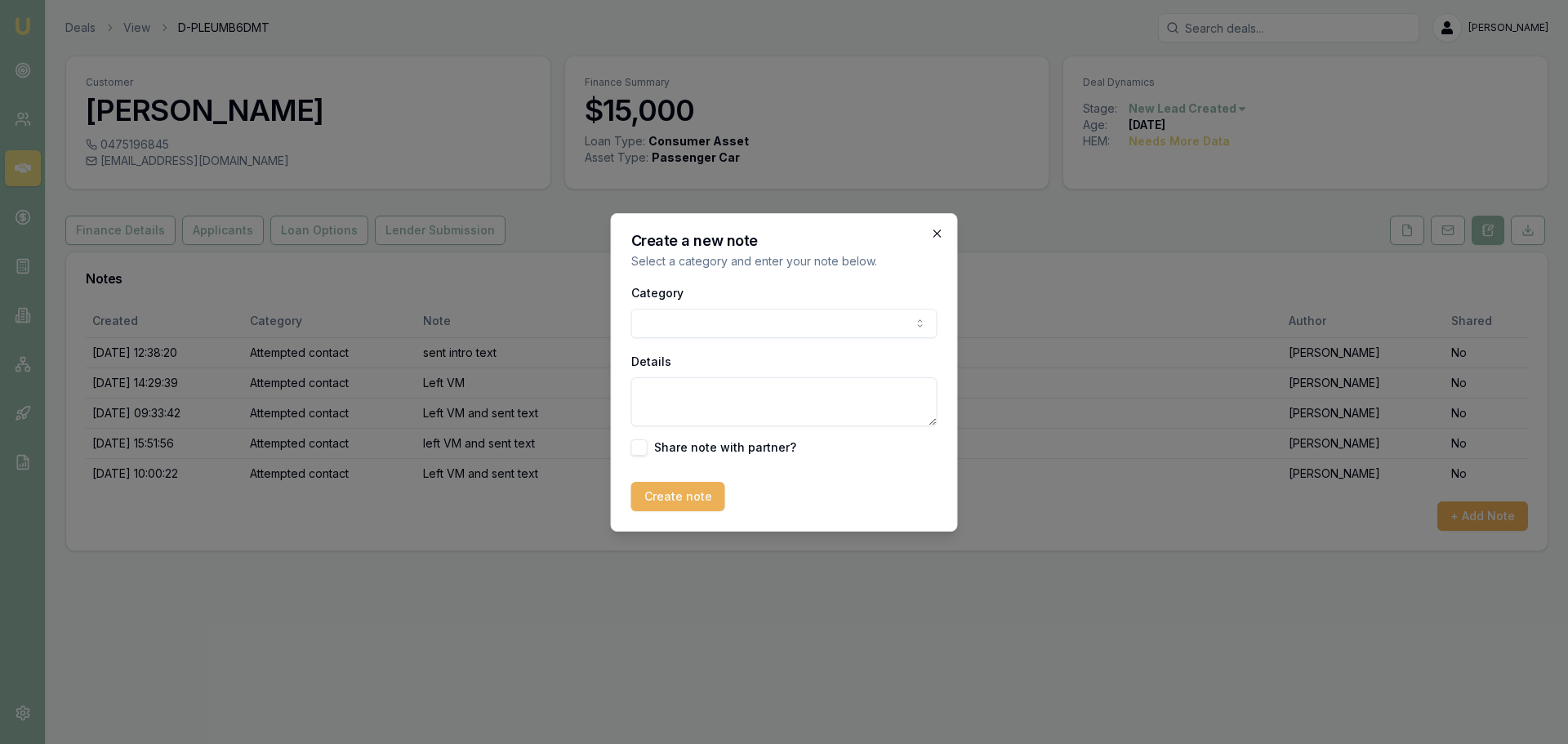
click at [936, 230] on icon "button" at bounding box center [937, 233] width 13 height 13
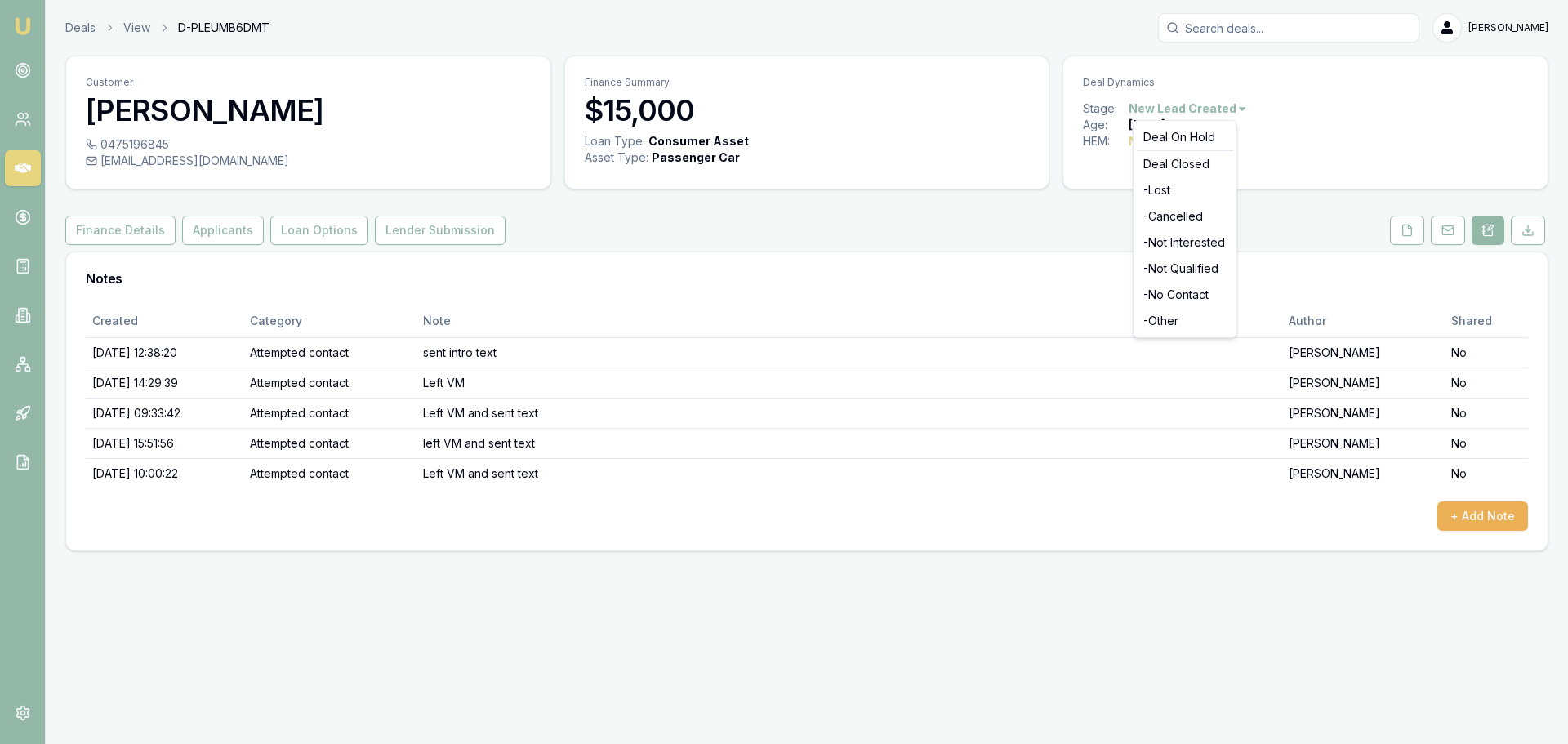
click at [1192, 112] on html "Emu Broker Deals View D-PLEUMB6DMT [PERSON_NAME] Toggle Menu Customer [PERSON_N…" at bounding box center [784, 372] width 1568 height 744
click at [1181, 296] on div "- No Contact" at bounding box center [1185, 294] width 96 height 26
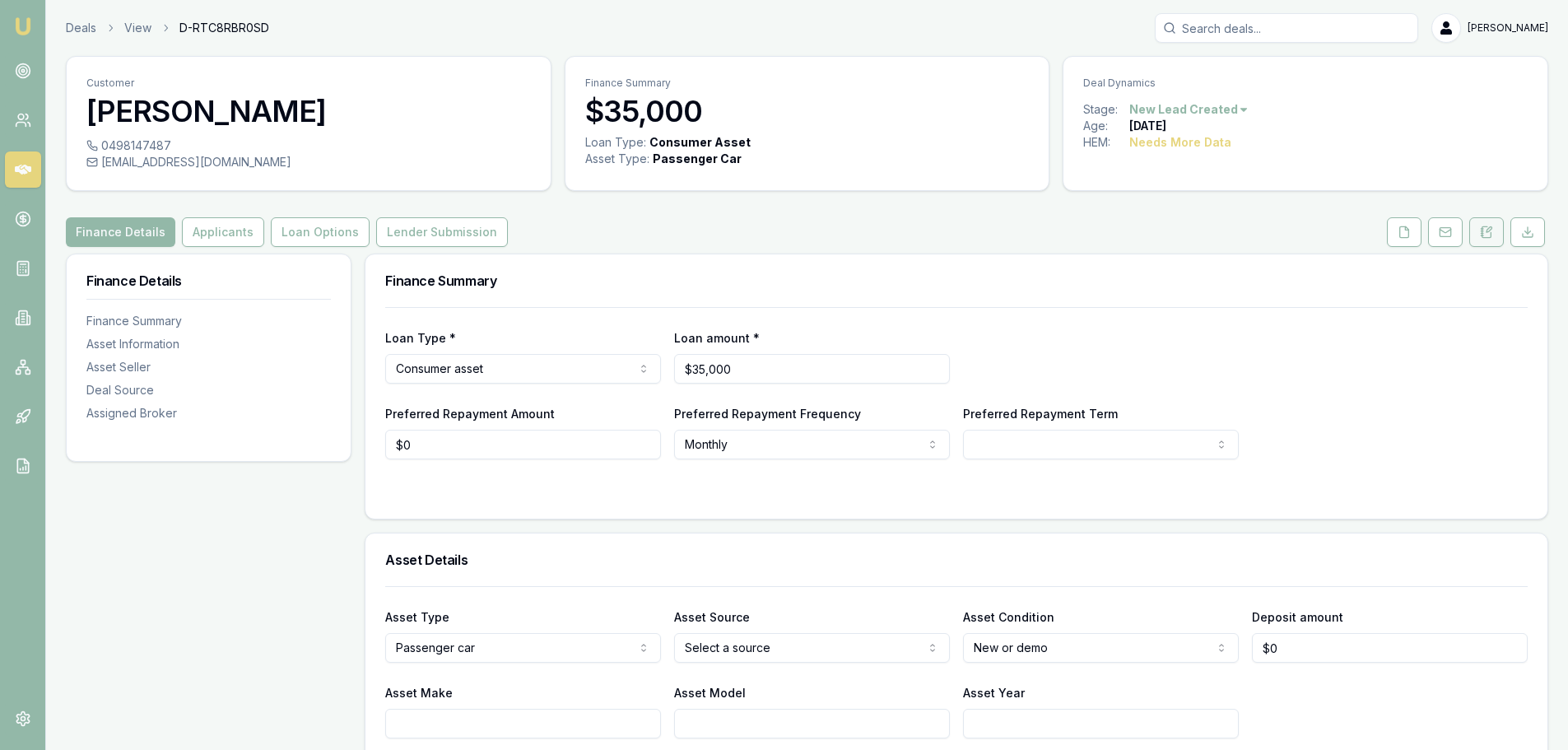
click at [1491, 234] on icon at bounding box center [1487, 232] width 9 height 11
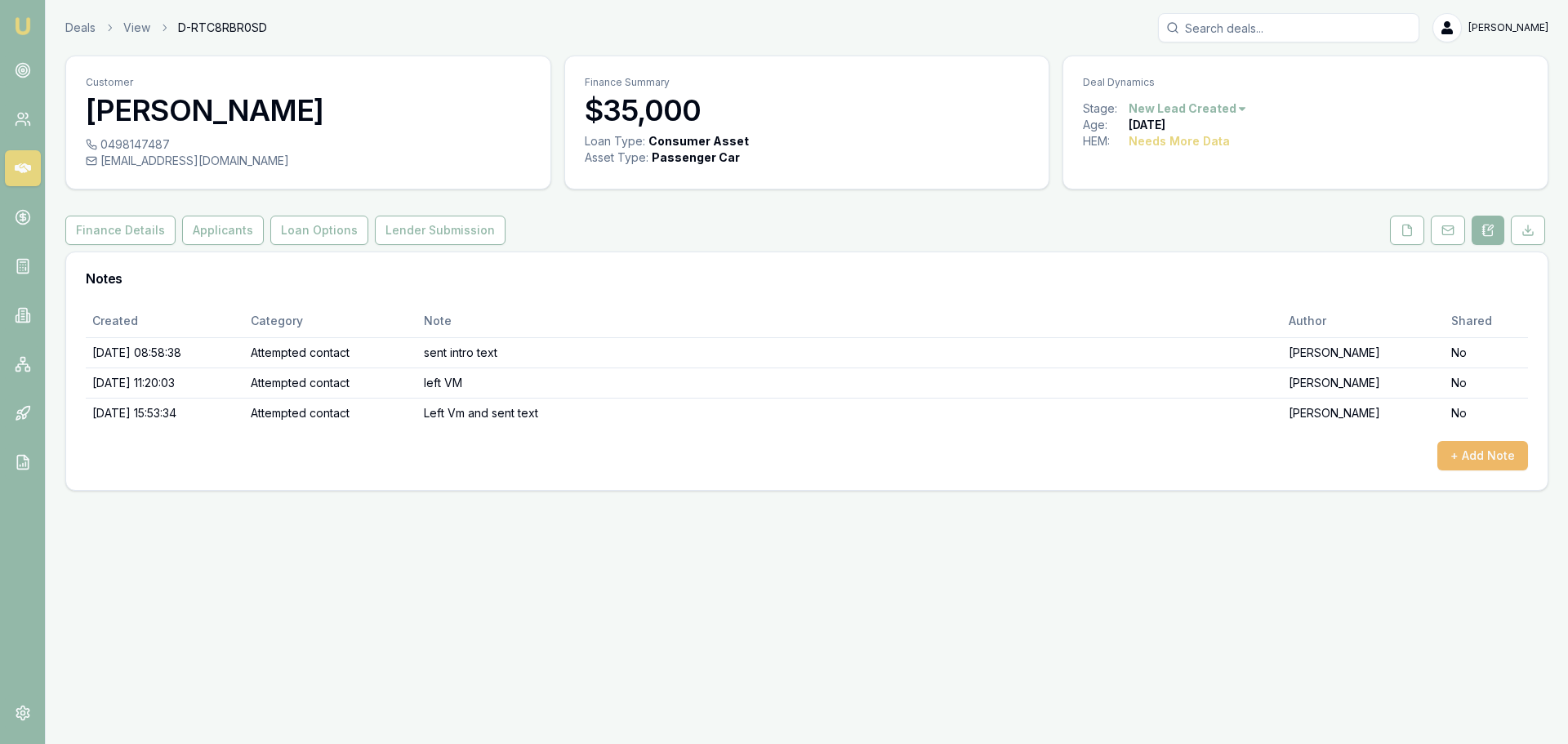
click at [1468, 458] on button "+ Add Note" at bounding box center [1482, 455] width 90 height 30
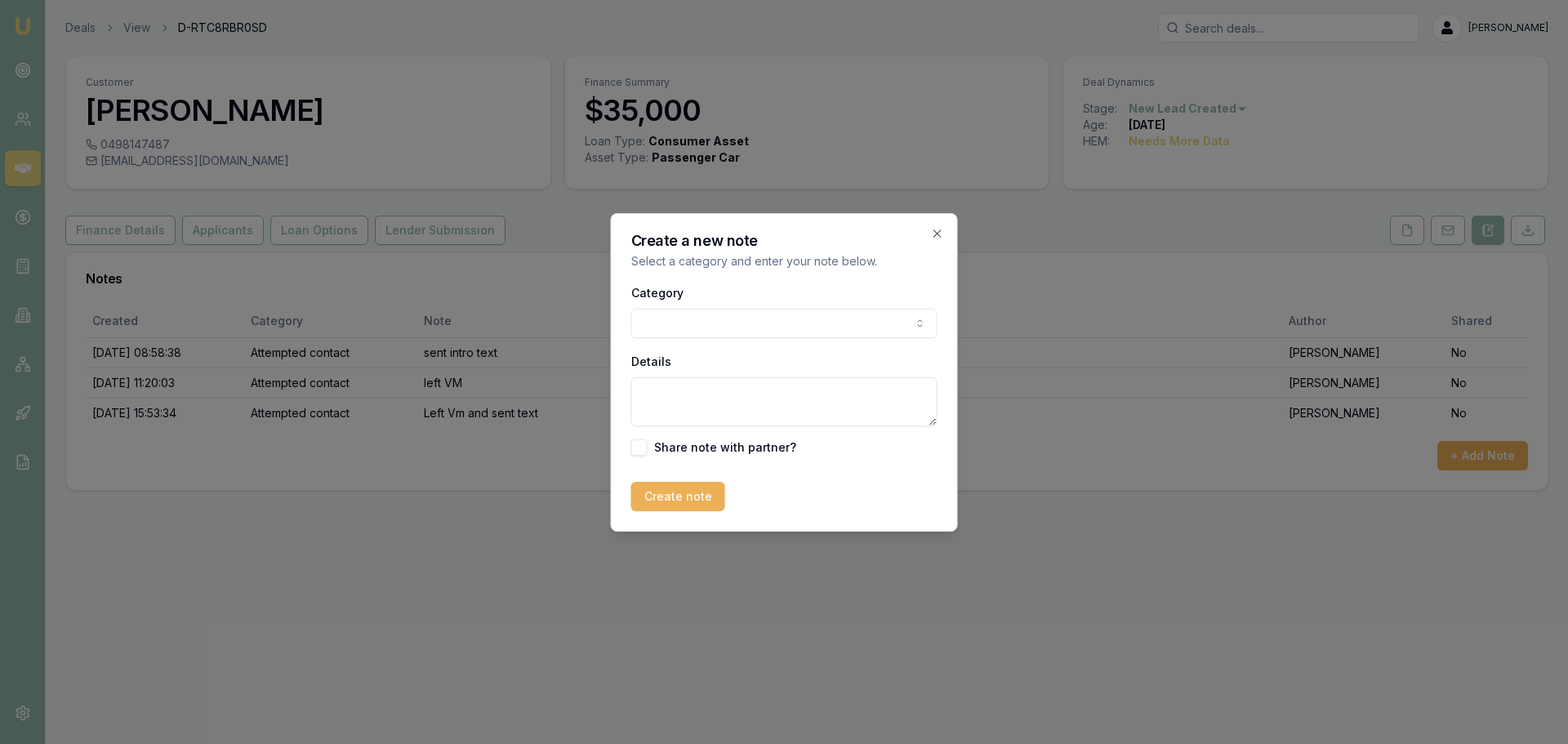
click at [741, 313] on body "Emu Broker Deals View D-RTC8RBR0SD [PERSON_NAME] Toggle Menu Customer [PERSON_N…" at bounding box center [784, 372] width 1568 height 744
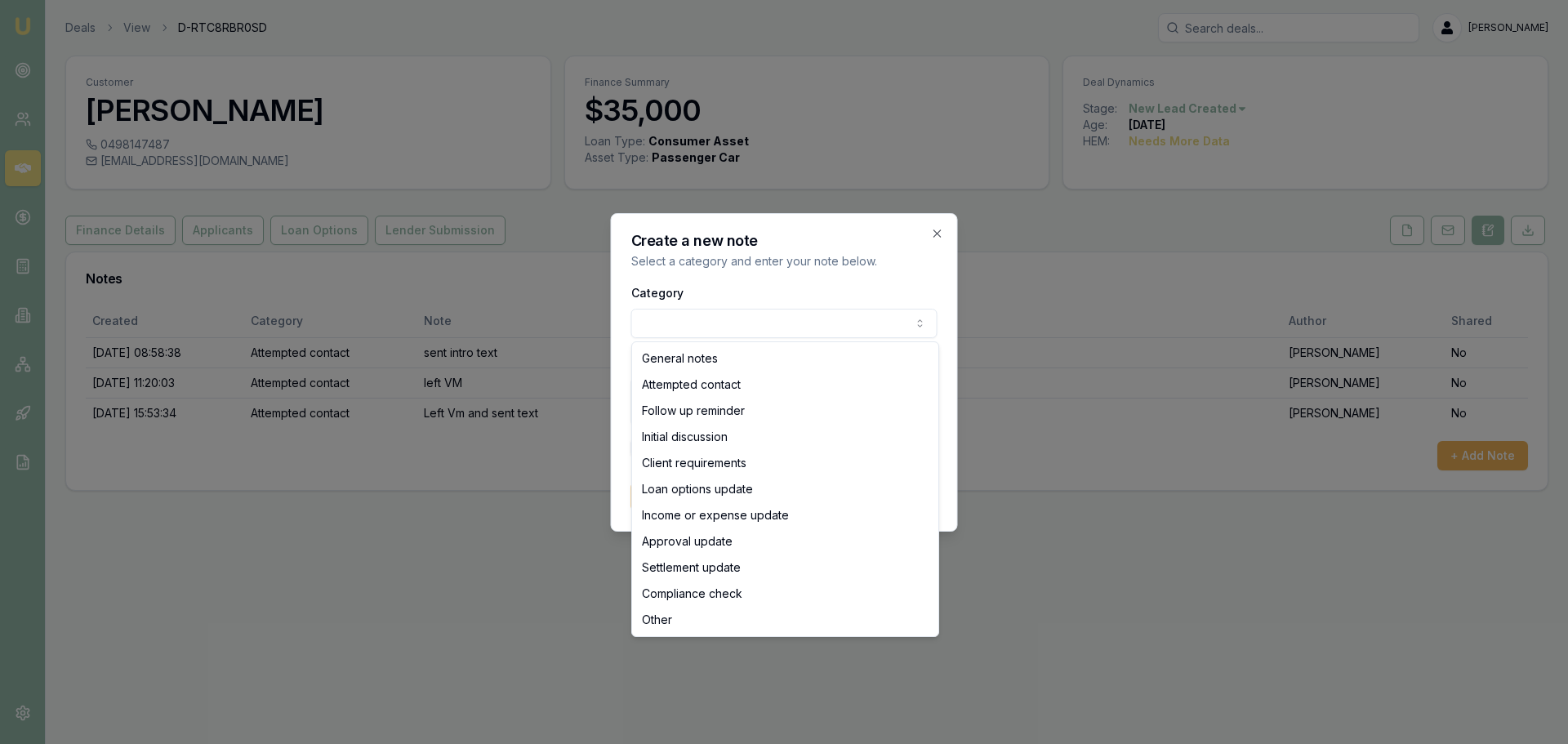
select select "ATTEMPTED_CONTACT"
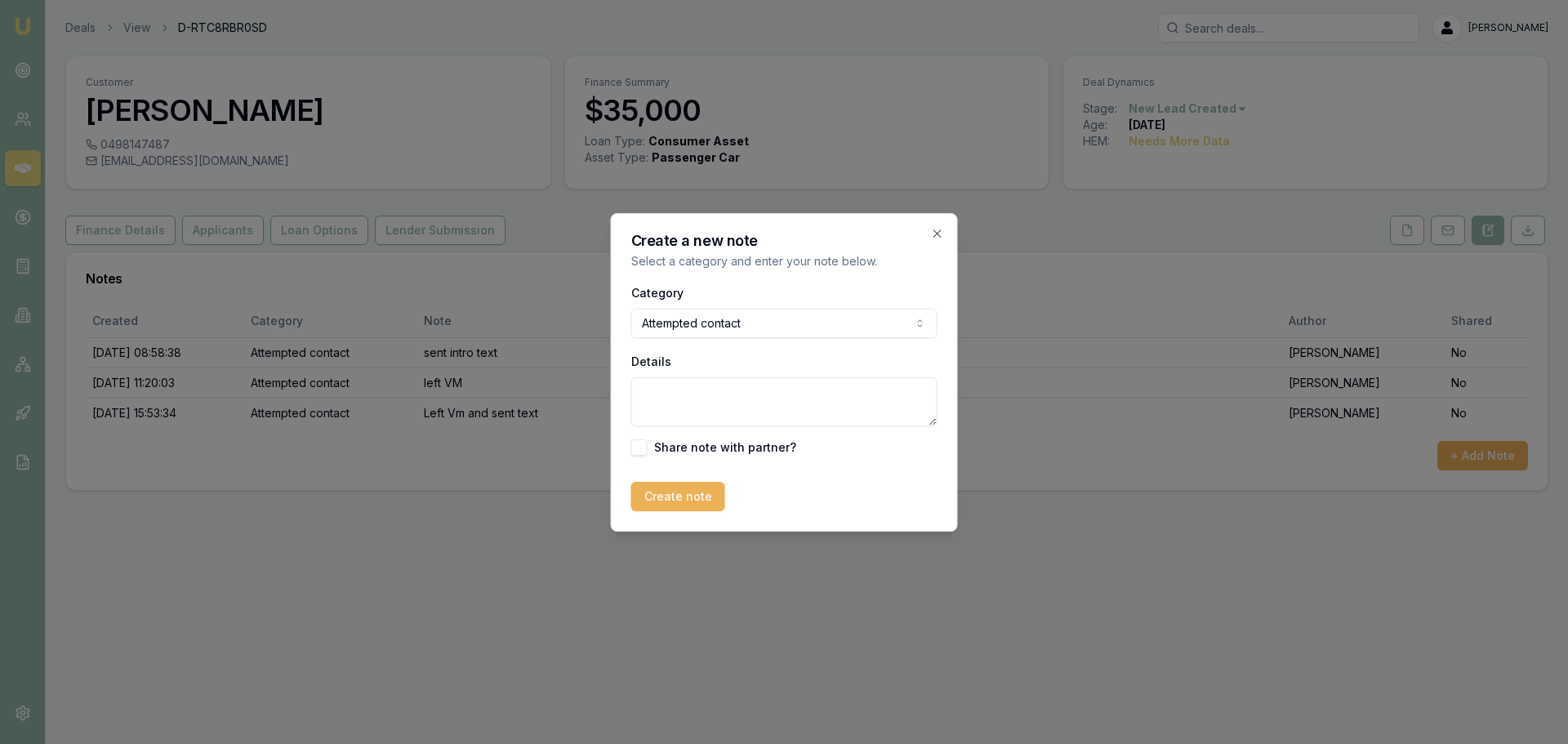
click at [738, 395] on textarea "Details" at bounding box center [784, 401] width 306 height 49
type textarea "l"
type textarea "L"
type textarea "left VM and sent text"
click at [660, 490] on button "Create note" at bounding box center [678, 496] width 94 height 30
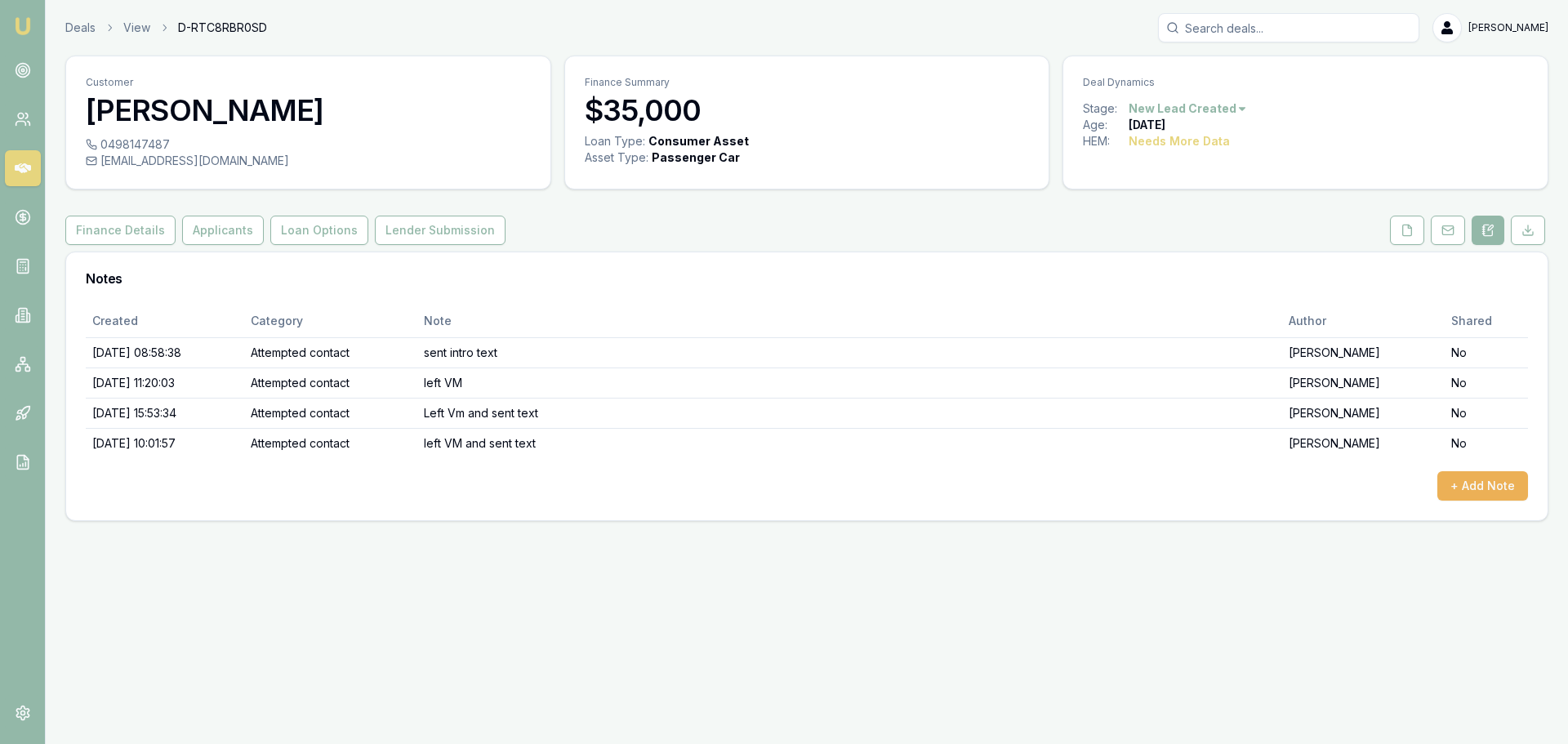
click at [1230, 108] on html "Emu Broker Deals View D-RTC8RBR0SD [PERSON_NAME] Toggle Menu Customer [PERSON_N…" at bounding box center [784, 372] width 1568 height 744
click at [1190, 296] on div "- No Contact" at bounding box center [1185, 294] width 96 height 26
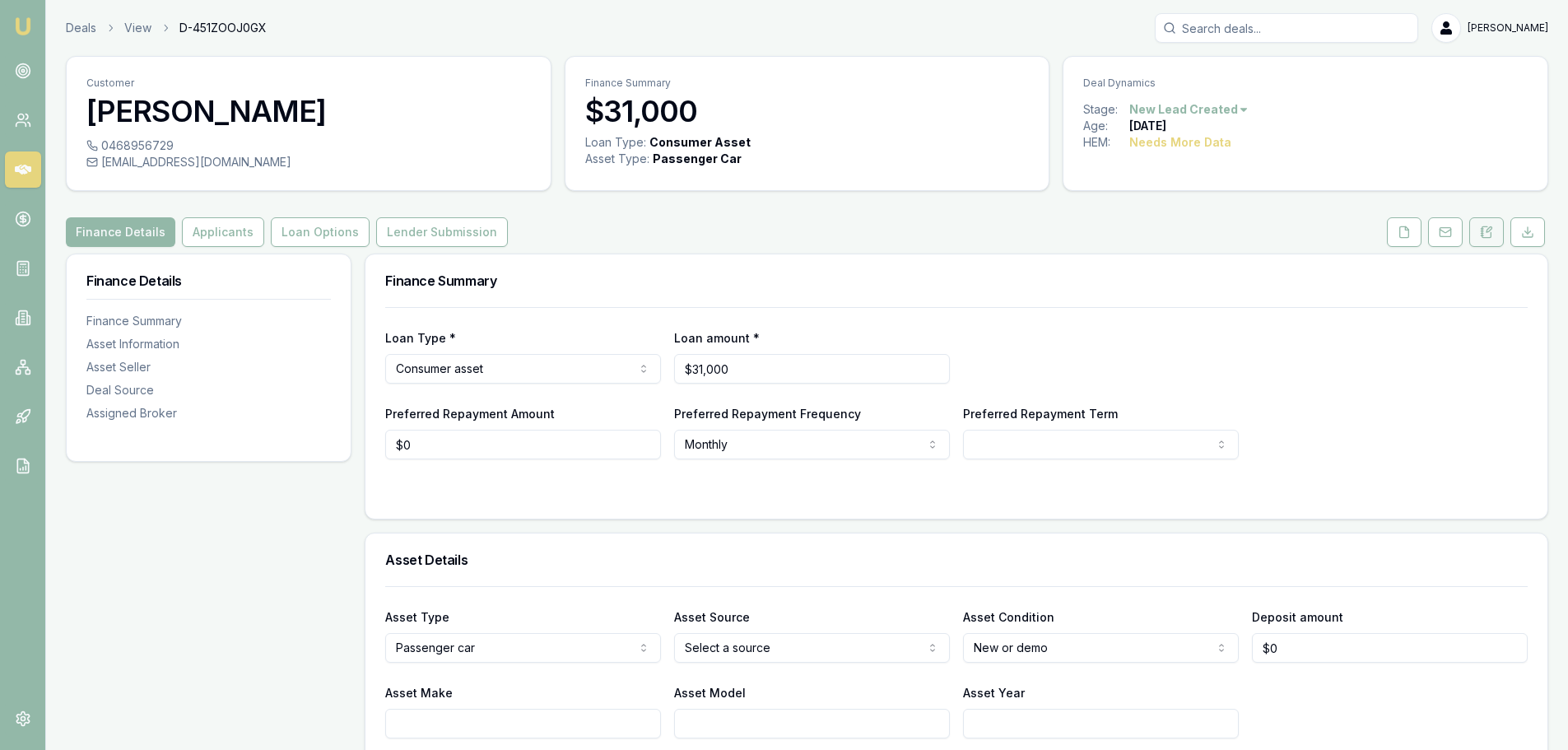
click at [1482, 233] on icon at bounding box center [1482, 233] width 3 height 0
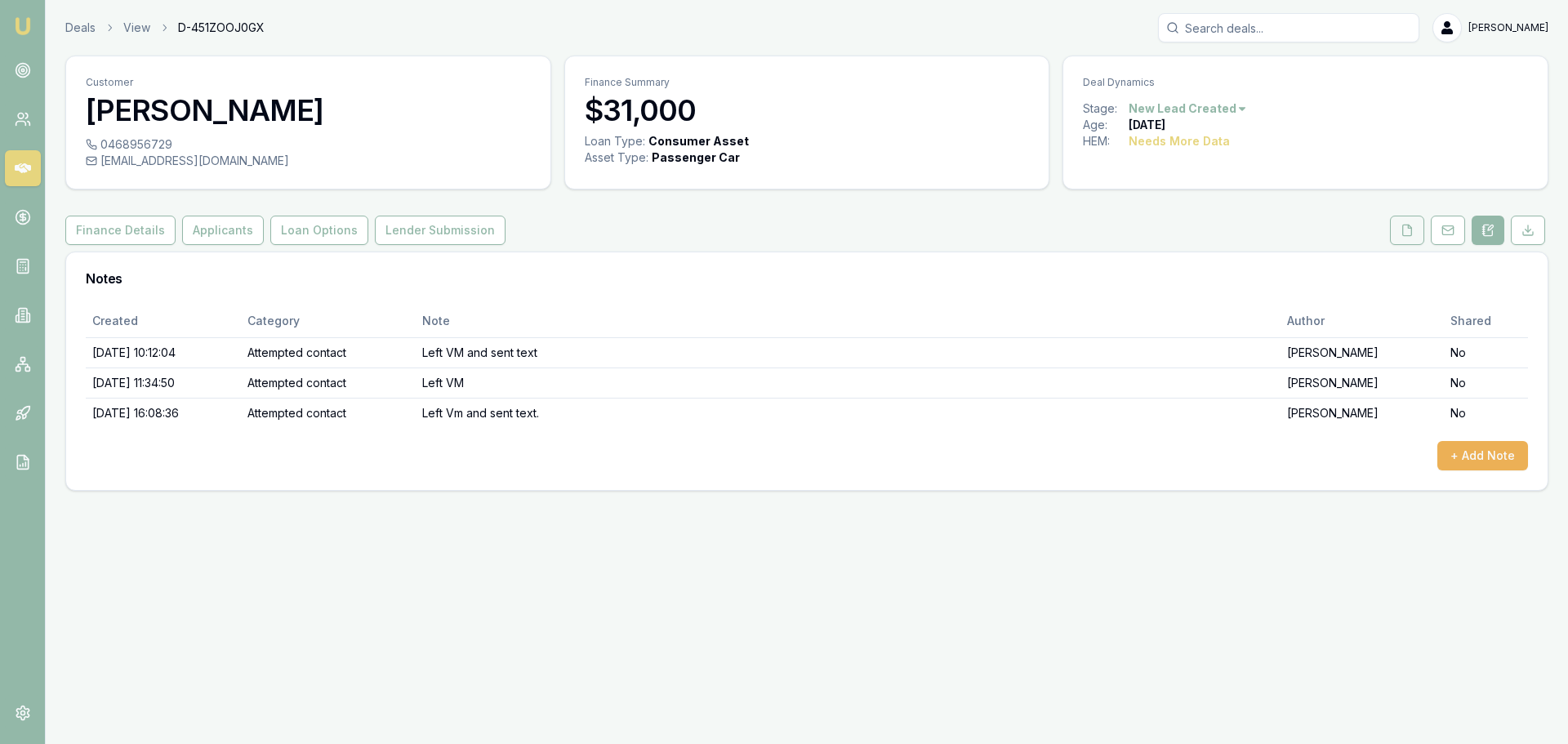
click at [1410, 222] on button at bounding box center [1407, 230] width 34 height 30
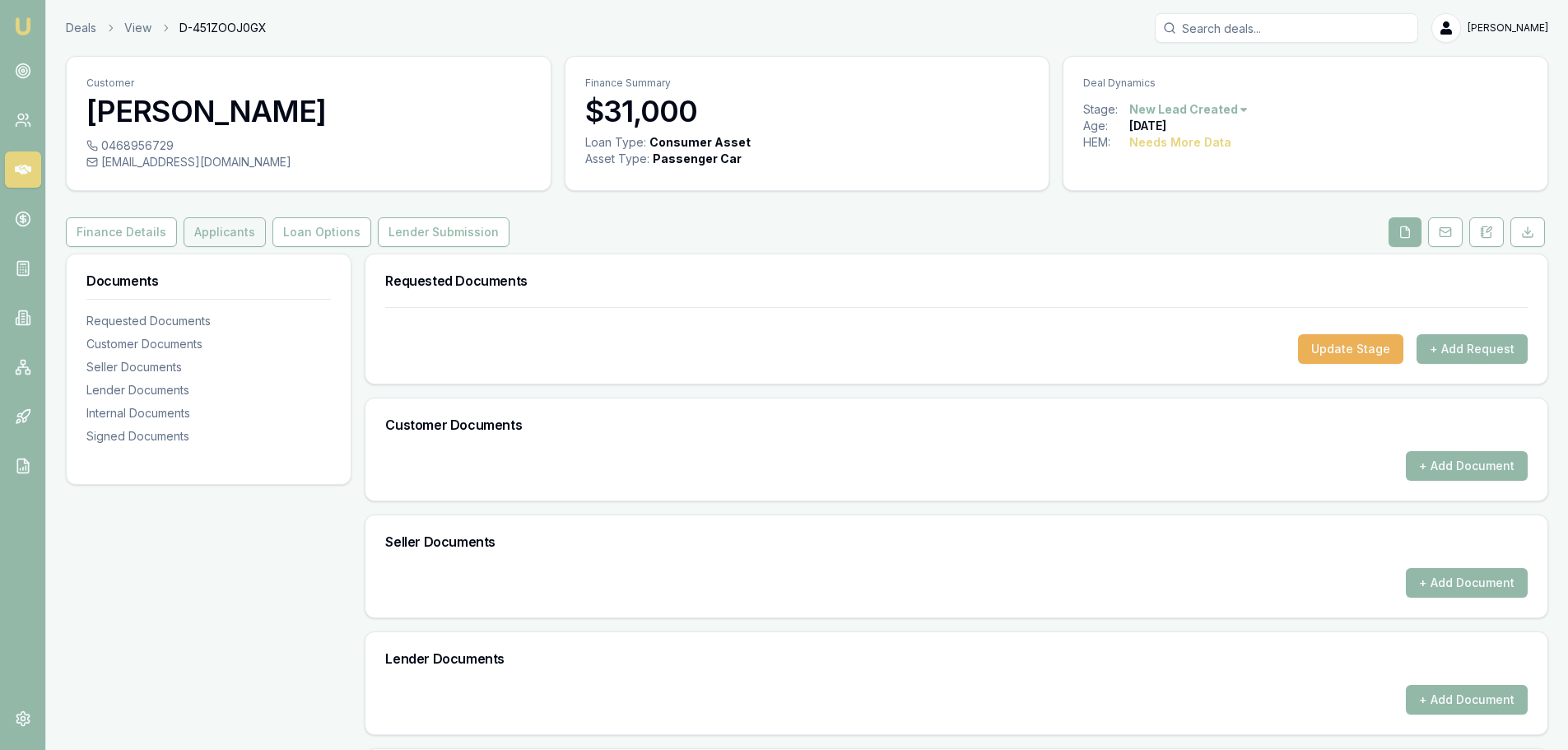
click at [224, 236] on button "Applicants" at bounding box center [224, 232] width 83 height 30
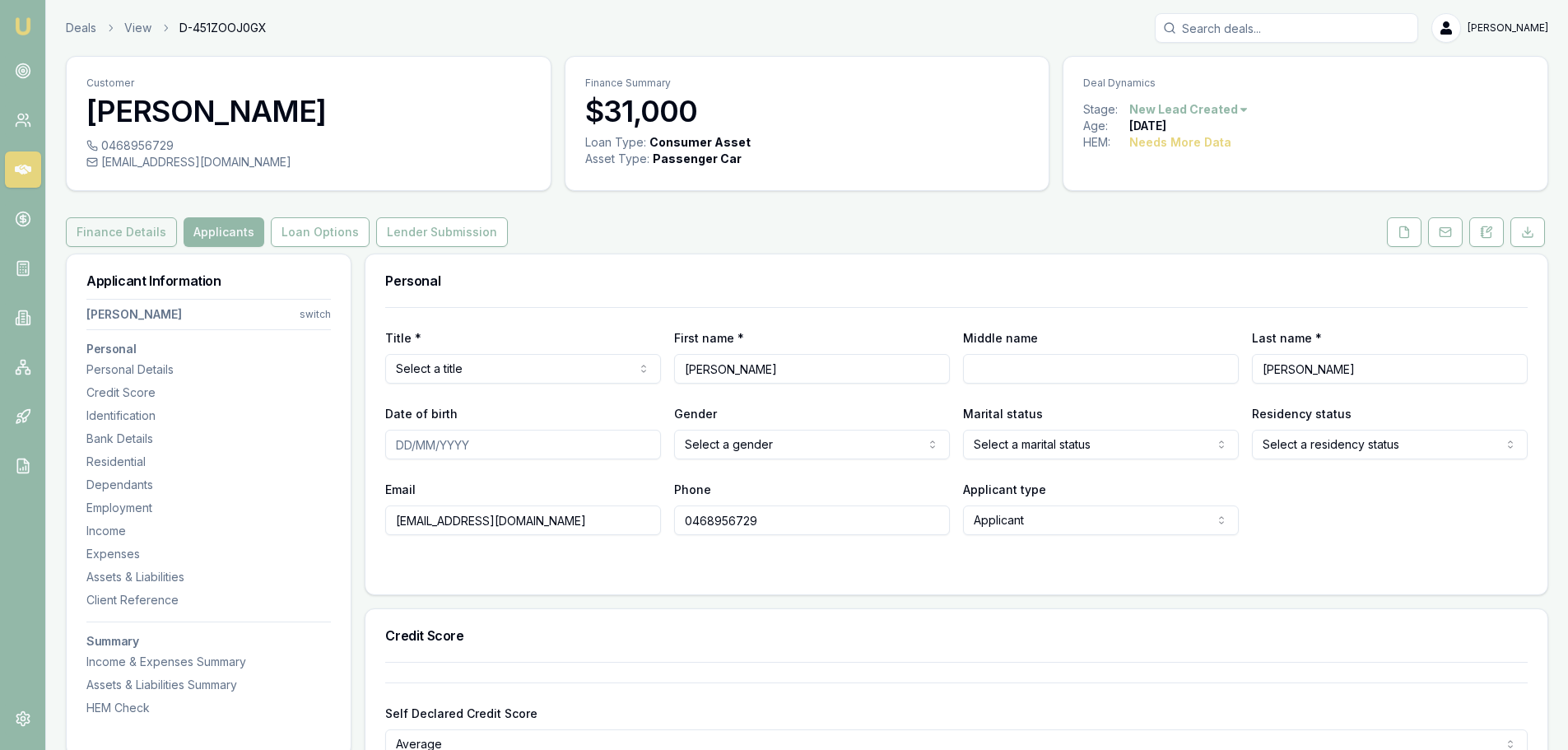
click at [126, 224] on button "Finance Details" at bounding box center [122, 232] width 112 height 30
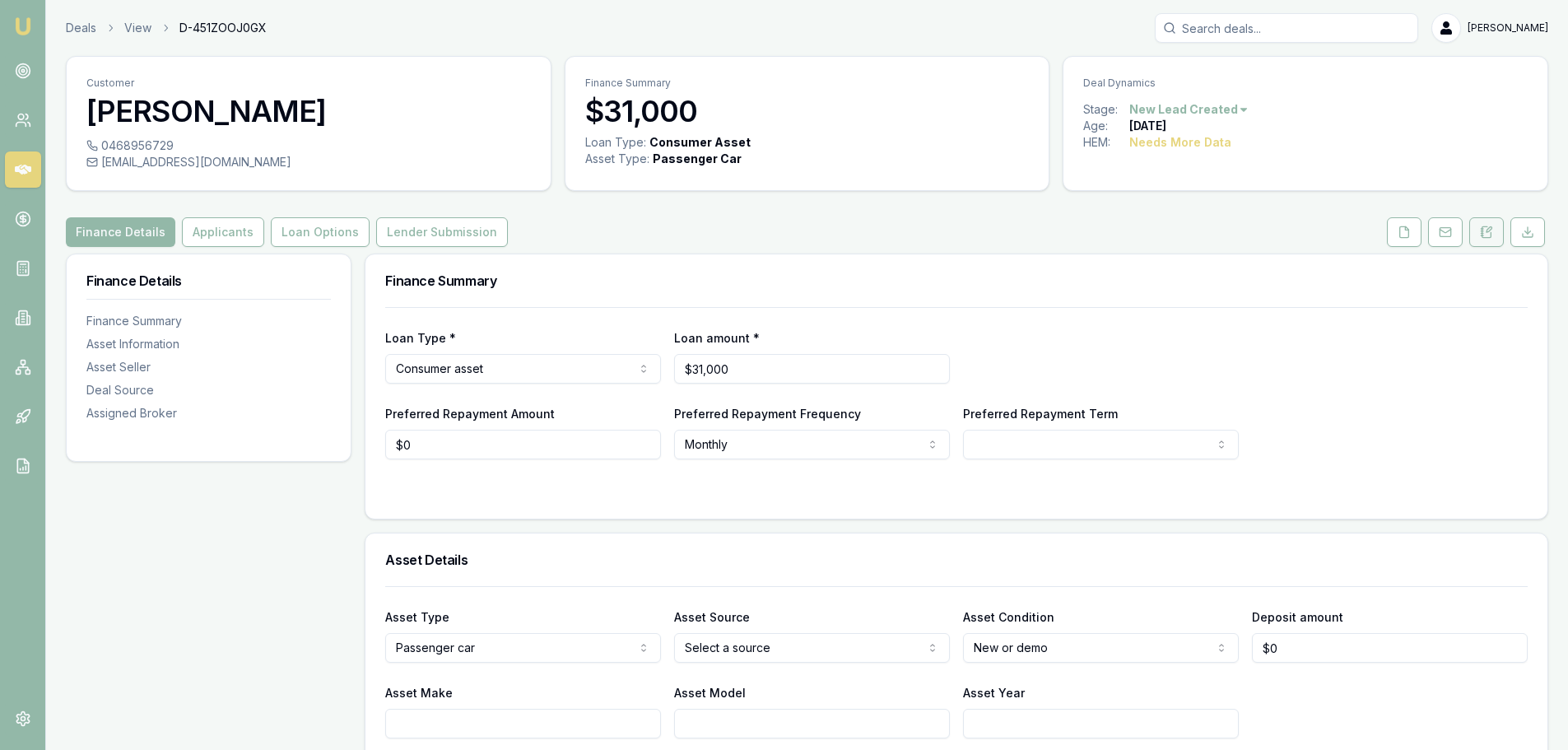
click at [1483, 225] on button at bounding box center [1486, 232] width 34 height 30
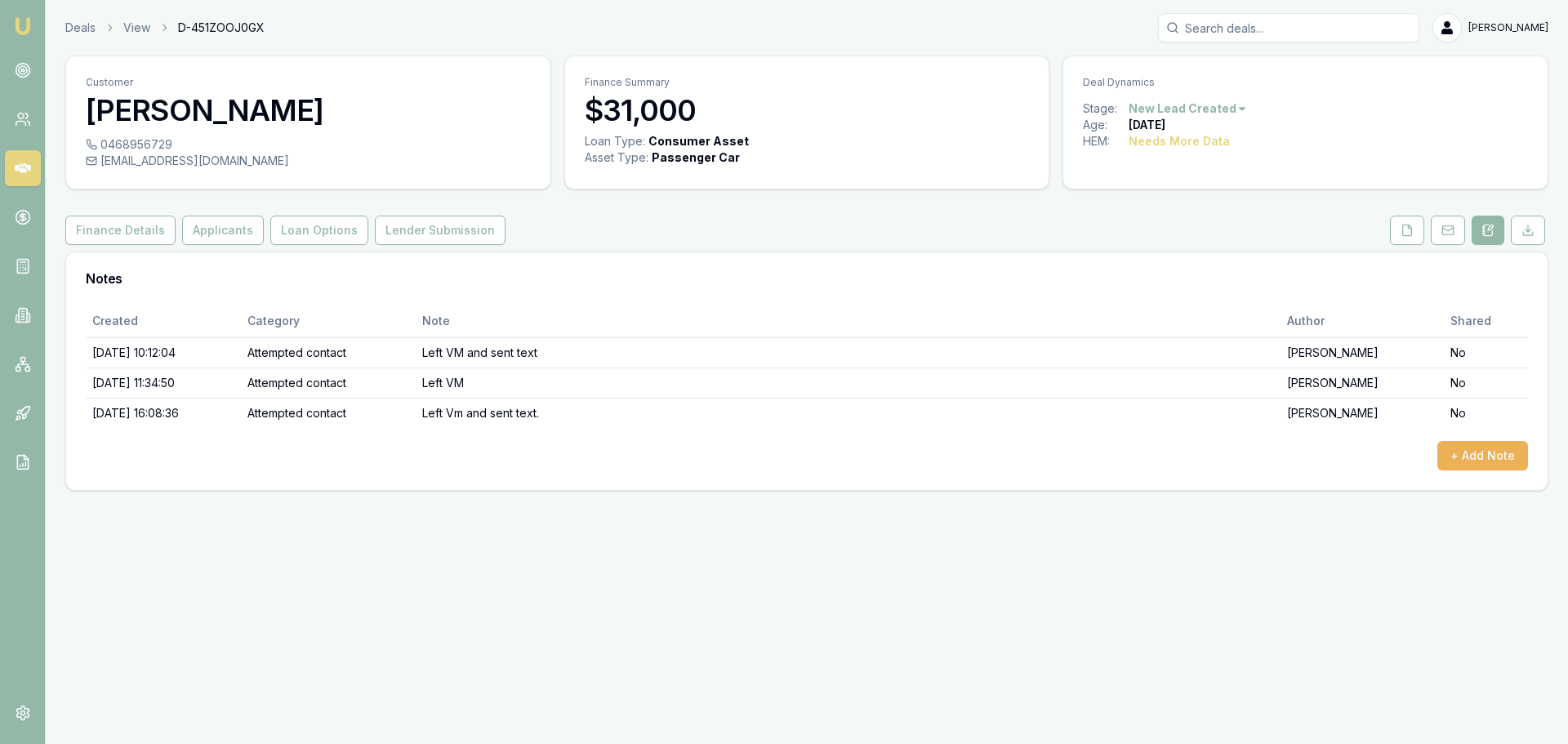
click at [1216, 100] on div "Deal Dynamics" at bounding box center [1305, 78] width 484 height 44
click at [1216, 108] on html "Emu Broker Deals View D-451ZOOJ0GX [PERSON_NAME] Toggle Menu Customer [PERSON_N…" at bounding box center [784, 372] width 1568 height 744
click at [1174, 292] on div "- No Contact" at bounding box center [1185, 294] width 96 height 26
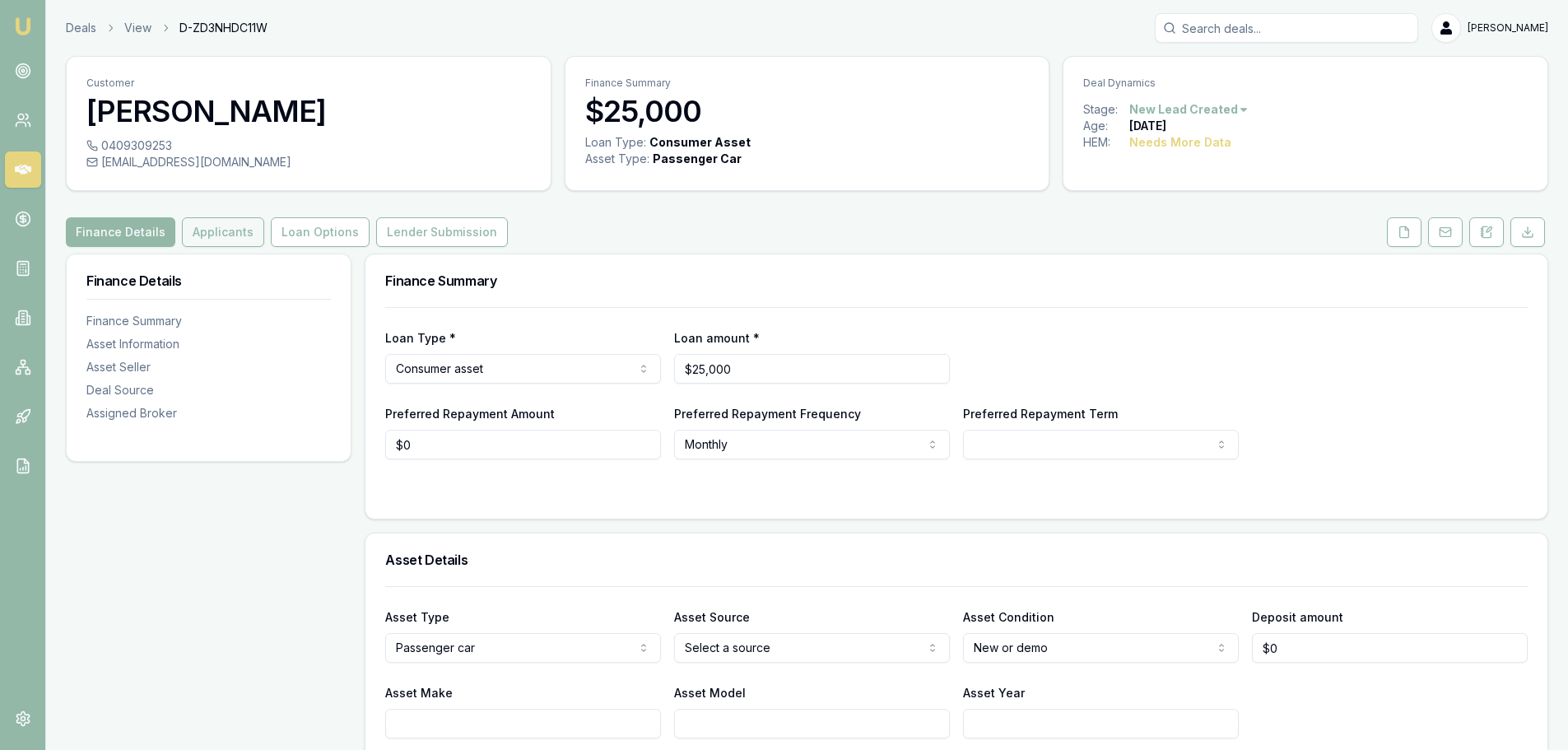
click at [195, 237] on button "Applicants" at bounding box center [223, 232] width 83 height 30
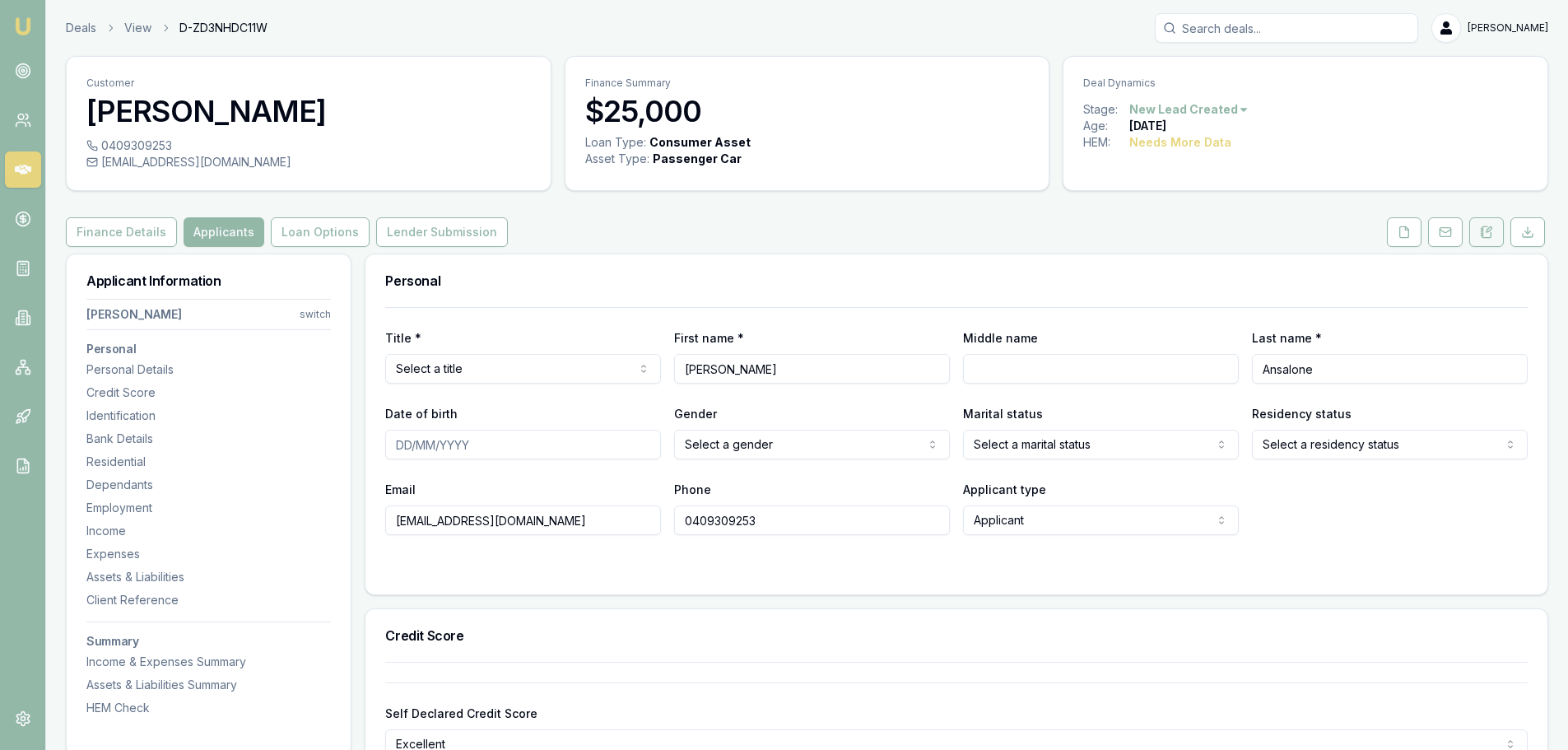
click at [1489, 230] on icon at bounding box center [1486, 232] width 13 height 13
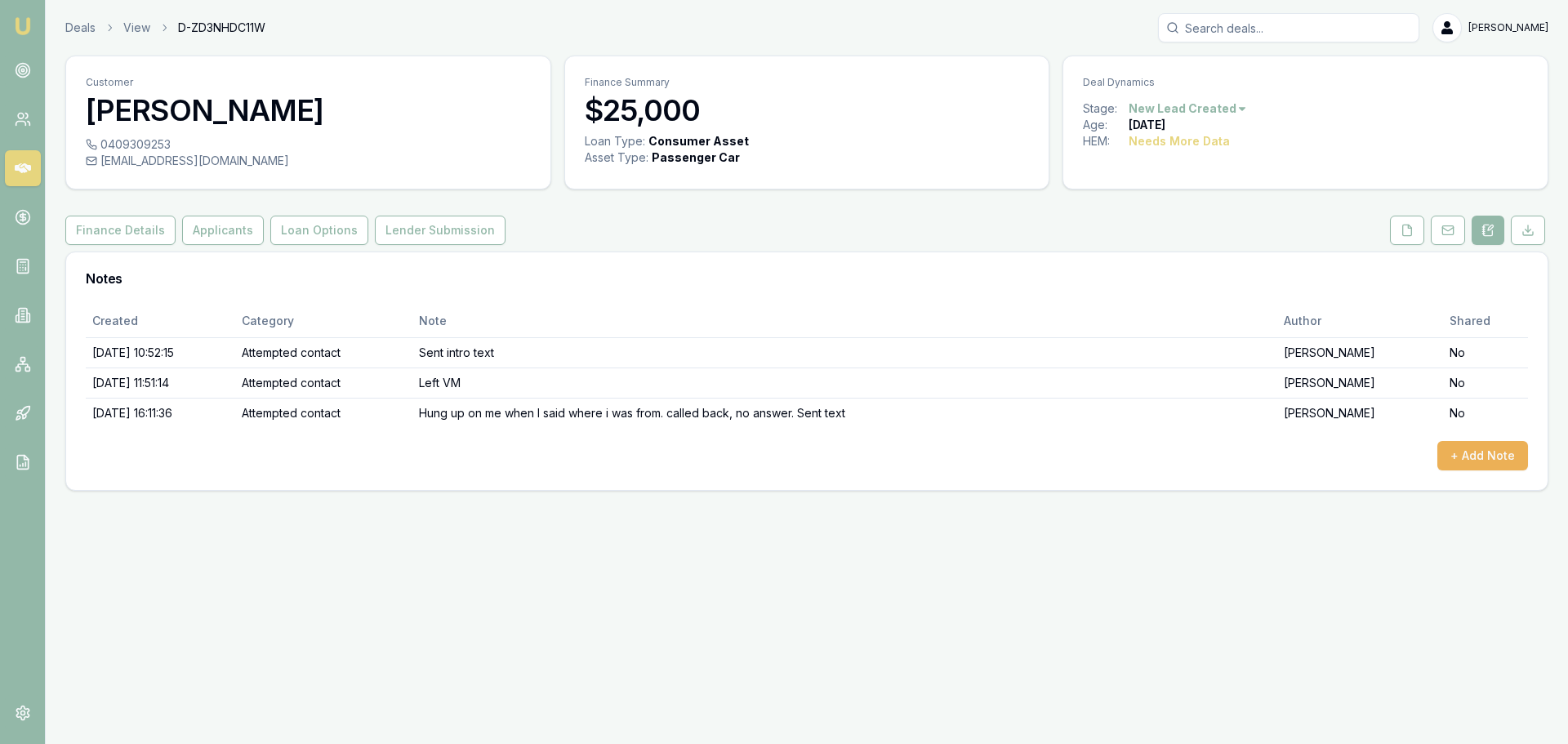
click at [1228, 108] on html "Emu Broker Deals View D-ZD3NHDC11W Erin Shield Toggle Menu Customer Simon Ansal…" at bounding box center [784, 372] width 1568 height 744
click at [1206, 196] on div "- Lost" at bounding box center [1185, 190] width 96 height 26
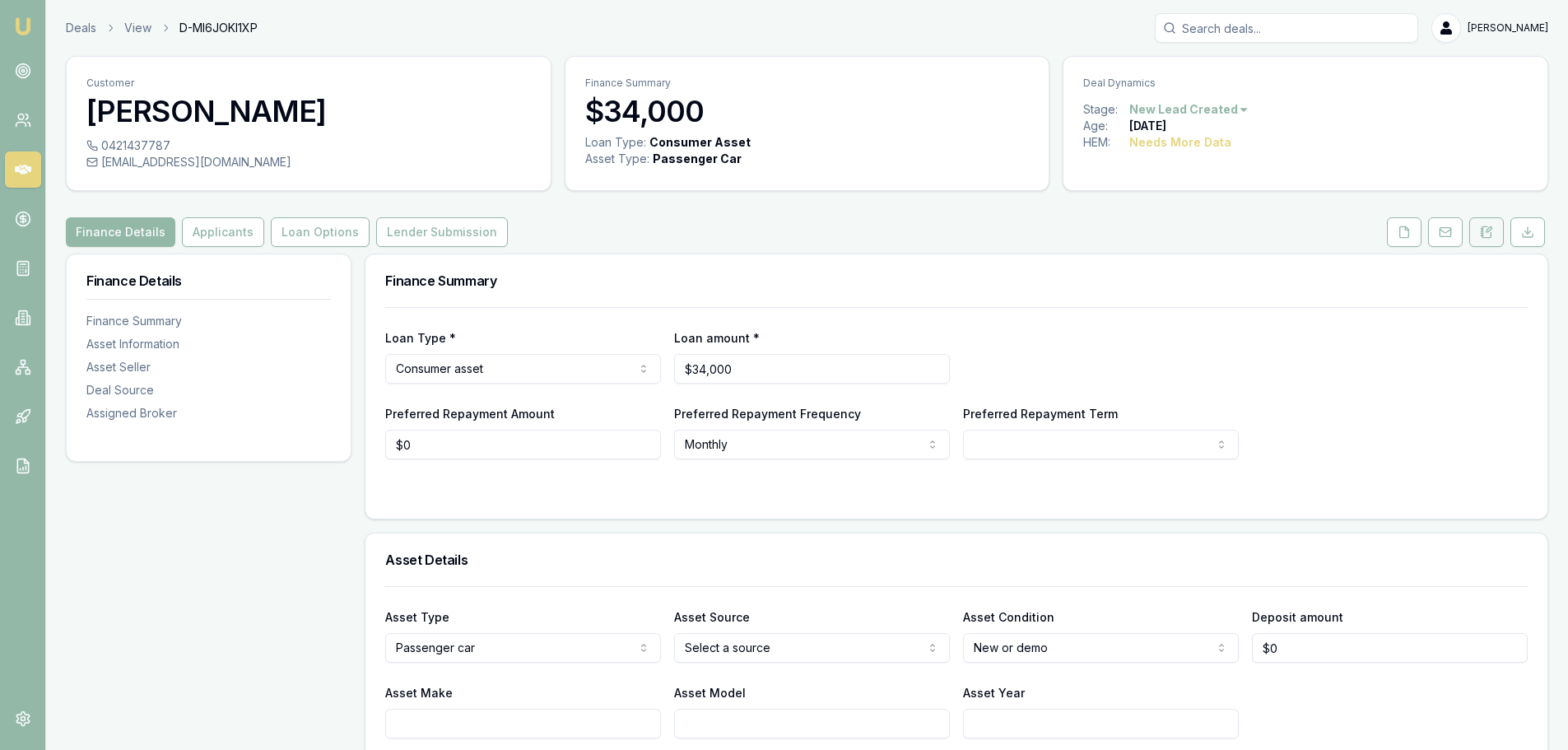
click at [1485, 236] on icon at bounding box center [1486, 232] width 13 height 13
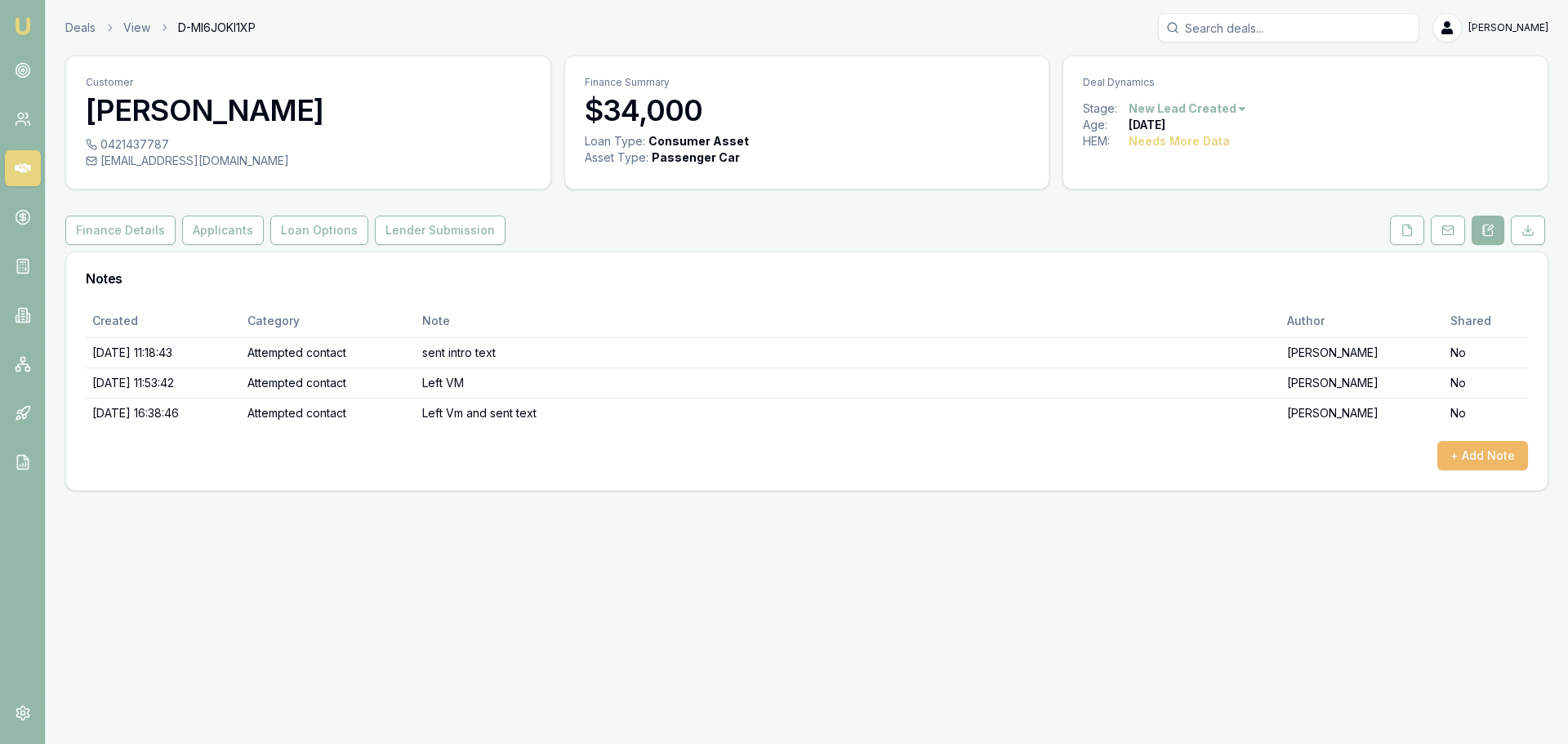
click at [1483, 455] on button "+ Add Note" at bounding box center [1482, 455] width 90 height 30
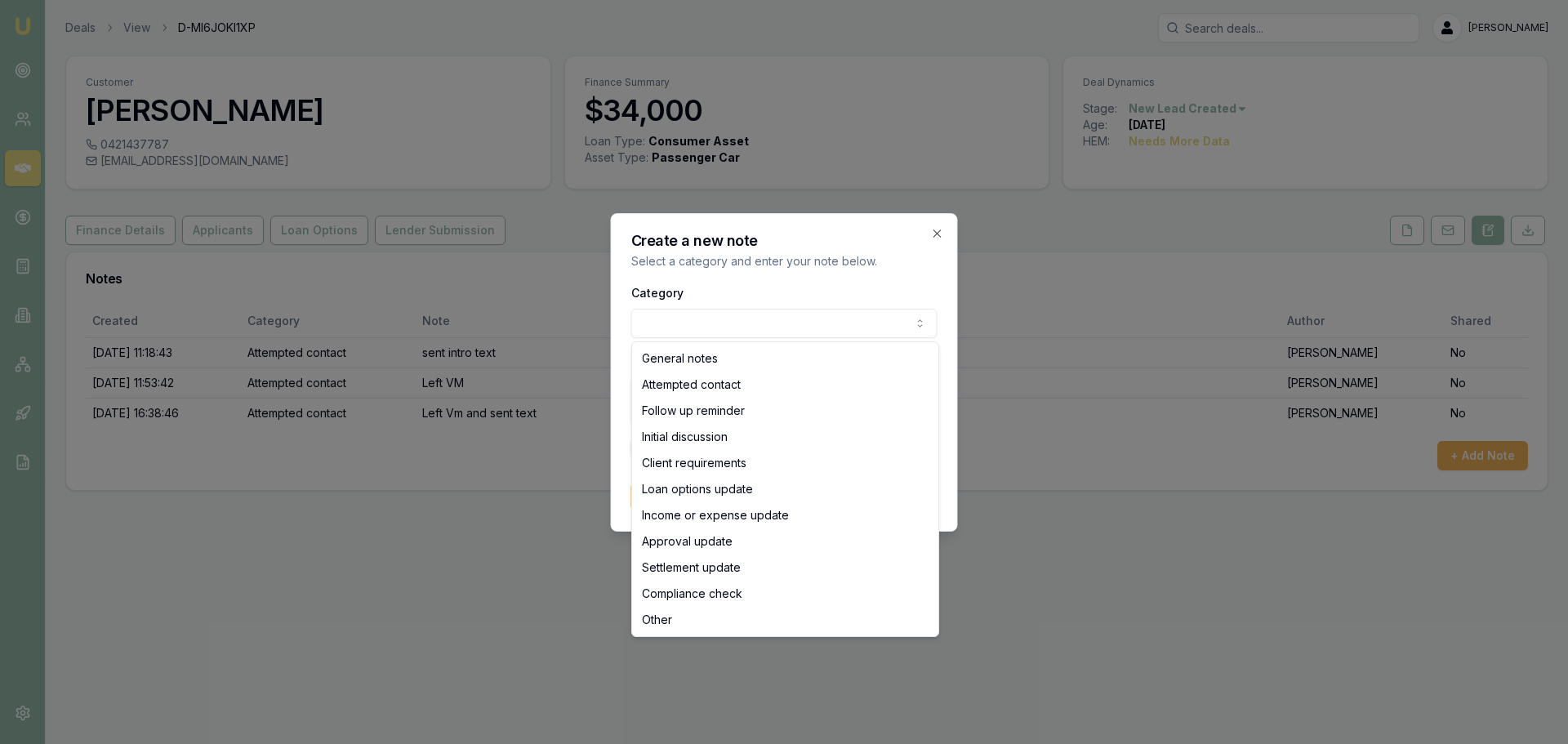
click at [810, 318] on body "Emu Broker Deals View D-MI6JOKI1XP [PERSON_NAME] Toggle Menu Customer [PERSON_N…" at bounding box center [784, 372] width 1568 height 744
select select "ATTEMPTED_CONTACT"
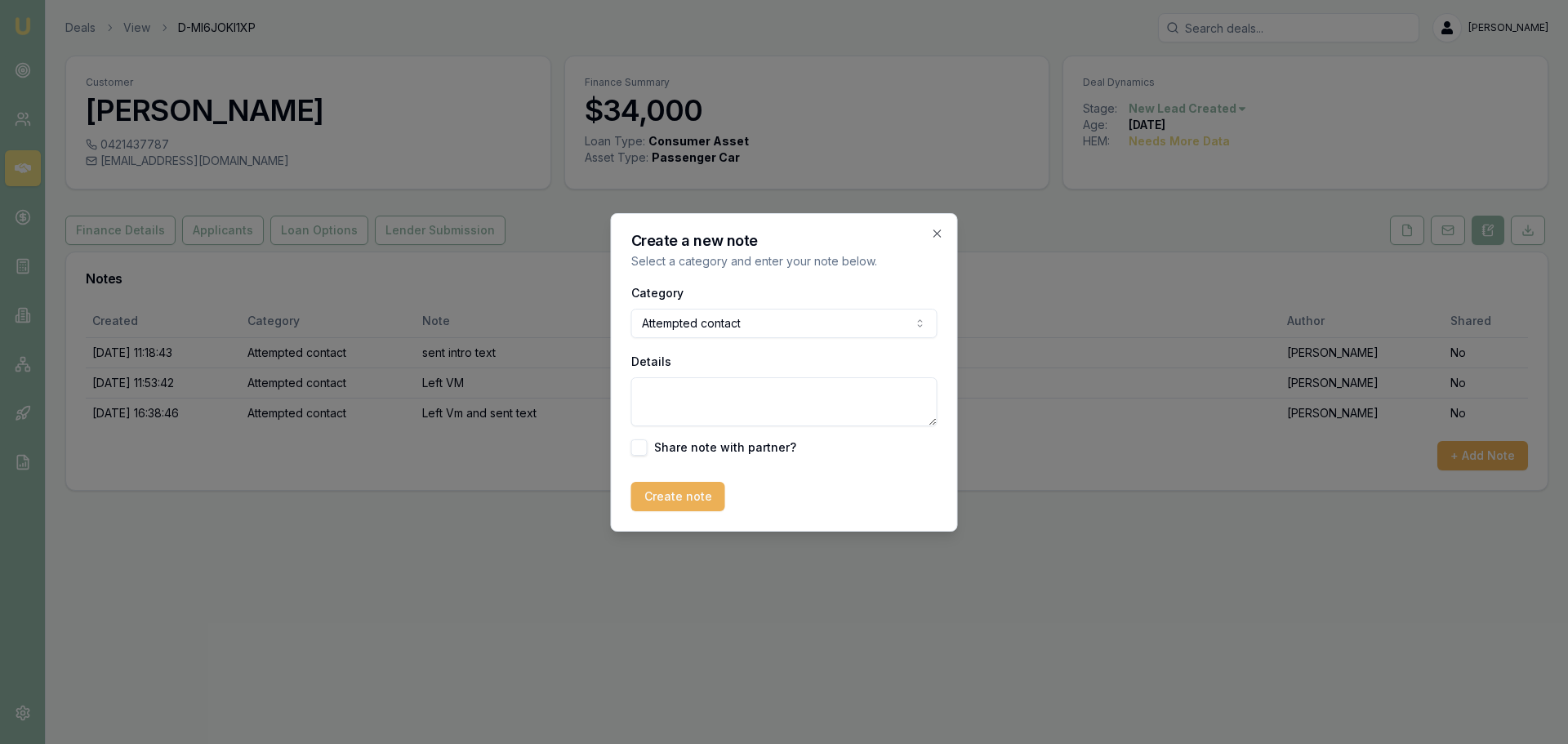
click at [767, 396] on textarea "Details" at bounding box center [784, 401] width 306 height 49
click at [837, 400] on textarea "Details" at bounding box center [784, 401] width 306 height 49
click at [826, 391] on textarea "Details" at bounding box center [784, 401] width 306 height 49
type textarea "left Vm and sent text"
click at [686, 500] on button "Create note" at bounding box center [678, 496] width 94 height 30
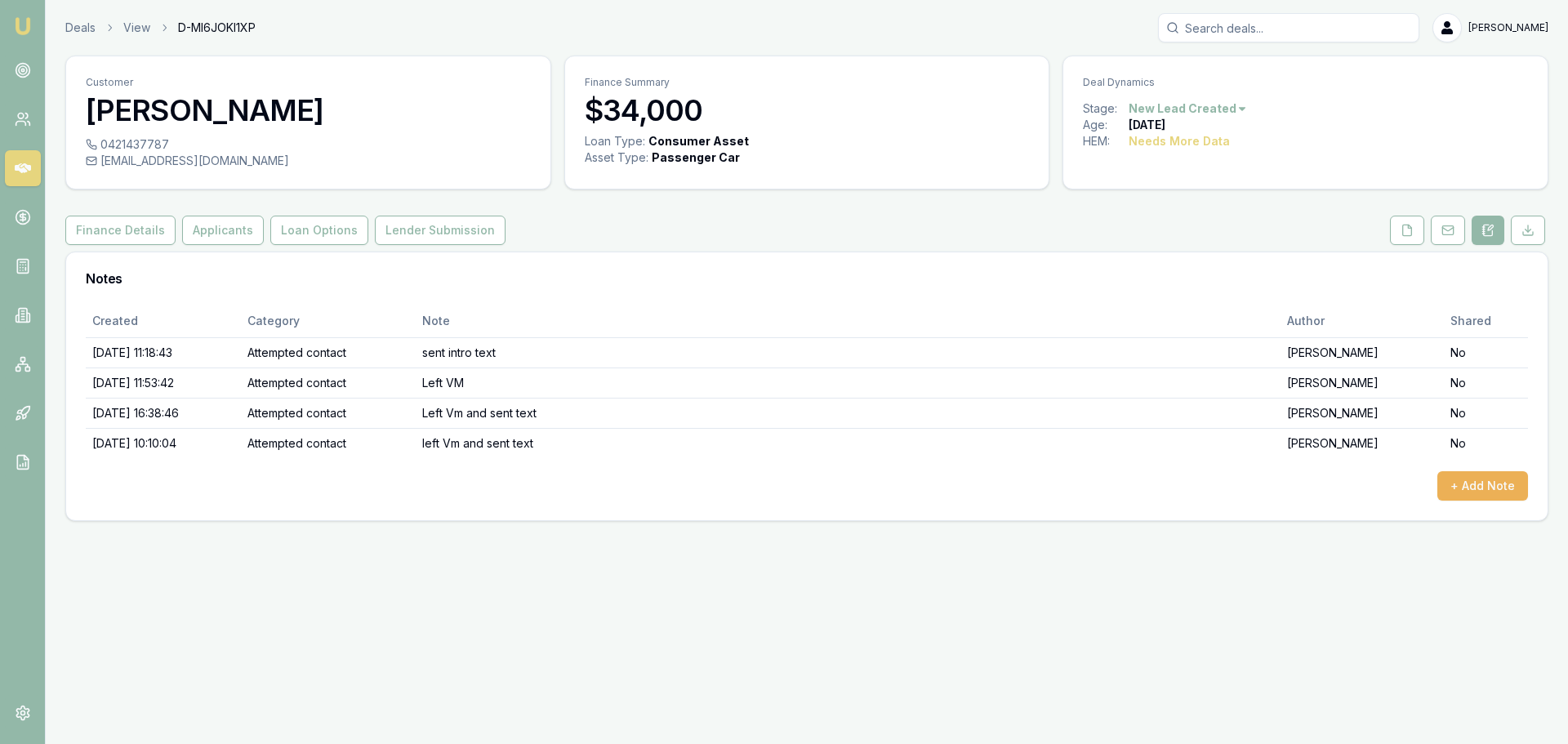
click at [1202, 108] on html "Emu Broker Deals View D-MI6JOKI1XP [PERSON_NAME] Toggle Menu Customer [PERSON_N…" at bounding box center [784, 372] width 1568 height 744
click at [1184, 300] on div "- No Contact" at bounding box center [1185, 294] width 96 height 26
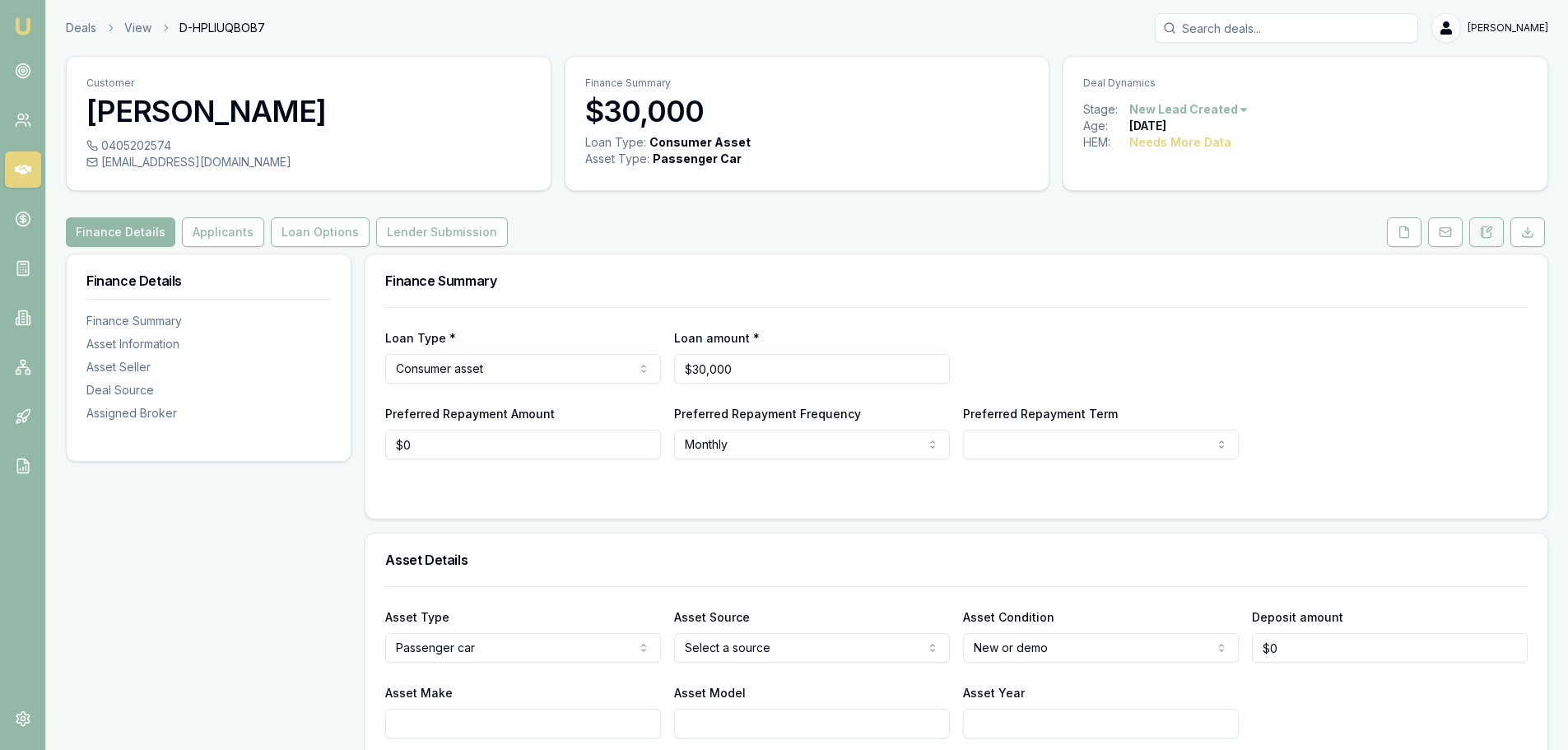
click at [1486, 232] on icon at bounding box center [1488, 229] width 5 height 5
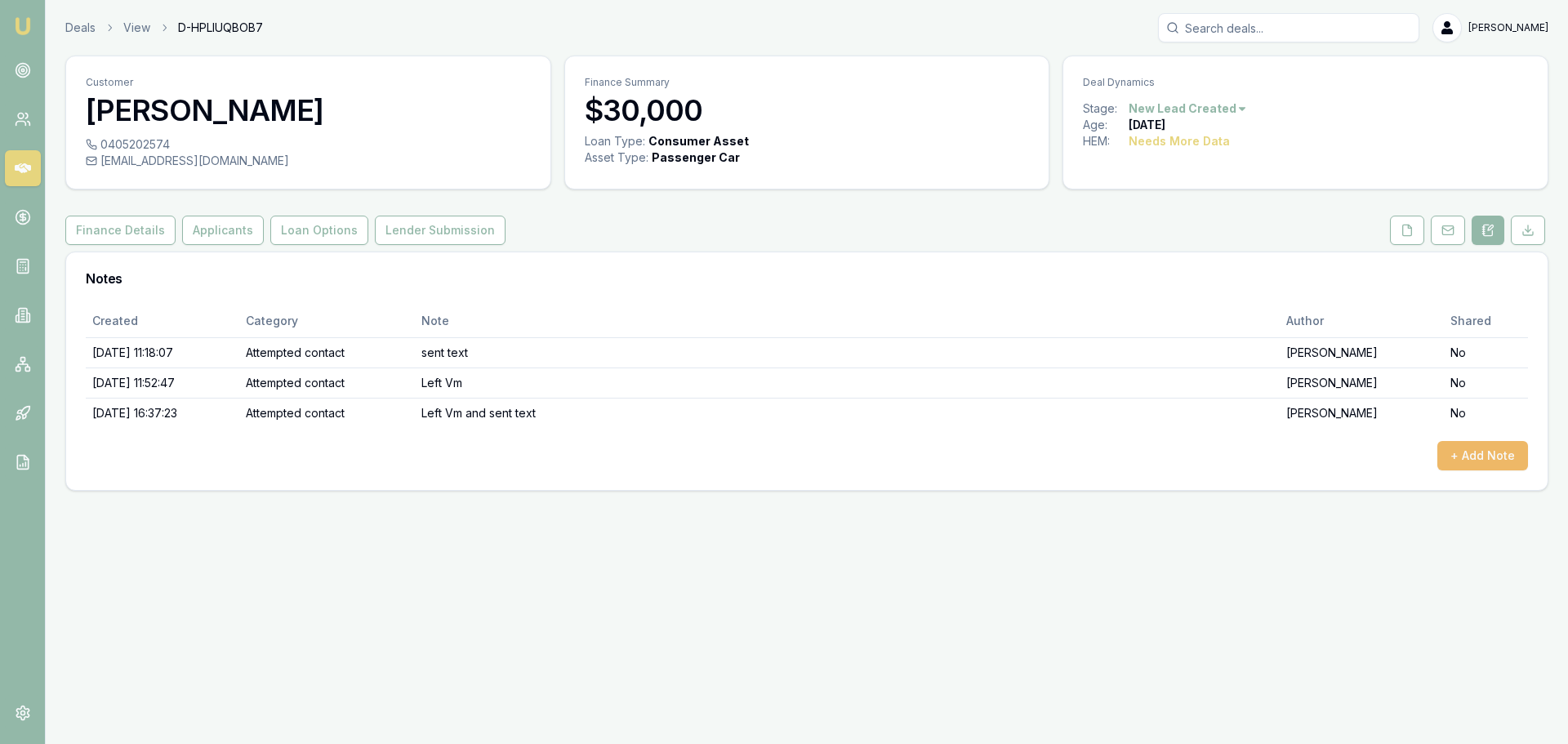
click at [1479, 448] on button "+ Add Note" at bounding box center [1482, 455] width 90 height 30
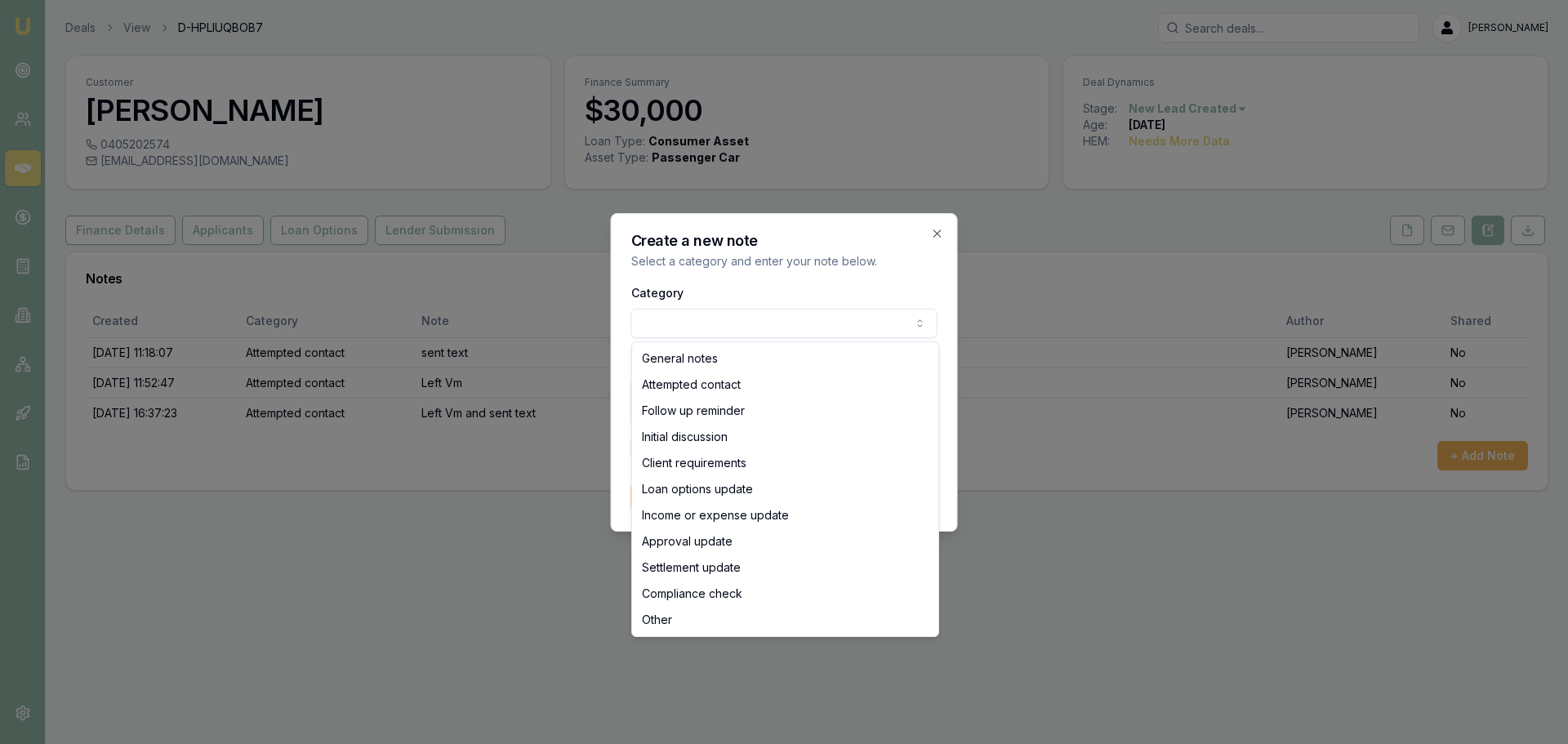
click at [865, 317] on body "Emu Broker Deals View D-HPLIUQBOB7 [PERSON_NAME] Toggle Menu Customer [PERSON_N…" at bounding box center [784, 372] width 1568 height 744
select select "ATTEMPTED_CONTACT"
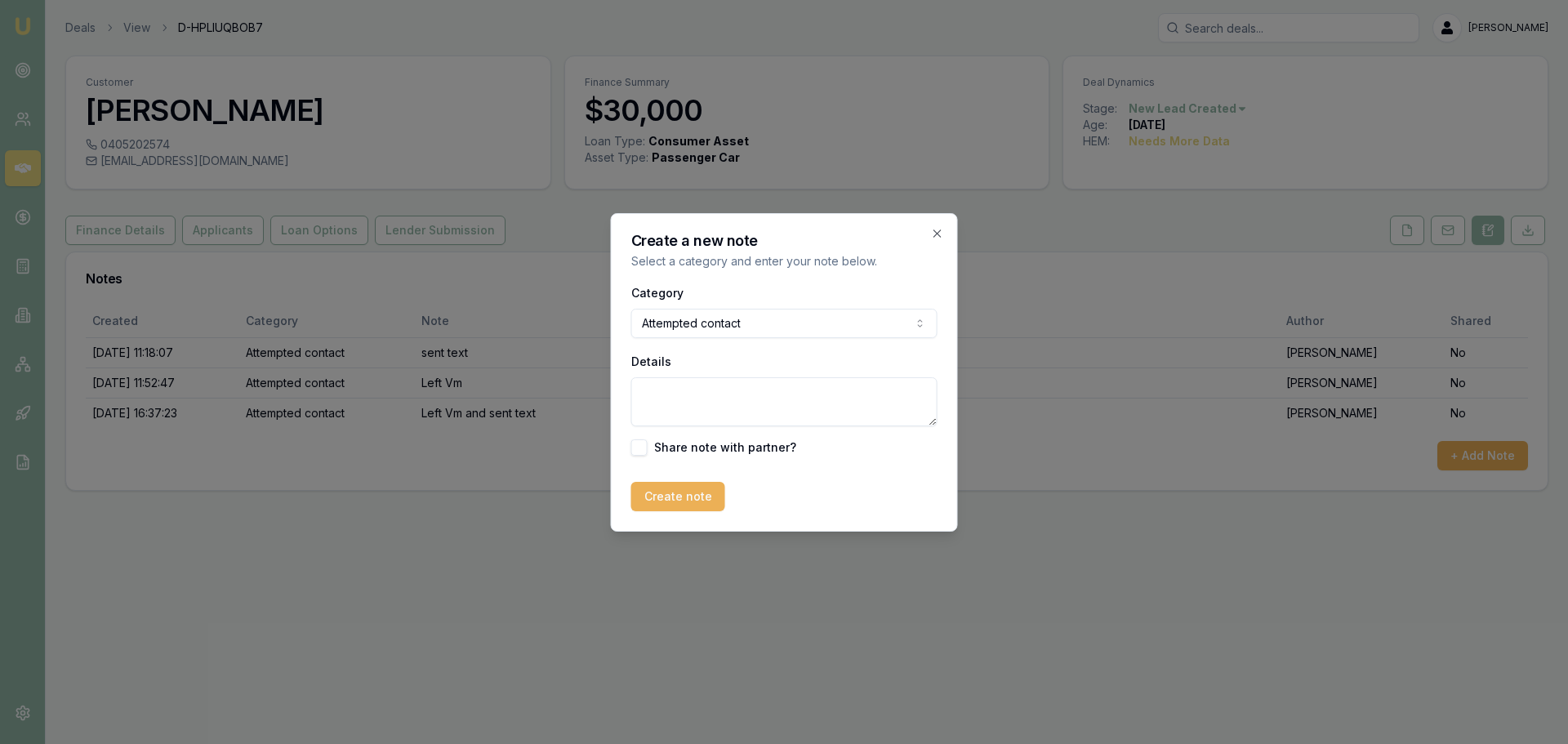
click at [687, 396] on textarea "Details" at bounding box center [784, 401] width 306 height 49
type textarea "s"
type textarea "left vma nd sent text"
click at [681, 504] on button "Create note" at bounding box center [678, 496] width 94 height 30
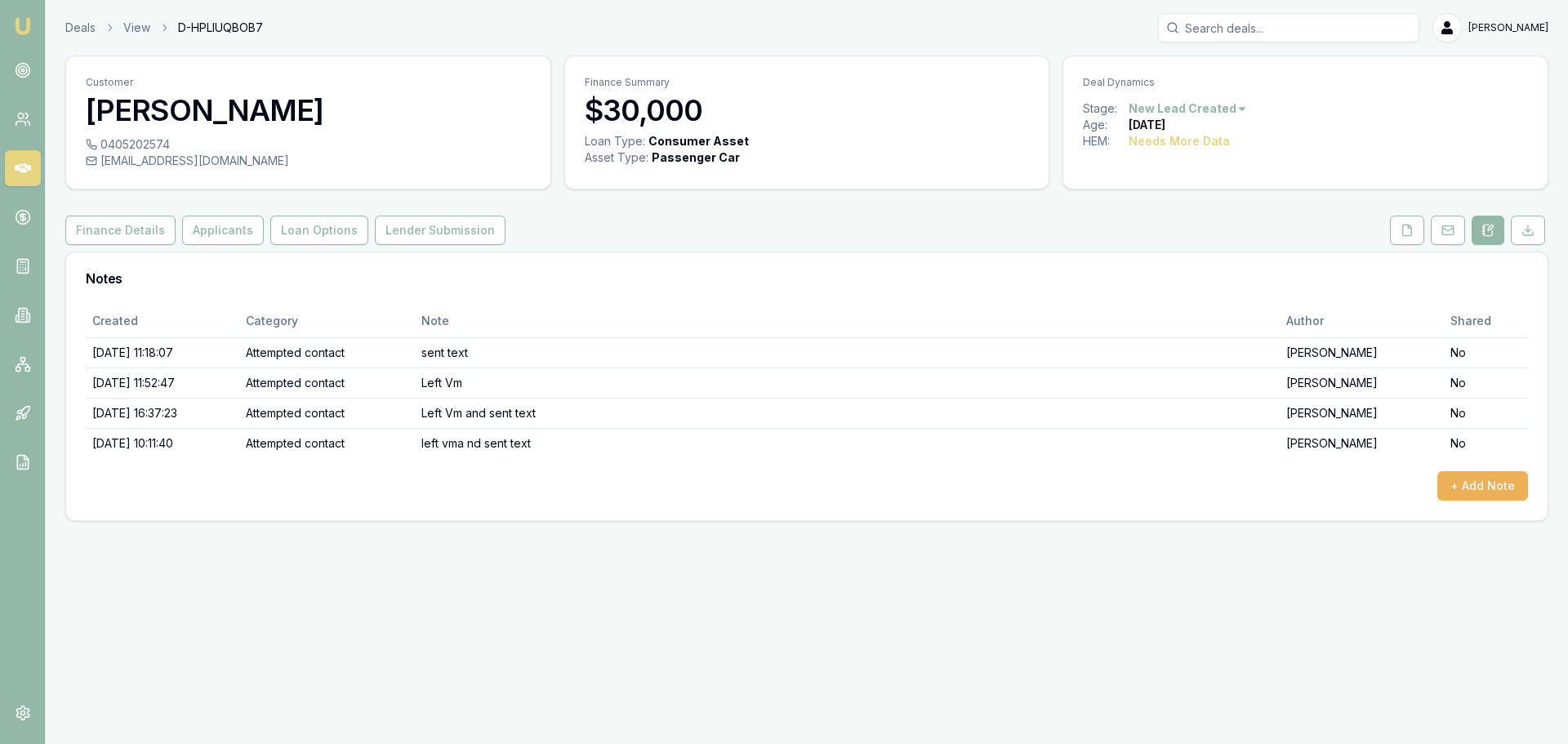
click at [1179, 106] on html "Emu Broker Deals View D-HPLIUQBOB7 [PERSON_NAME] Toggle Menu Customer [PERSON_N…" at bounding box center [784, 372] width 1568 height 744
click at [1189, 289] on div "- No Contact" at bounding box center [1185, 294] width 96 height 26
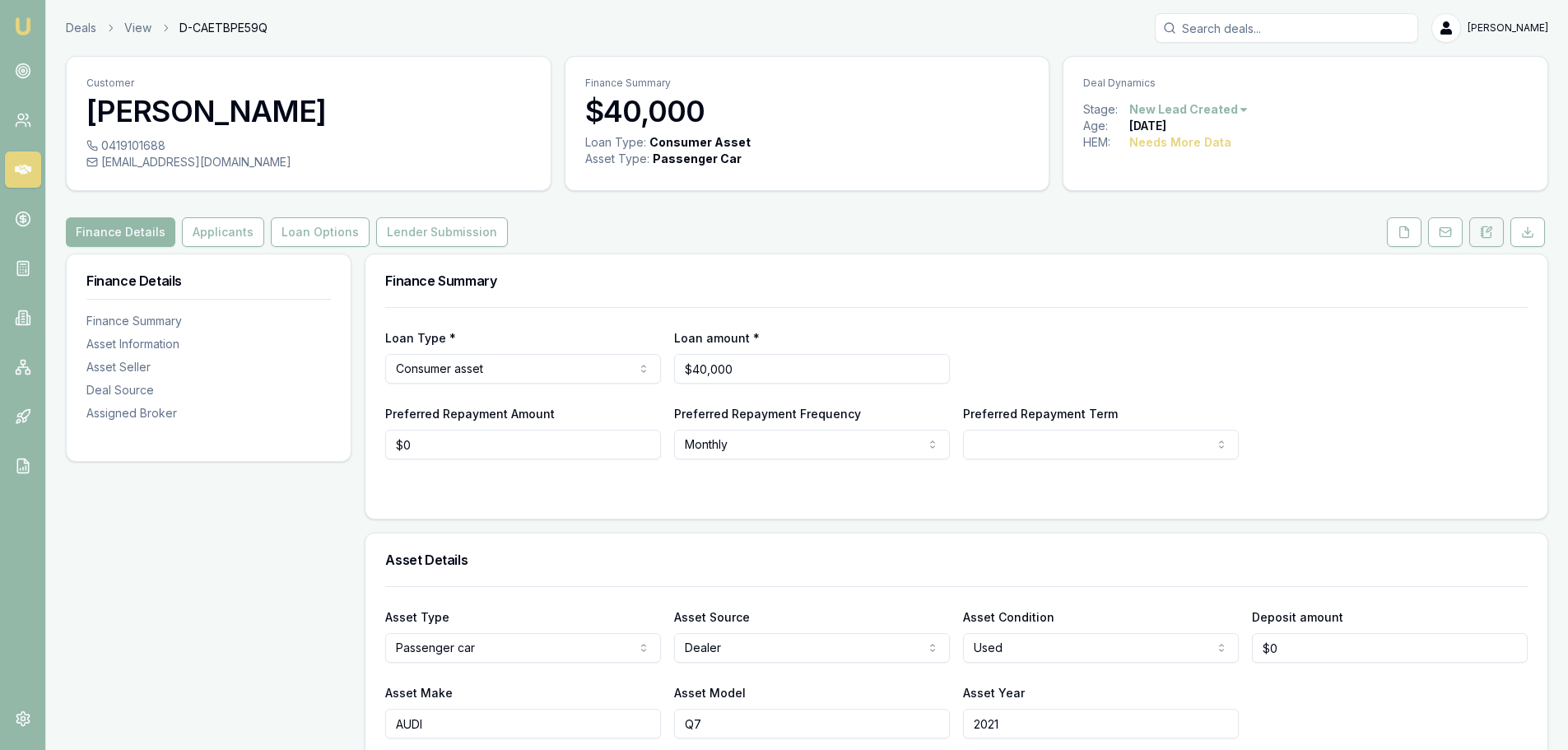
click at [1493, 235] on button at bounding box center [1486, 232] width 34 height 30
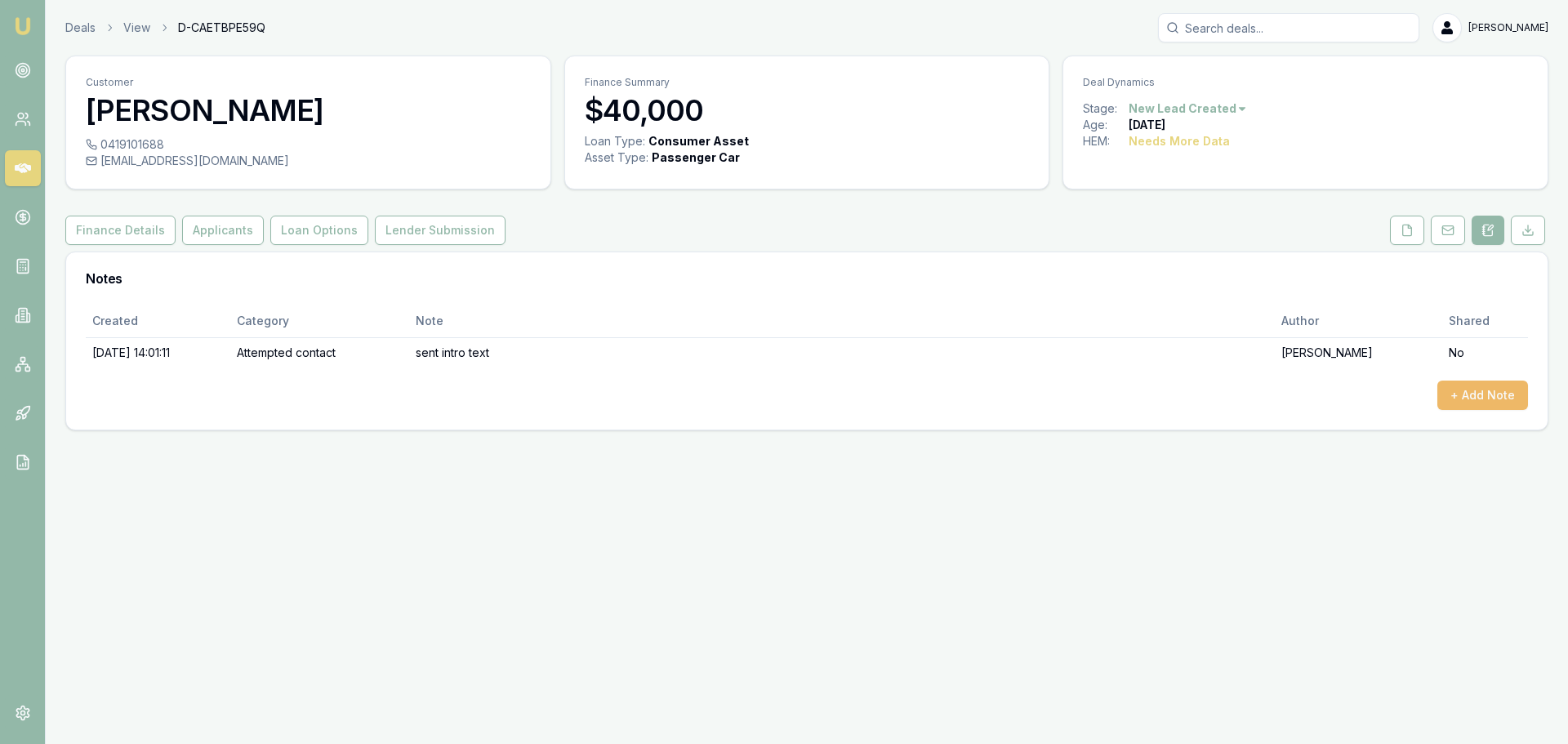
click at [1497, 396] on button "+ Add Note" at bounding box center [1482, 396] width 90 height 30
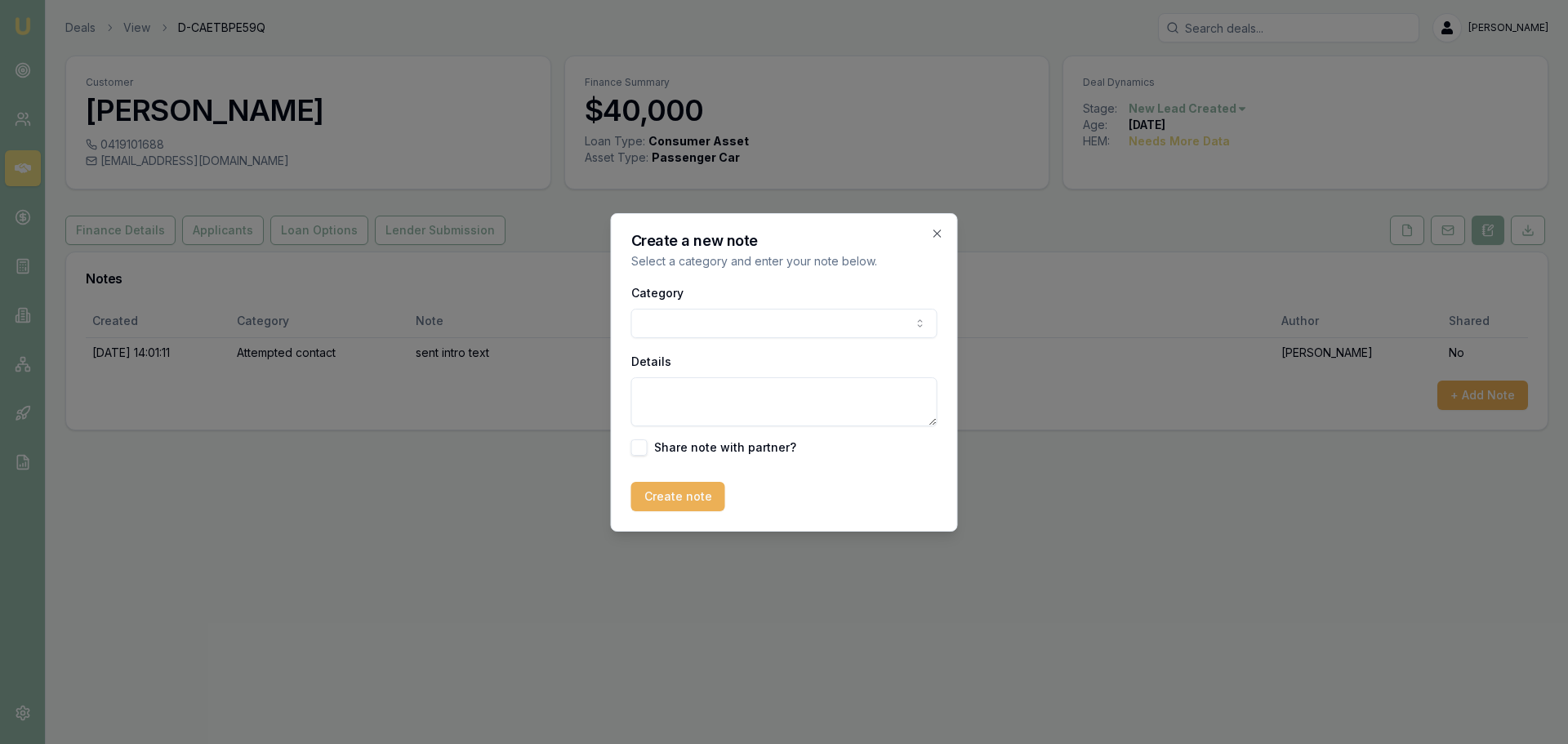
click at [788, 310] on body "Emu Broker Deals View D-CAETBPE59Q [PERSON_NAME] Toggle Menu Customer [PERSON_N…" at bounding box center [784, 372] width 1568 height 744
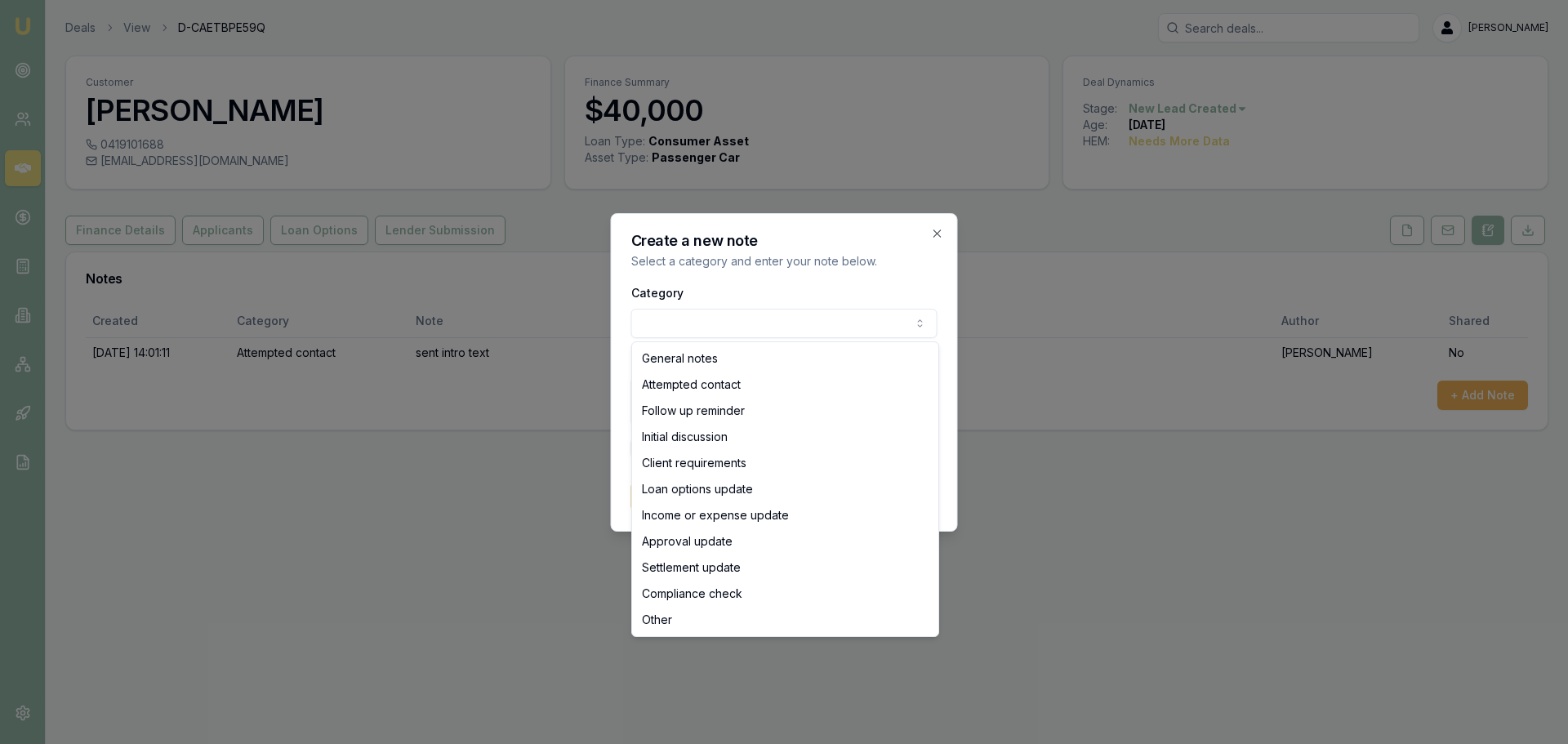
select select "ATTEMPTED_CONTACT"
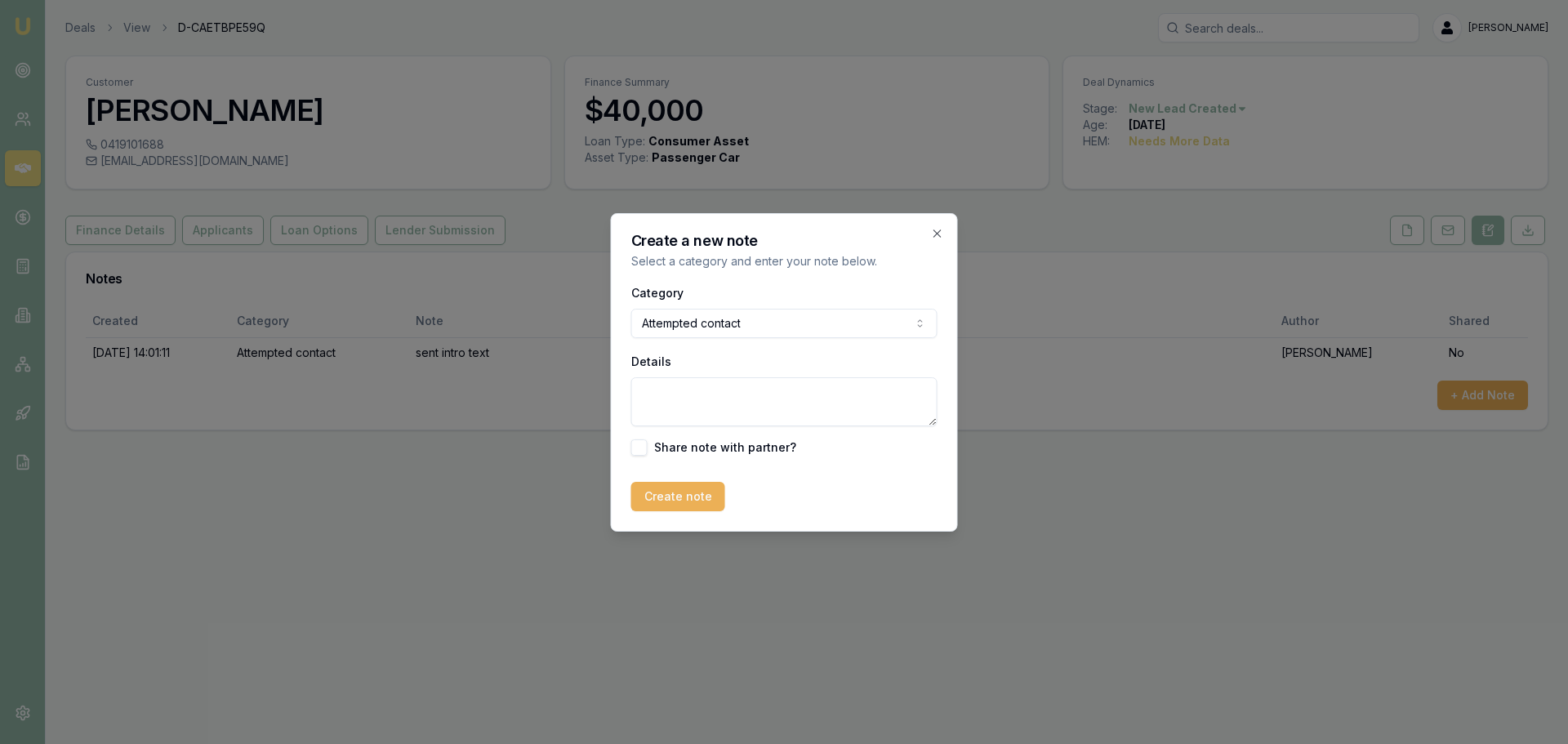
click at [720, 408] on textarea "Details" at bounding box center [784, 401] width 306 height 49
click at [816, 393] on textarea "Details" at bounding box center [784, 401] width 306 height 49
type textarea "left Vm"
click at [696, 506] on button "Create note" at bounding box center [678, 496] width 94 height 30
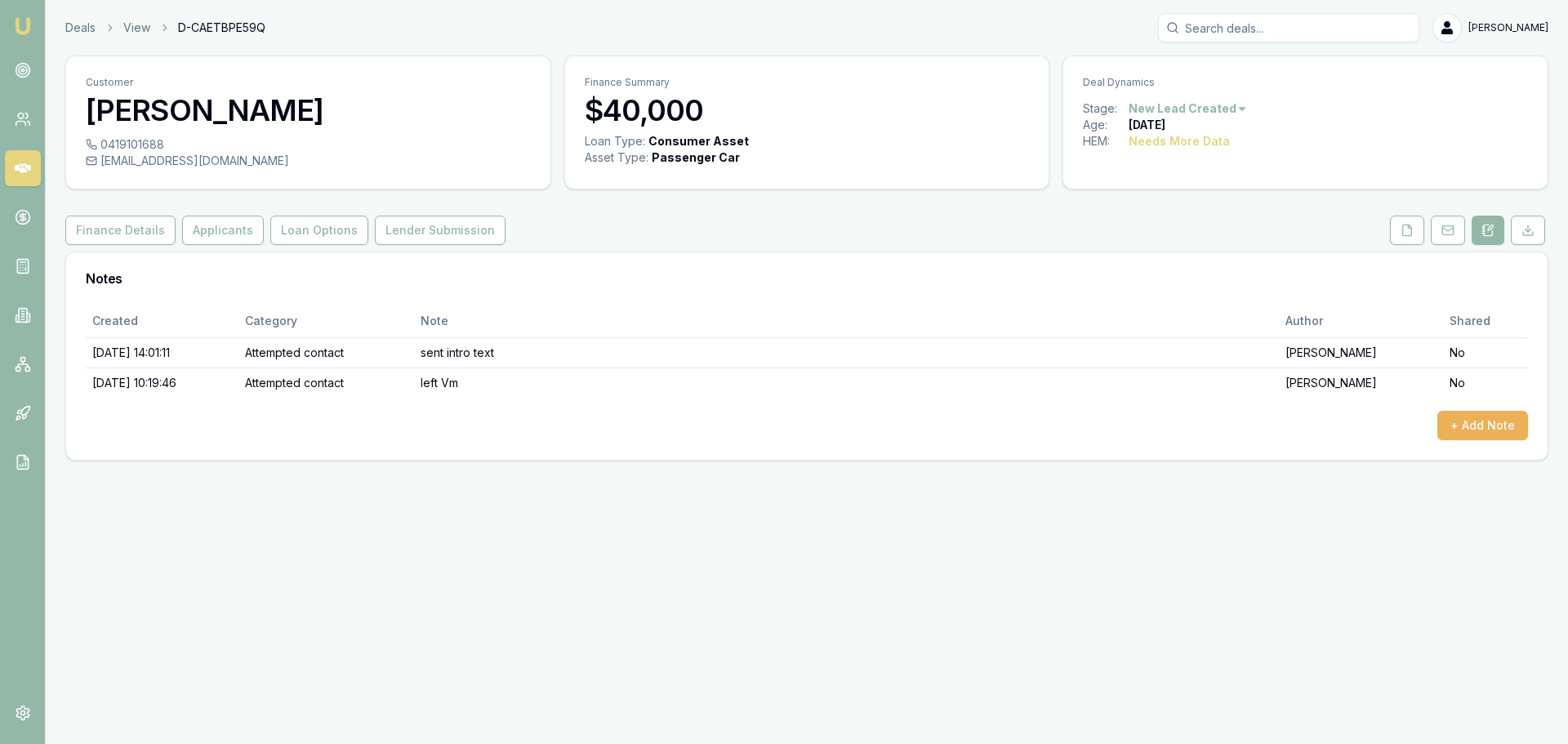
click at [1218, 103] on html "Emu Broker Deals View D-CAETBPE59Q [PERSON_NAME] Toggle Menu Customer [PERSON_N…" at bounding box center [784, 372] width 1568 height 744
click at [1193, 292] on div "- No Contact" at bounding box center [1185, 294] width 96 height 26
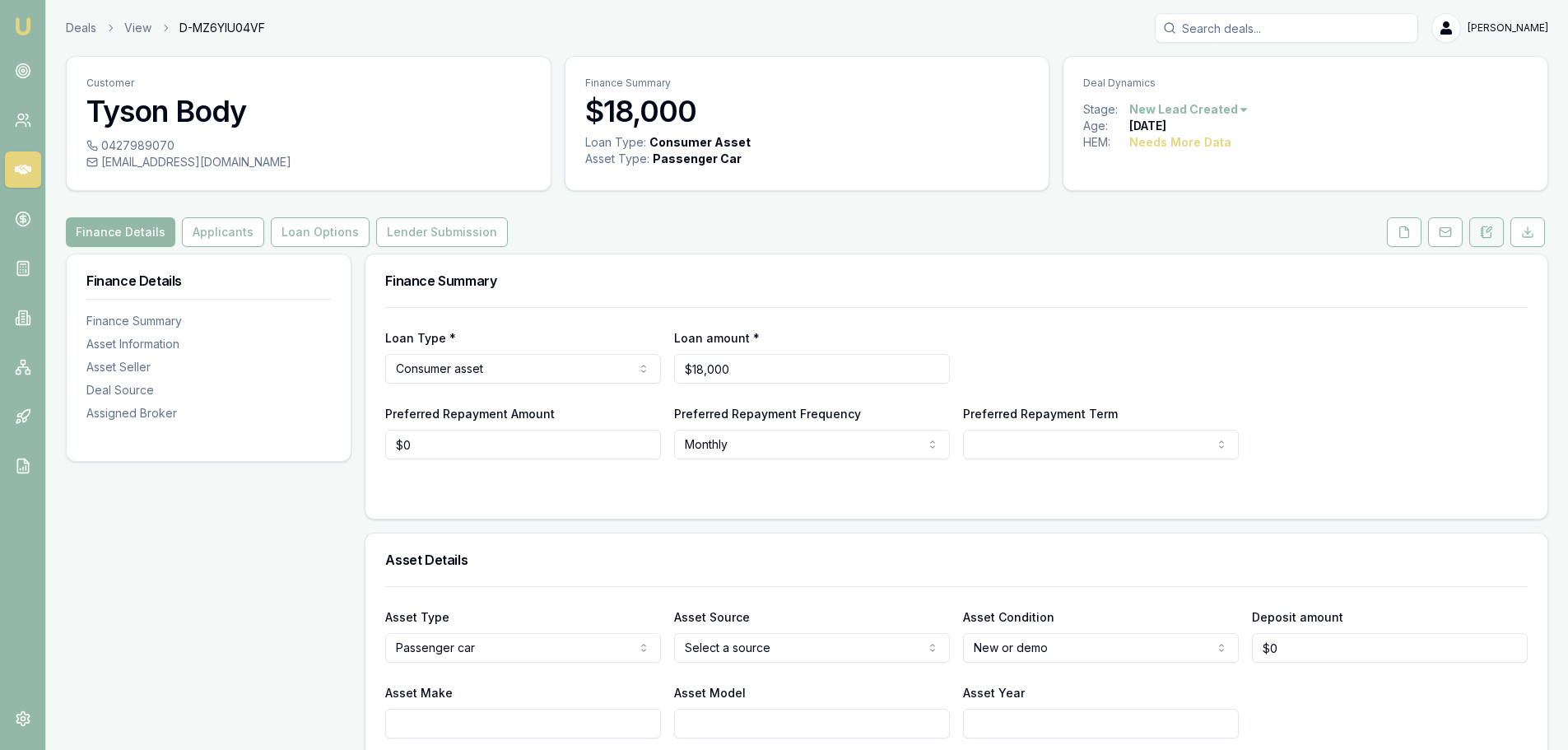
click at [1488, 243] on button at bounding box center [1486, 232] width 34 height 30
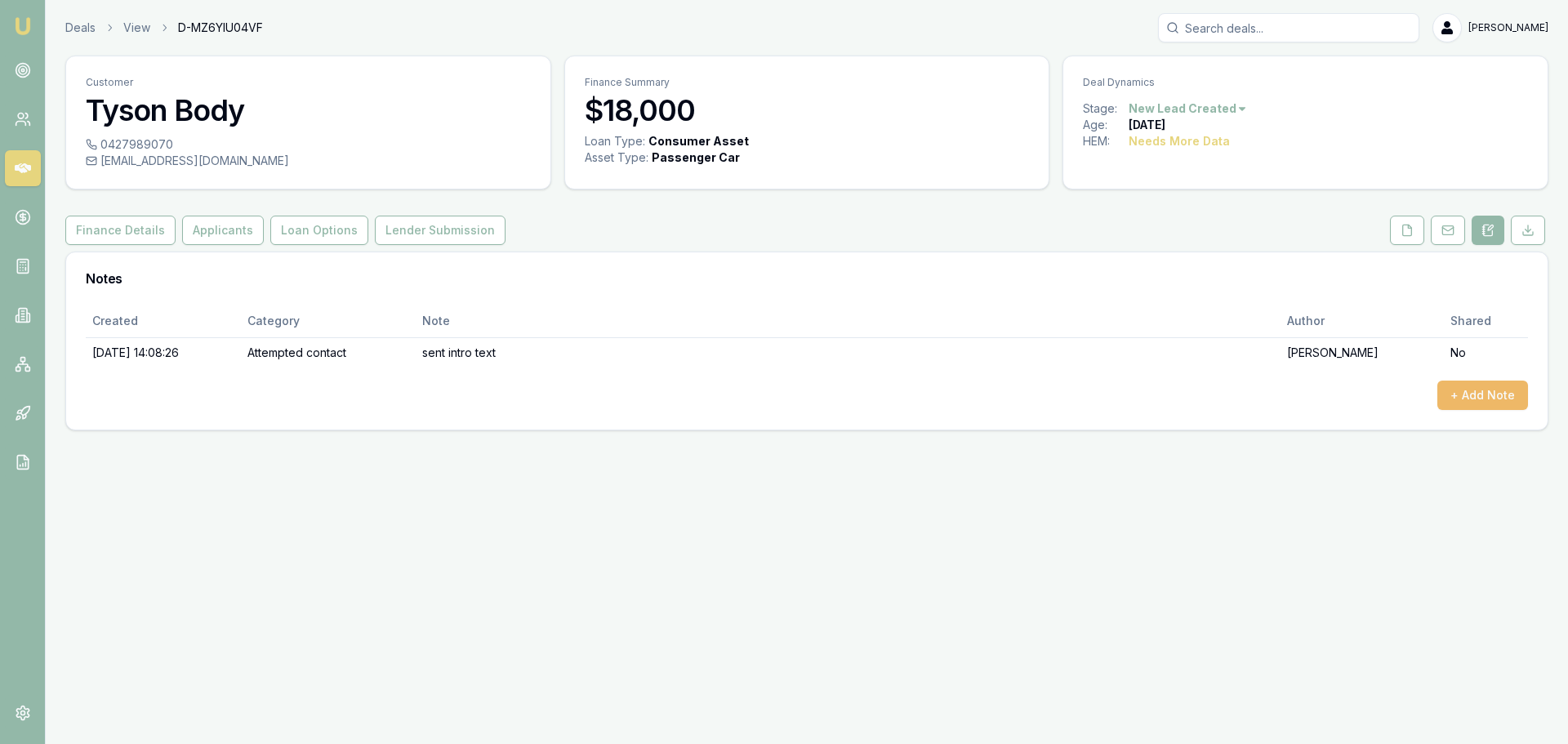
click at [1490, 393] on button "+ Add Note" at bounding box center [1482, 396] width 90 height 30
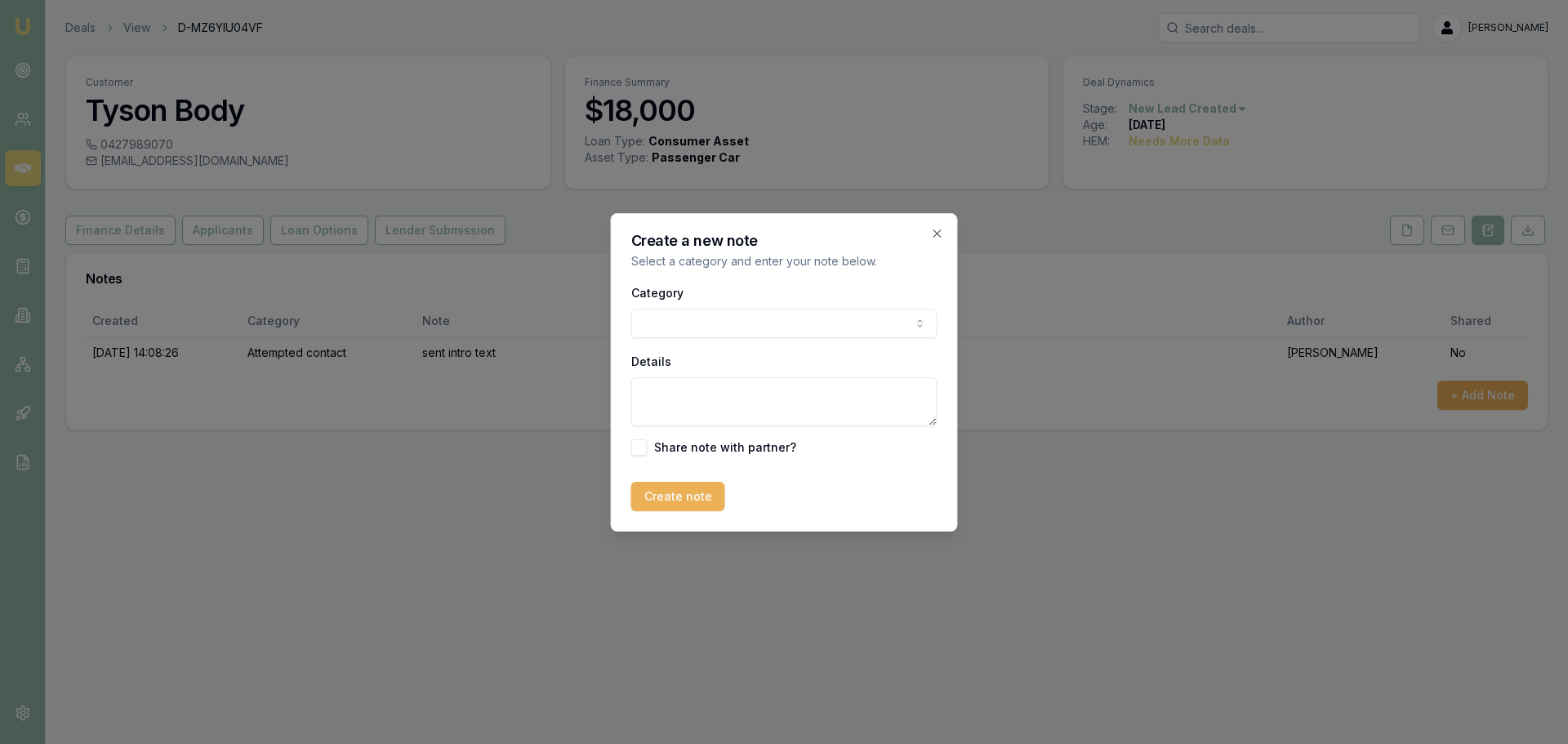
click at [825, 326] on body "Emu Broker Deals View D-MZ6YIU04VF [PERSON_NAME] Toggle Menu Customer [PERSON_N…" at bounding box center [784, 372] width 1568 height 744
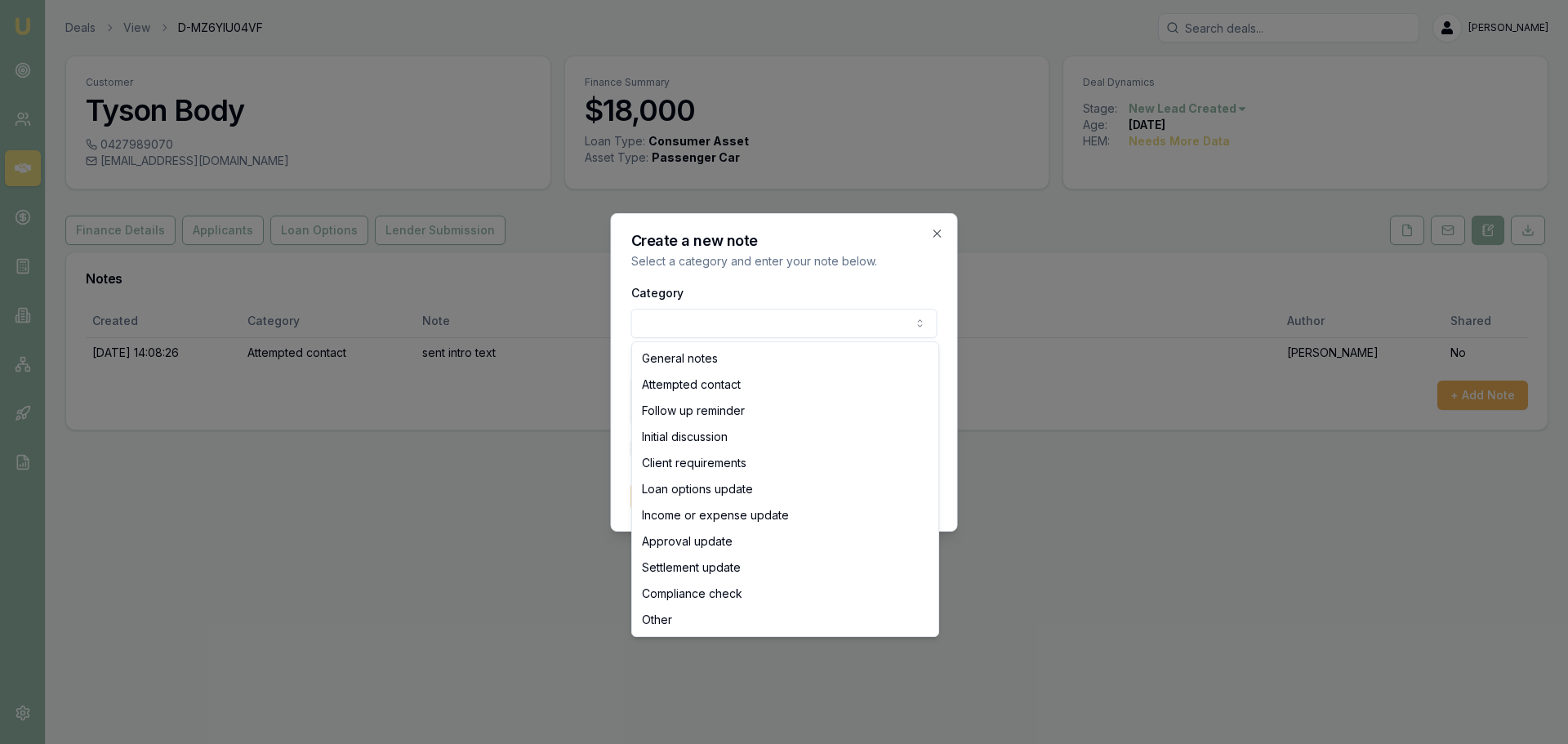
select select "ATTEMPTED_CONTACT"
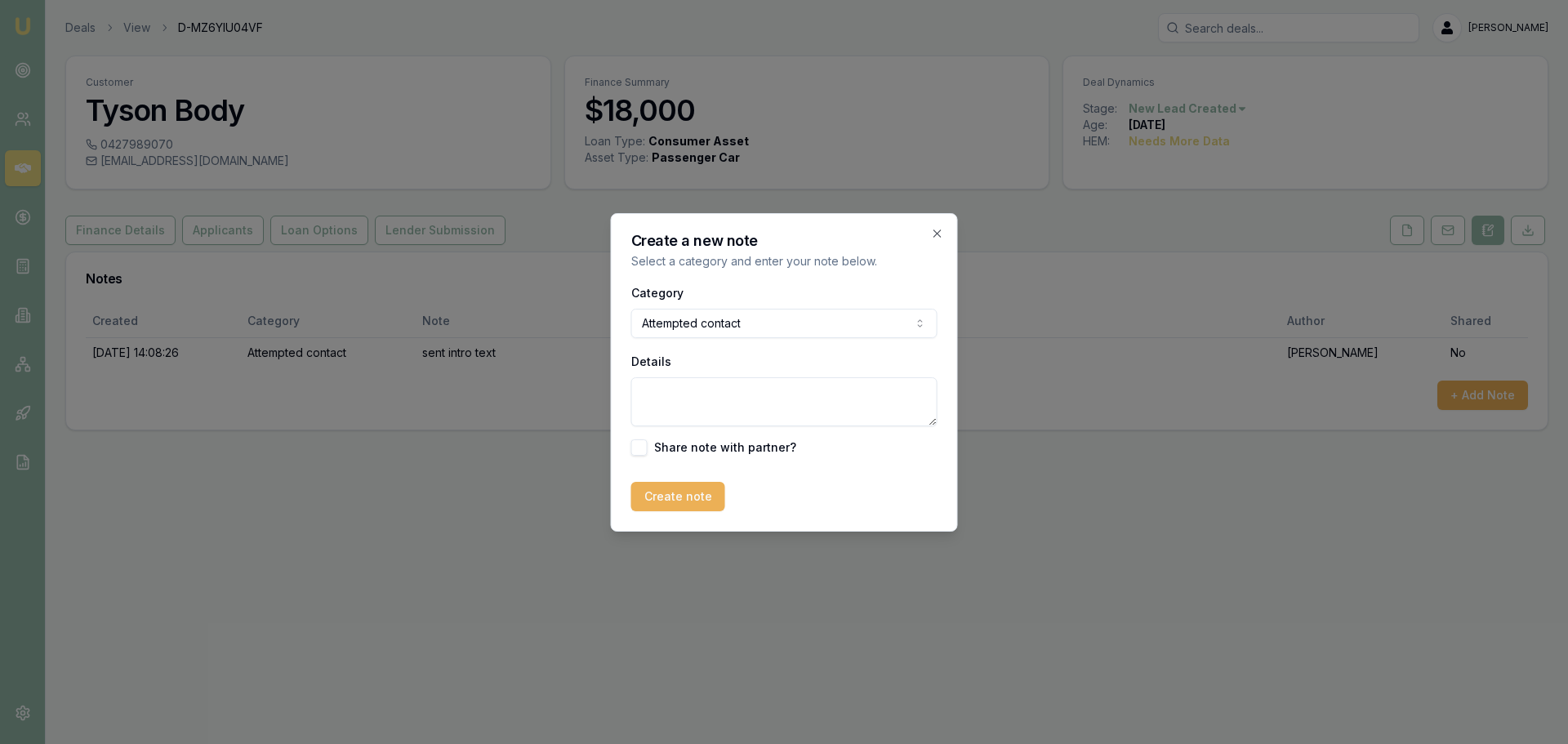
click at [747, 396] on textarea "Details" at bounding box center [784, 401] width 306 height 49
click at [709, 388] on textarea "Left Vm" at bounding box center [784, 401] width 306 height 49
type textarea "Left Vm and sent text"
click at [708, 497] on button "Create note" at bounding box center [678, 496] width 94 height 30
